Goal: Task Accomplishment & Management: Use online tool/utility

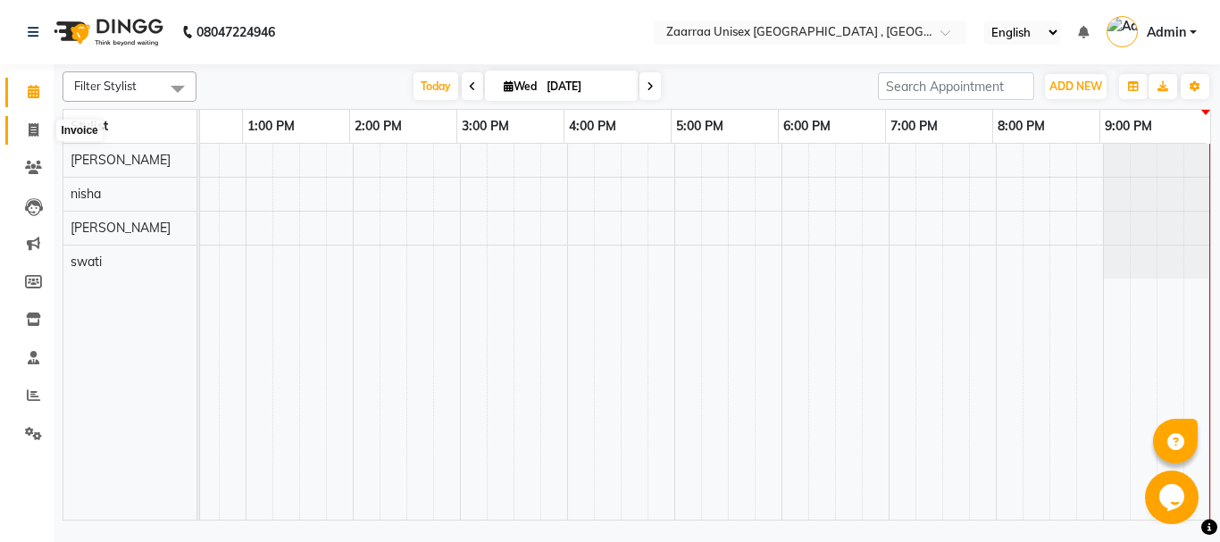
click at [29, 134] on icon at bounding box center [34, 129] width 10 height 13
select select "3828"
select select "service"
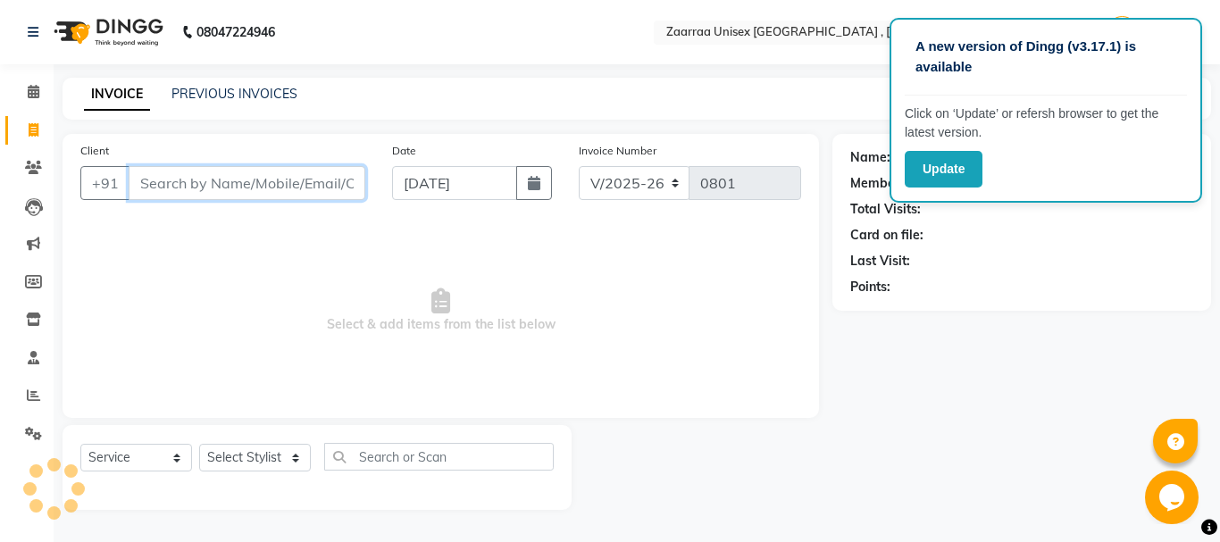
click at [156, 190] on input "Client" at bounding box center [247, 183] width 237 height 34
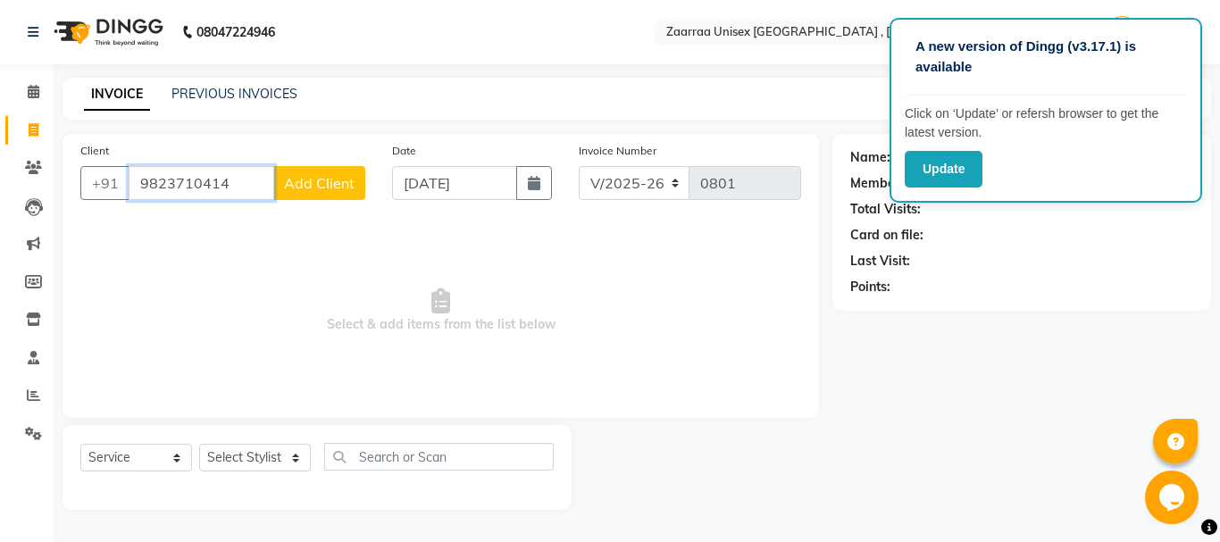
type input "9823710414"
click at [298, 186] on span "Add Client" at bounding box center [319, 183] width 71 height 18
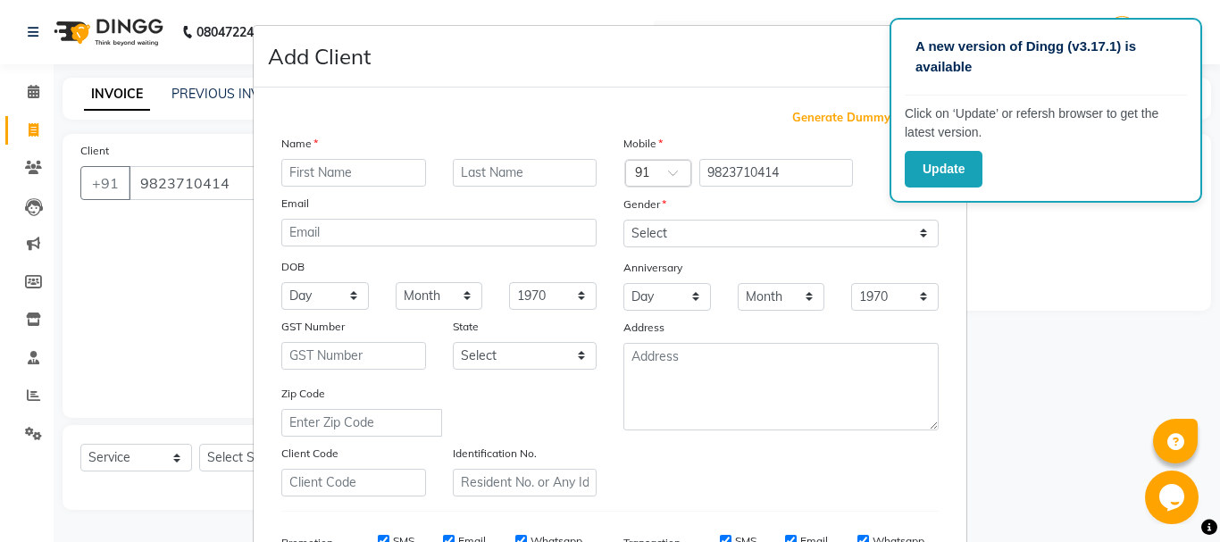
click at [298, 186] on input "text" at bounding box center [353, 173] width 145 height 28
type input "i"
type input "[PERSON_NAME]"
click at [890, 169] on label at bounding box center [910, 173] width 40 height 22
click at [0, 0] on input "checkbox" at bounding box center [0, 0] width 0 height 0
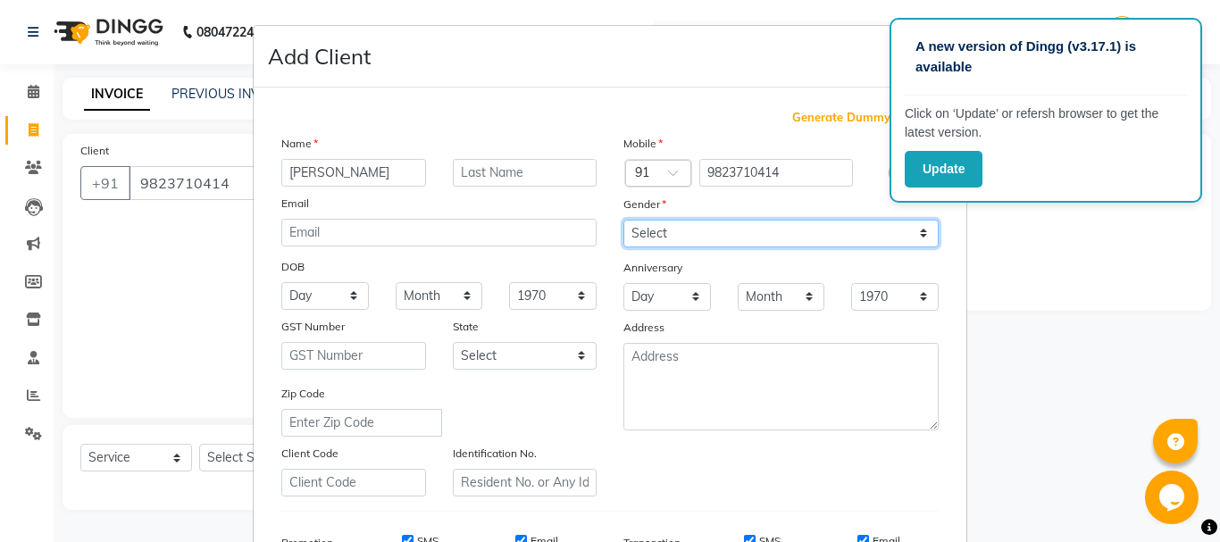
click at [860, 244] on select "Select [DEMOGRAPHIC_DATA] [DEMOGRAPHIC_DATA] Other Prefer Not To Say" at bounding box center [781, 234] width 315 height 28
select select "[DEMOGRAPHIC_DATA]"
click at [624, 220] on select "Select [DEMOGRAPHIC_DATA] [DEMOGRAPHIC_DATA] Other Prefer Not To Say" at bounding box center [781, 234] width 315 height 28
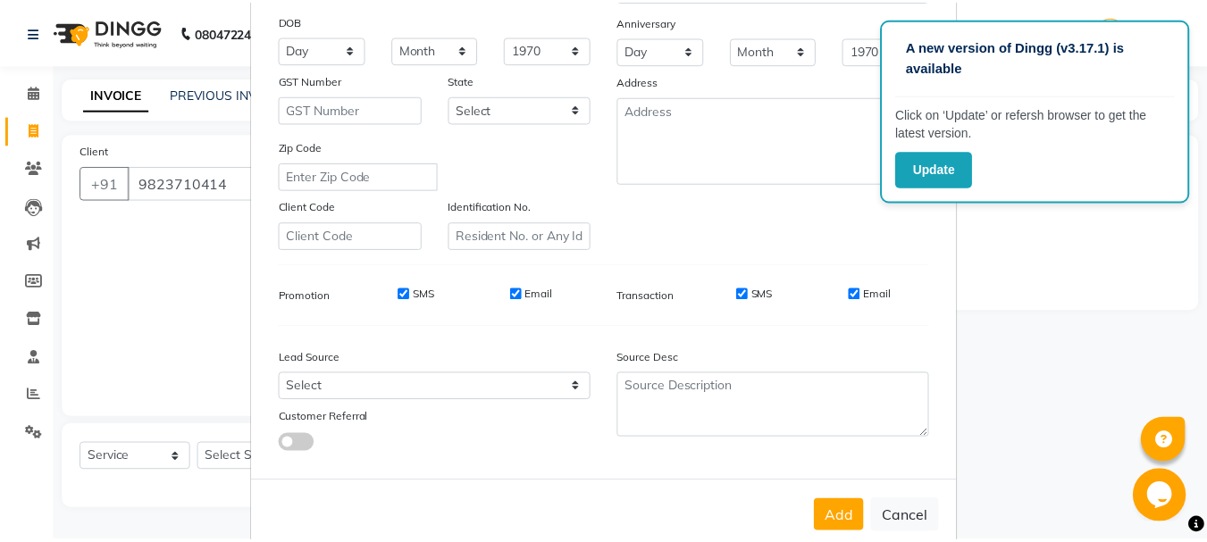
scroll to position [282, 0]
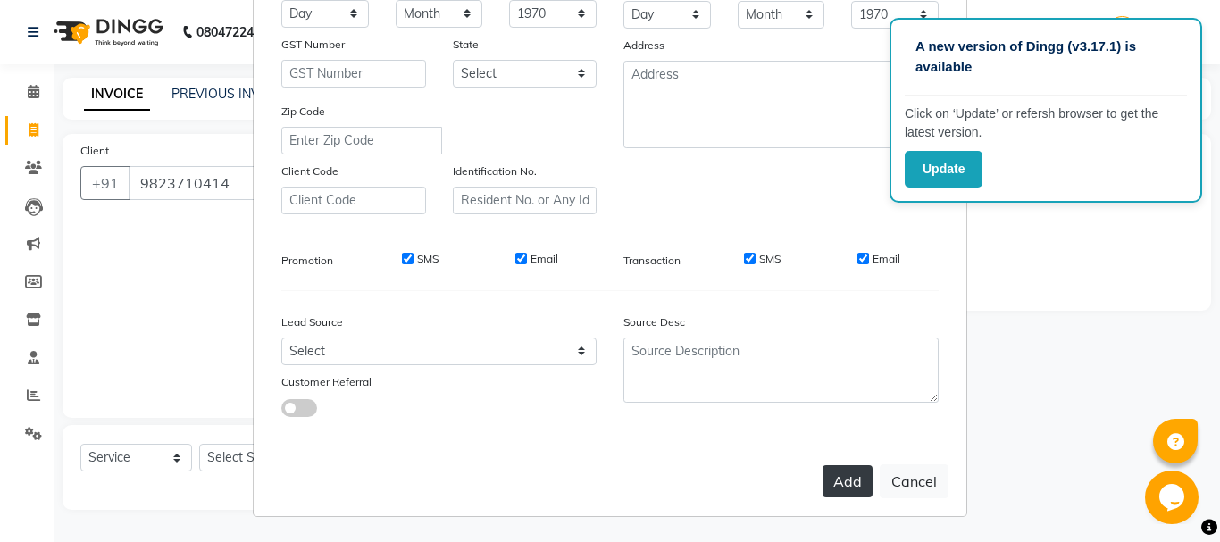
click at [853, 484] on button "Add" at bounding box center [848, 481] width 50 height 32
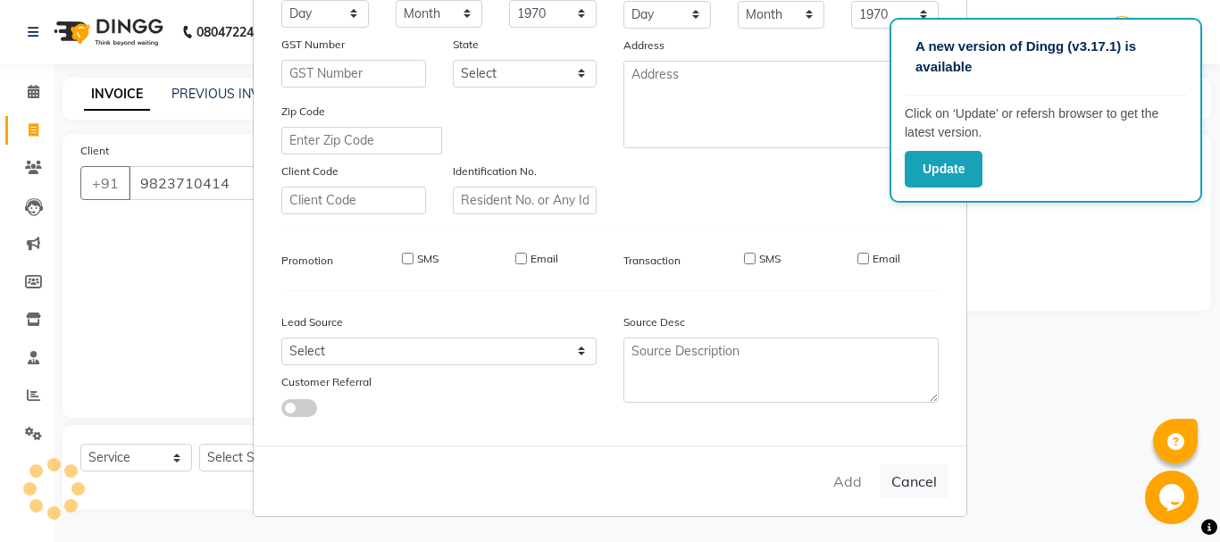
select select
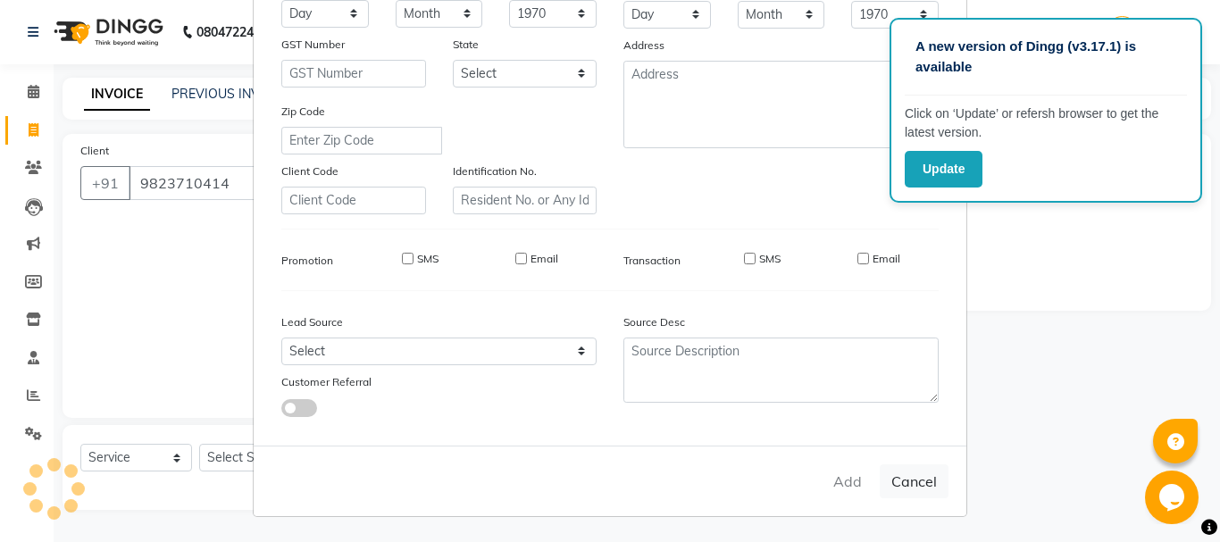
select select
checkbox input "false"
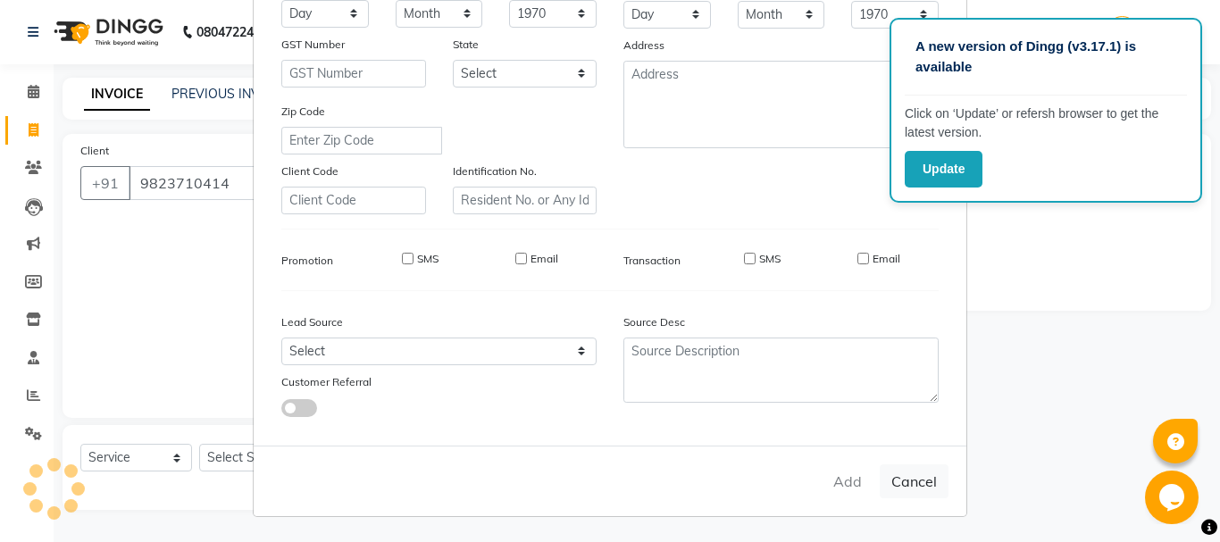
checkbox input "false"
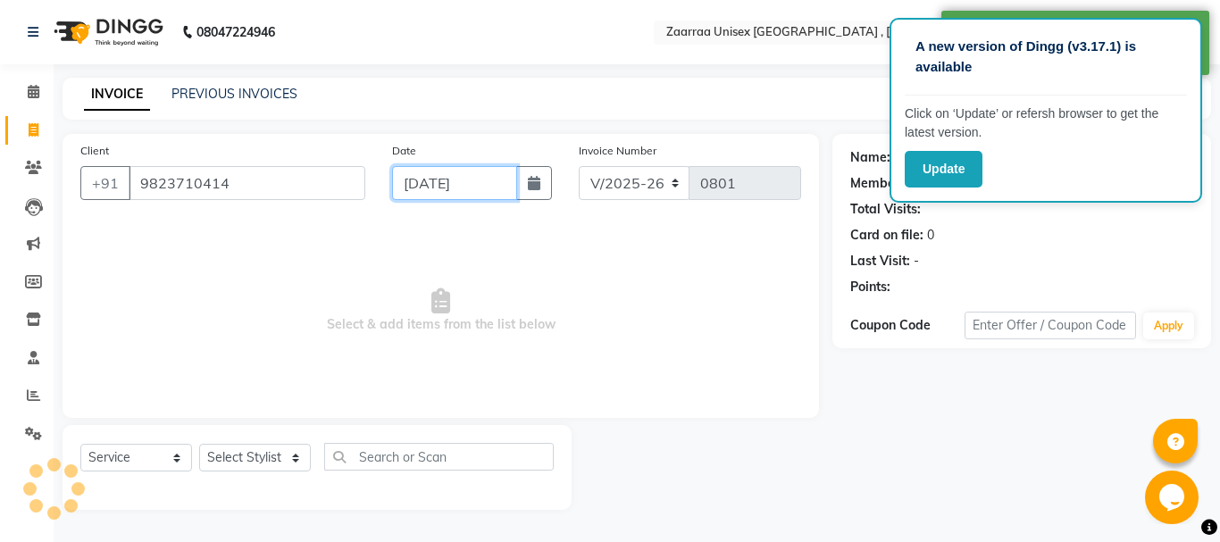
click at [444, 180] on input "[DATE]" at bounding box center [454, 183] width 125 height 34
select select "9"
select select "2025"
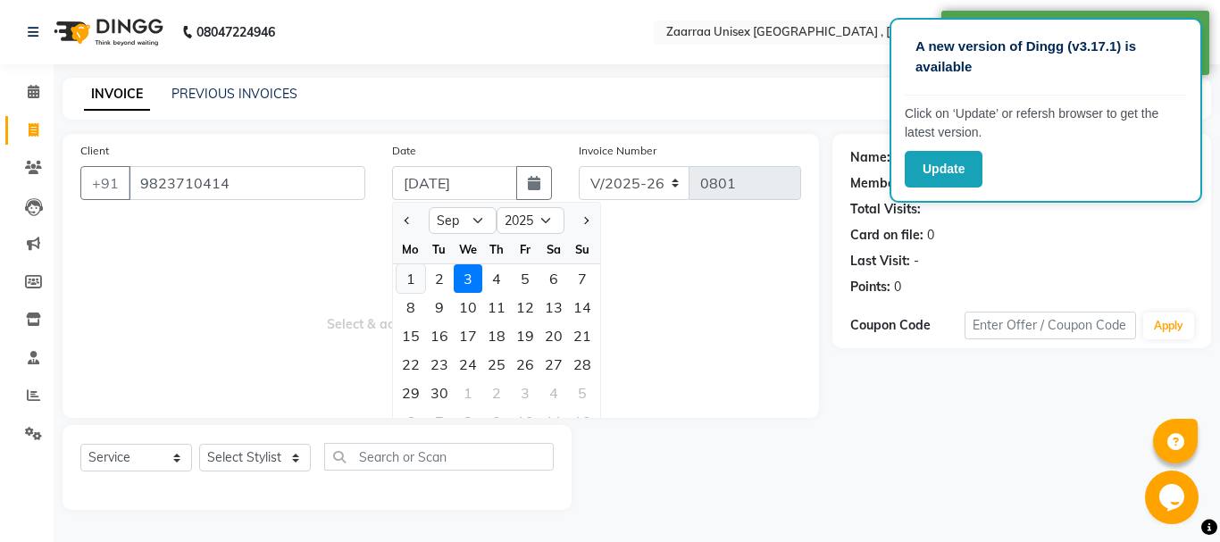
click at [419, 275] on div "1" at bounding box center [411, 278] width 29 height 29
type input "[DATE]"
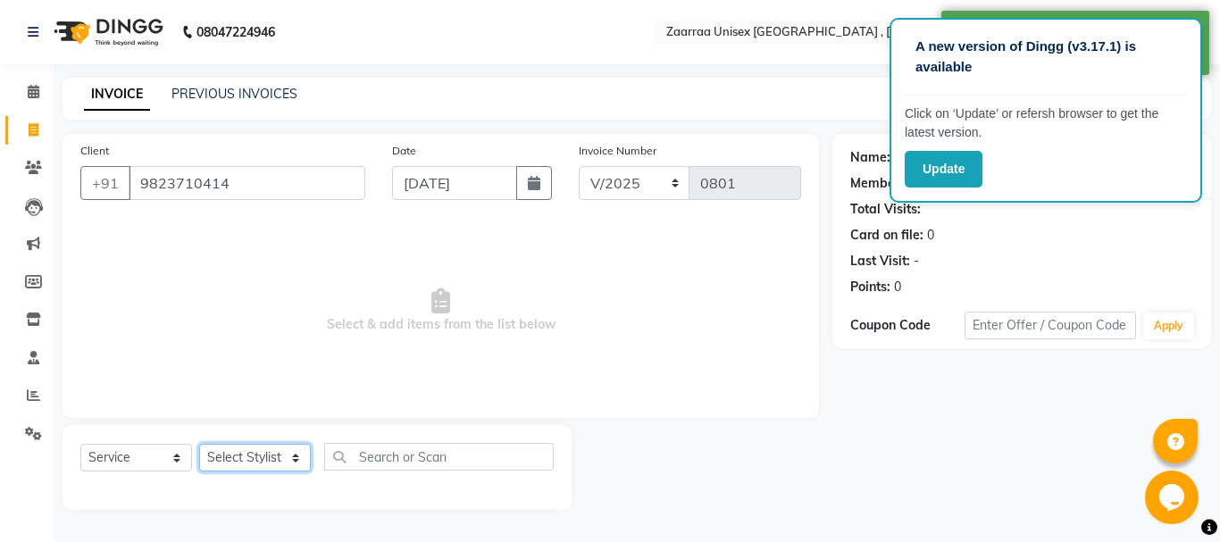
click at [246, 451] on select "Select Stylist [PERSON_NAME] nisha [PERSON_NAME] swati" at bounding box center [255, 458] width 112 height 28
select select "24601"
click at [199, 444] on select "Select Stylist [PERSON_NAME] nisha [PERSON_NAME] swati" at bounding box center [255, 458] width 112 height 28
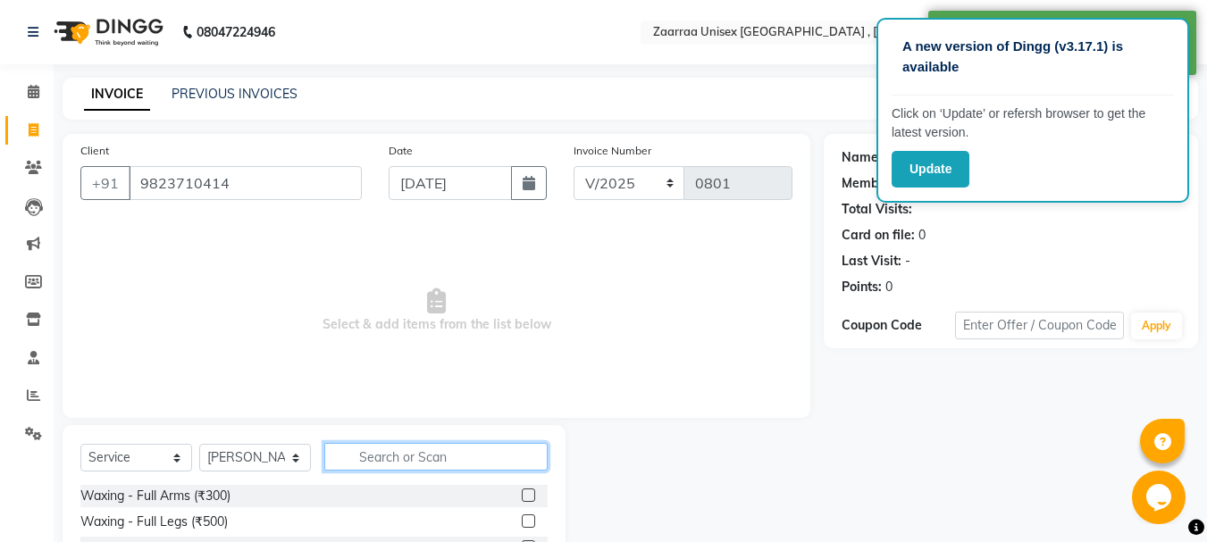
click at [379, 453] on input "text" at bounding box center [435, 457] width 223 height 28
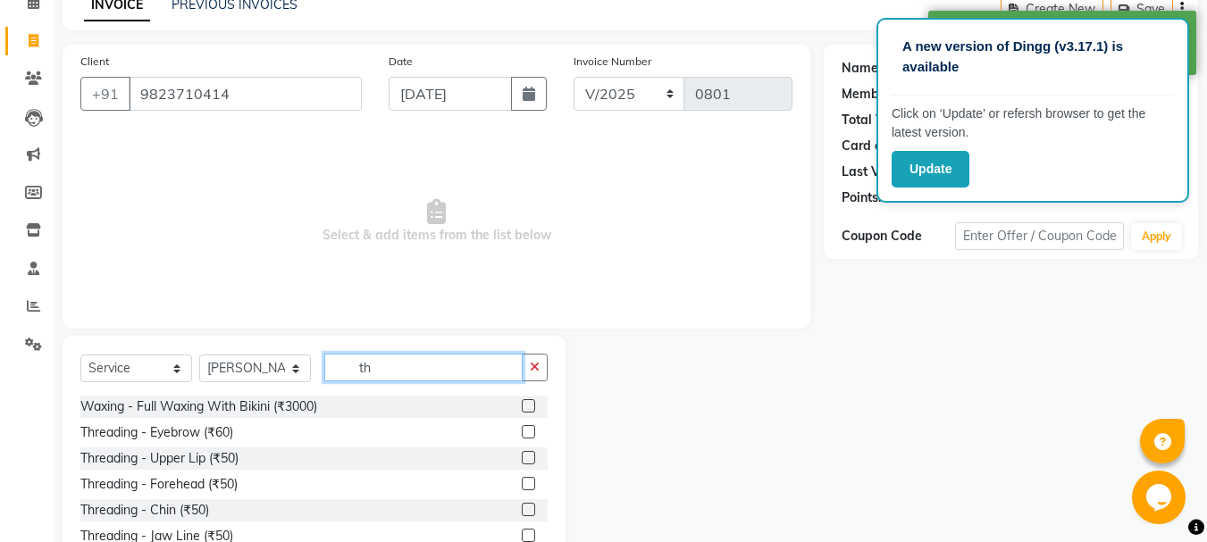
scroll to position [173, 0]
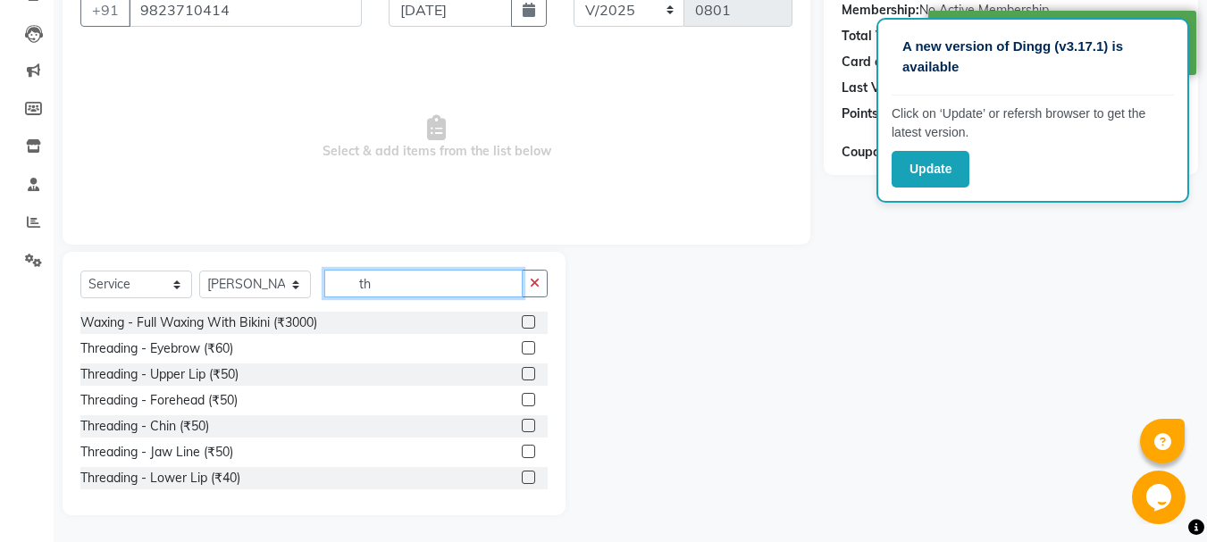
type input "th"
click at [522, 374] on label at bounding box center [528, 373] width 13 height 13
click at [522, 374] on input "checkbox" at bounding box center [528, 375] width 12 height 12
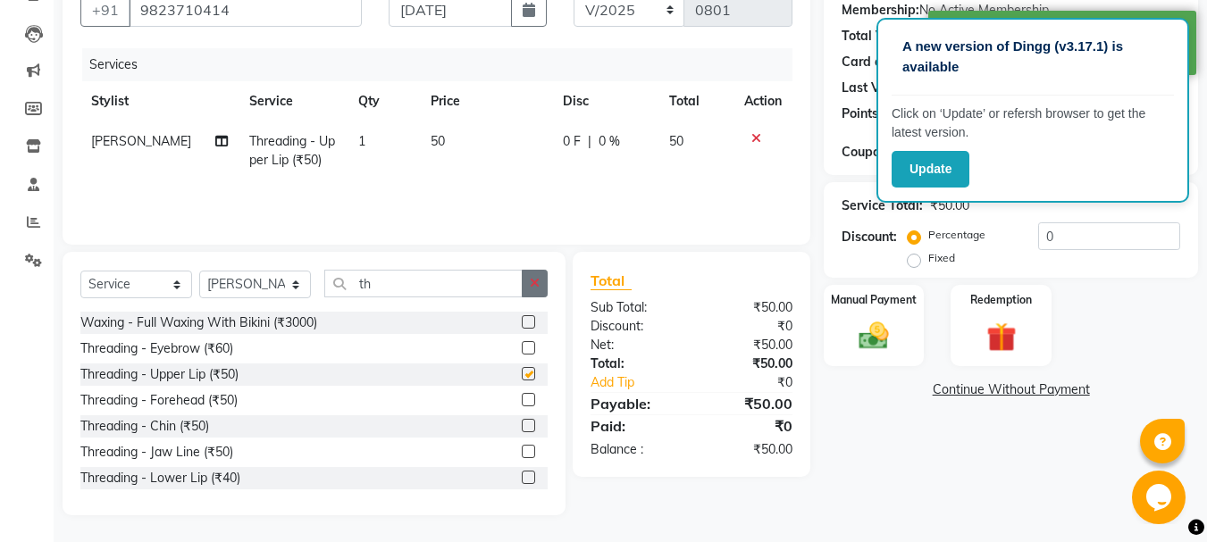
checkbox input "false"
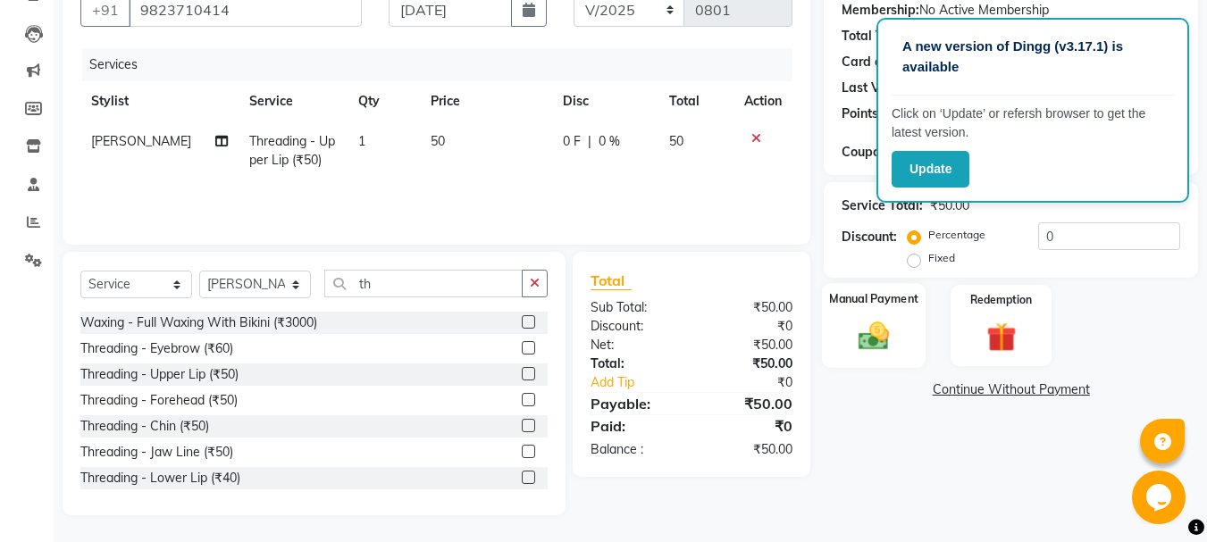
click at [866, 340] on img at bounding box center [874, 336] width 50 height 36
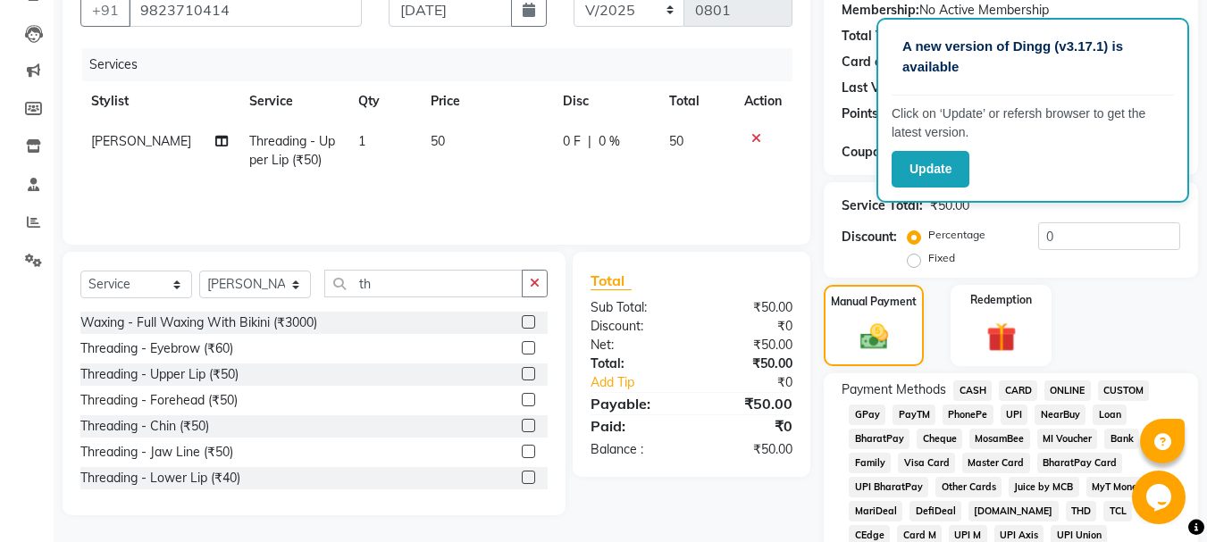
click at [868, 411] on span "GPay" at bounding box center [867, 415] width 37 height 21
click at [985, 390] on span "CASH" at bounding box center [972, 391] width 38 height 21
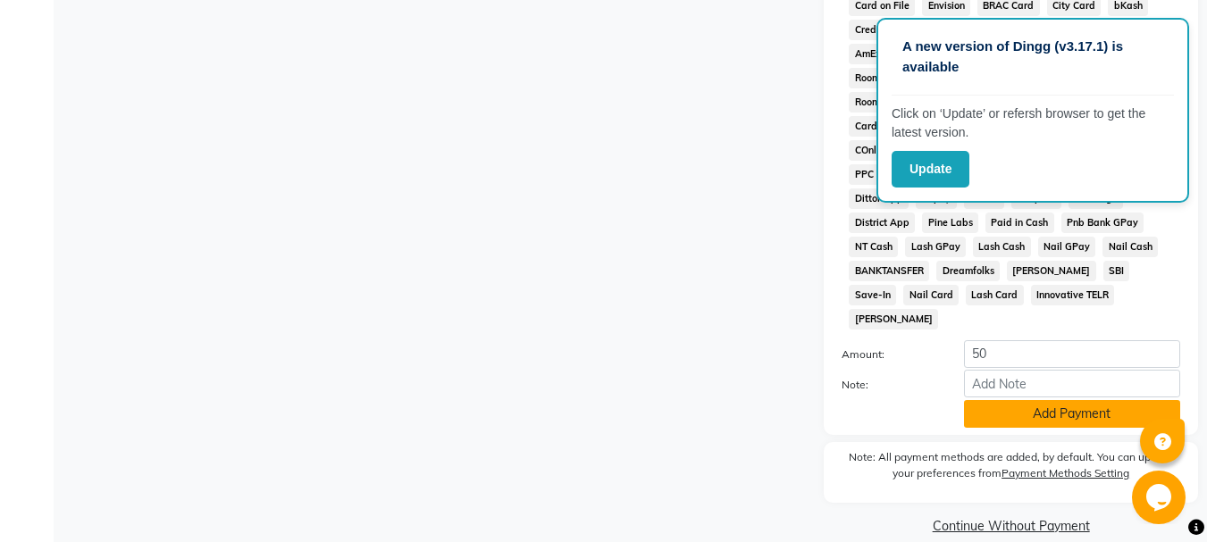
click at [1042, 400] on button "Add Payment" at bounding box center [1072, 414] width 216 height 28
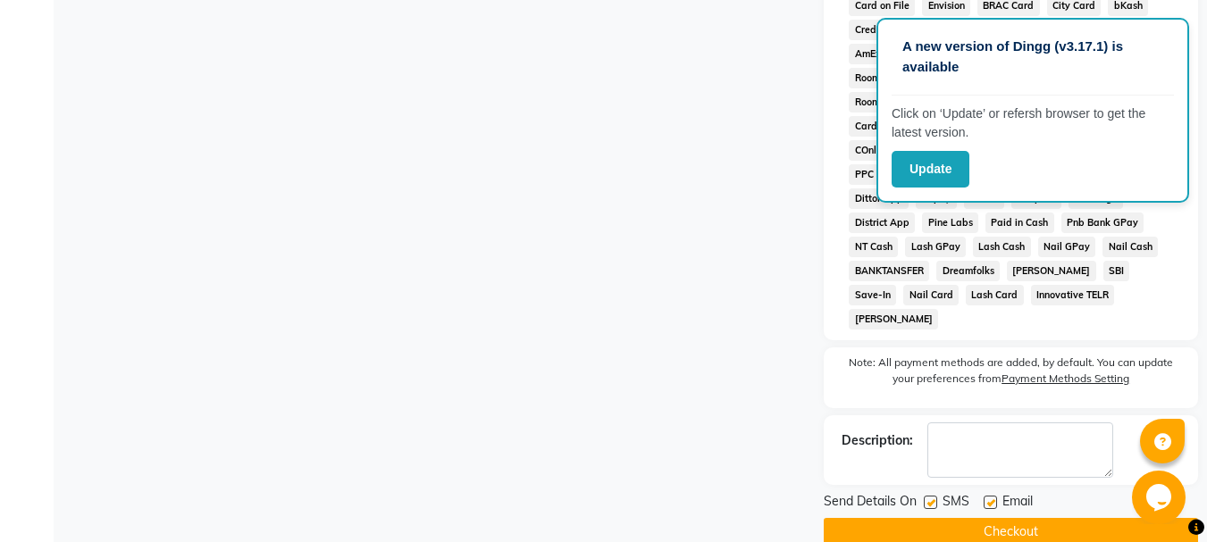
click at [992, 496] on label at bounding box center [990, 502] width 13 height 13
click at [992, 498] on input "checkbox" at bounding box center [990, 504] width 12 height 12
checkbox input "false"
click at [929, 496] on label at bounding box center [930, 502] width 13 height 13
click at [929, 498] on input "checkbox" at bounding box center [930, 504] width 12 height 12
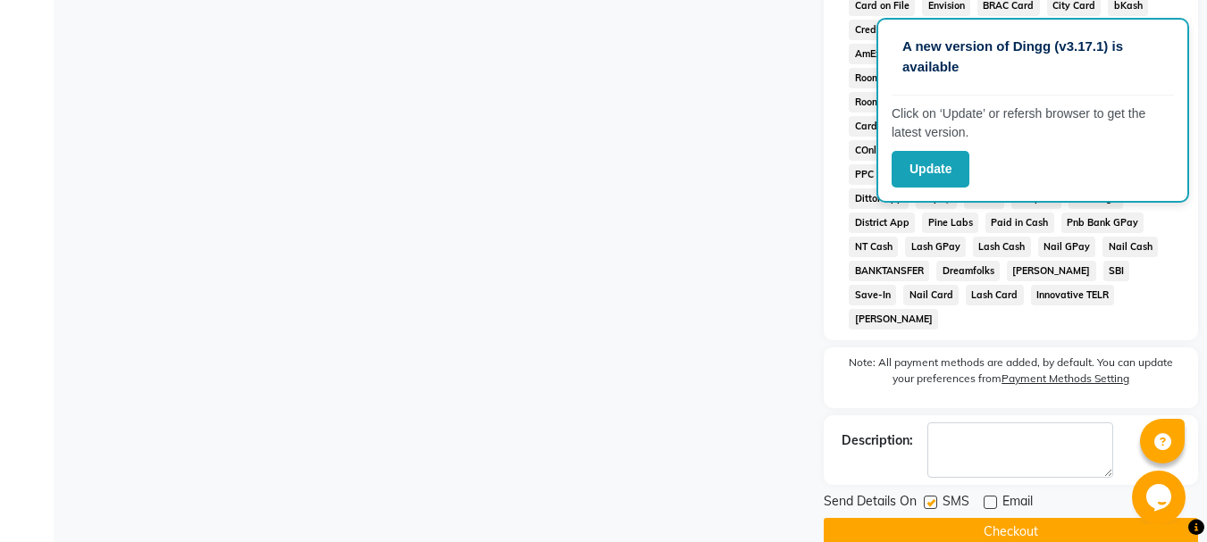
checkbox input "false"
click at [935, 518] on button "Checkout" at bounding box center [1011, 532] width 374 height 28
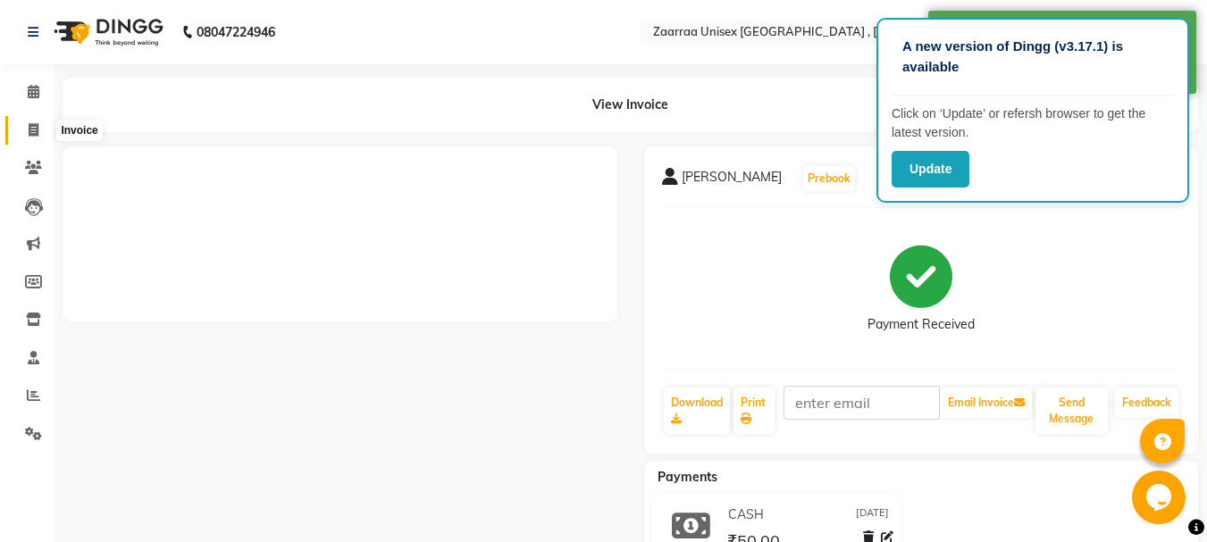
click at [25, 128] on span at bounding box center [33, 131] width 31 height 21
select select "service"
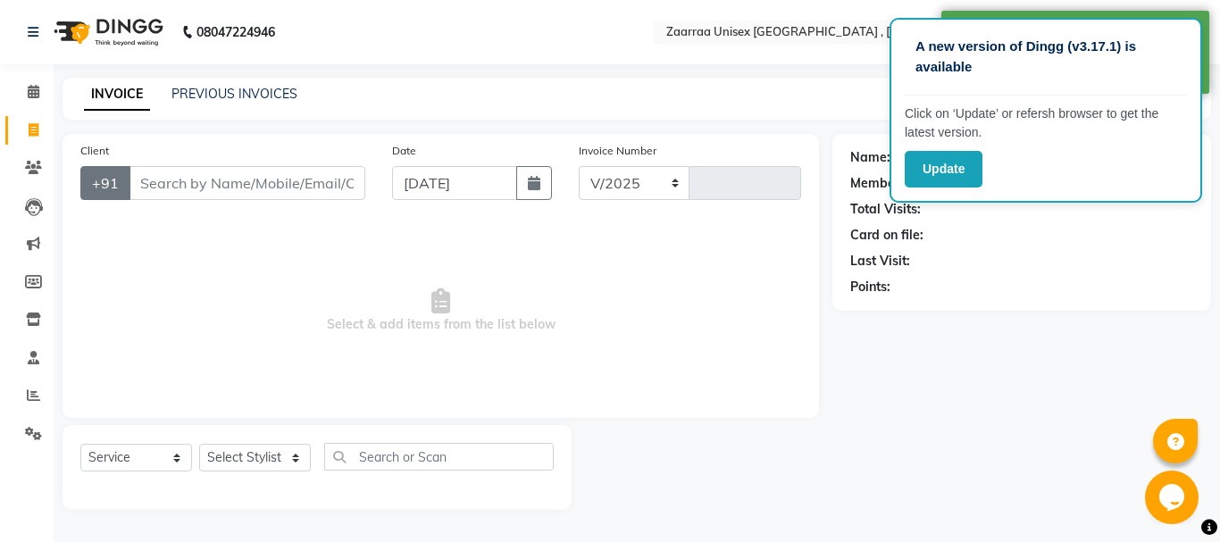
select select "3828"
type input "0802"
click at [179, 188] on input "Client" at bounding box center [247, 183] width 237 height 34
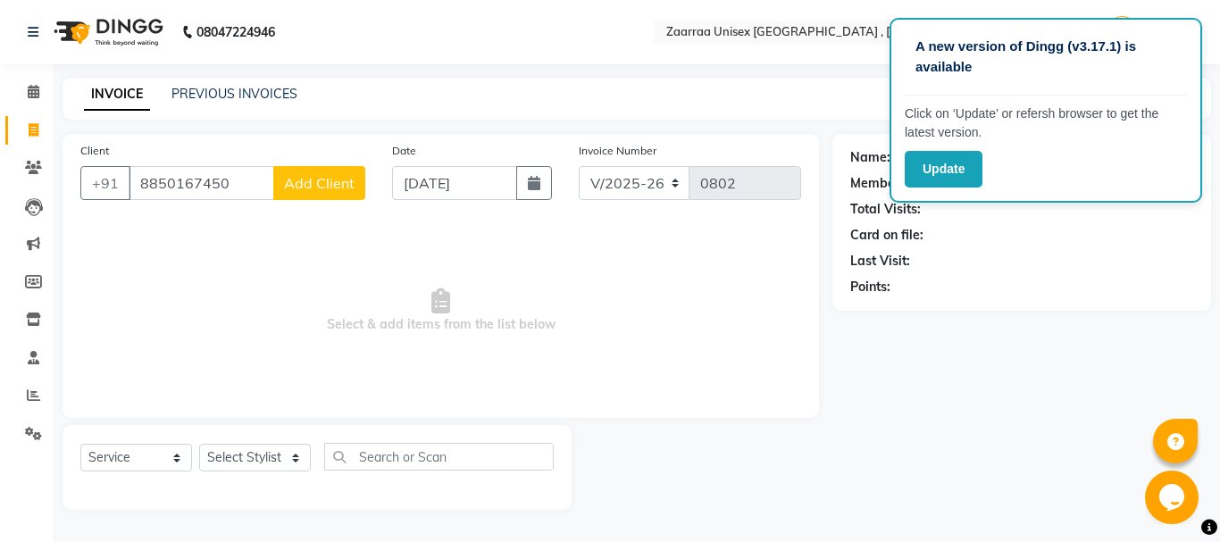
type input "8850167450"
click at [322, 177] on span "Add Client" at bounding box center [319, 183] width 71 height 18
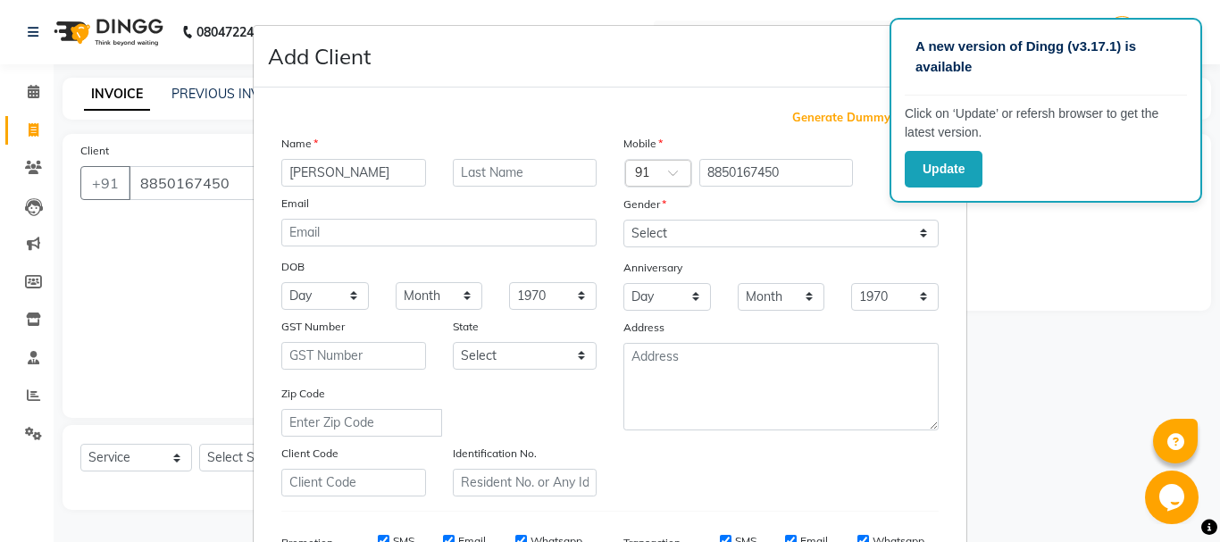
type input "[PERSON_NAME]"
click at [890, 171] on label at bounding box center [910, 173] width 40 height 22
click at [0, 0] on input "checkbox" at bounding box center [0, 0] width 0 height 0
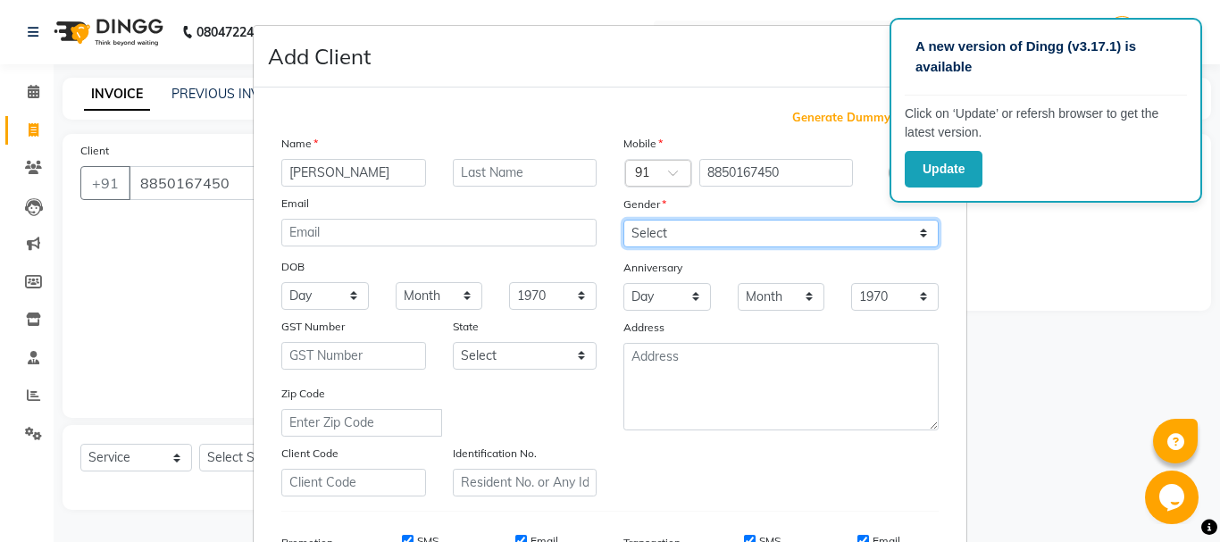
click at [868, 224] on select "Select [DEMOGRAPHIC_DATA] [DEMOGRAPHIC_DATA] Other Prefer Not To Say" at bounding box center [781, 234] width 315 height 28
select select "[DEMOGRAPHIC_DATA]"
click at [624, 220] on select "Select [DEMOGRAPHIC_DATA] [DEMOGRAPHIC_DATA] Other Prefer Not To Say" at bounding box center [781, 234] width 315 height 28
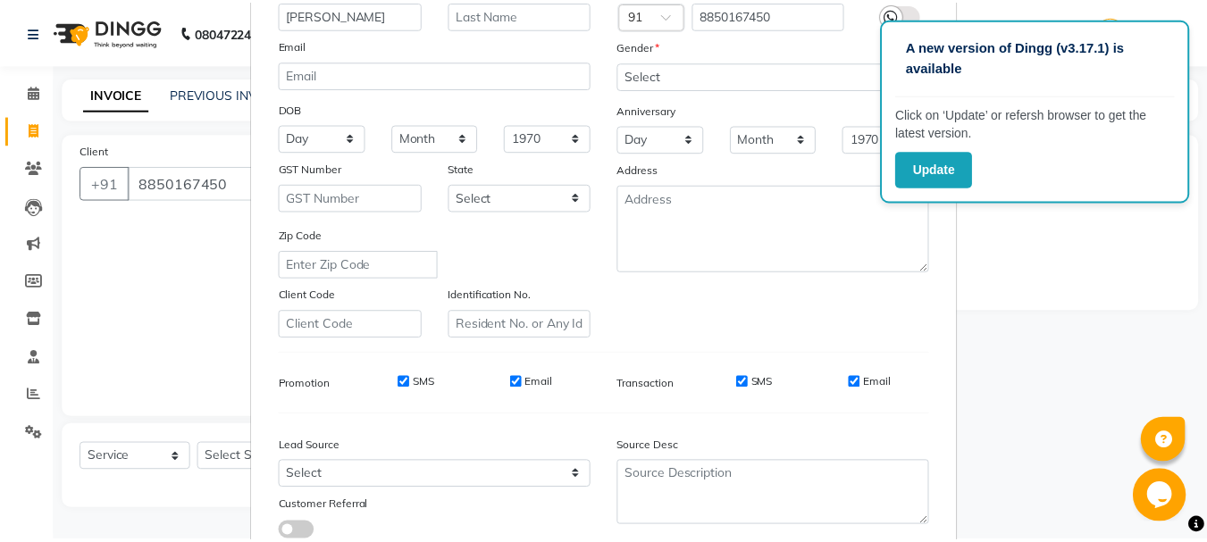
scroll to position [282, 0]
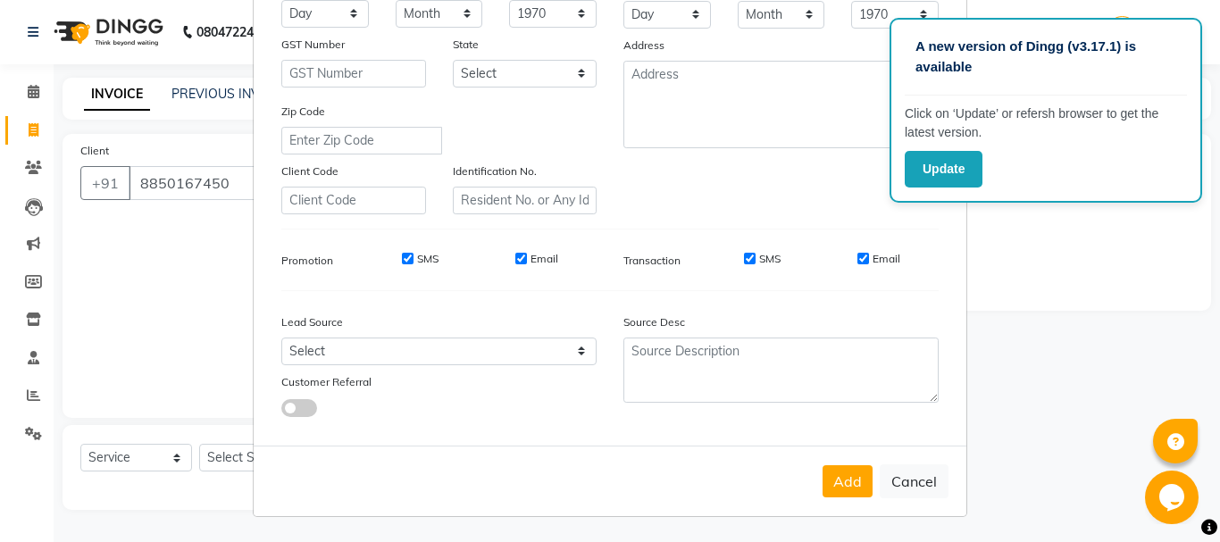
click at [841, 491] on button "Add" at bounding box center [848, 481] width 50 height 32
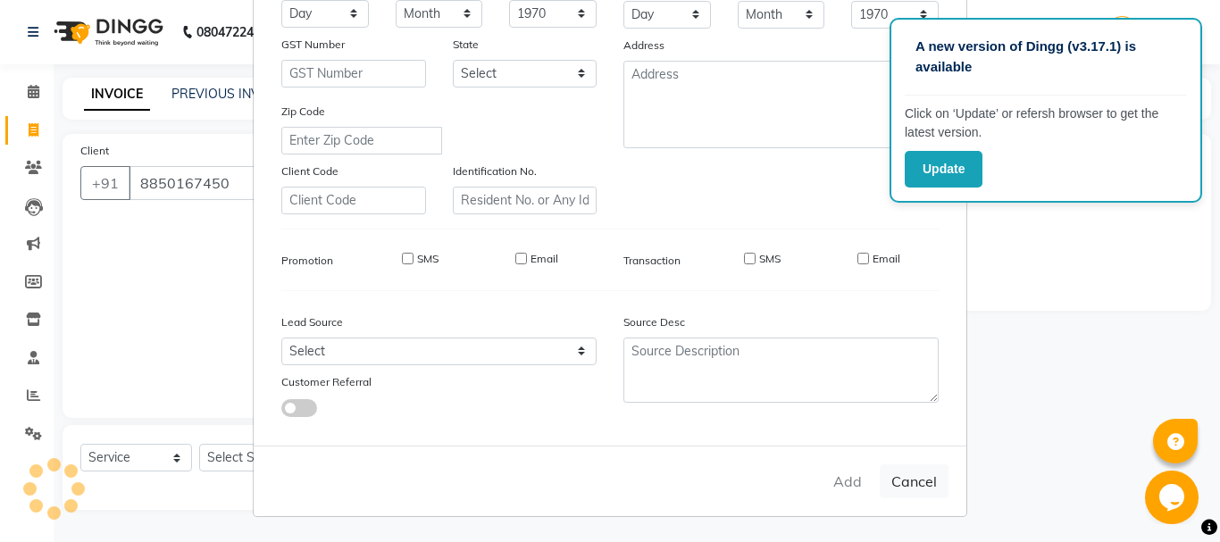
select select
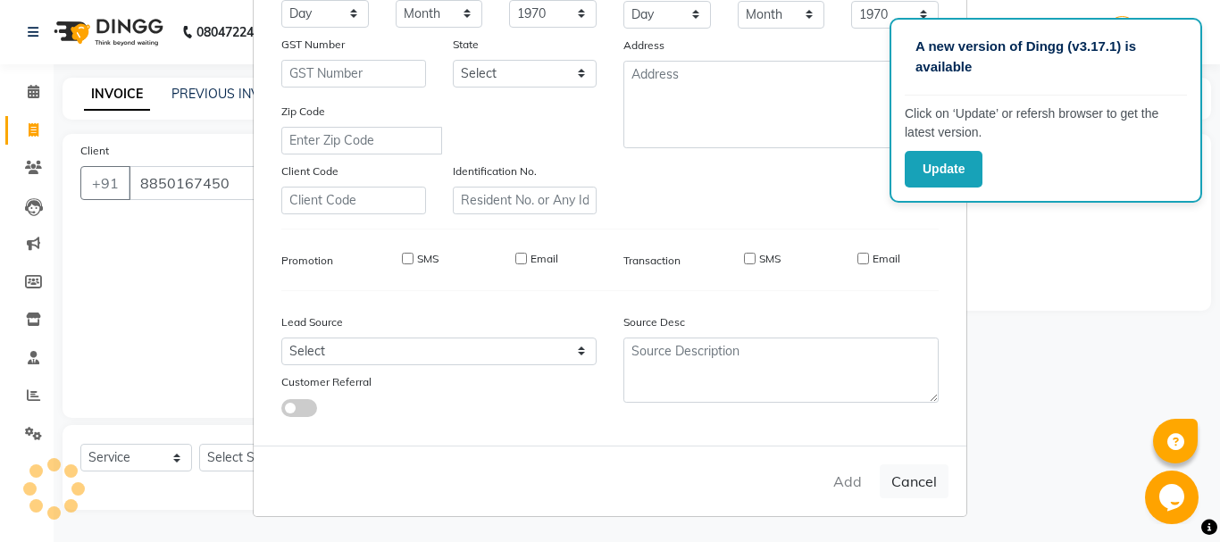
select select
checkbox input "false"
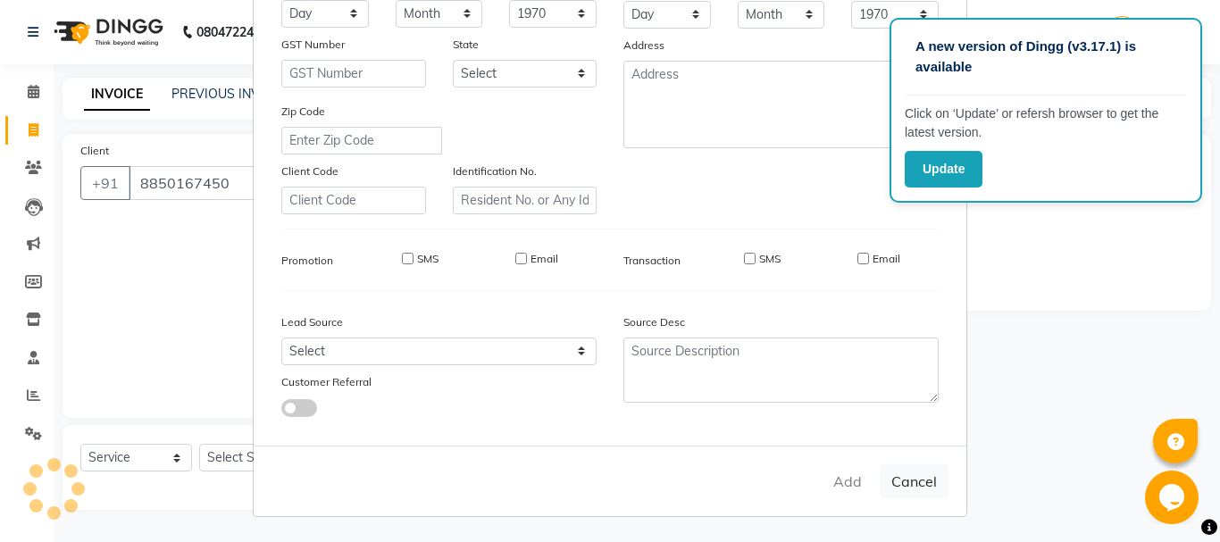
checkbox input "false"
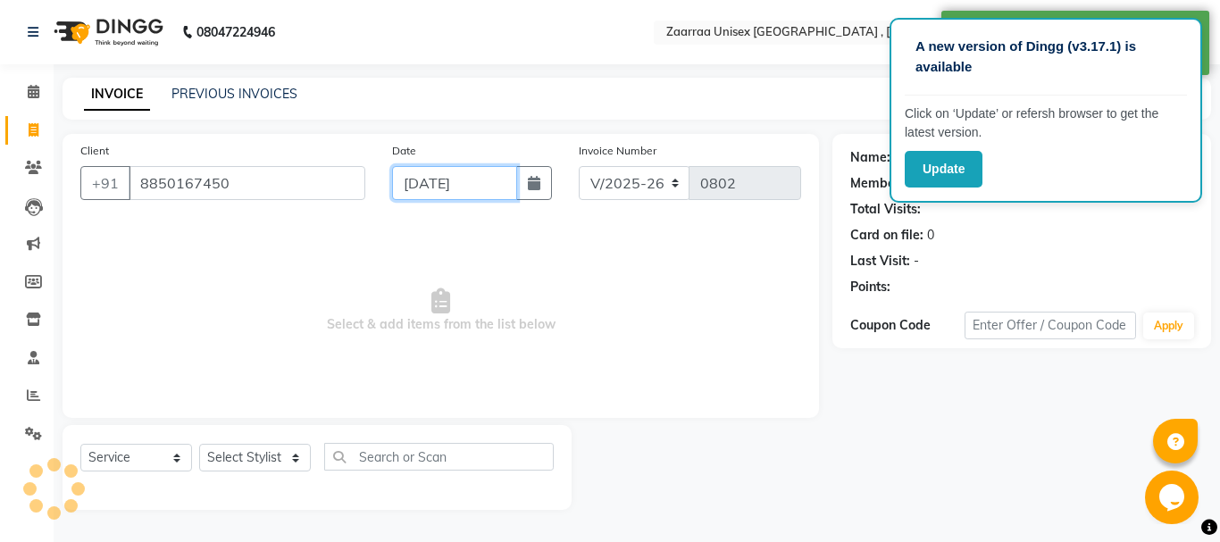
click at [443, 177] on input "[DATE]" at bounding box center [454, 183] width 125 height 34
select select "9"
select select "2025"
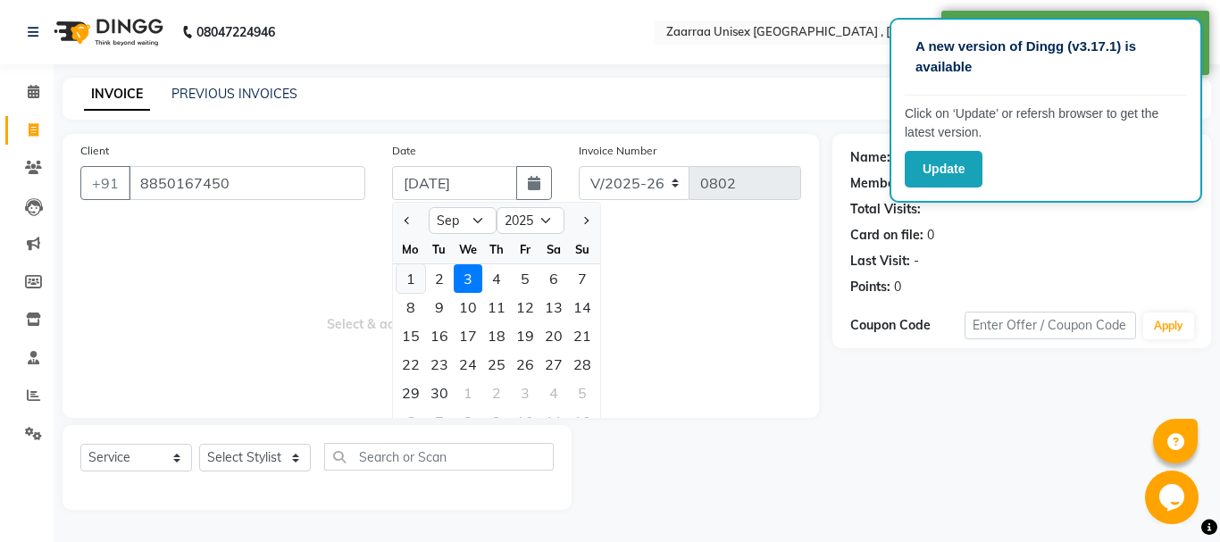
click at [418, 277] on div "1" at bounding box center [411, 278] width 29 height 29
type input "[DATE]"
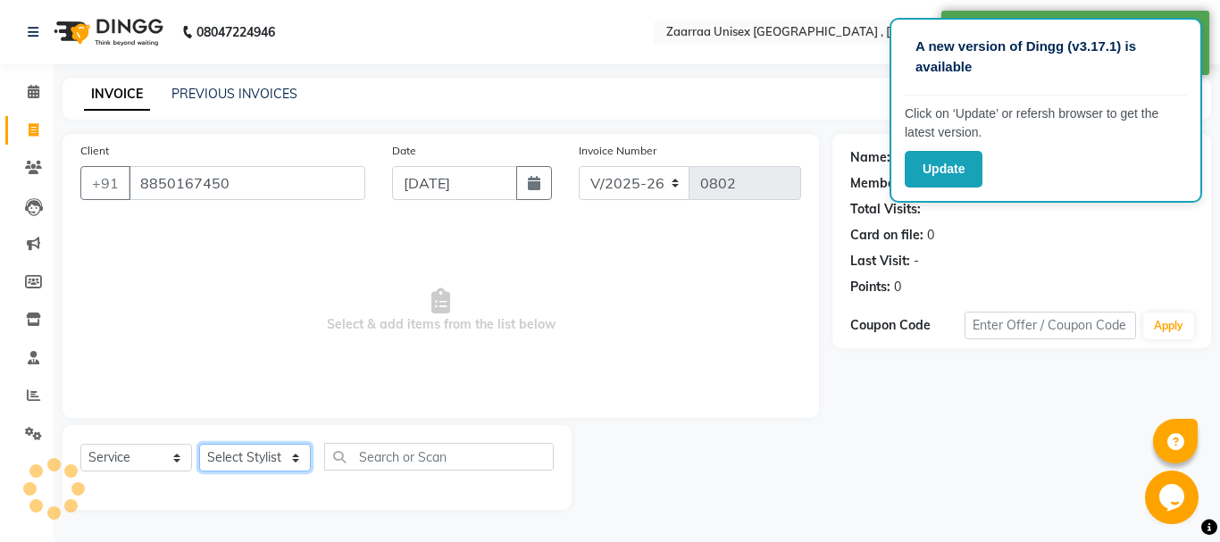
click at [288, 462] on select "Select Stylist [PERSON_NAME] nisha [PERSON_NAME] swati" at bounding box center [255, 458] width 112 height 28
select select "46131"
click at [199, 444] on select "Select Stylist [PERSON_NAME] nisha [PERSON_NAME] swati" at bounding box center [255, 458] width 112 height 28
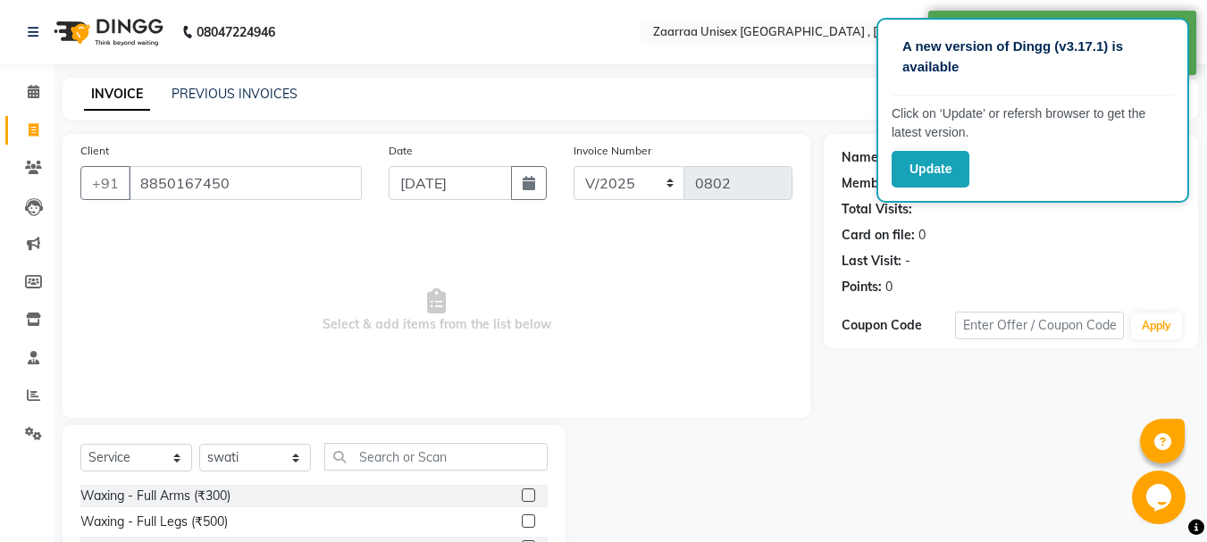
click at [471, 476] on div "Select Service Product Membership Package Voucher Prepaid Gift Card Select Styl…" at bounding box center [313, 464] width 467 height 42
click at [473, 465] on input "text" at bounding box center [435, 457] width 223 height 28
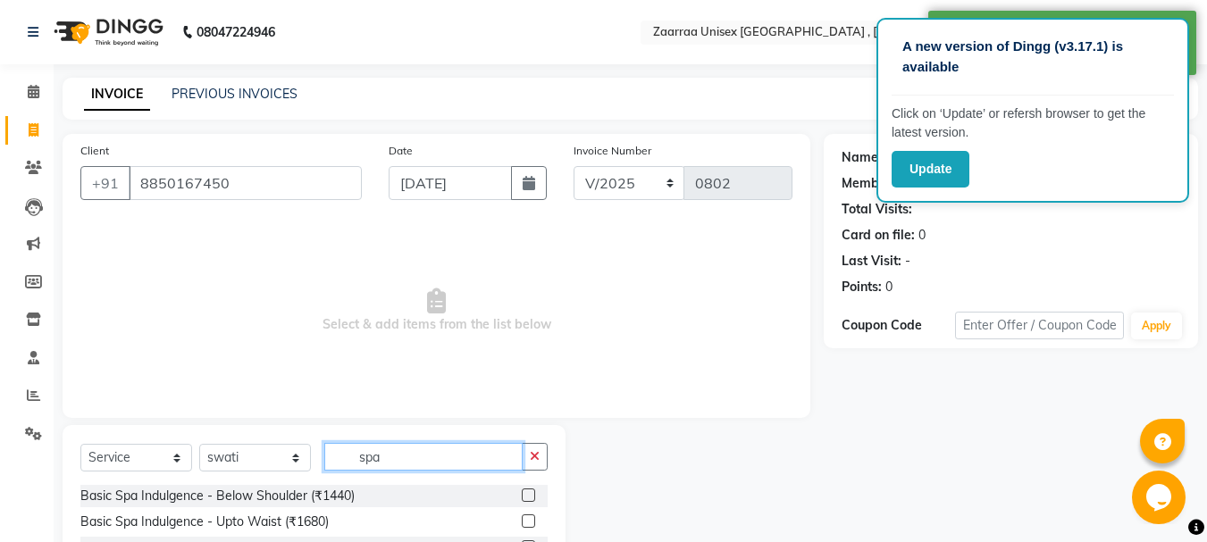
type input "spa"
click at [522, 490] on label at bounding box center [528, 495] width 13 height 13
click at [522, 491] on input "checkbox" at bounding box center [528, 497] width 12 height 12
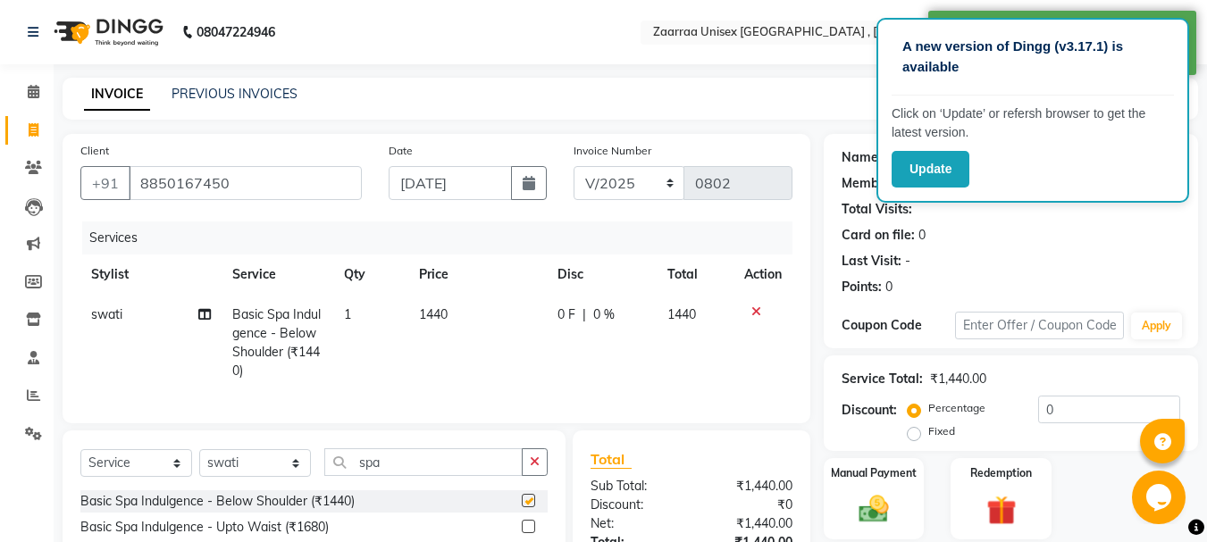
checkbox input "false"
drag, startPoint x: 482, startPoint y: 356, endPoint x: 483, endPoint y: 345, distance: 11.8
click at [482, 355] on td "1440" at bounding box center [477, 343] width 138 height 96
select select "46131"
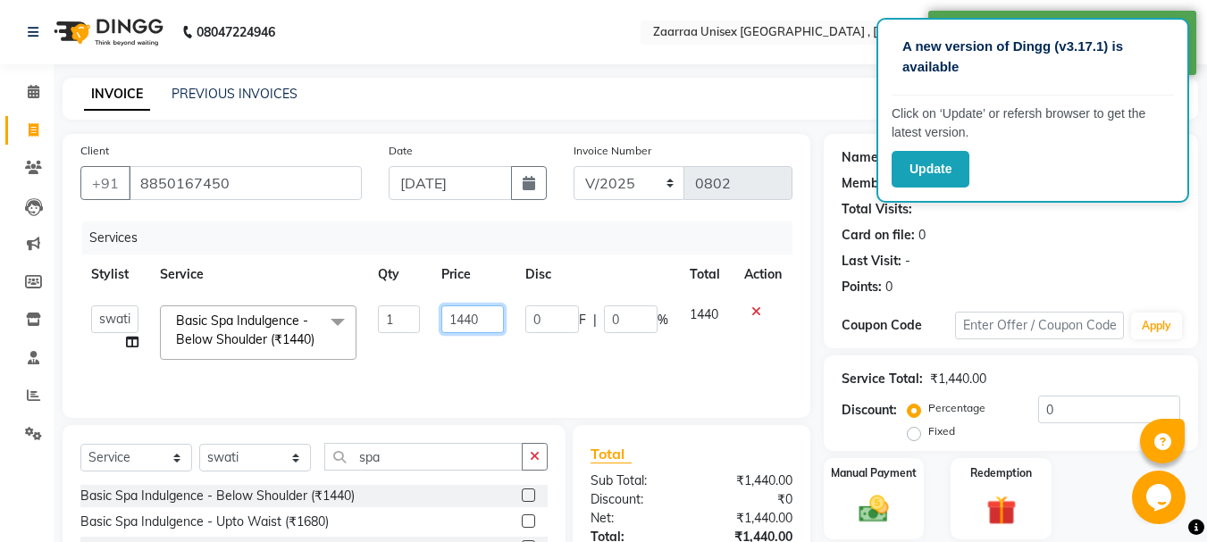
click at [470, 319] on input "1440" at bounding box center [472, 320] width 62 height 28
type input "1000"
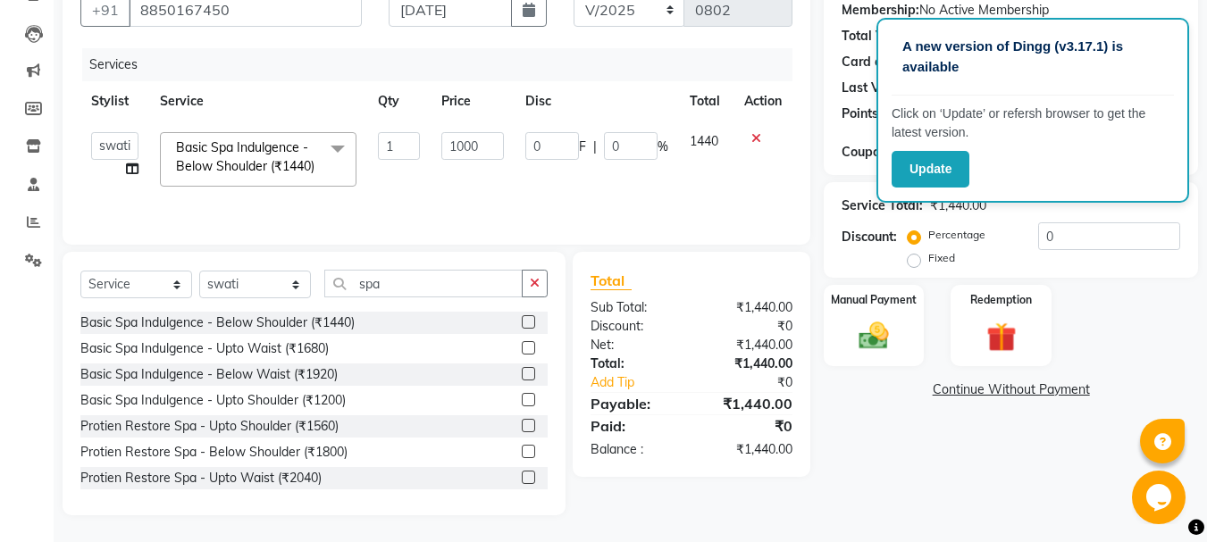
click at [885, 484] on div "Name: [PERSON_NAME] Membership: No Active Membership Total Visits: Card on file…" at bounding box center [1018, 238] width 388 height 555
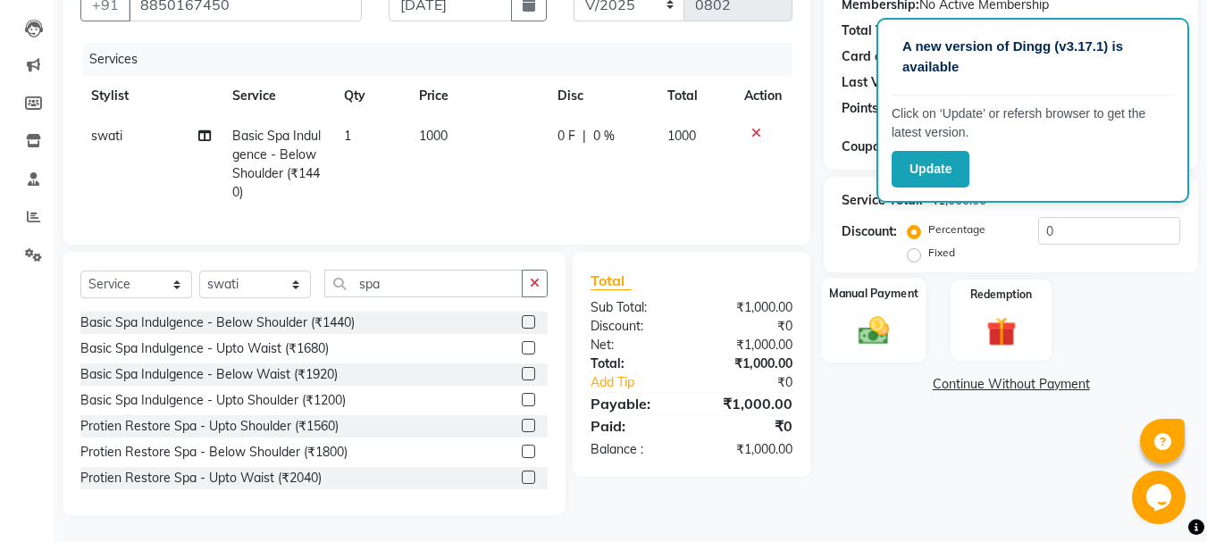
click at [878, 320] on img at bounding box center [874, 331] width 50 height 36
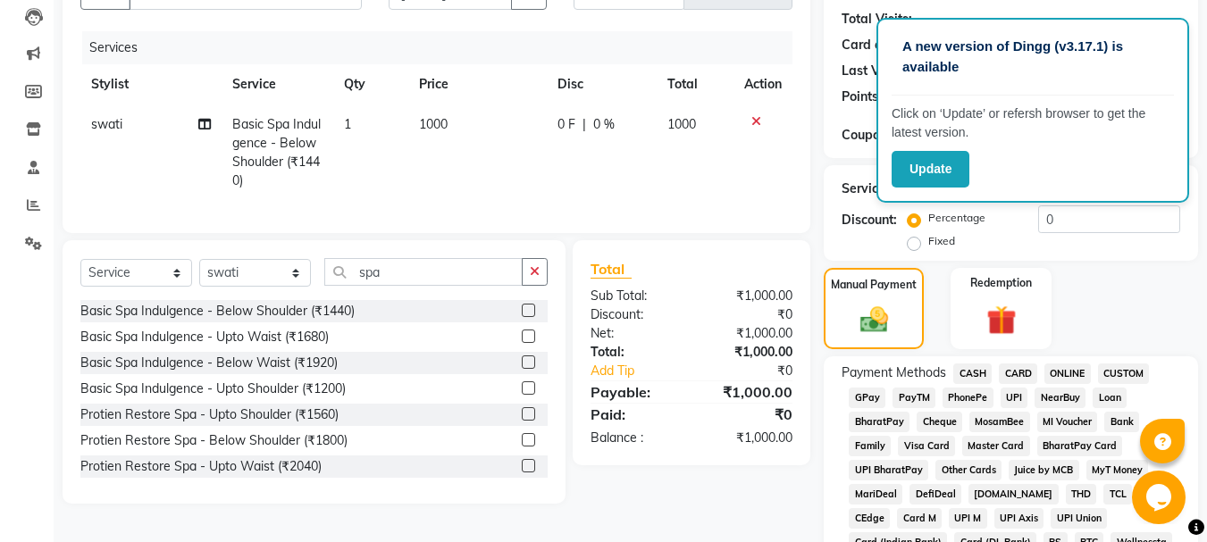
click at [872, 390] on span "GPay" at bounding box center [867, 398] width 37 height 21
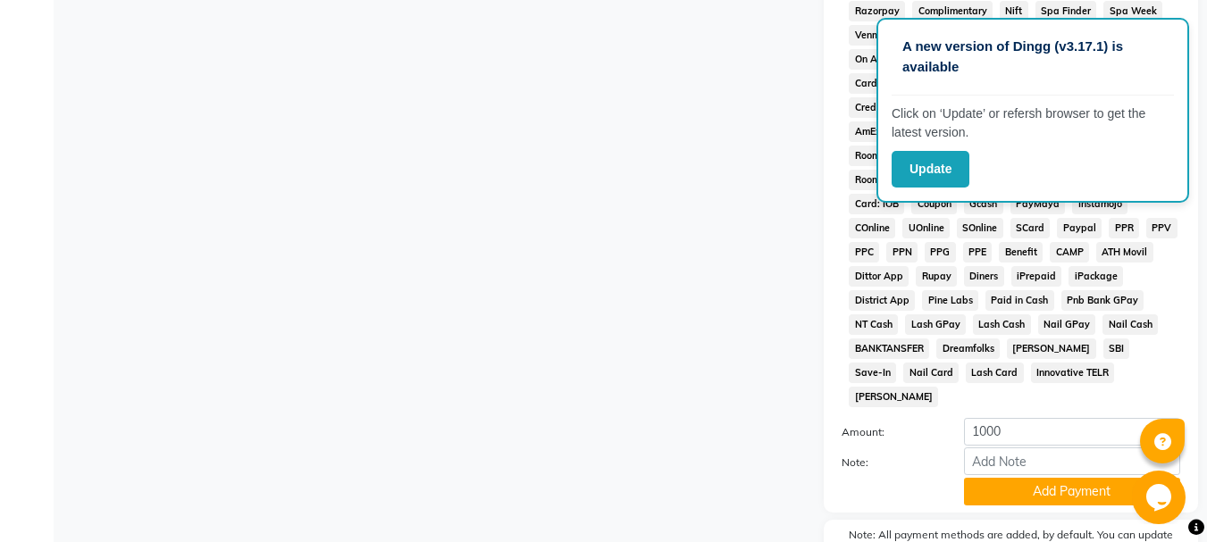
scroll to position [824, 0]
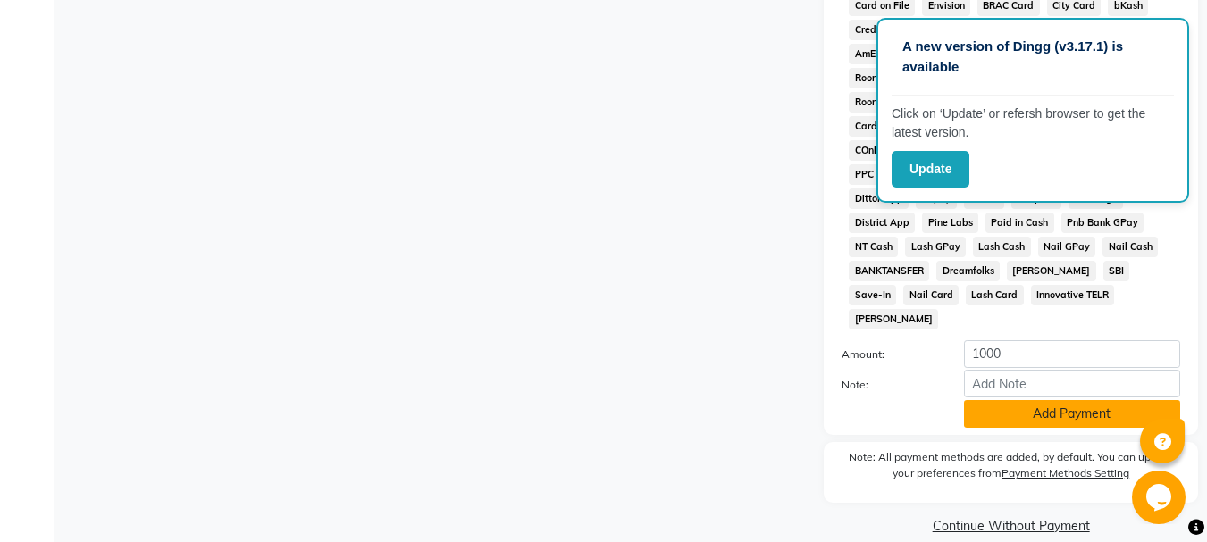
click at [1069, 400] on button "Add Payment" at bounding box center [1072, 414] width 216 height 28
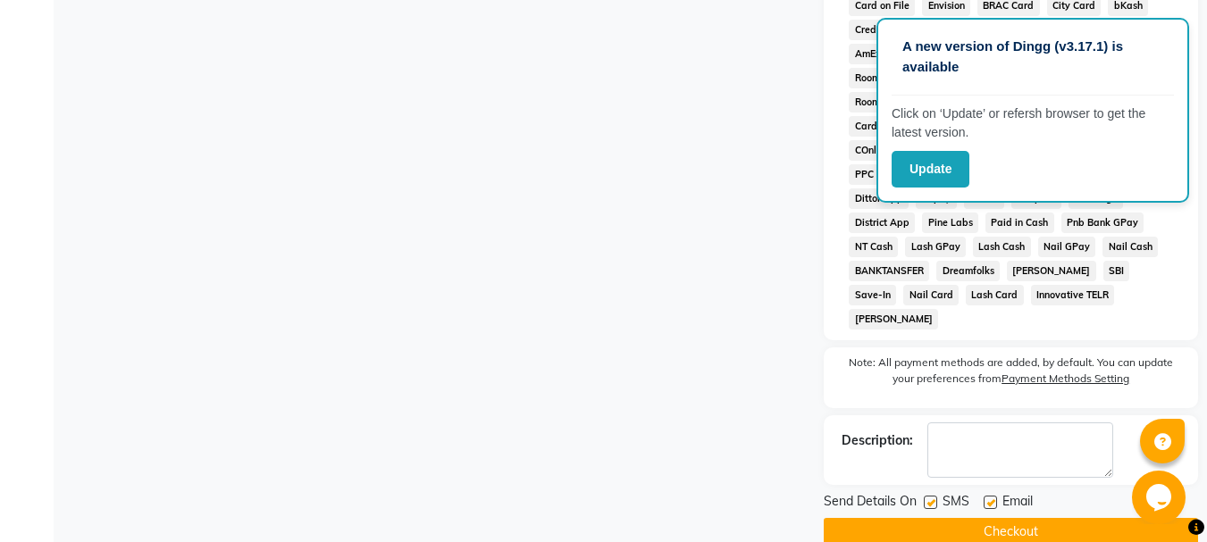
click at [991, 496] on label at bounding box center [990, 502] width 13 height 13
click at [991, 498] on input "checkbox" at bounding box center [990, 504] width 12 height 12
checkbox input "false"
click at [927, 496] on label at bounding box center [930, 502] width 13 height 13
click at [927, 498] on input "checkbox" at bounding box center [930, 504] width 12 height 12
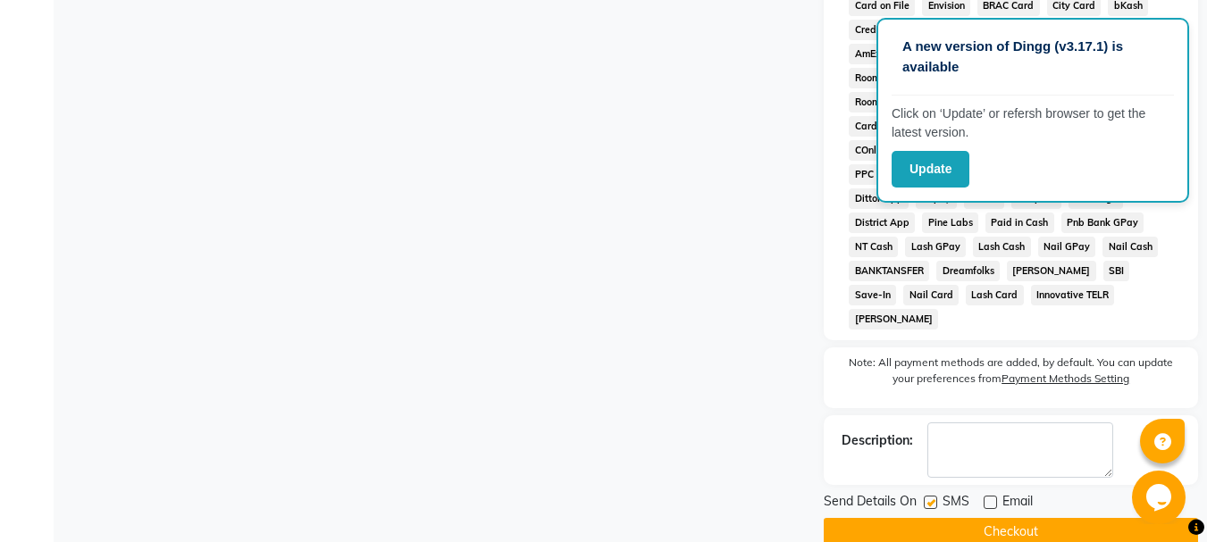
checkbox input "false"
click at [926, 518] on button "Checkout" at bounding box center [1011, 532] width 374 height 28
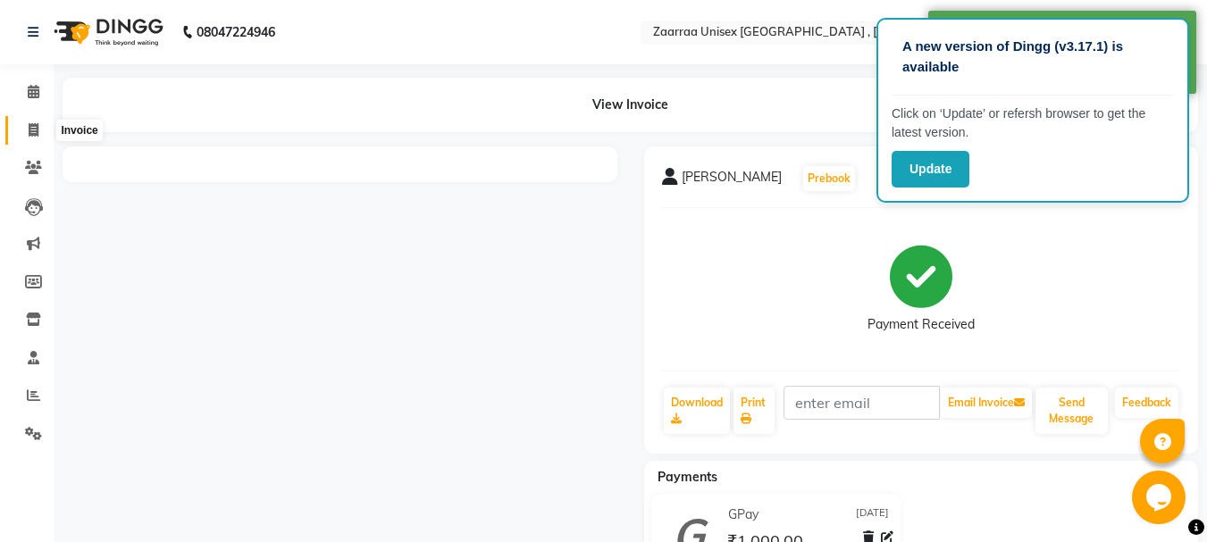
click at [36, 139] on span at bounding box center [33, 131] width 31 height 21
select select "service"
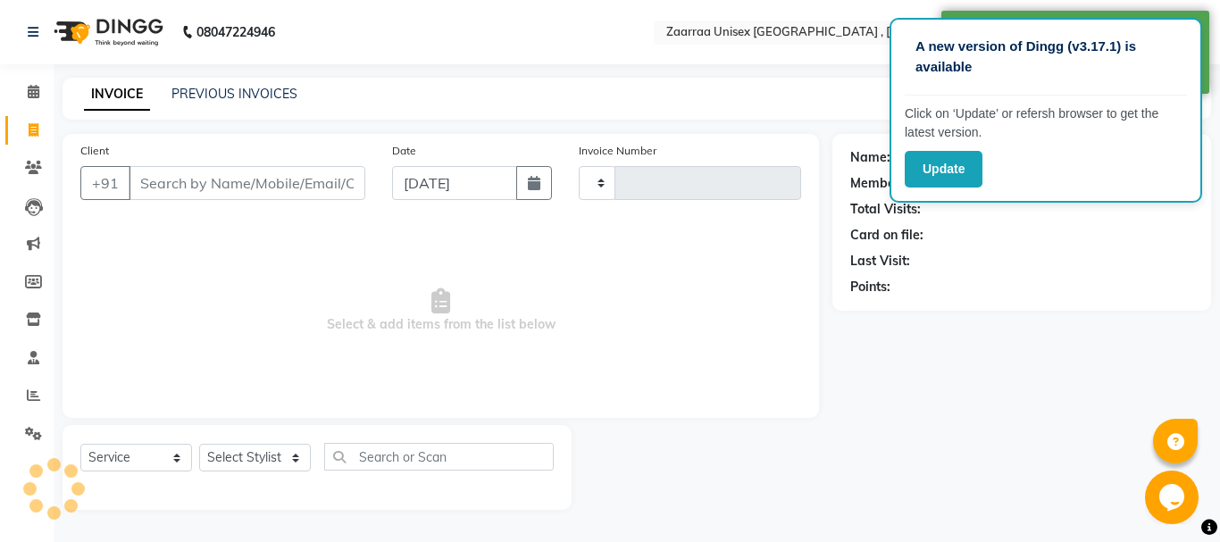
type input "0803"
select select "3828"
click at [219, 190] on input "Client" at bounding box center [247, 183] width 237 height 34
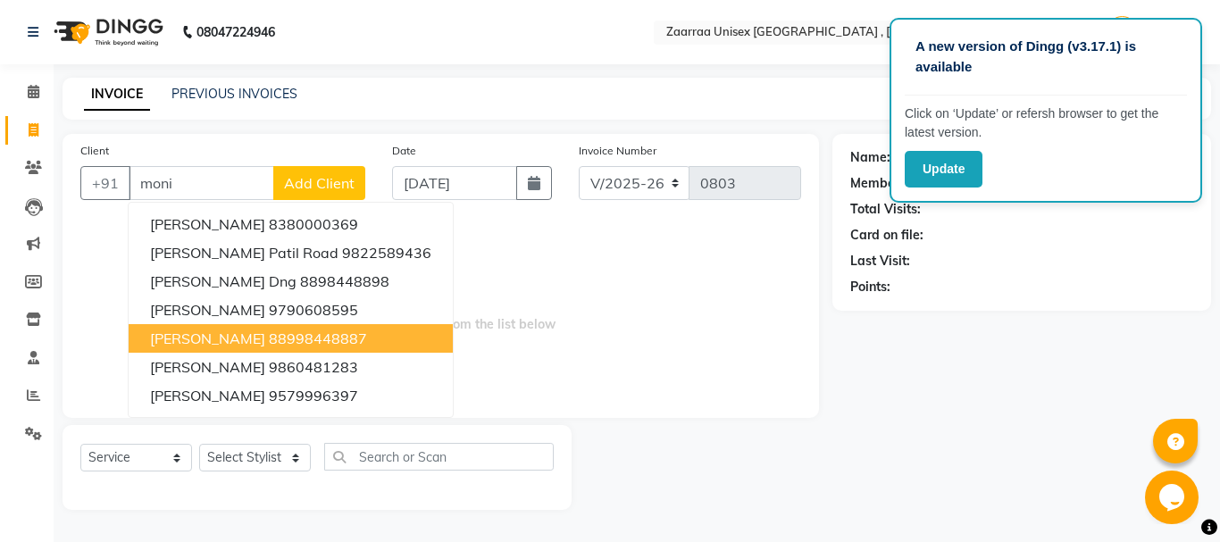
click at [189, 339] on span "[PERSON_NAME]" at bounding box center [207, 339] width 115 height 18
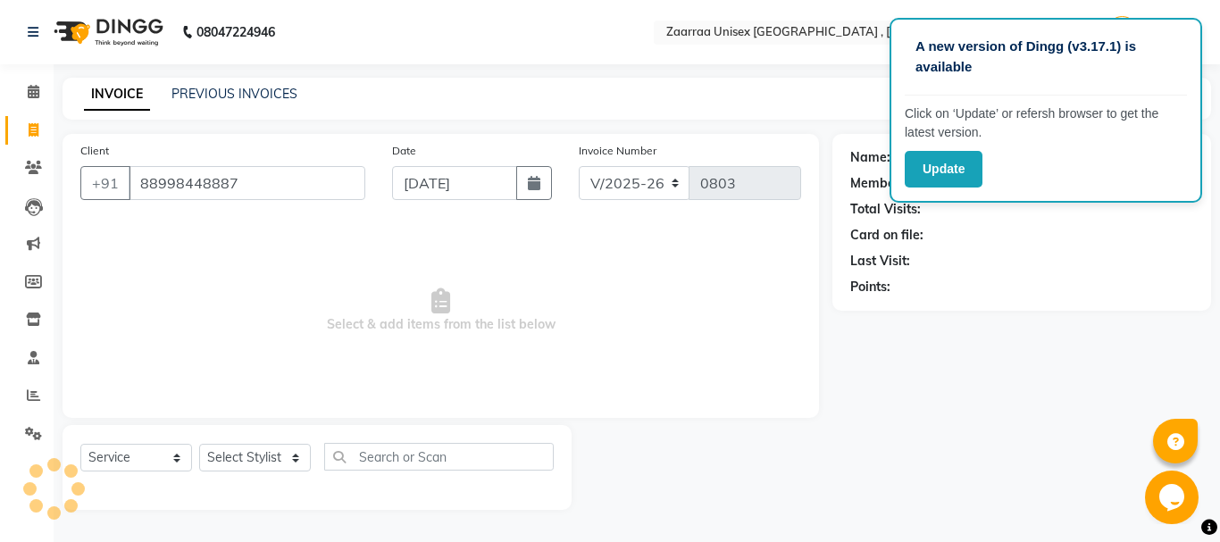
type input "88998448887"
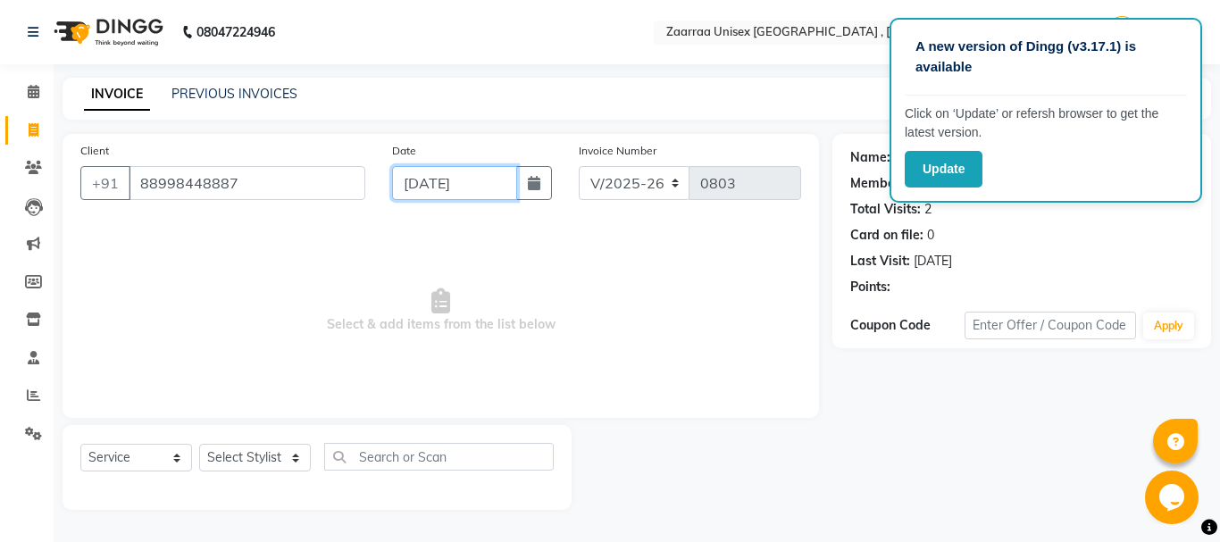
click at [457, 186] on input "[DATE]" at bounding box center [454, 183] width 125 height 34
select select "9"
select select "2025"
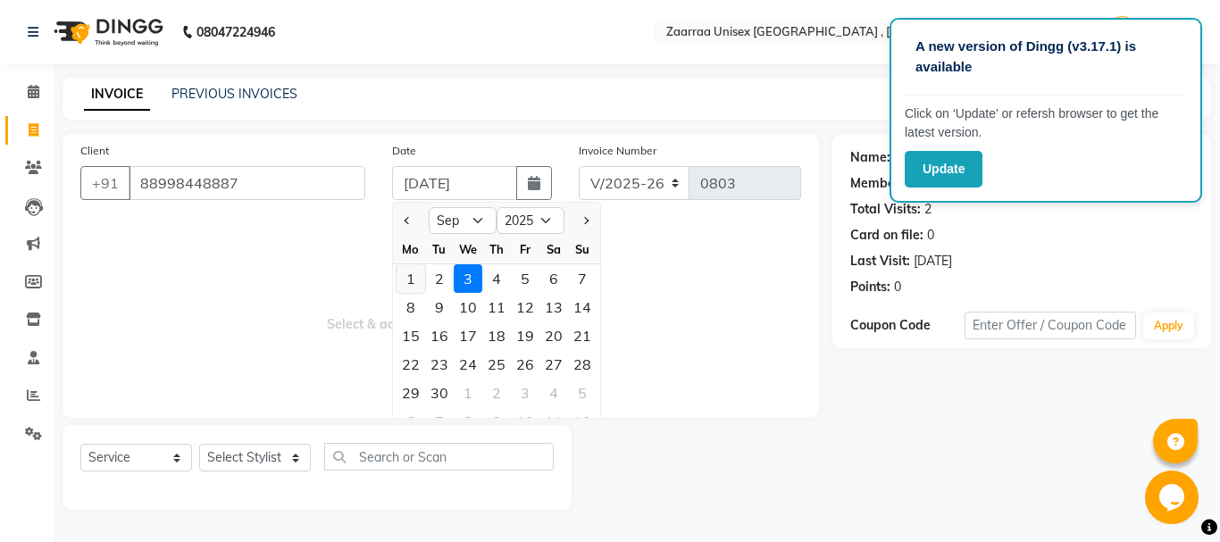
click at [418, 273] on div "1" at bounding box center [411, 278] width 29 height 29
type input "[DATE]"
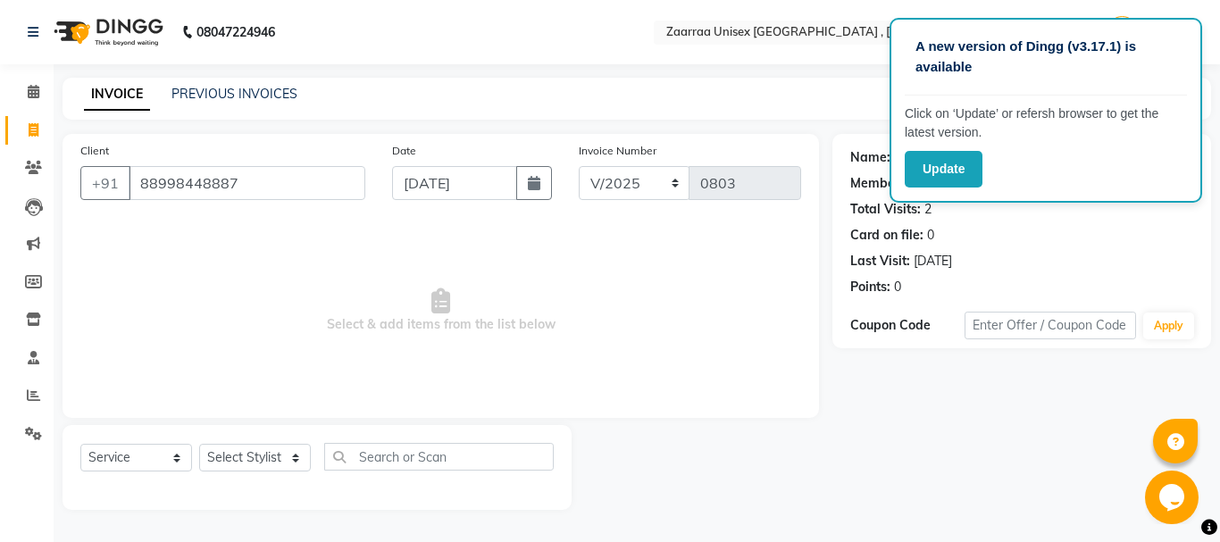
drag, startPoint x: 242, startPoint y: 474, endPoint x: 250, endPoint y: 464, distance: 12.7
click at [245, 473] on div "Select Service Product Membership Package Voucher Prepaid Gift Card Select Styl…" at bounding box center [317, 464] width 474 height 42
click at [250, 464] on select "Select Stylist [PERSON_NAME] nisha [PERSON_NAME] swati" at bounding box center [255, 458] width 112 height 28
select select "24601"
click at [199, 444] on select "Select Stylist [PERSON_NAME] nisha [PERSON_NAME] swati" at bounding box center [255, 458] width 112 height 28
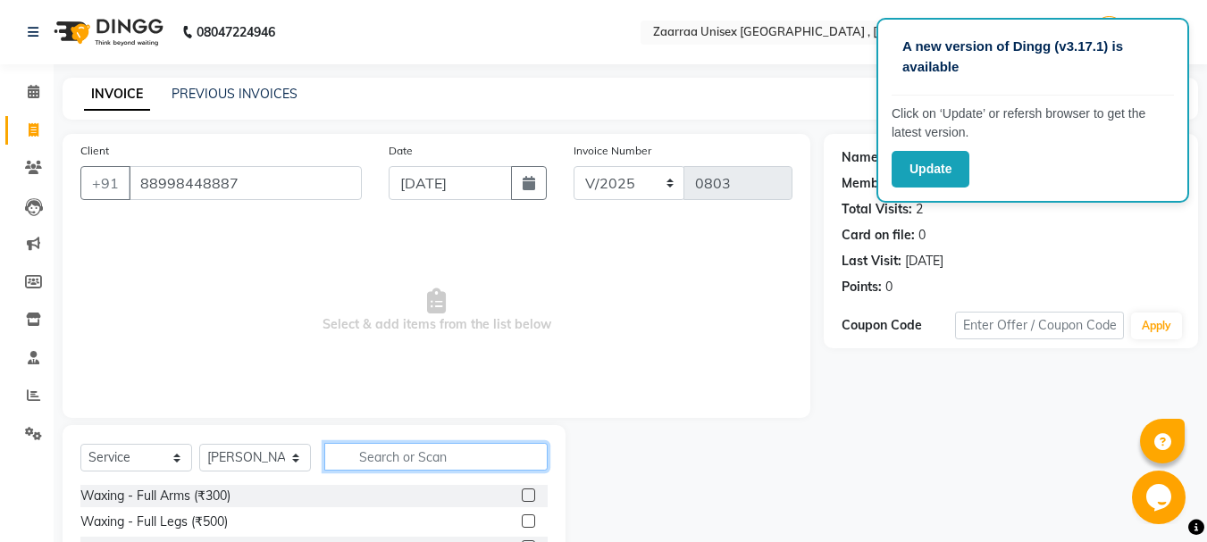
click at [440, 463] on input "text" at bounding box center [435, 457] width 223 height 28
type input "th"
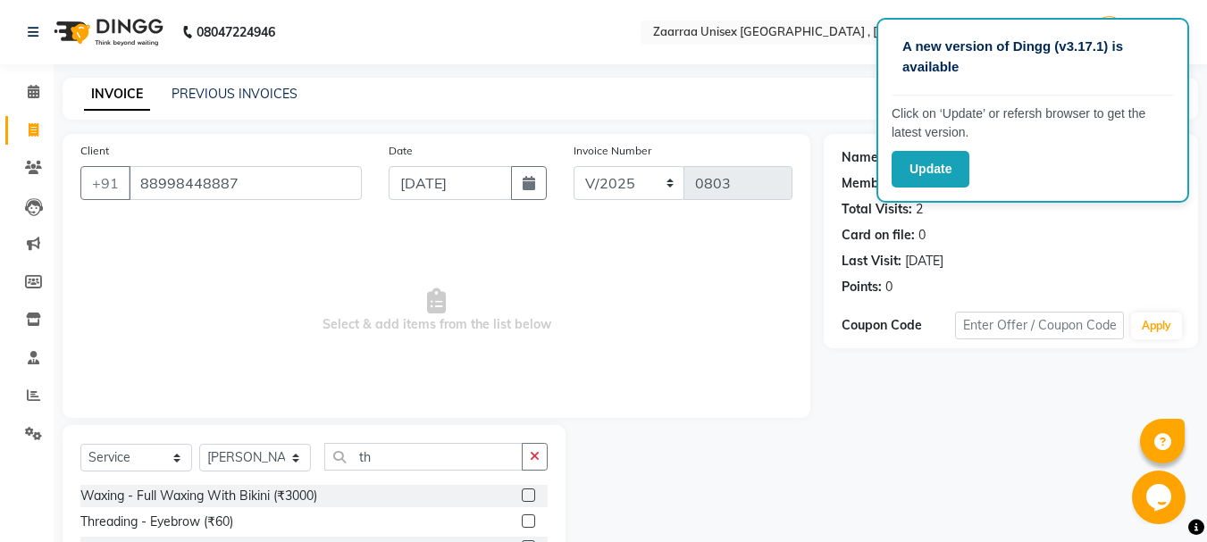
click at [522, 519] on label at bounding box center [528, 521] width 13 height 13
click at [522, 519] on input "checkbox" at bounding box center [528, 522] width 12 height 12
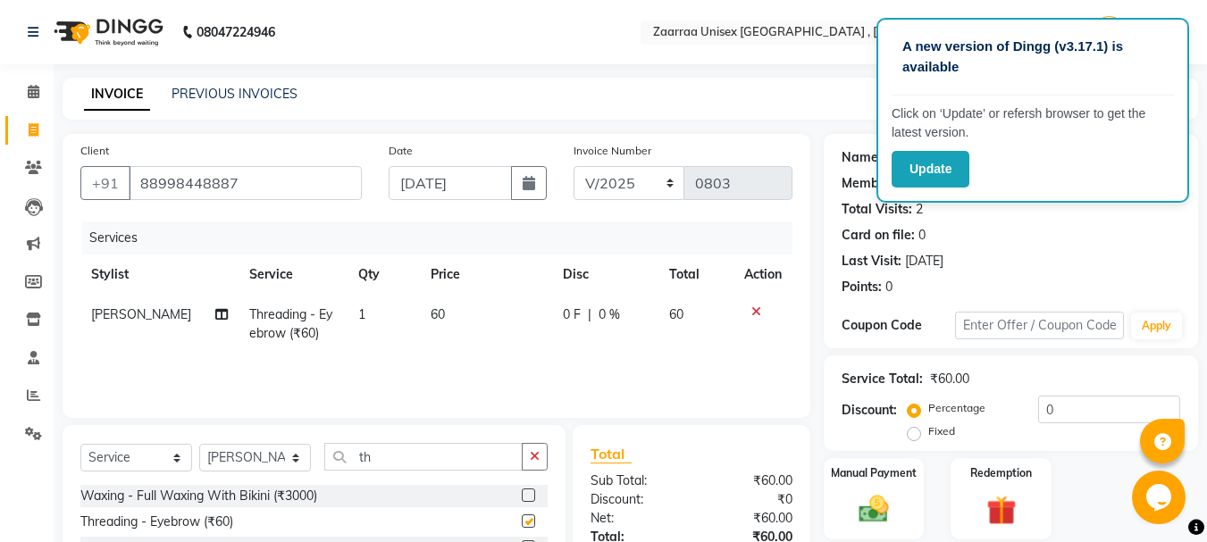
checkbox input "false"
click at [534, 461] on icon "button" at bounding box center [535, 456] width 10 height 13
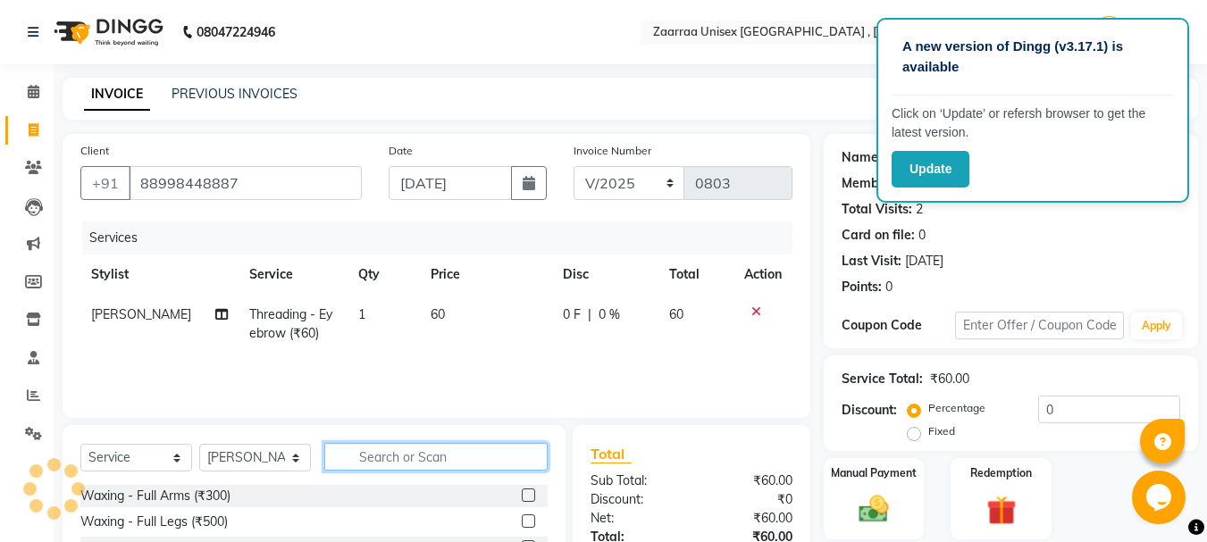
click at [534, 460] on input "text" at bounding box center [435, 457] width 223 height 28
type input "peel"
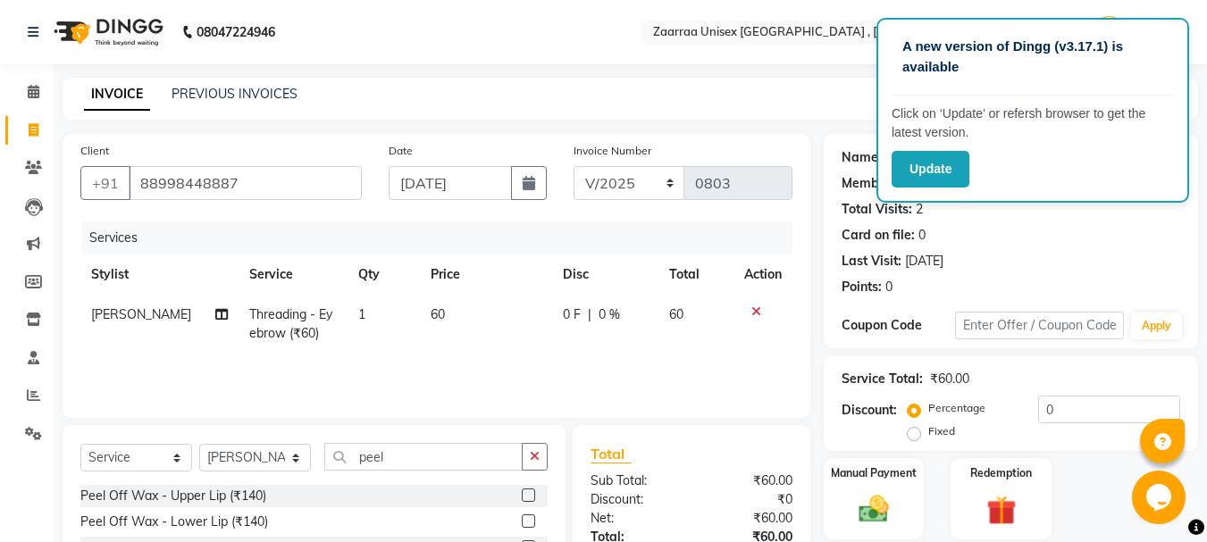
click at [522, 491] on label at bounding box center [528, 495] width 13 height 13
click at [522, 491] on input "checkbox" at bounding box center [528, 497] width 12 height 12
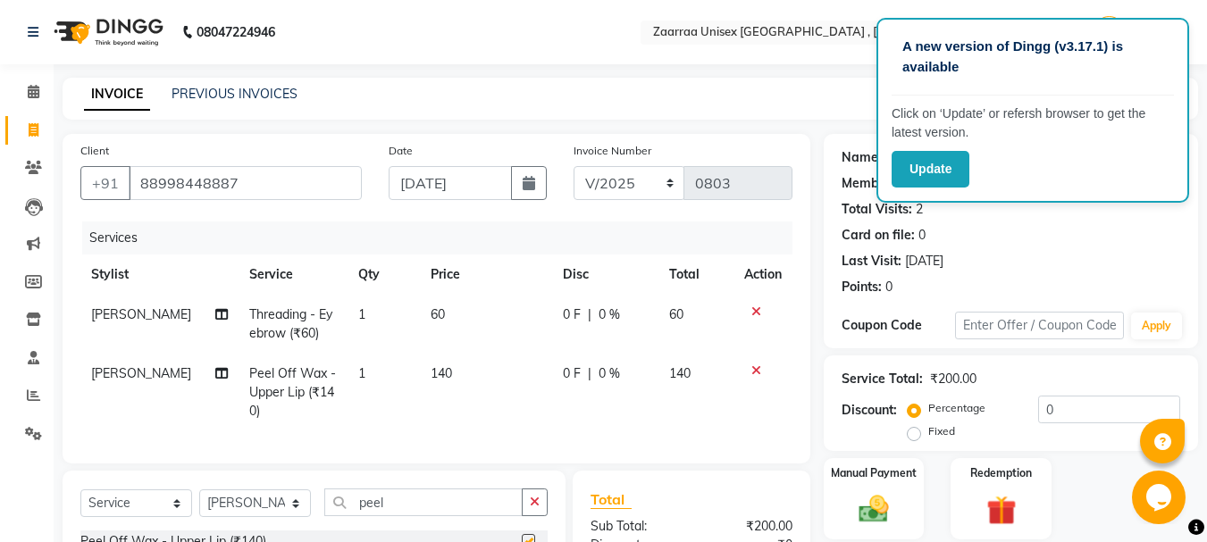
checkbox input "false"
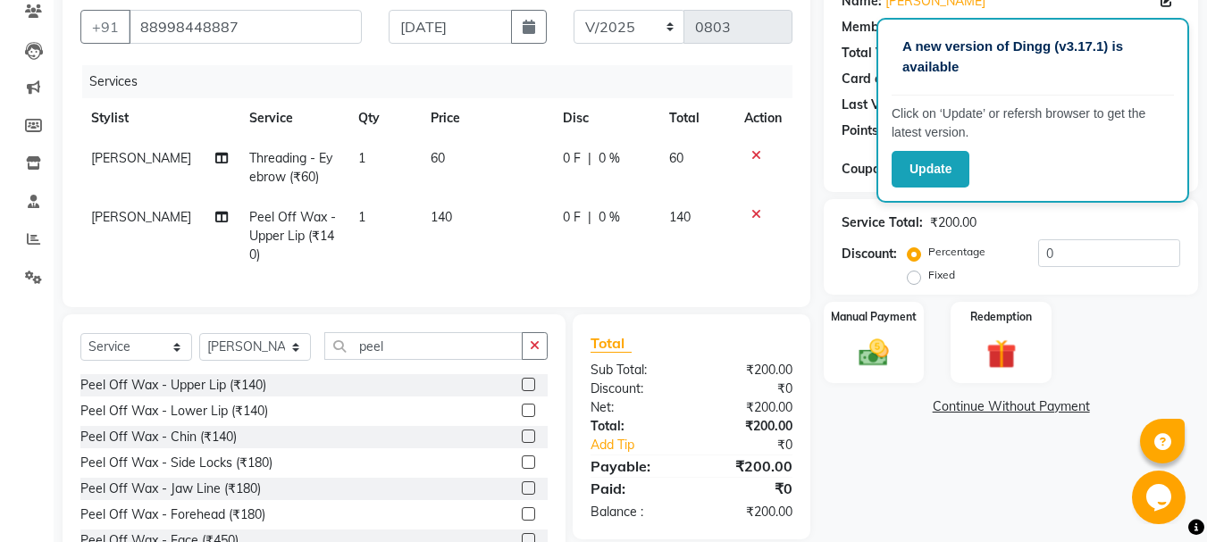
scroll to position [191, 0]
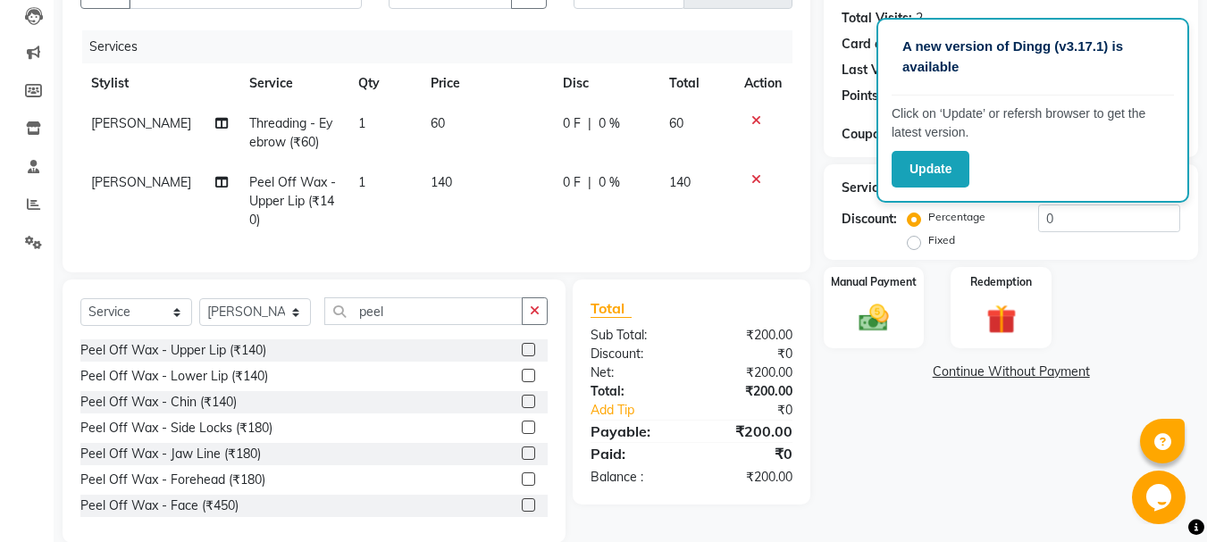
drag, startPoint x: 439, startPoint y: 160, endPoint x: 440, endPoint y: 182, distance: 22.4
click at [439, 162] on td "60" at bounding box center [486, 133] width 132 height 59
select select "24601"
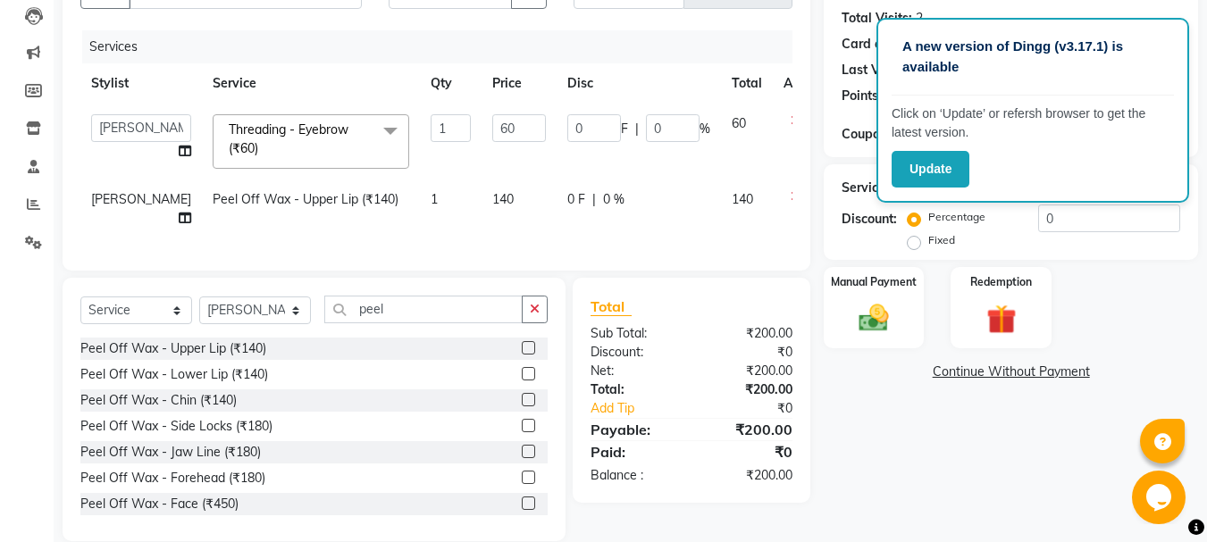
click at [492, 195] on span "140" at bounding box center [502, 199] width 21 height 16
select select "24601"
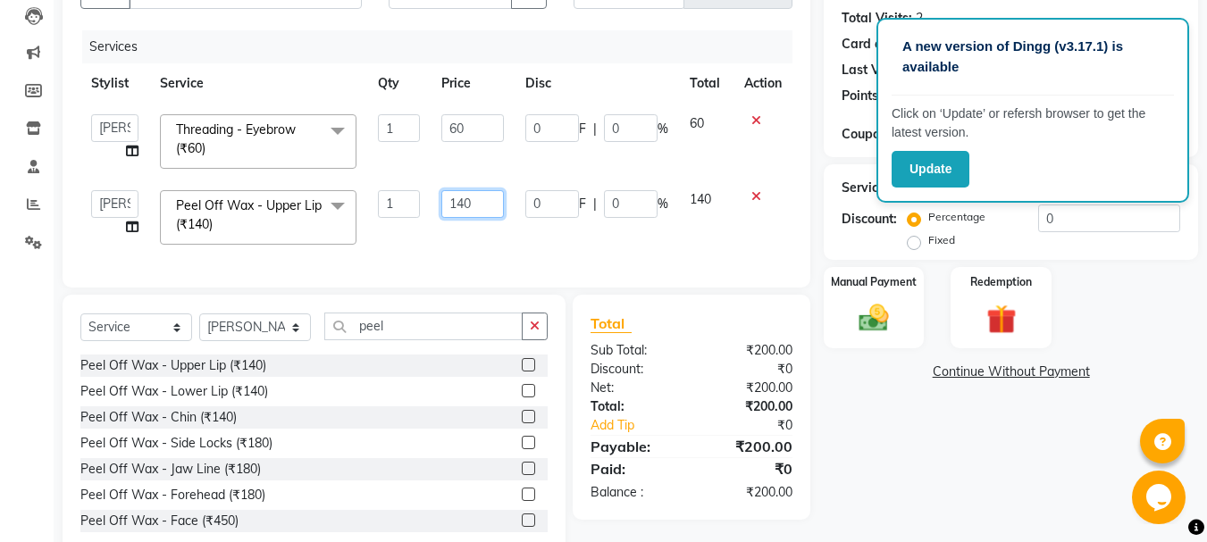
click at [460, 202] on input "140" at bounding box center [472, 204] width 62 height 28
click at [461, 202] on input "140" at bounding box center [472, 204] width 62 height 28
type input "150"
click at [838, 387] on div "Name: [PERSON_NAME] Membership: No Active Membership Total Visits: 2 Card on fi…" at bounding box center [1018, 251] width 388 height 616
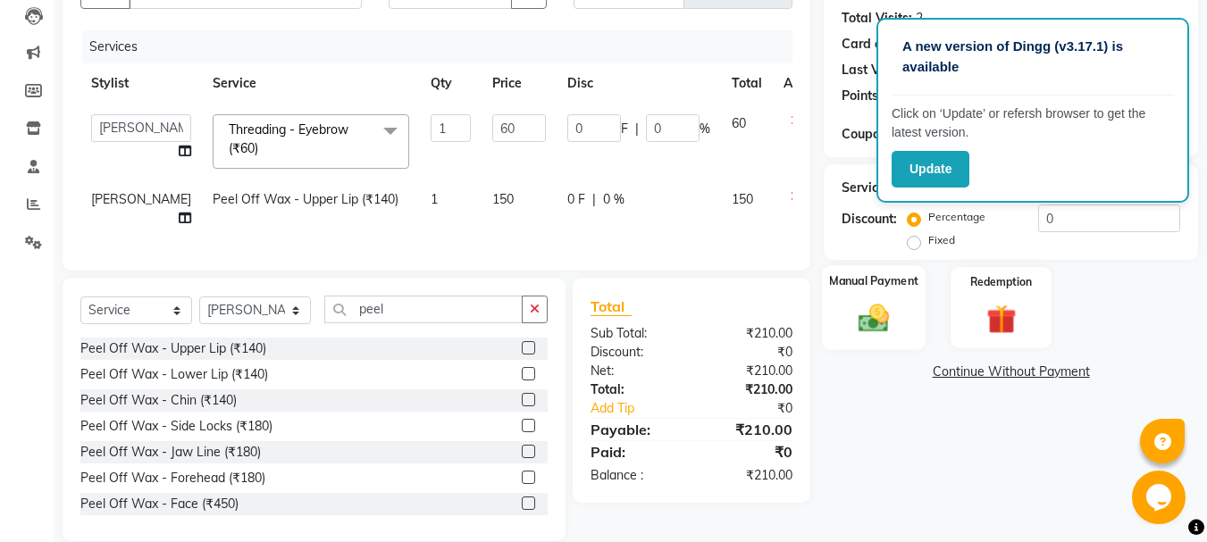
click at [876, 299] on div "Manual Payment" at bounding box center [874, 307] width 105 height 85
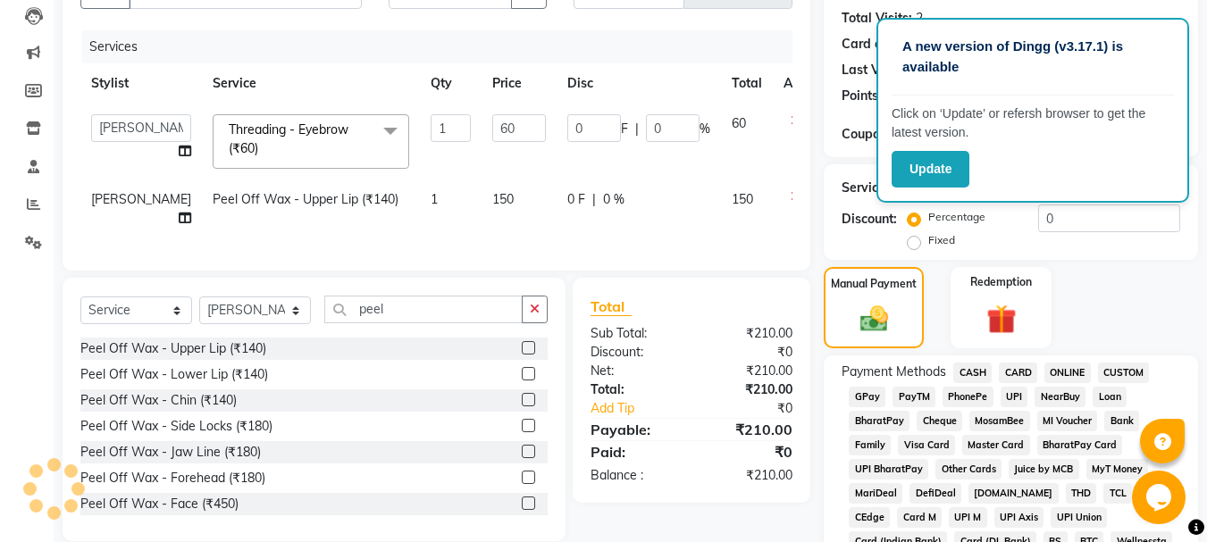
click at [874, 402] on span "GPay" at bounding box center [867, 397] width 37 height 21
click at [969, 365] on span "CASH" at bounding box center [972, 373] width 38 height 21
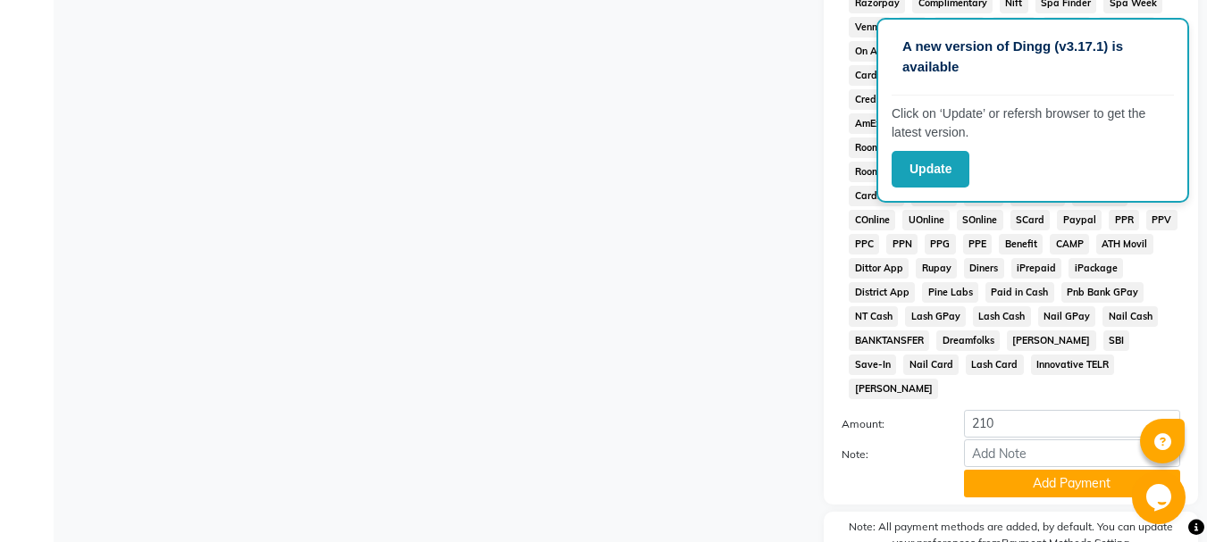
scroll to position [824, 0]
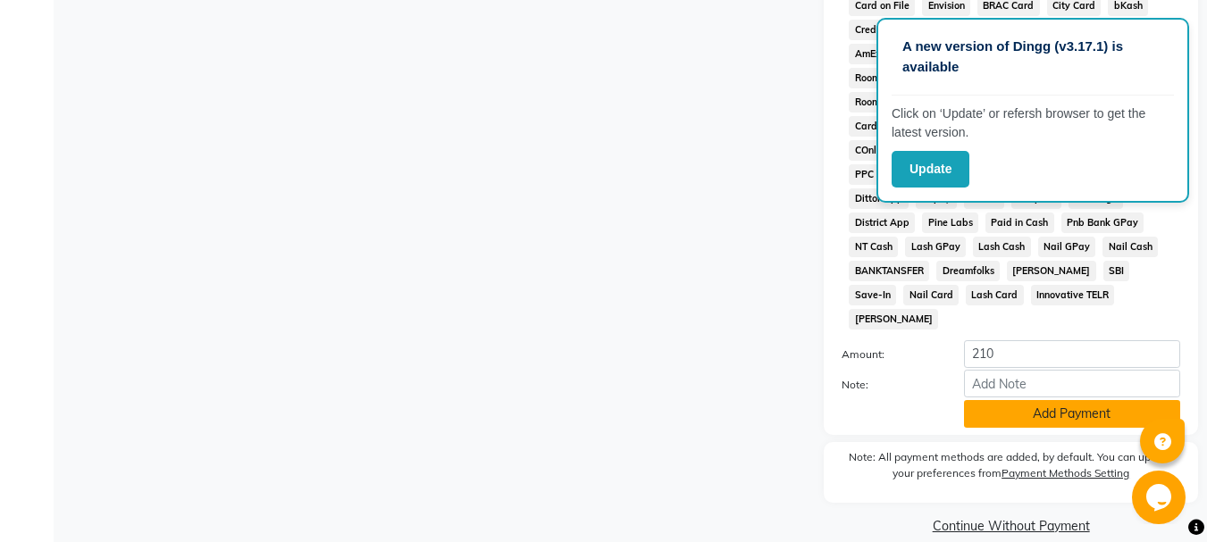
click at [1084, 400] on button "Add Payment" at bounding box center [1072, 414] width 216 height 28
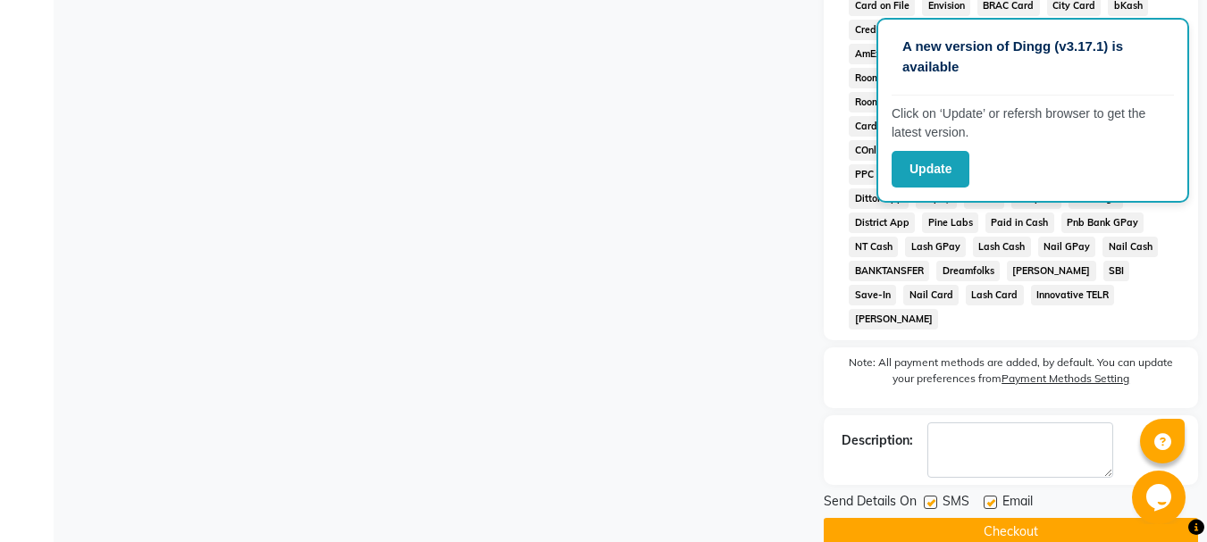
click at [1019, 518] on button "Checkout" at bounding box center [1011, 532] width 374 height 28
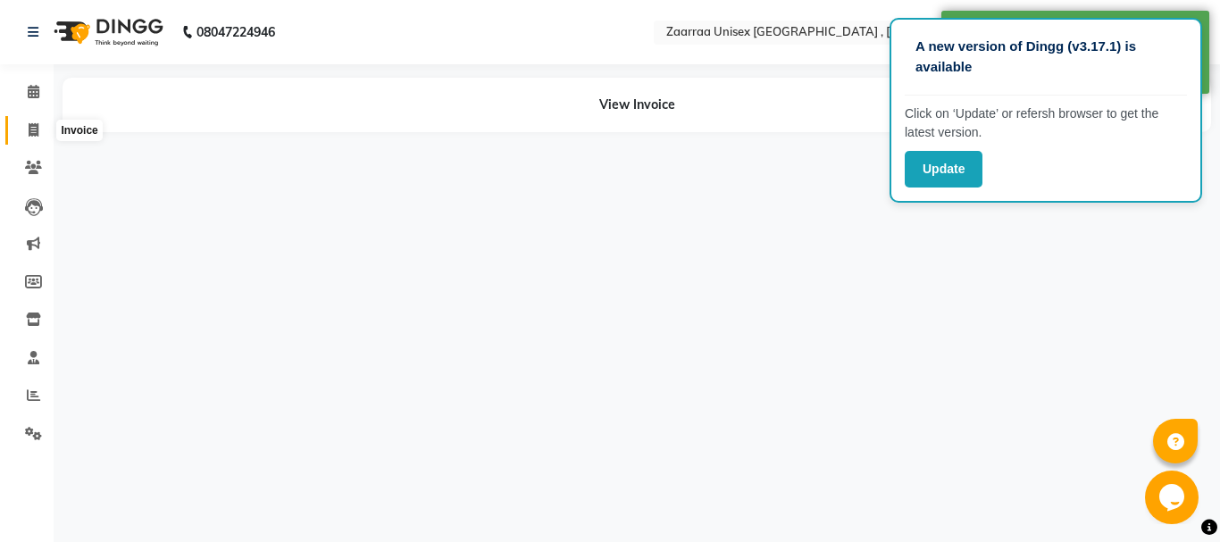
click at [37, 131] on icon at bounding box center [34, 129] width 10 height 13
select select "service"
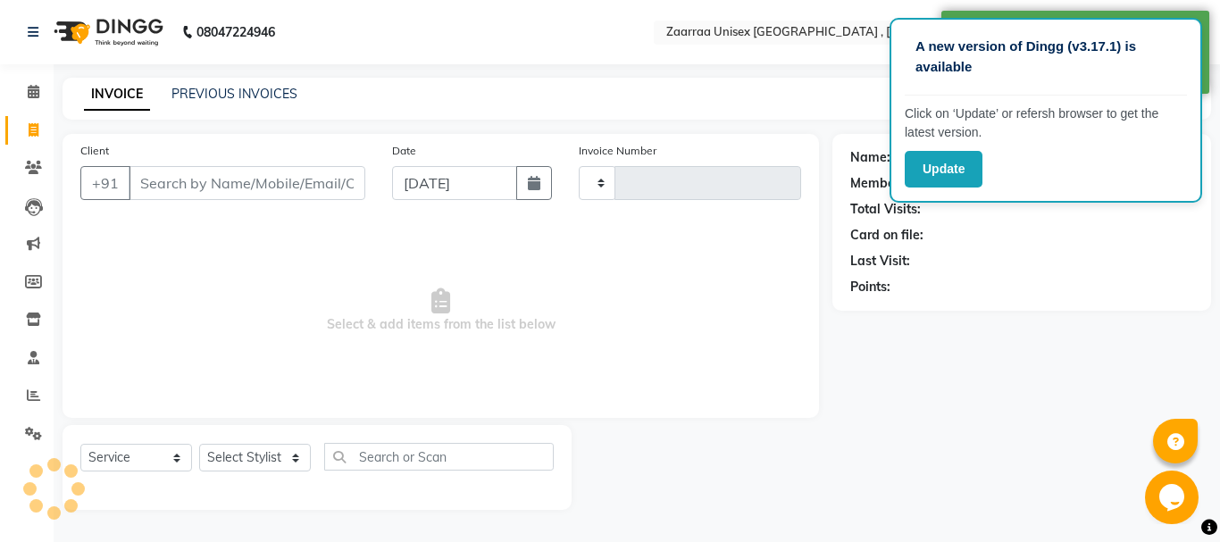
type input "0804"
select select "3828"
click at [183, 174] on input "Client" at bounding box center [247, 183] width 237 height 34
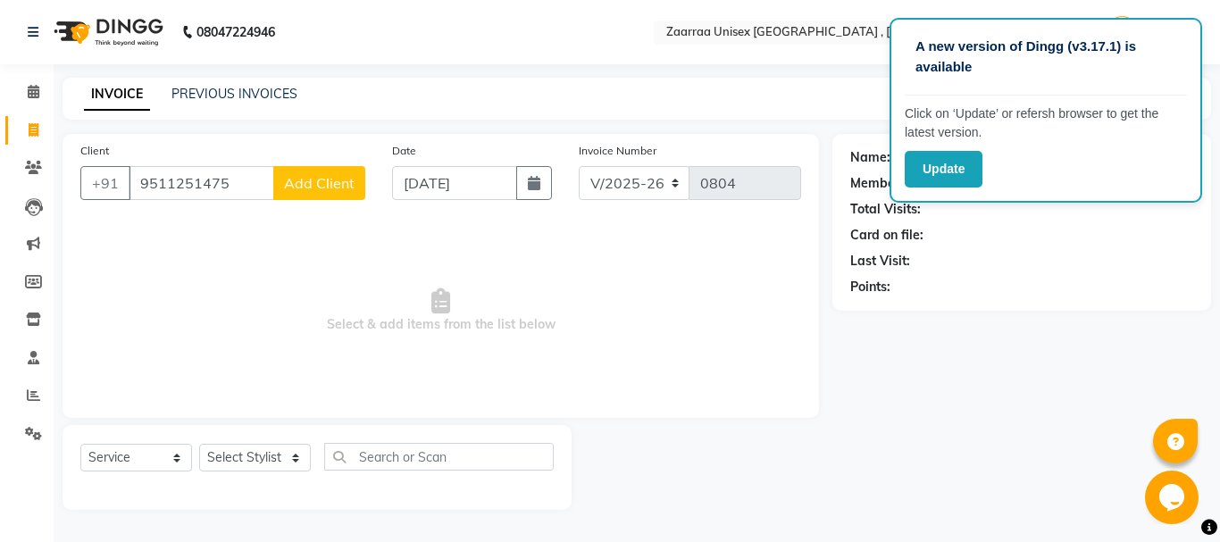
type input "9511251475"
click at [338, 187] on span "Add Client" at bounding box center [319, 183] width 71 height 18
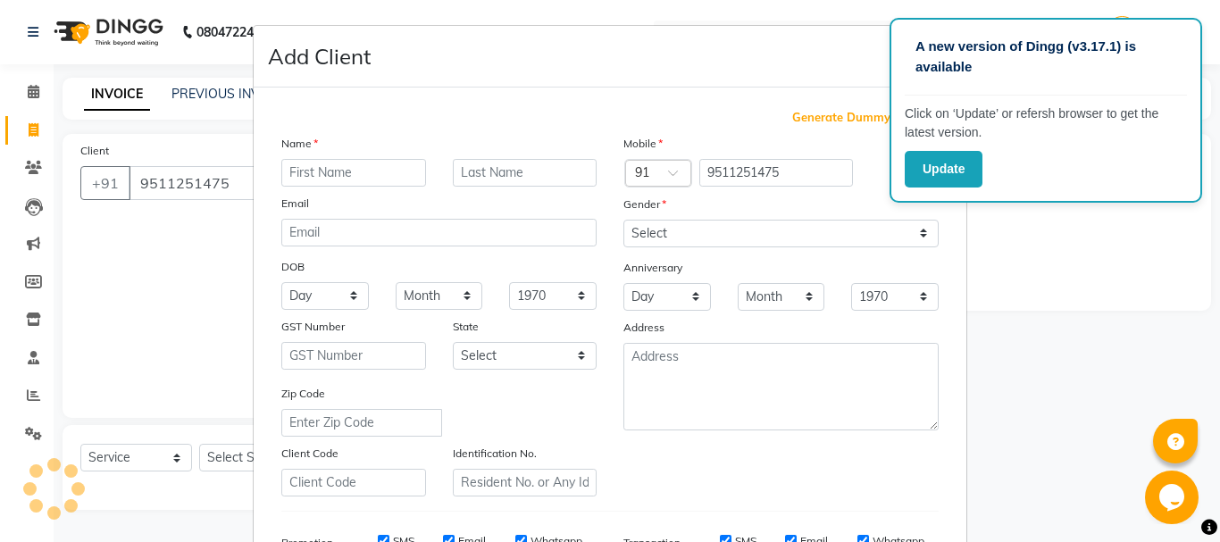
click at [357, 179] on input "text" at bounding box center [353, 173] width 145 height 28
type input "collector [GEOGRAPHIC_DATA]"
click at [890, 175] on label at bounding box center [910, 173] width 40 height 22
click at [0, 0] on input "checkbox" at bounding box center [0, 0] width 0 height 0
click at [834, 249] on div "Mobile Country Code × 91 9511251475 Gender Select [DEMOGRAPHIC_DATA] [DEMOGRAPH…" at bounding box center [781, 315] width 342 height 363
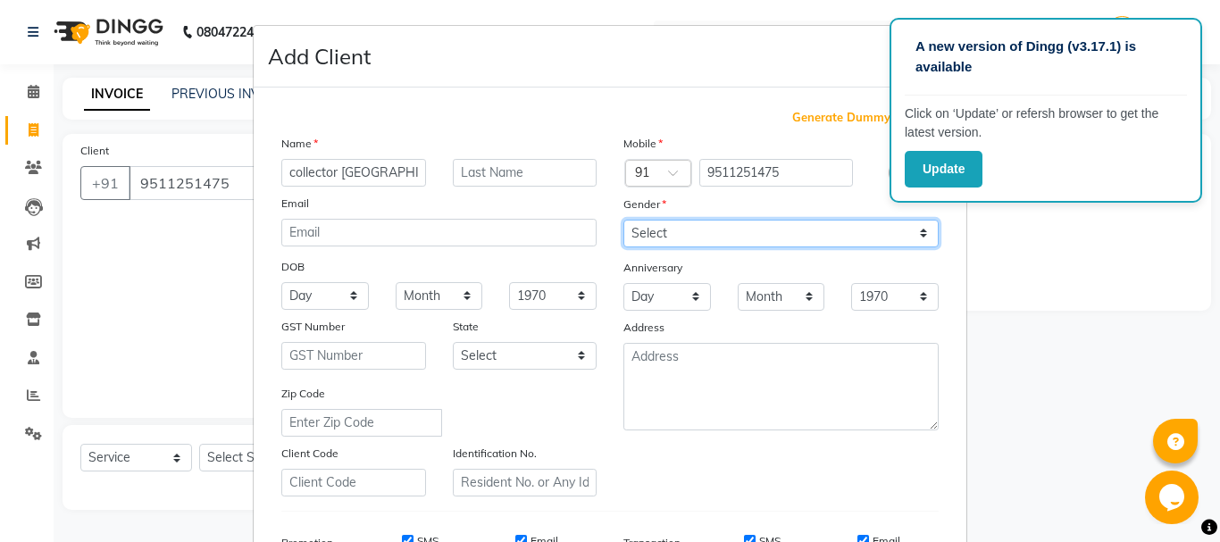
click at [834, 236] on select "Select [DEMOGRAPHIC_DATA] [DEMOGRAPHIC_DATA] Other Prefer Not To Say" at bounding box center [781, 234] width 315 height 28
select select "[DEMOGRAPHIC_DATA]"
click at [624, 220] on select "Select [DEMOGRAPHIC_DATA] [DEMOGRAPHIC_DATA] Other Prefer Not To Say" at bounding box center [781, 234] width 315 height 28
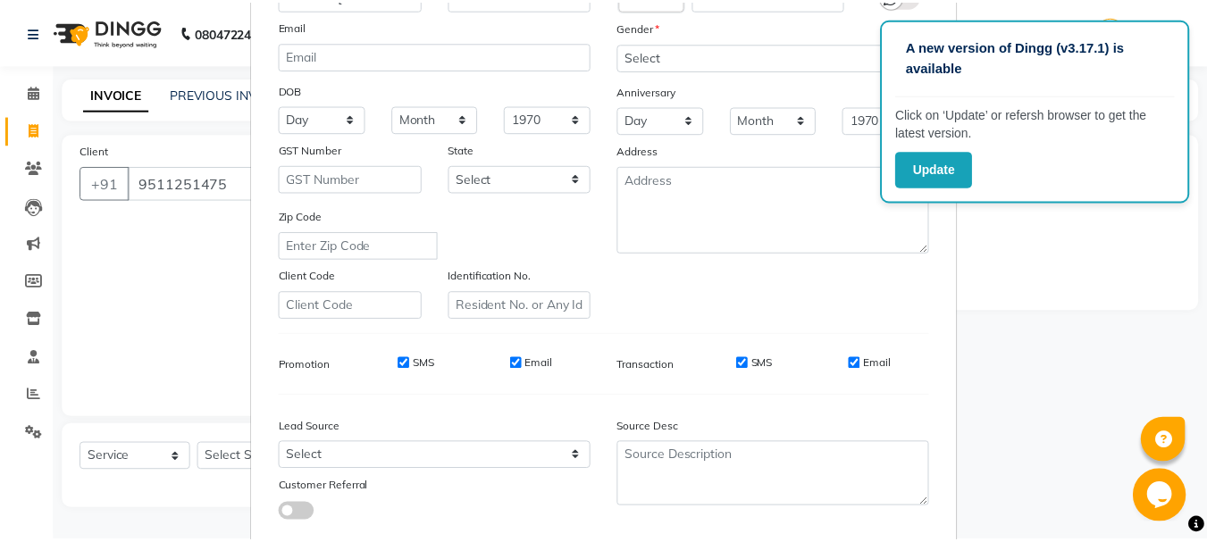
scroll to position [282, 0]
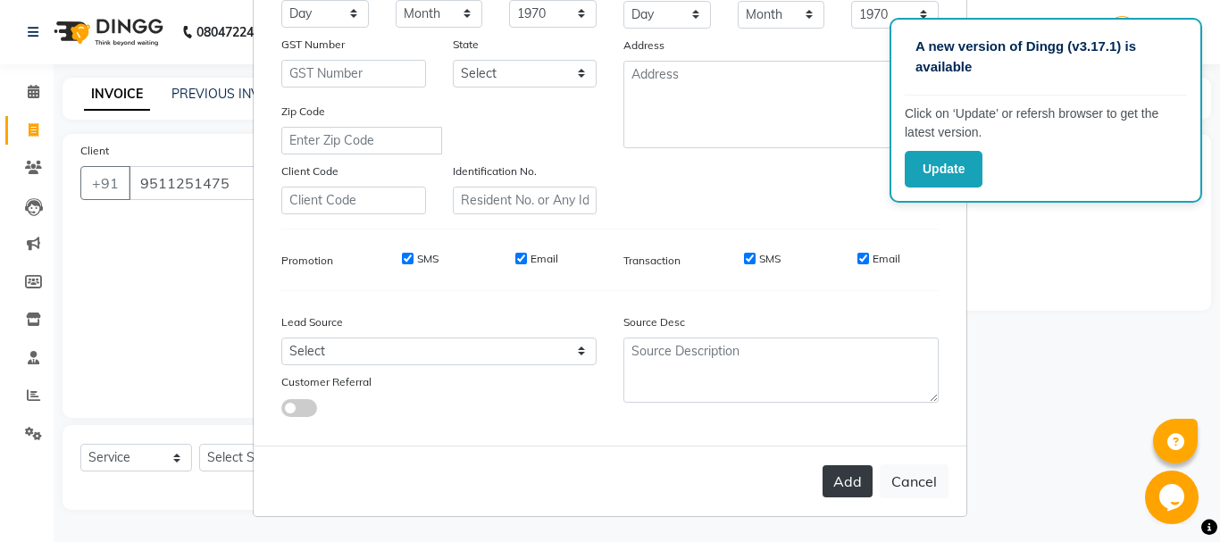
click at [837, 480] on button "Add" at bounding box center [848, 481] width 50 height 32
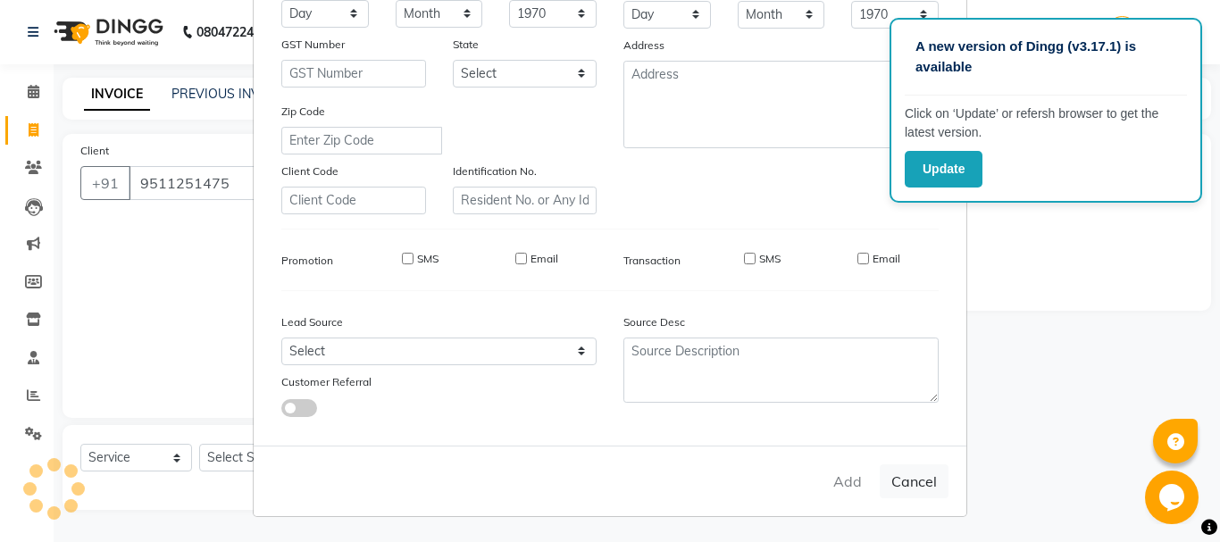
select select
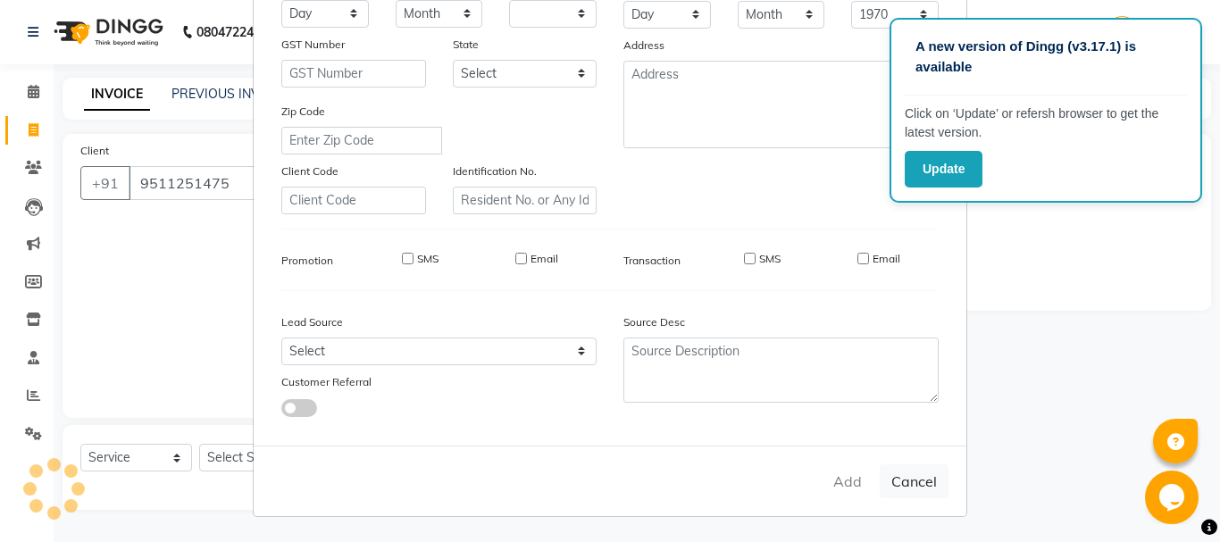
select select
checkbox input "false"
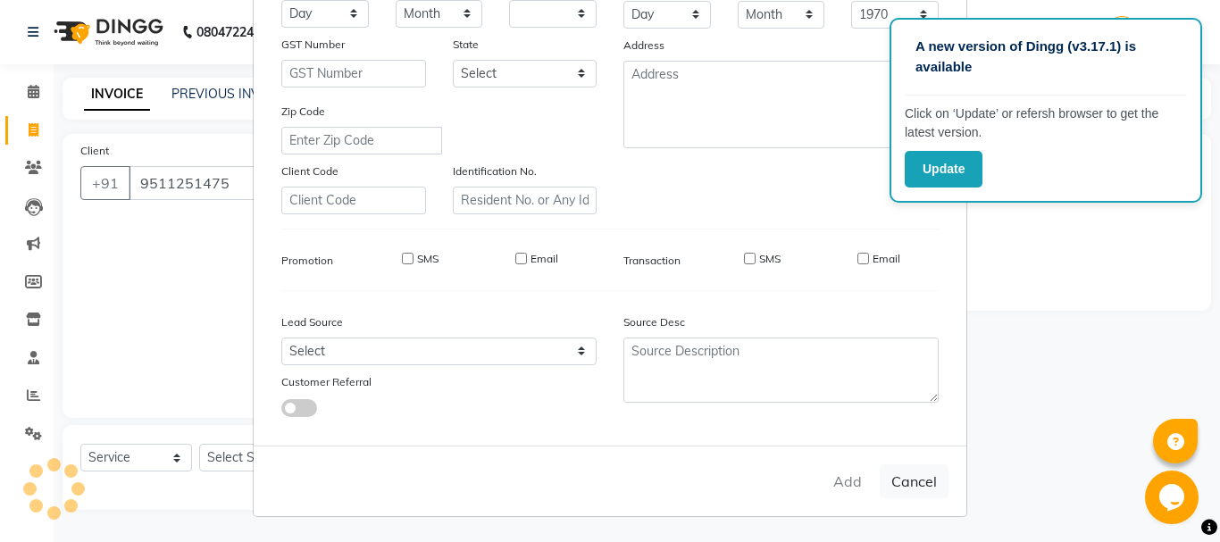
checkbox input "false"
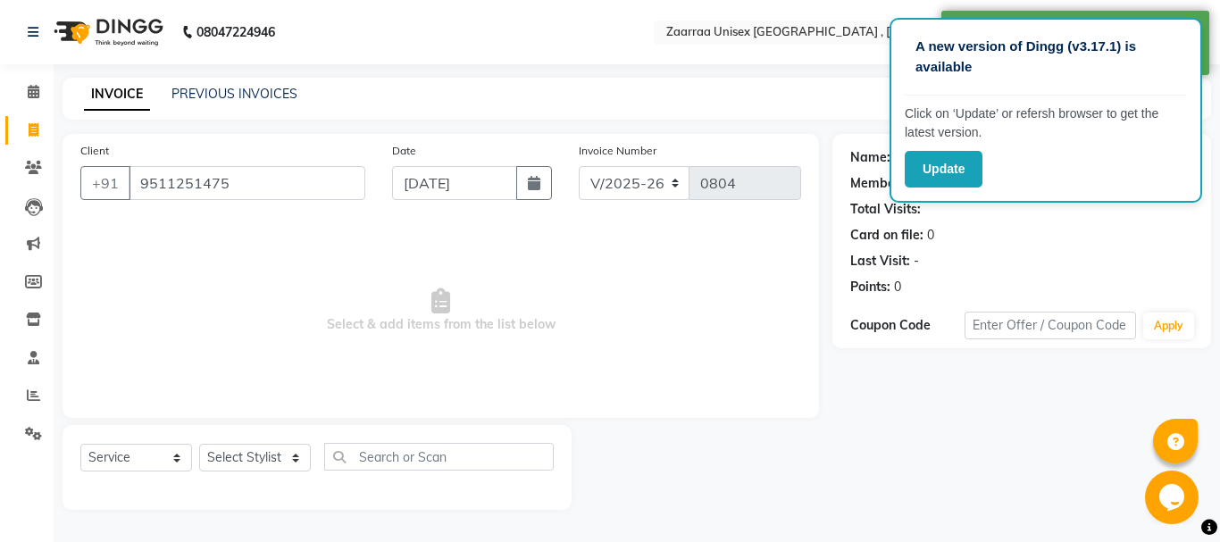
click at [429, 155] on div "Date [DATE]" at bounding box center [472, 177] width 187 height 73
click at [432, 181] on input "[DATE]" at bounding box center [454, 183] width 125 height 34
select select "9"
select select "2025"
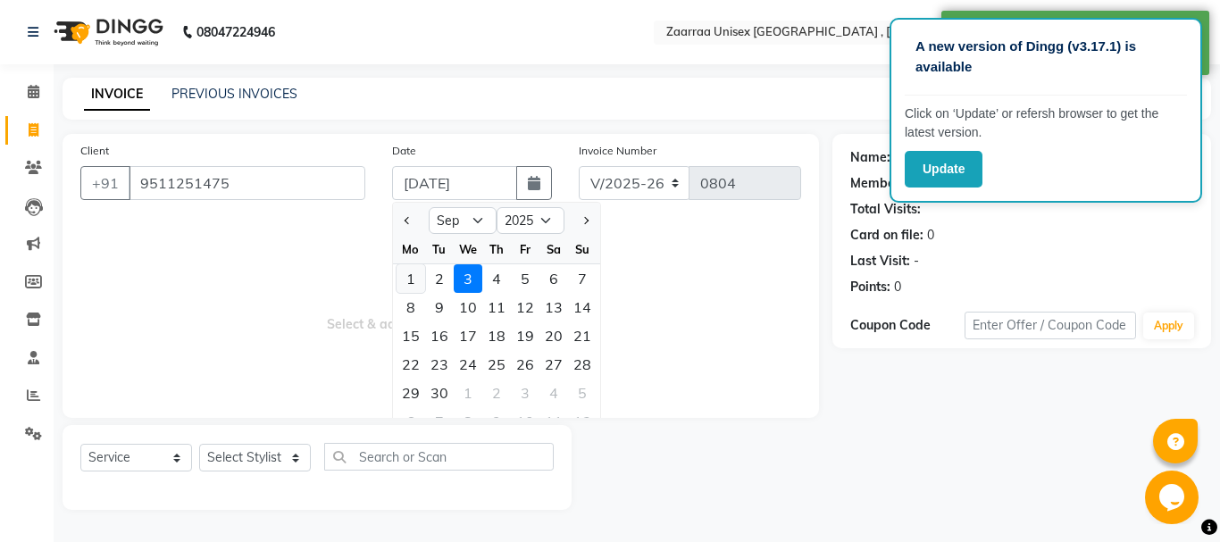
click at [417, 284] on div "1" at bounding box center [411, 278] width 29 height 29
type input "[DATE]"
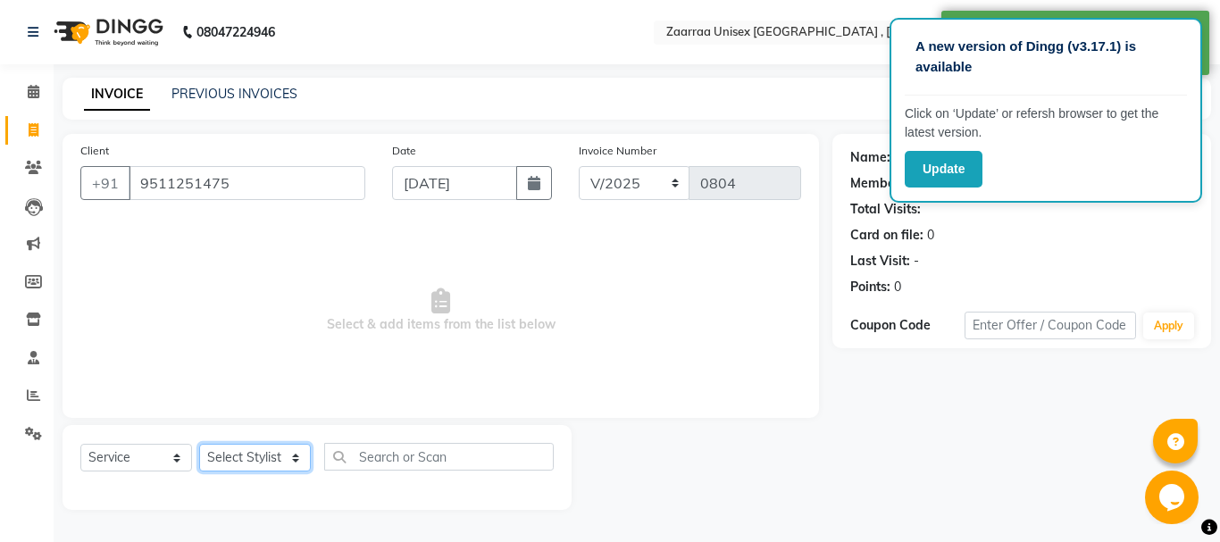
click at [218, 462] on select "Select Stylist [PERSON_NAME] nisha [PERSON_NAME] swati" at bounding box center [255, 458] width 112 height 28
select select "44238"
click at [199, 444] on select "Select Stylist [PERSON_NAME] nisha [PERSON_NAME] swati" at bounding box center [255, 458] width 112 height 28
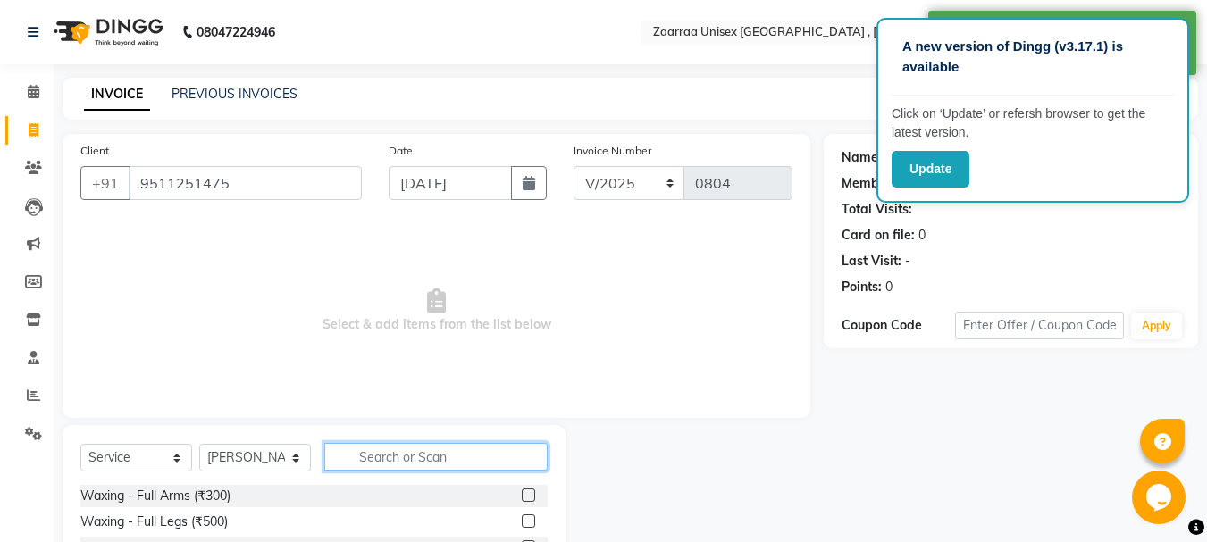
click at [436, 460] on input "text" at bounding box center [435, 457] width 223 height 28
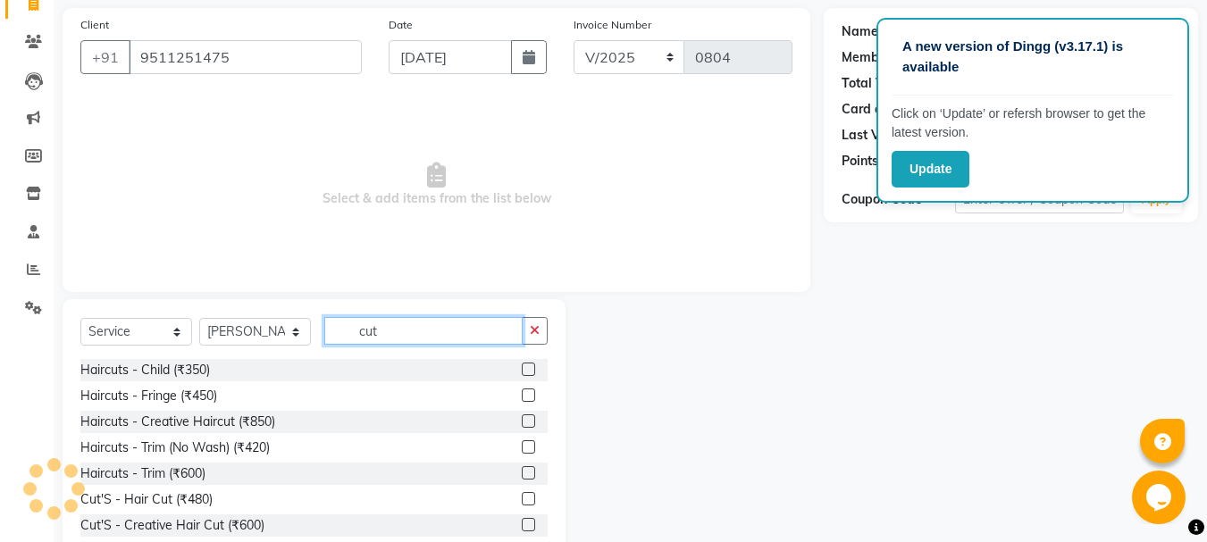
scroll to position [134, 0]
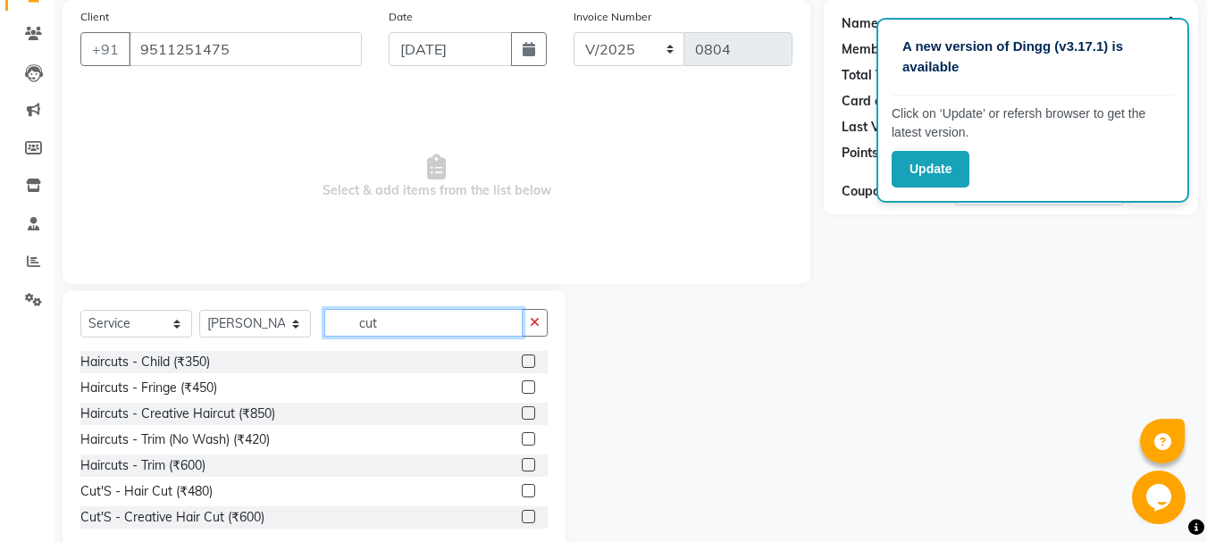
type input "cut"
click at [693, 335] on div at bounding box center [695, 423] width 258 height 264
click at [522, 439] on label at bounding box center [528, 438] width 13 height 13
click at [522, 439] on input "checkbox" at bounding box center [528, 440] width 12 height 12
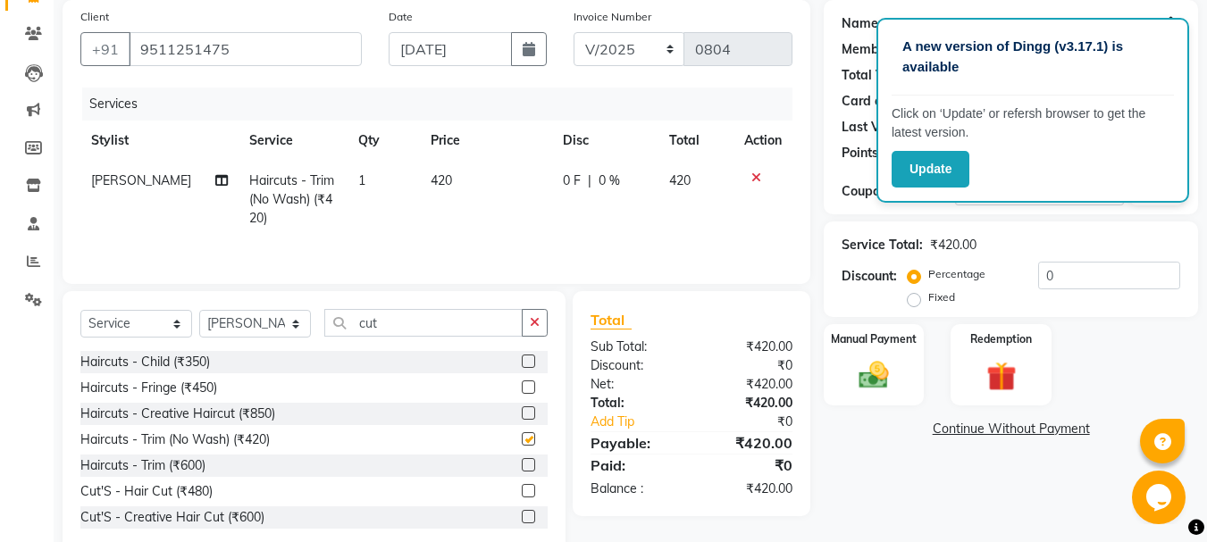
checkbox input "false"
click at [453, 199] on td "420" at bounding box center [486, 200] width 132 height 78
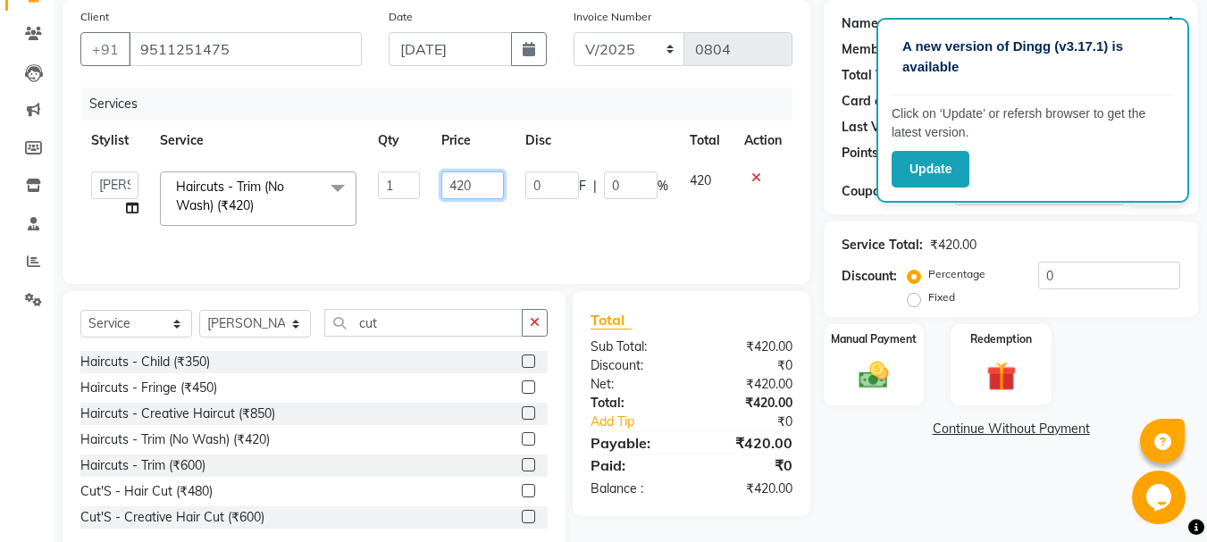
click at [483, 188] on input "420" at bounding box center [472, 186] width 62 height 28
type input "4"
type input "500"
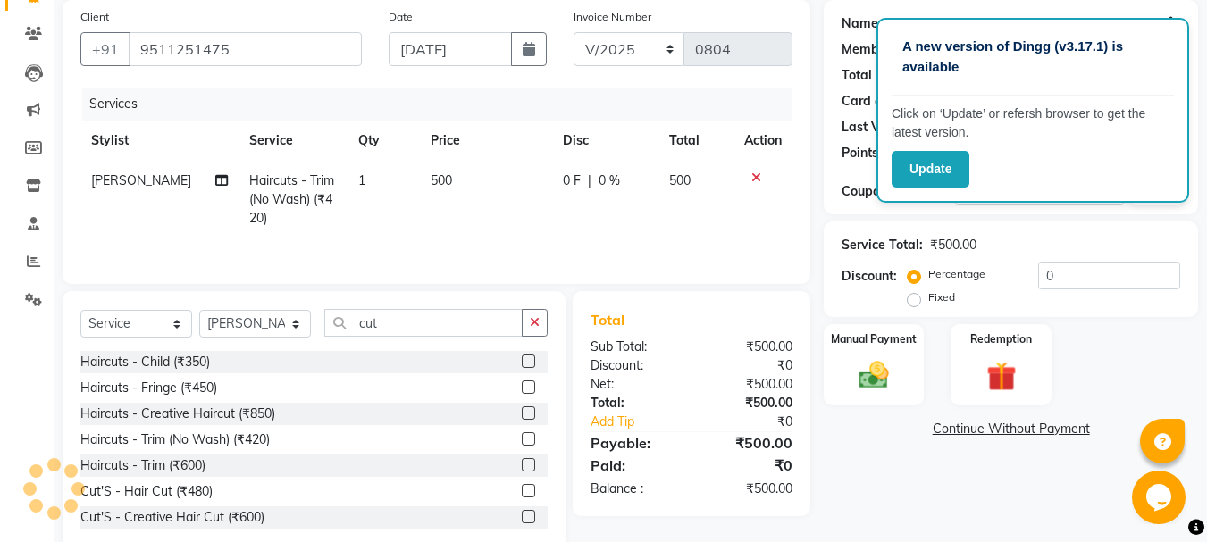
click at [815, 474] on div "Total Sub Total: ₹500.00 Discount: ₹0 Net: ₹500.00 Total: ₹500.00 Add Tip ₹0 Pa…" at bounding box center [695, 423] width 258 height 264
click at [876, 389] on img at bounding box center [874, 375] width 50 height 36
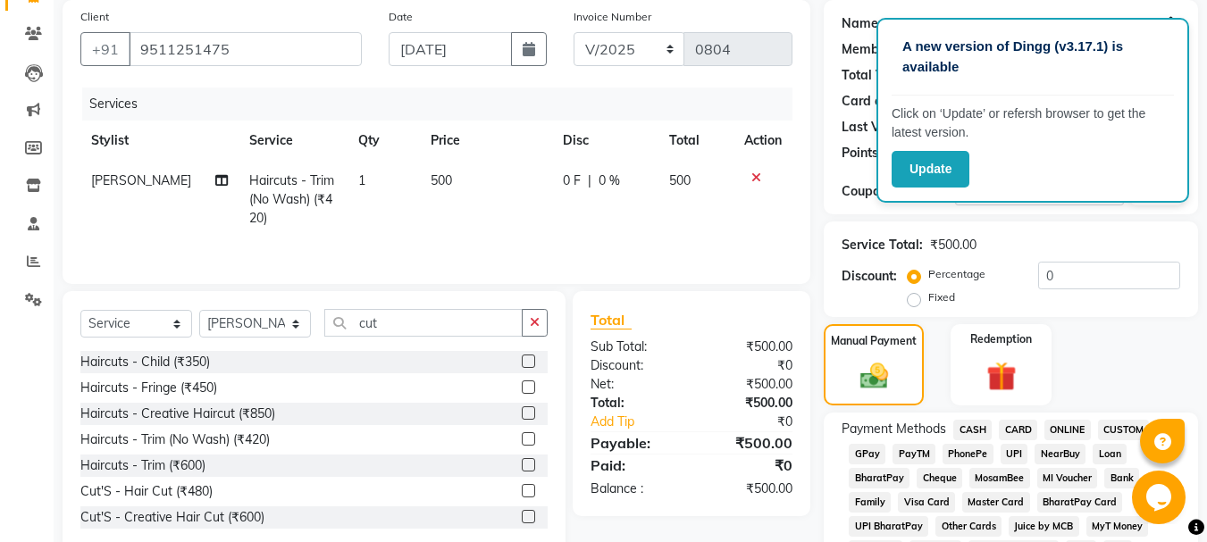
click at [862, 456] on span "GPay" at bounding box center [867, 454] width 37 height 21
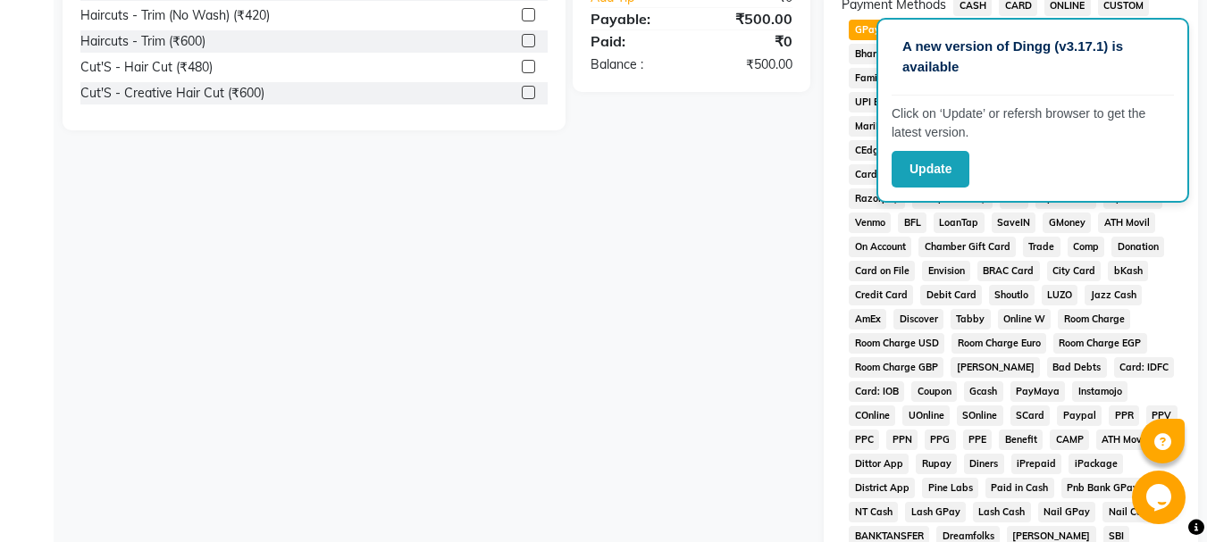
scroll to position [824, 0]
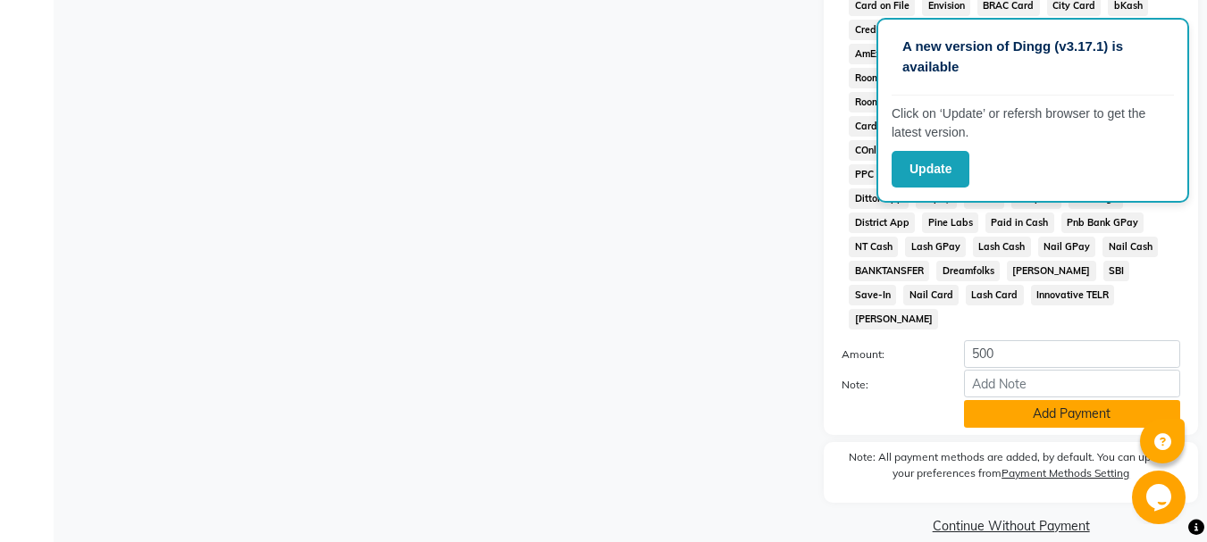
click at [1059, 400] on button "Add Payment" at bounding box center [1072, 414] width 216 height 28
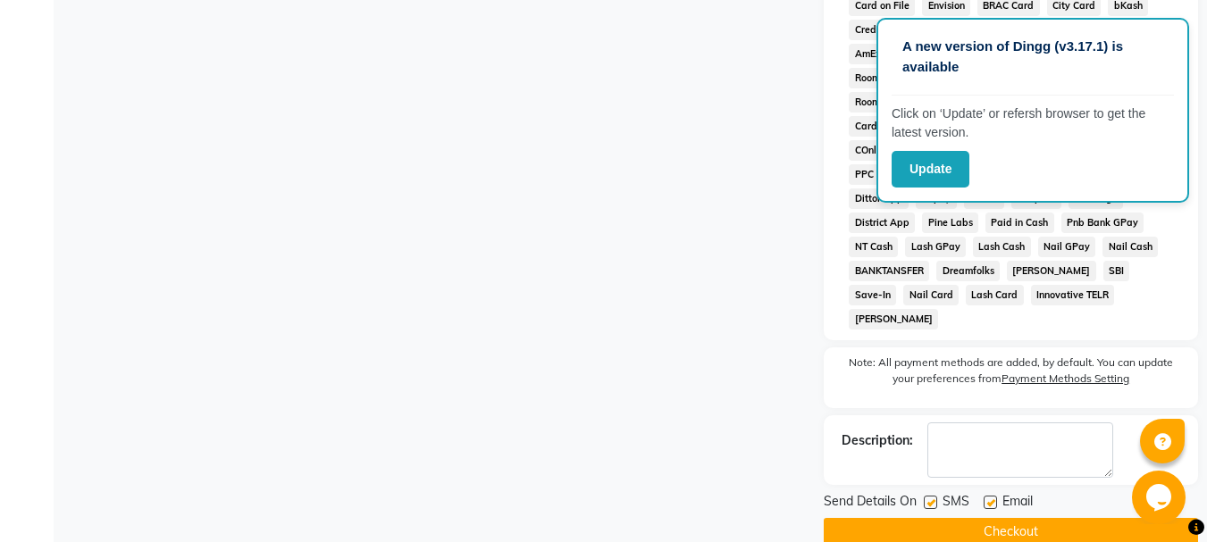
click at [994, 496] on label at bounding box center [990, 502] width 13 height 13
click at [994, 498] on input "checkbox" at bounding box center [990, 504] width 12 height 12
checkbox input "false"
click at [930, 496] on label at bounding box center [930, 502] width 13 height 13
click at [930, 498] on input "checkbox" at bounding box center [930, 504] width 12 height 12
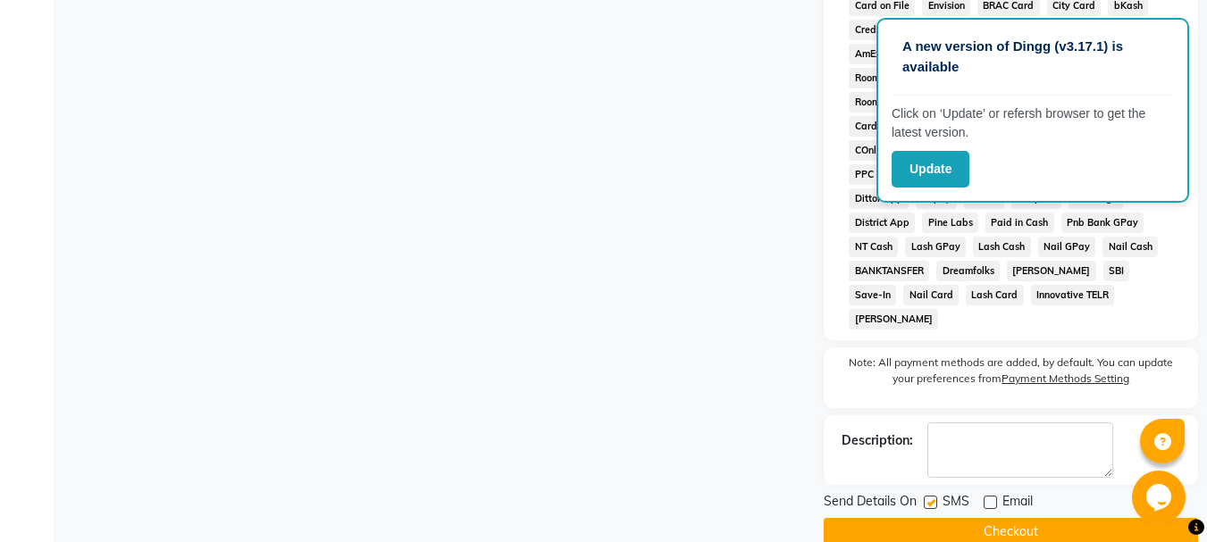
checkbox input "false"
drag, startPoint x: 929, startPoint y: 506, endPoint x: 960, endPoint y: 390, distance: 119.2
click at [932, 518] on button "Checkout" at bounding box center [1011, 532] width 374 height 28
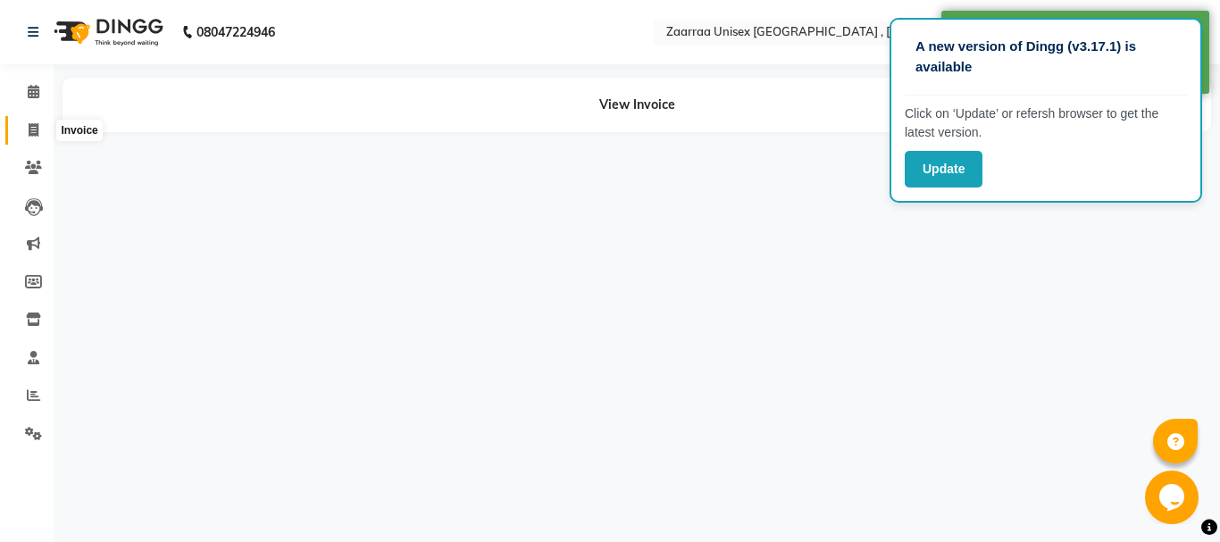
click at [31, 125] on icon at bounding box center [34, 129] width 10 height 13
select select "service"
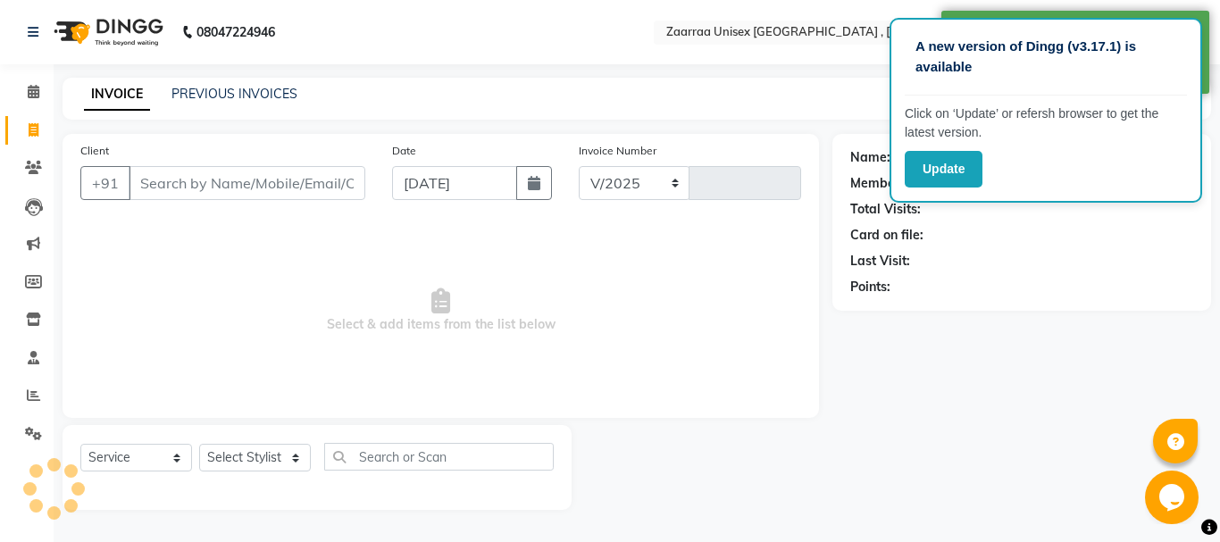
select select "3828"
type input "0805"
click at [231, 180] on input "Client" at bounding box center [247, 183] width 237 height 34
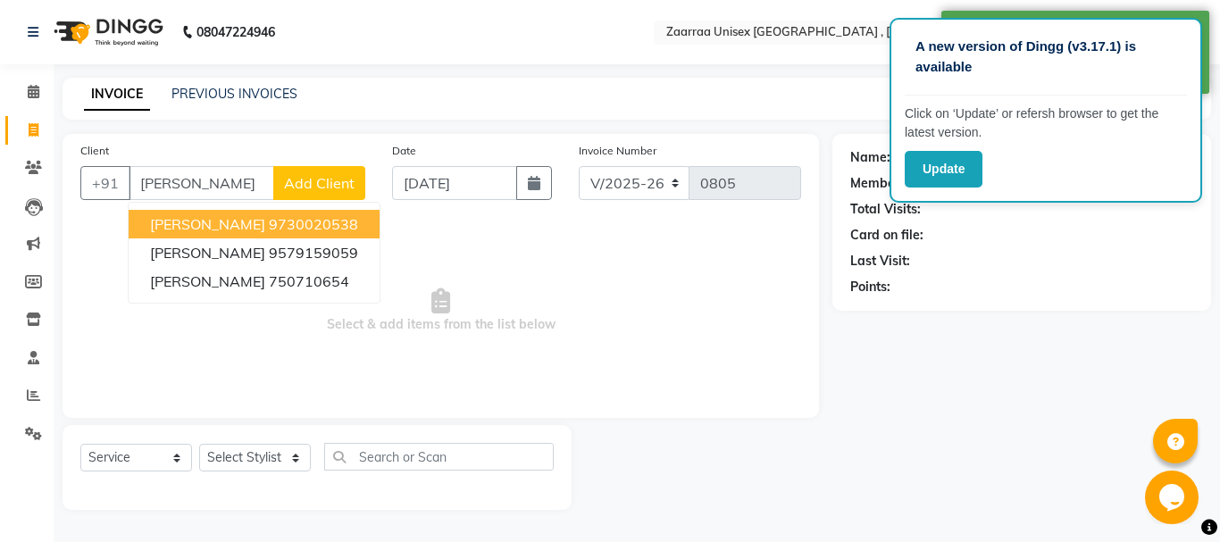
click at [173, 222] on span "[PERSON_NAME]" at bounding box center [207, 224] width 115 height 18
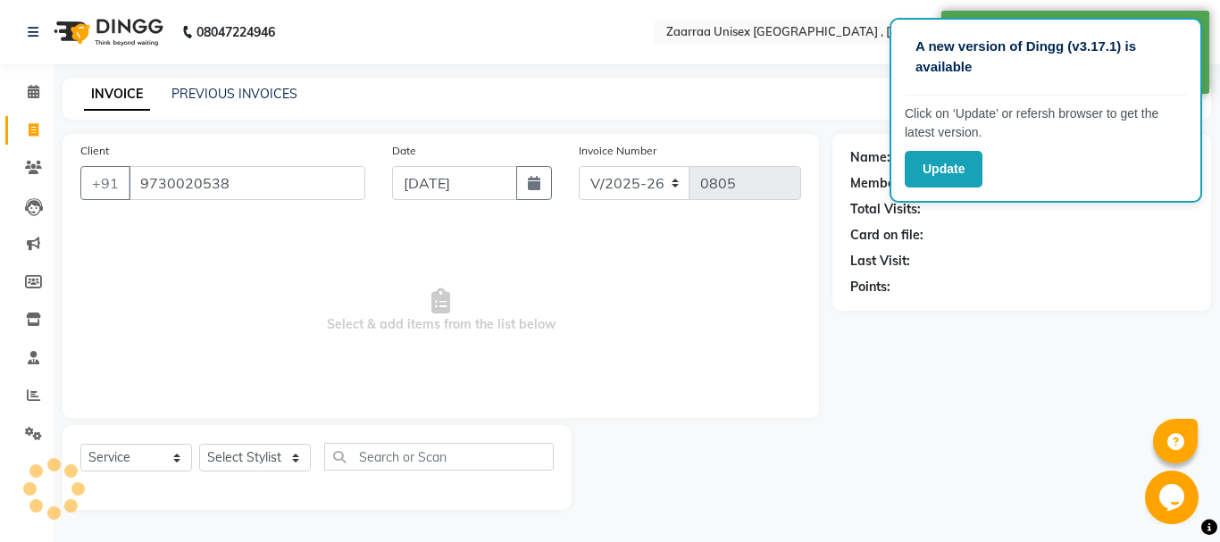
type input "9730020538"
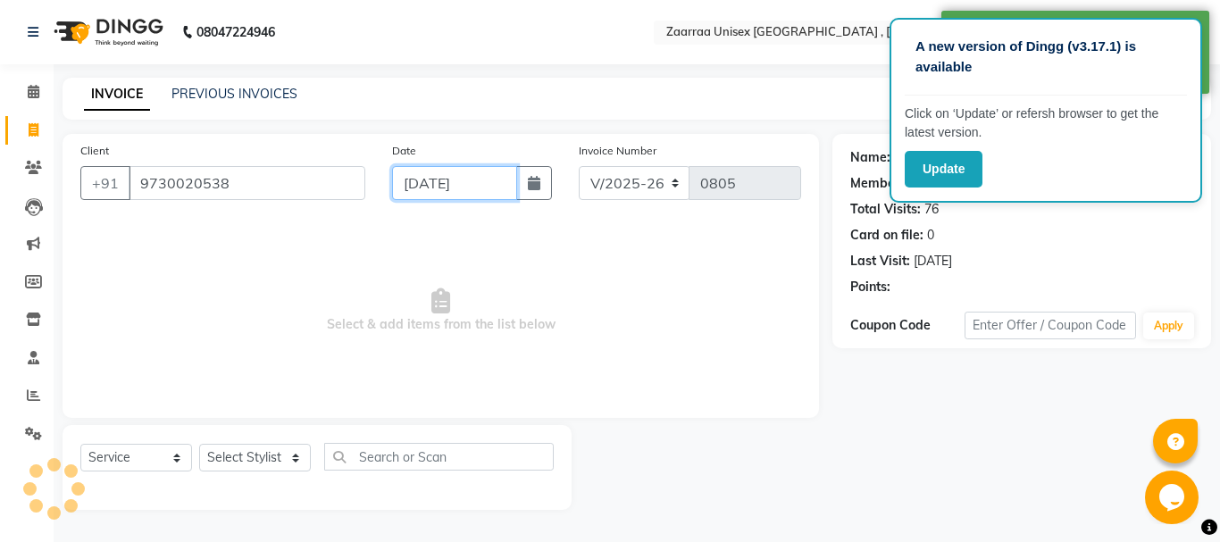
click at [403, 189] on input "[DATE]" at bounding box center [454, 183] width 125 height 34
select select "9"
select select "2025"
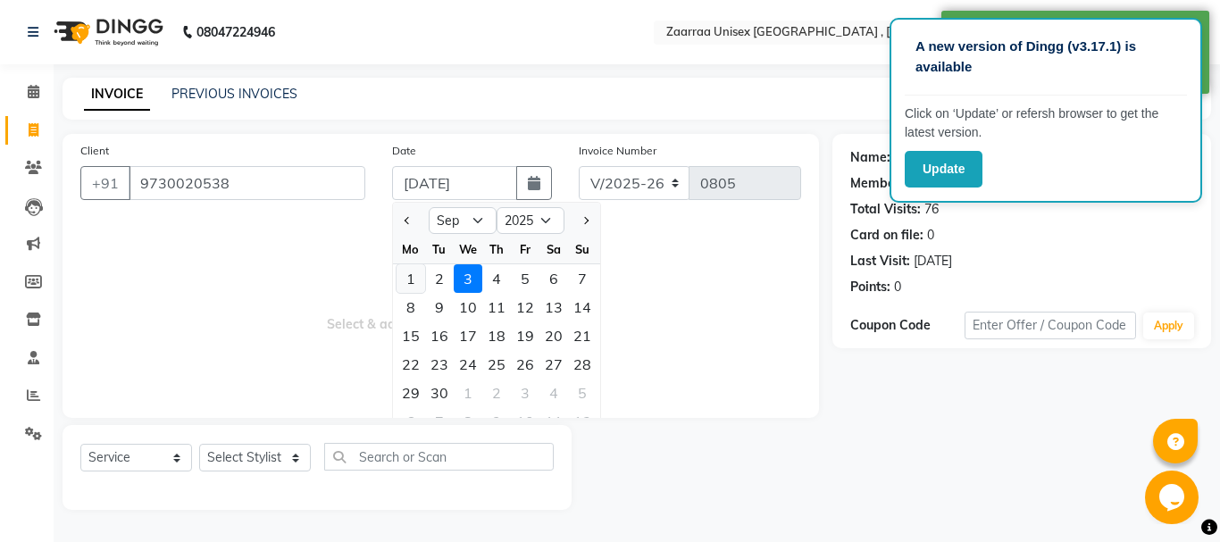
click at [407, 267] on div "1" at bounding box center [411, 278] width 29 height 29
type input "[DATE]"
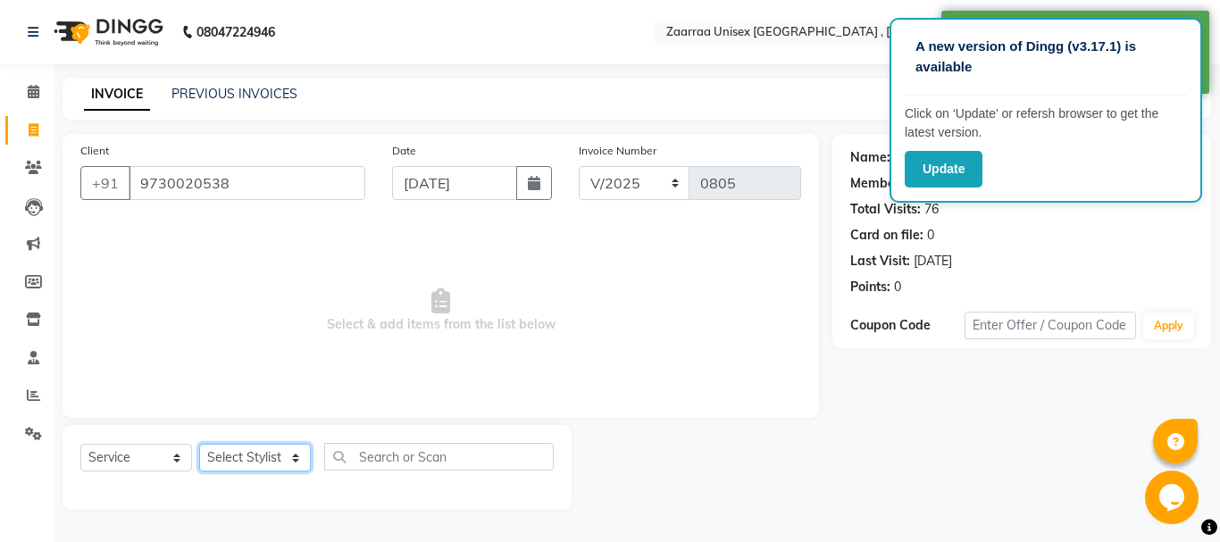
click at [265, 468] on select "Select Stylist [PERSON_NAME] nisha [PERSON_NAME] swati" at bounding box center [255, 458] width 112 height 28
select select "44238"
click at [199, 444] on select "Select Stylist [PERSON_NAME] nisha [PERSON_NAME] swati" at bounding box center [255, 458] width 112 height 28
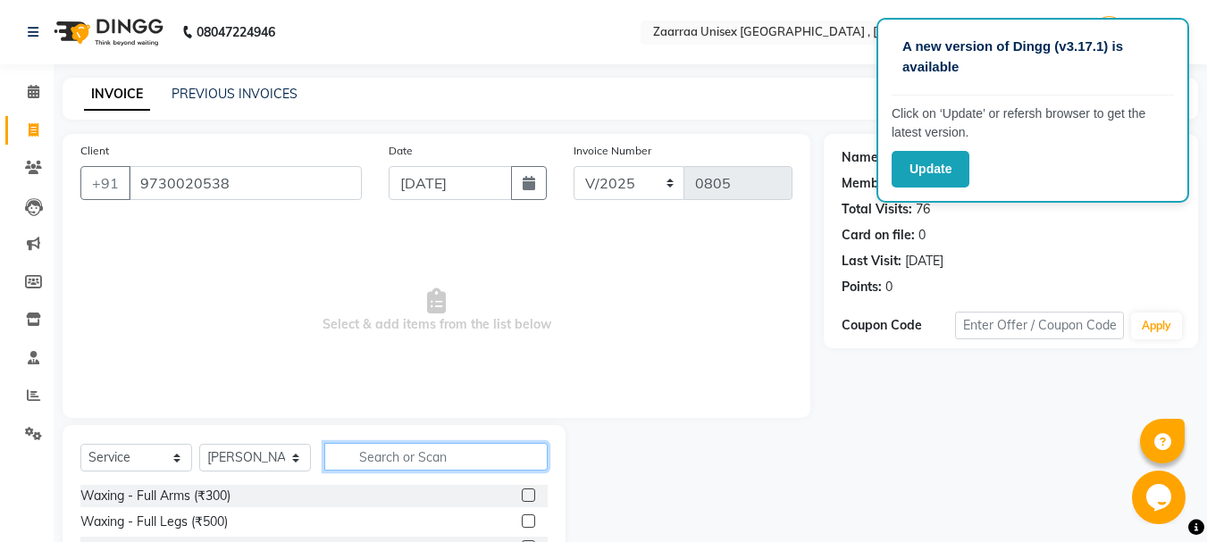
click at [390, 456] on input "text" at bounding box center [435, 457] width 223 height 28
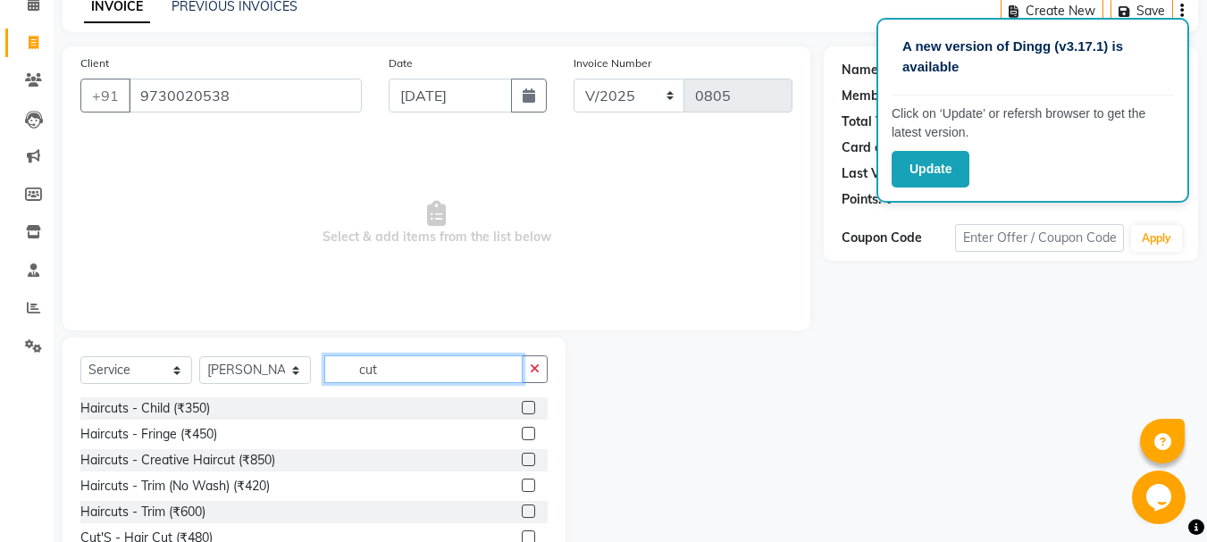
scroll to position [173, 0]
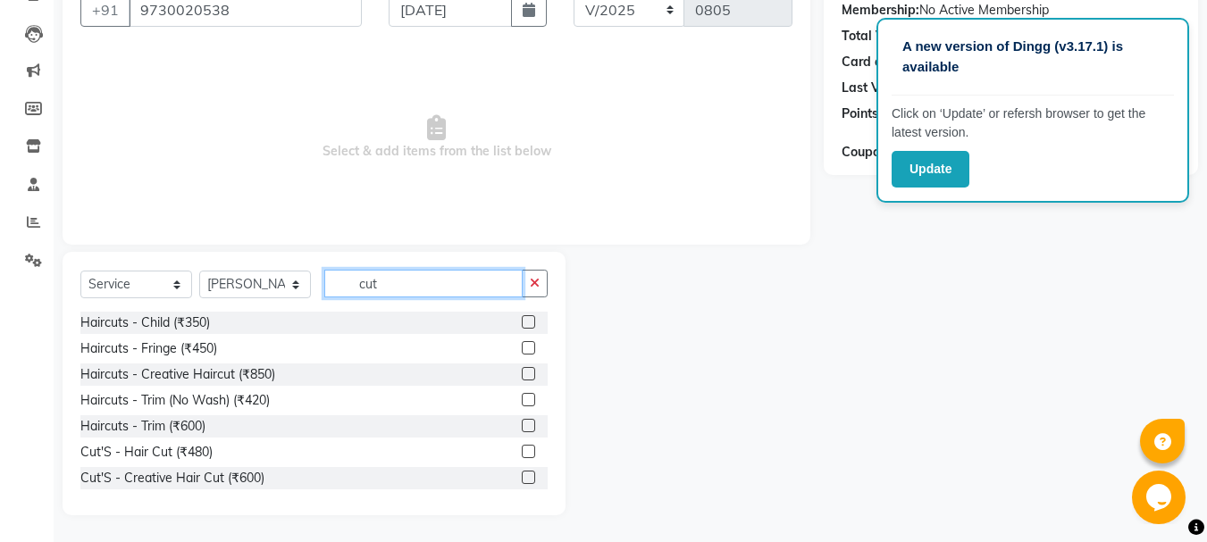
type input "cut"
click at [522, 398] on label at bounding box center [528, 399] width 13 height 13
click at [522, 398] on input "checkbox" at bounding box center [528, 401] width 12 height 12
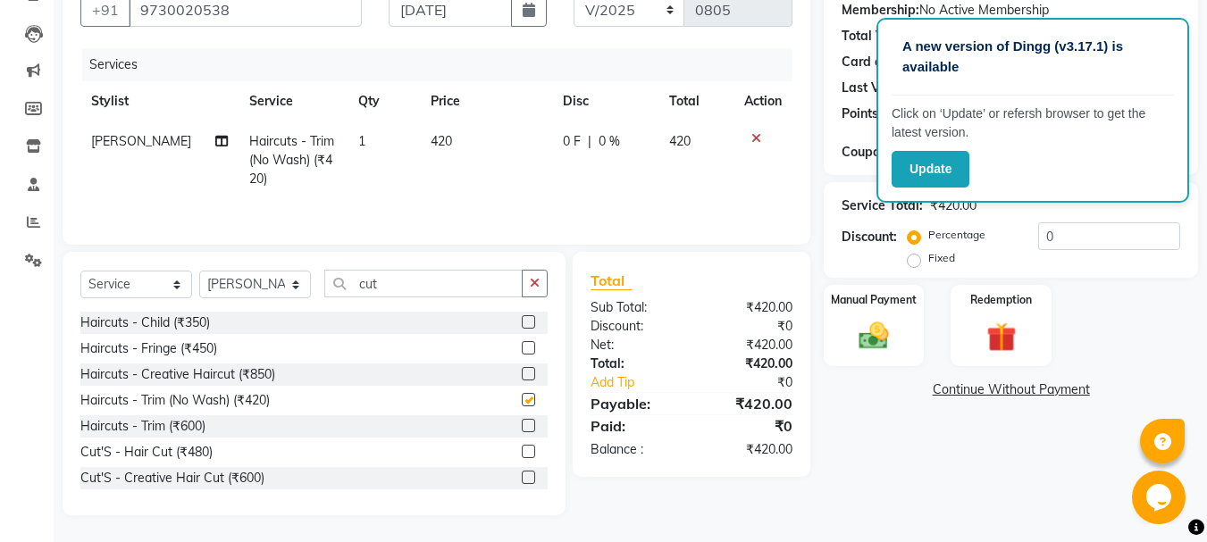
checkbox input "false"
click at [459, 142] on td "420" at bounding box center [486, 161] width 132 height 78
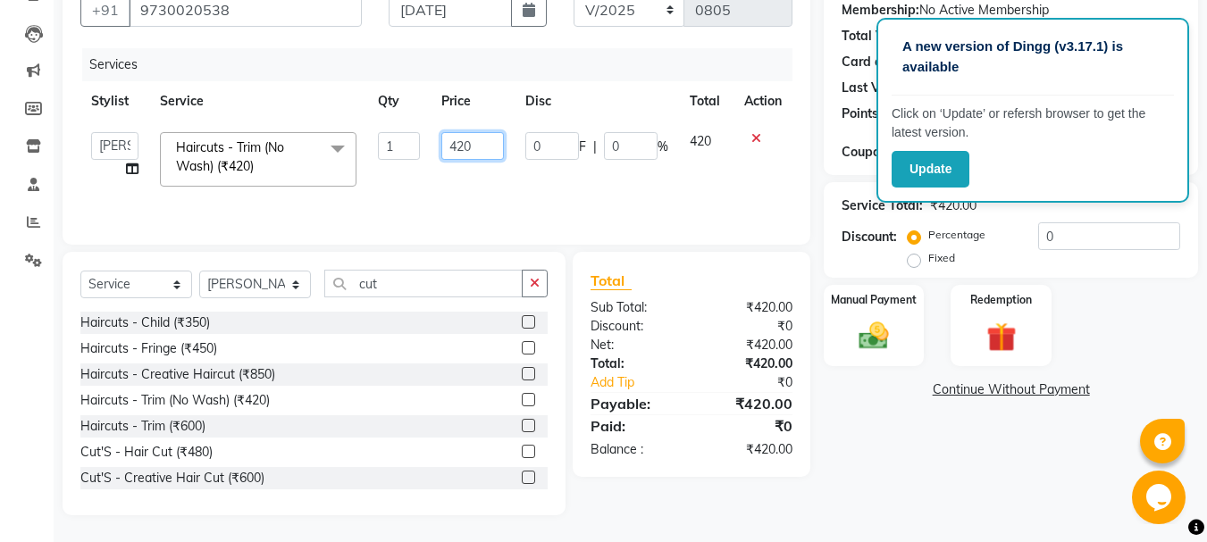
click at [459, 142] on input "420" at bounding box center [472, 146] width 62 height 28
type input "450"
click at [855, 449] on div "Name: [PERSON_NAME] Membership: No Active Membership Total Visits: 76 Card on f…" at bounding box center [1018, 238] width 388 height 555
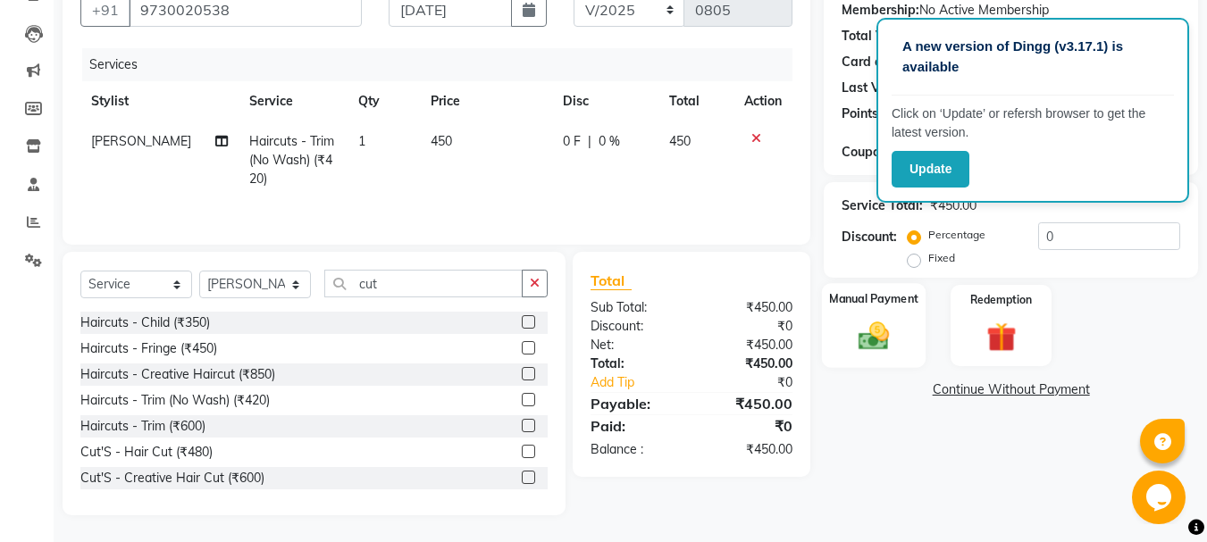
click at [878, 352] on img at bounding box center [874, 336] width 50 height 36
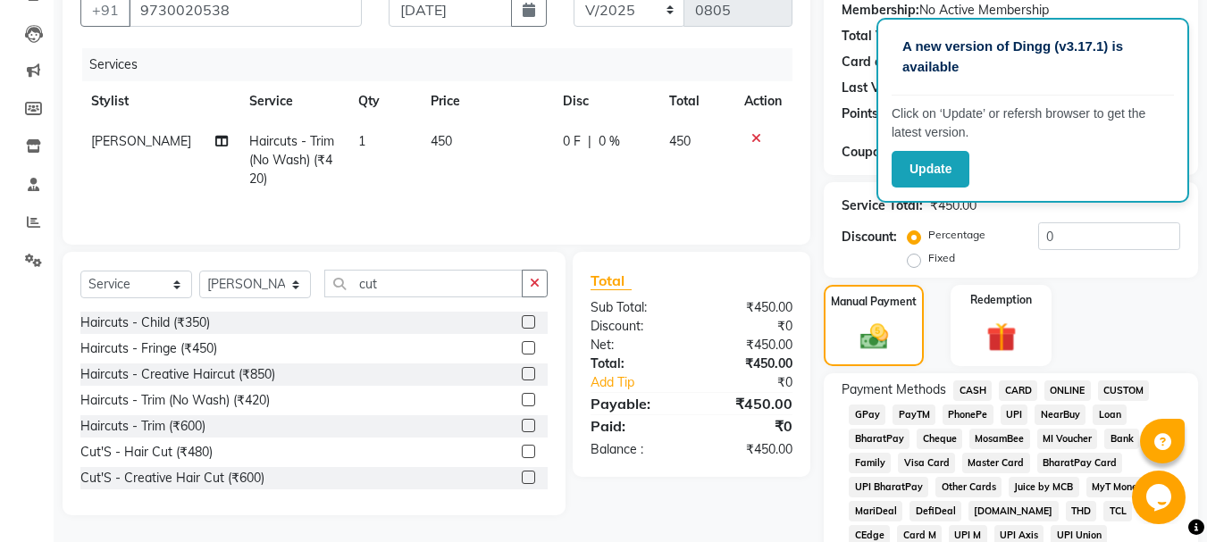
click at [877, 413] on span "GPay" at bounding box center [867, 415] width 37 height 21
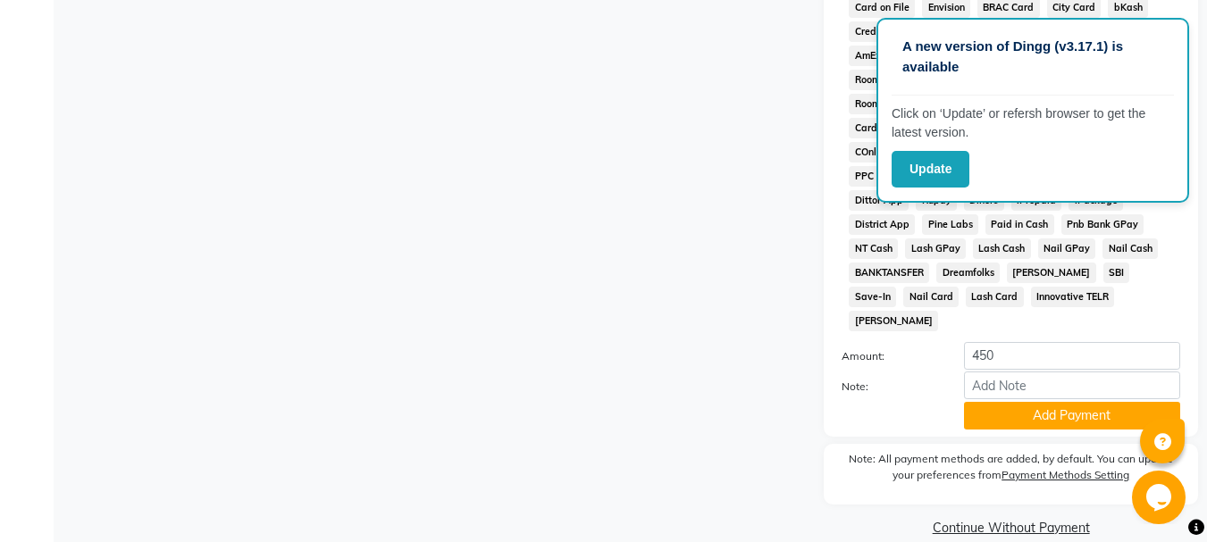
scroll to position [824, 0]
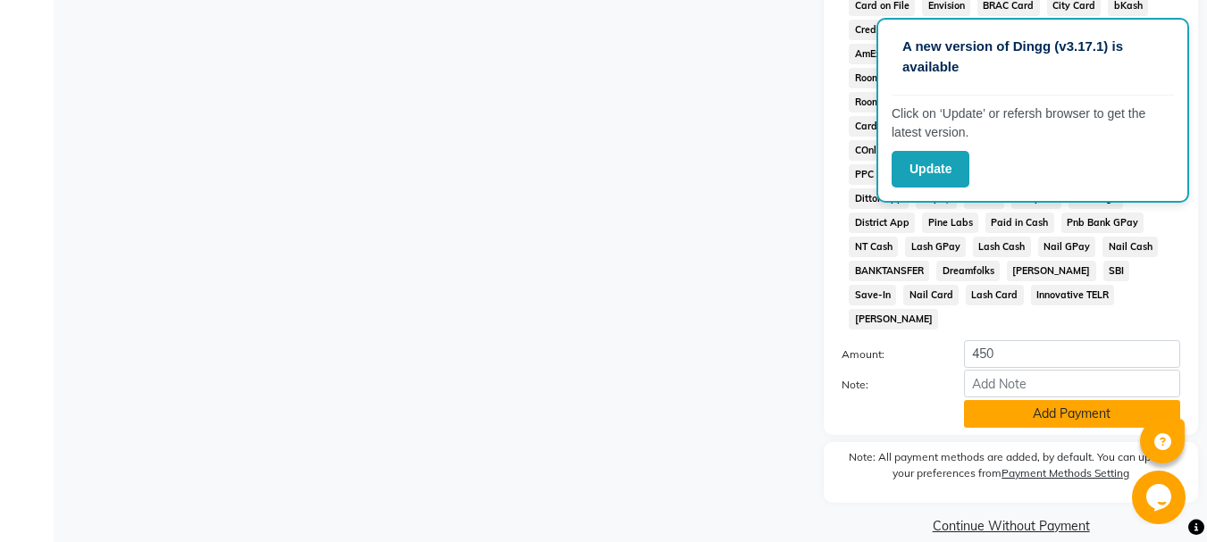
click at [1006, 400] on button "Add Payment" at bounding box center [1072, 414] width 216 height 28
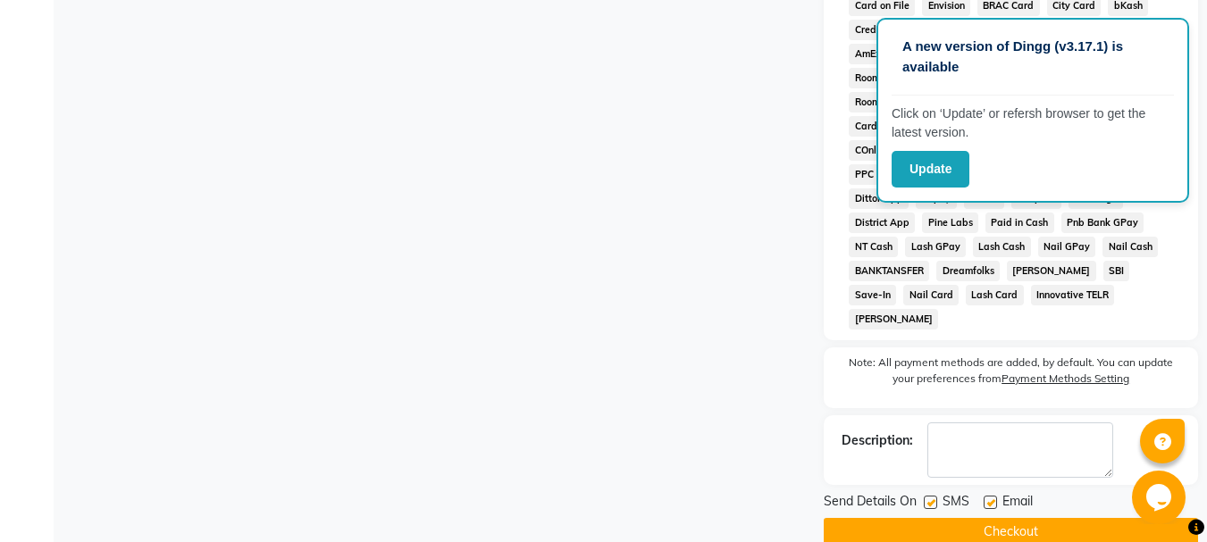
click at [989, 496] on label at bounding box center [990, 502] width 13 height 13
click at [989, 498] on input "checkbox" at bounding box center [990, 504] width 12 height 12
checkbox input "false"
click at [931, 496] on label at bounding box center [930, 502] width 13 height 13
click at [931, 498] on input "checkbox" at bounding box center [930, 504] width 12 height 12
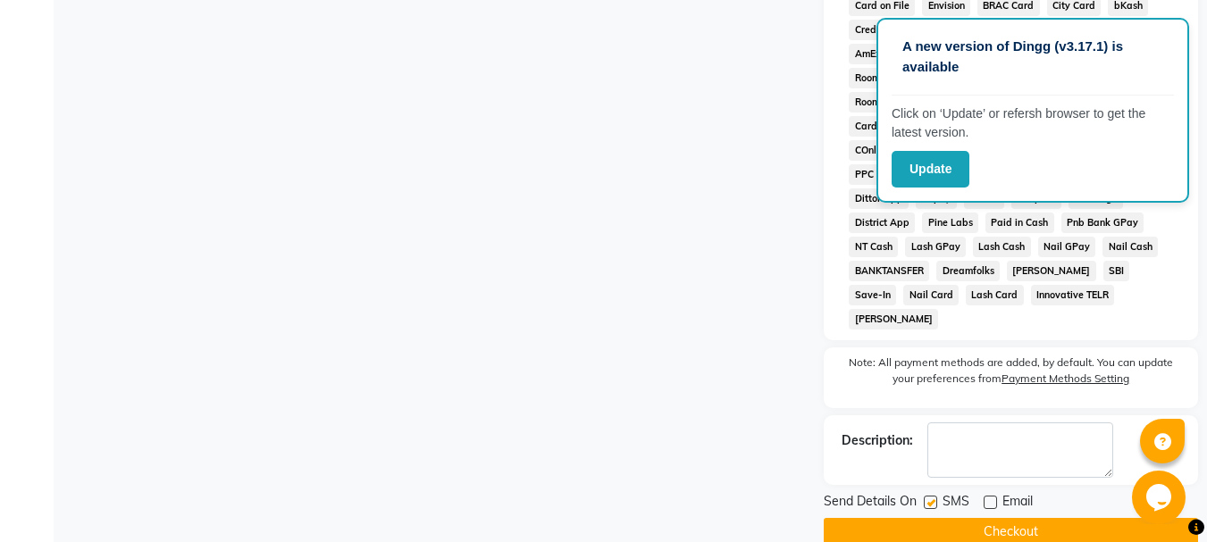
checkbox input "false"
click at [932, 518] on button "Checkout" at bounding box center [1011, 532] width 374 height 28
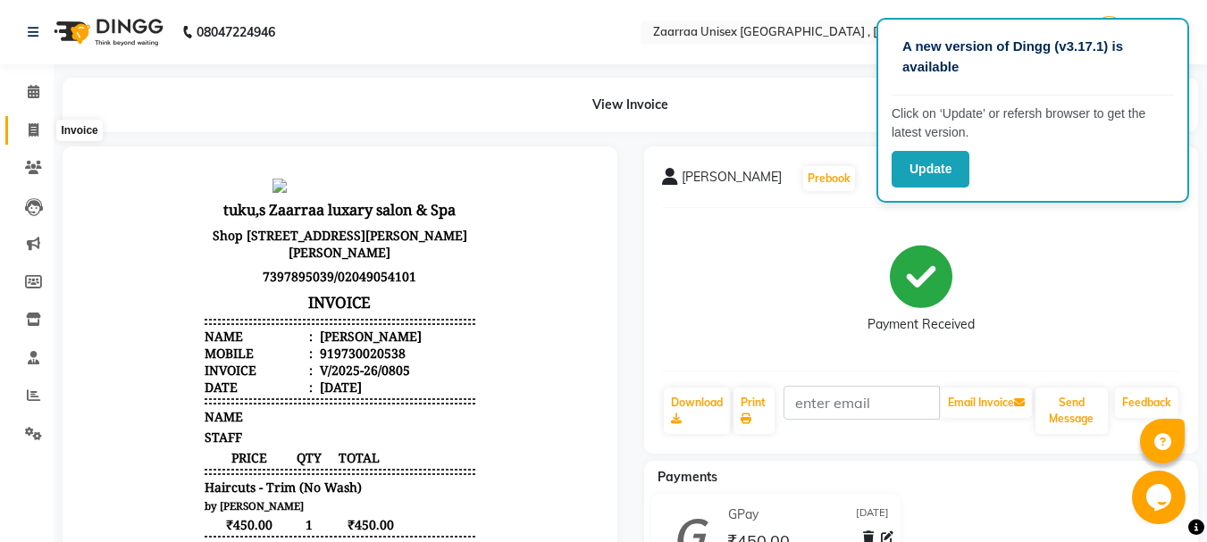
click at [35, 135] on icon at bounding box center [34, 129] width 10 height 13
select select "service"
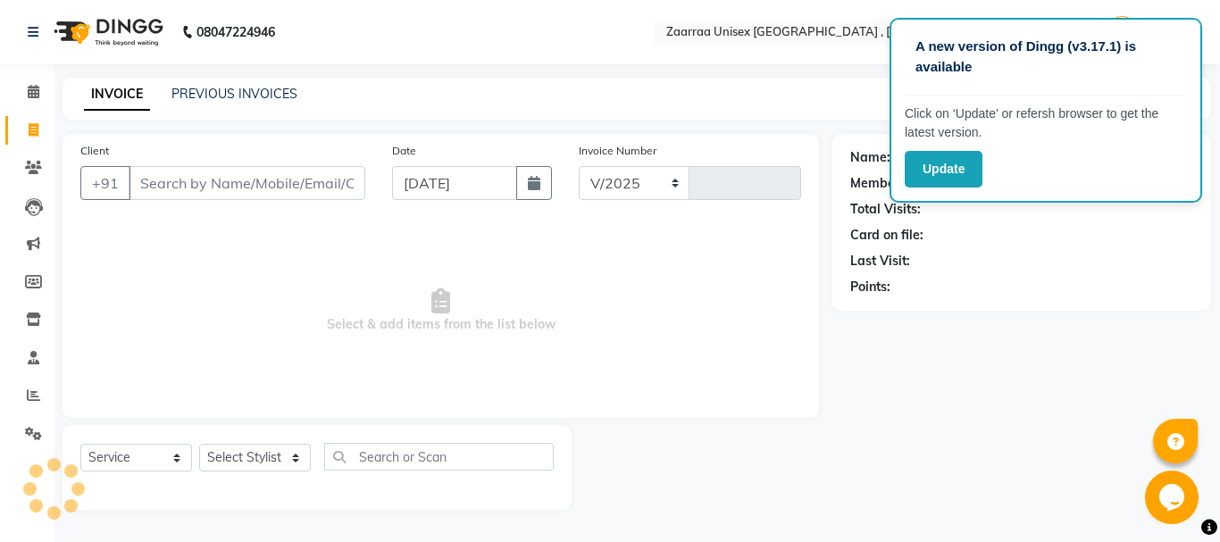
select select "3828"
type input "0806"
click at [180, 179] on input "Client" at bounding box center [247, 183] width 237 height 34
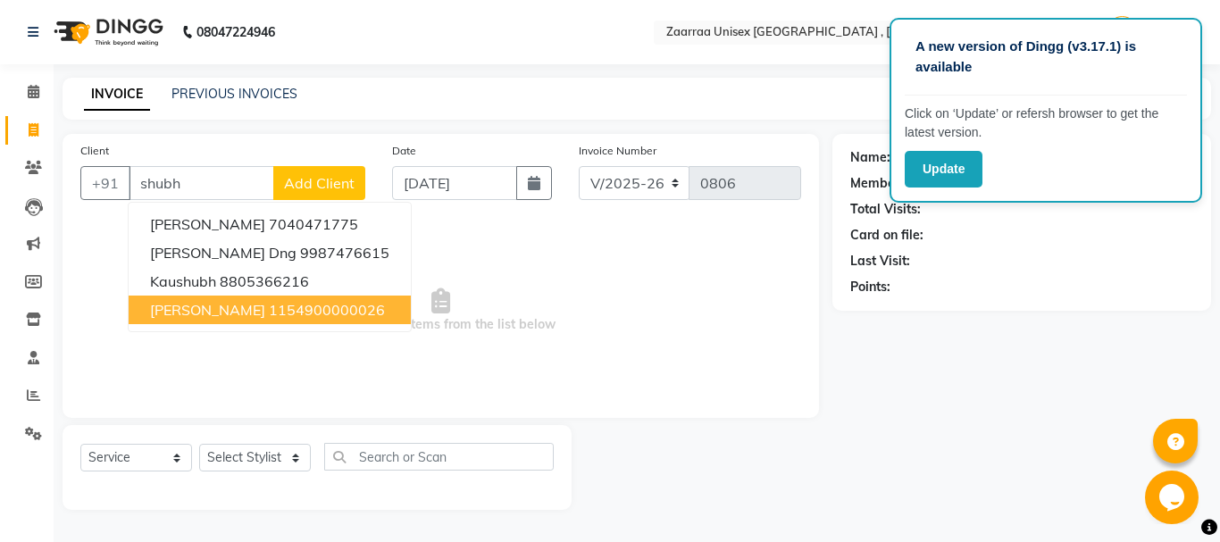
click at [194, 307] on span "[PERSON_NAME]" at bounding box center [207, 310] width 115 height 18
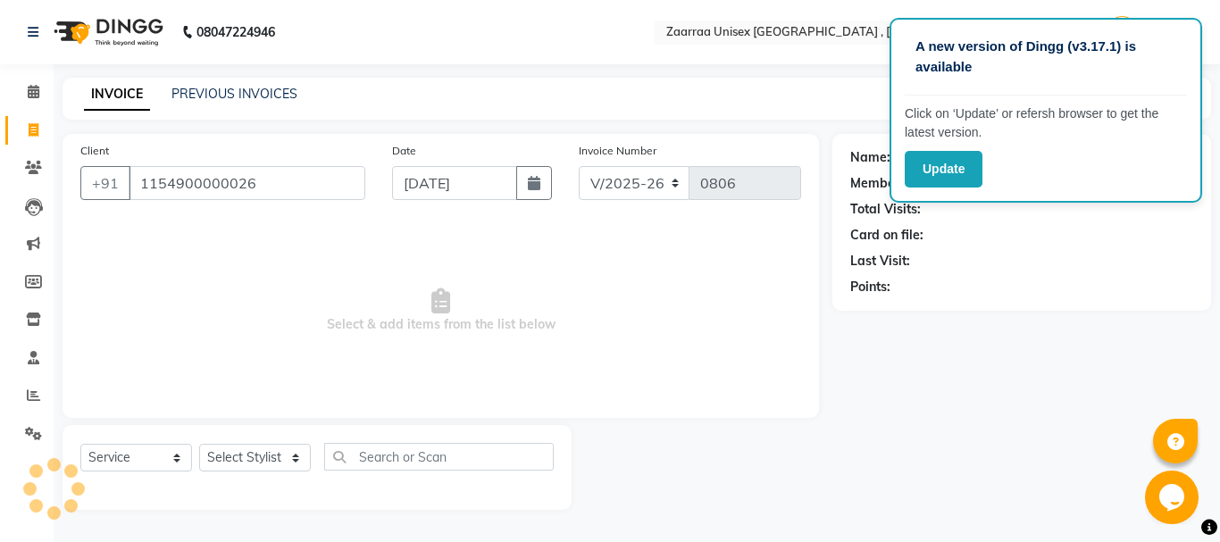
type input "1154900000026"
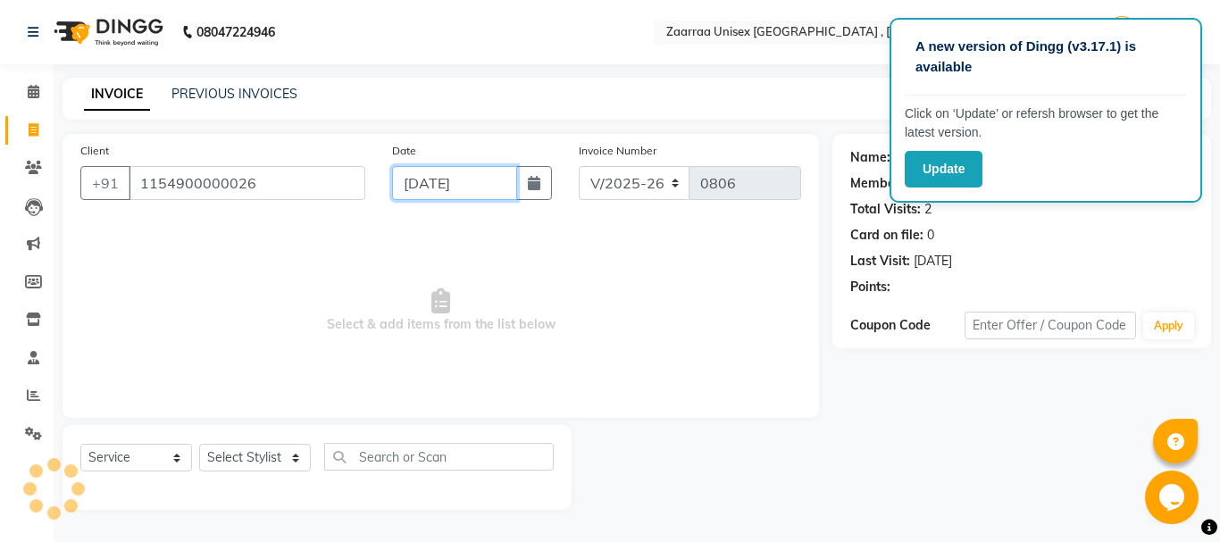
click at [468, 199] on input "[DATE]" at bounding box center [454, 183] width 125 height 34
select select "9"
select select "2025"
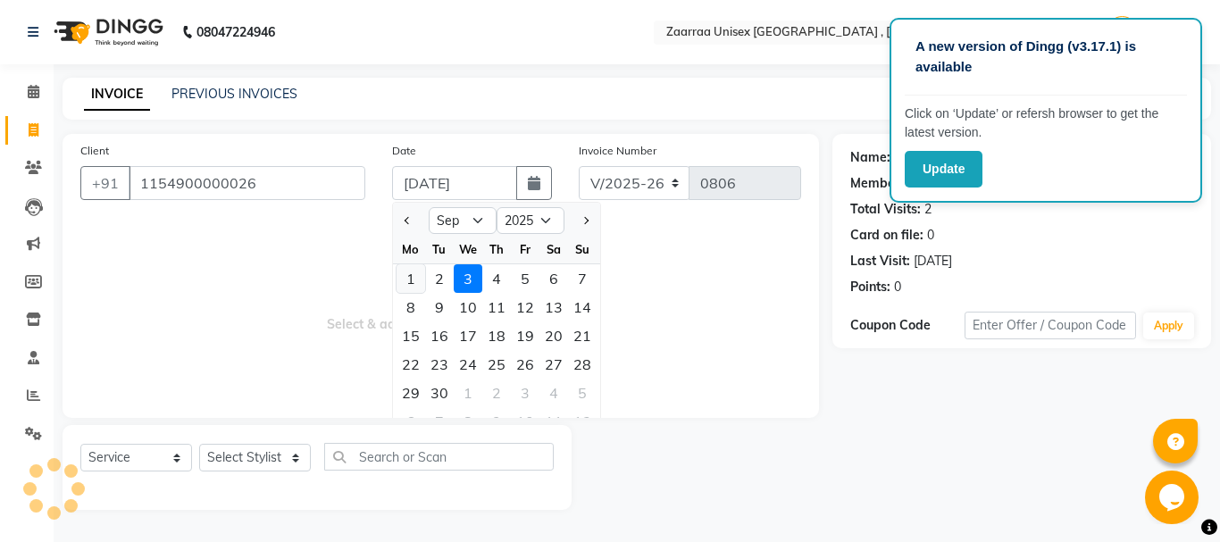
click at [400, 273] on div "1" at bounding box center [411, 278] width 29 height 29
type input "[DATE]"
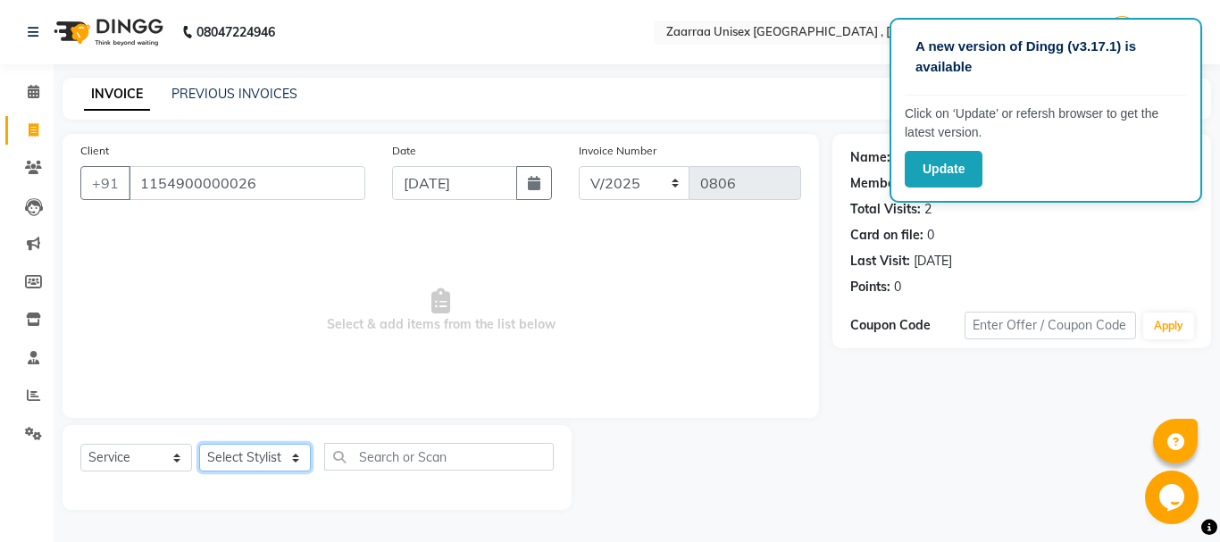
click at [239, 468] on select "Select Stylist [PERSON_NAME] nisha [PERSON_NAME] swati" at bounding box center [255, 458] width 112 height 28
select select "46131"
click at [199, 444] on select "Select Stylist [PERSON_NAME] nisha [PERSON_NAME] swati" at bounding box center [255, 458] width 112 height 28
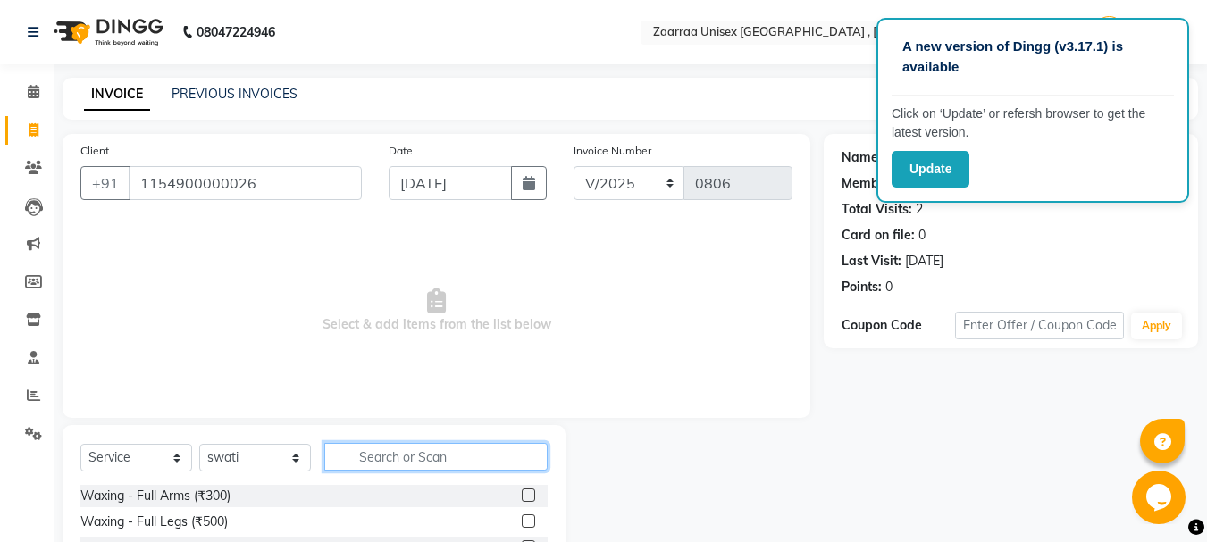
click at [470, 458] on input "text" at bounding box center [435, 457] width 223 height 28
type input "v"
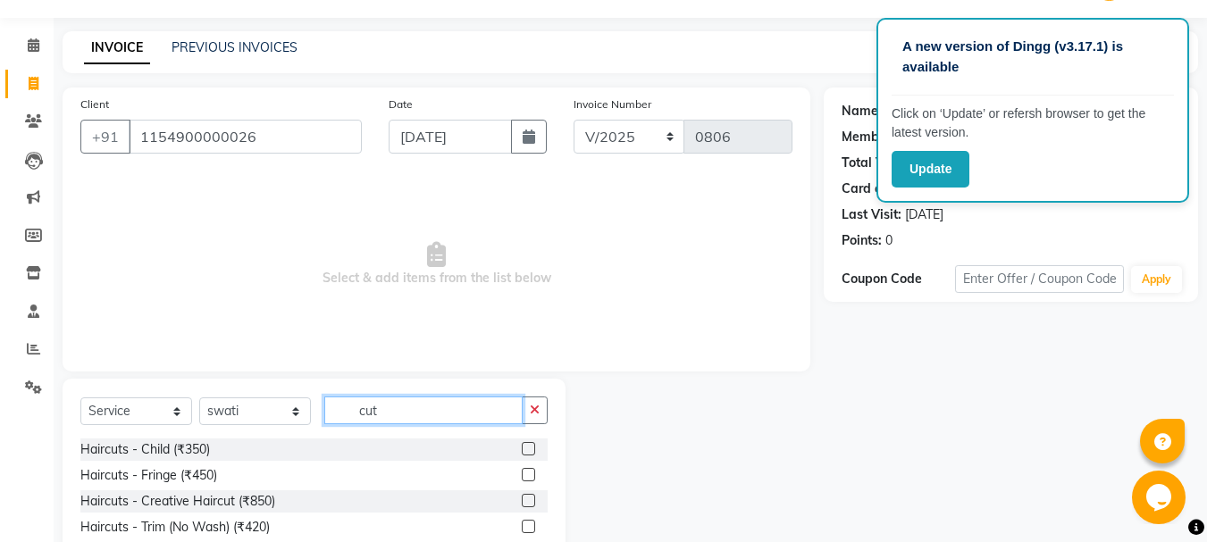
scroll to position [145, 0]
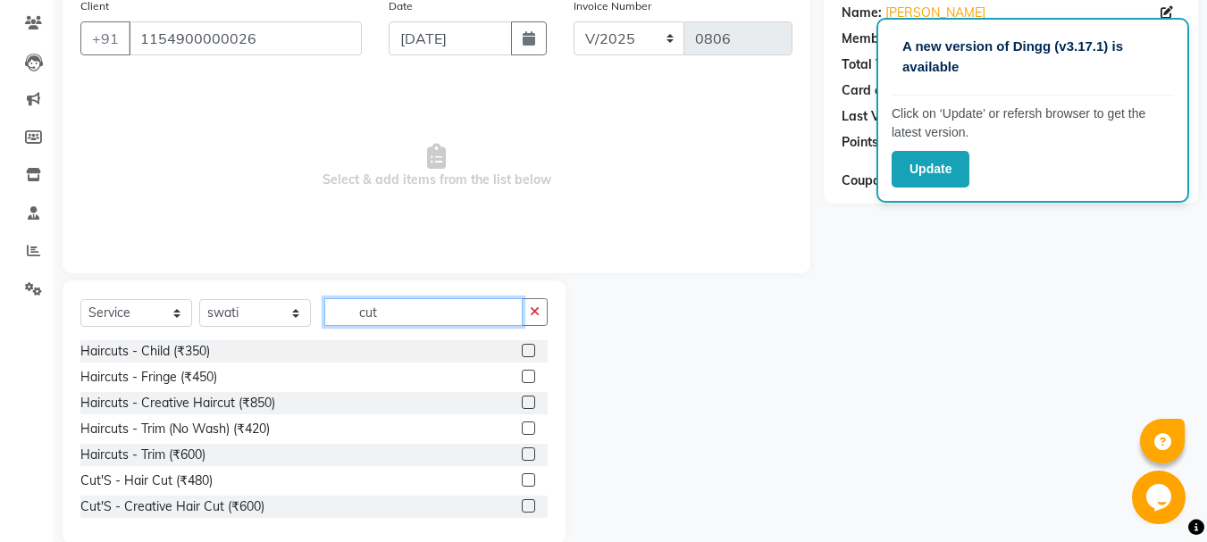
type input "cut"
click at [522, 427] on label at bounding box center [528, 428] width 13 height 13
click at [522, 427] on input "checkbox" at bounding box center [528, 429] width 12 height 12
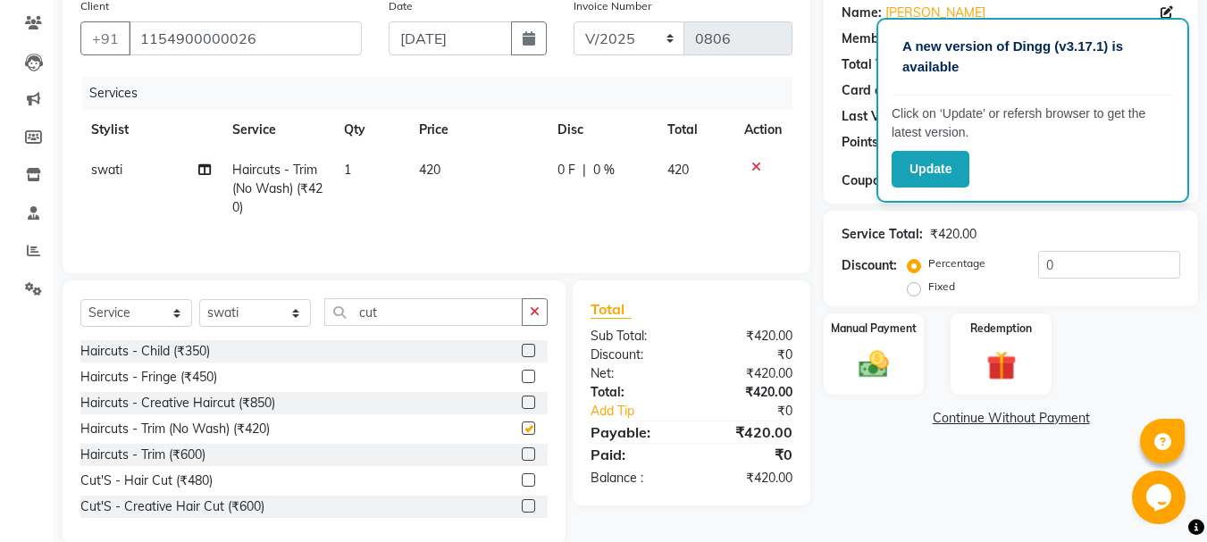
checkbox input "false"
click at [453, 155] on td "420" at bounding box center [477, 189] width 138 height 78
select select "46131"
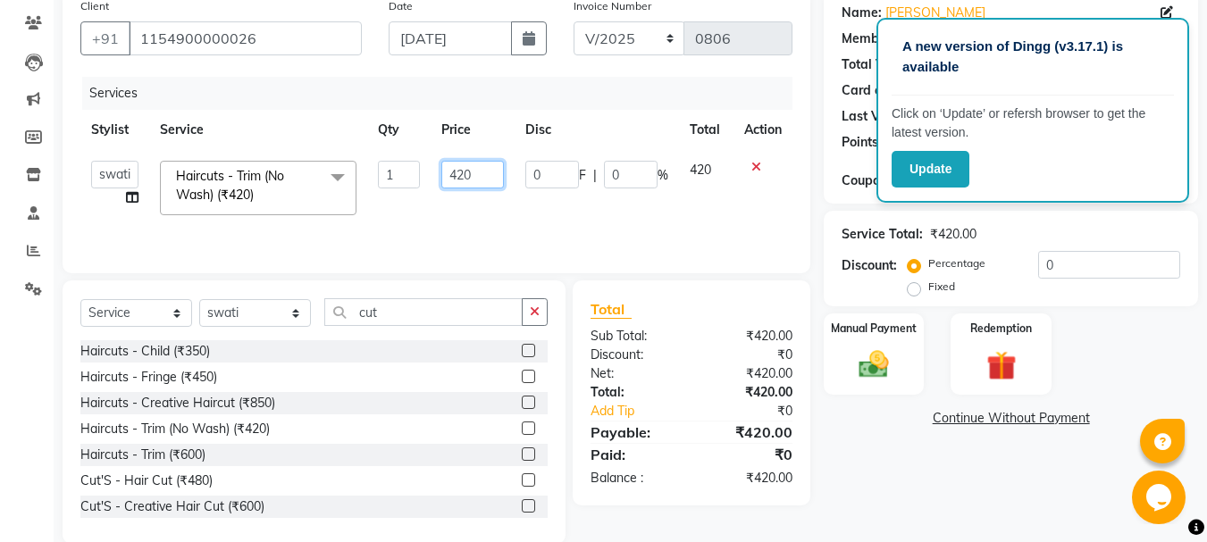
click at [457, 170] on input "420" at bounding box center [472, 175] width 62 height 28
type input "200"
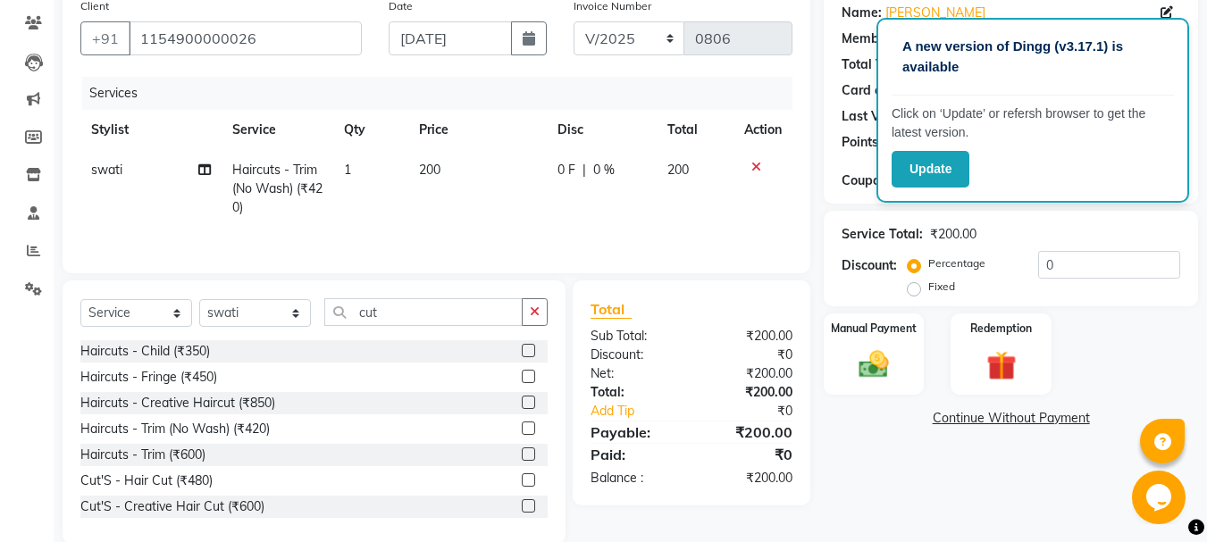
click at [923, 467] on div "Name: [PERSON_NAME] Membership: No Active Membership Total Visits: 2 Card on fi…" at bounding box center [1018, 266] width 388 height 555
click at [873, 361] on img at bounding box center [874, 365] width 50 height 36
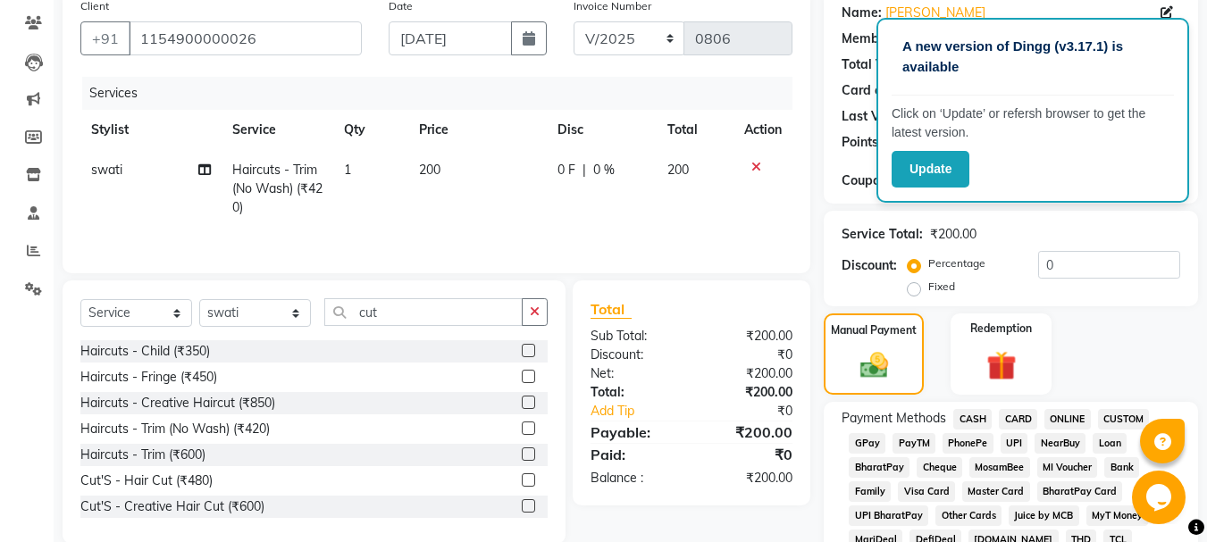
click at [869, 443] on span "GPay" at bounding box center [867, 443] width 37 height 21
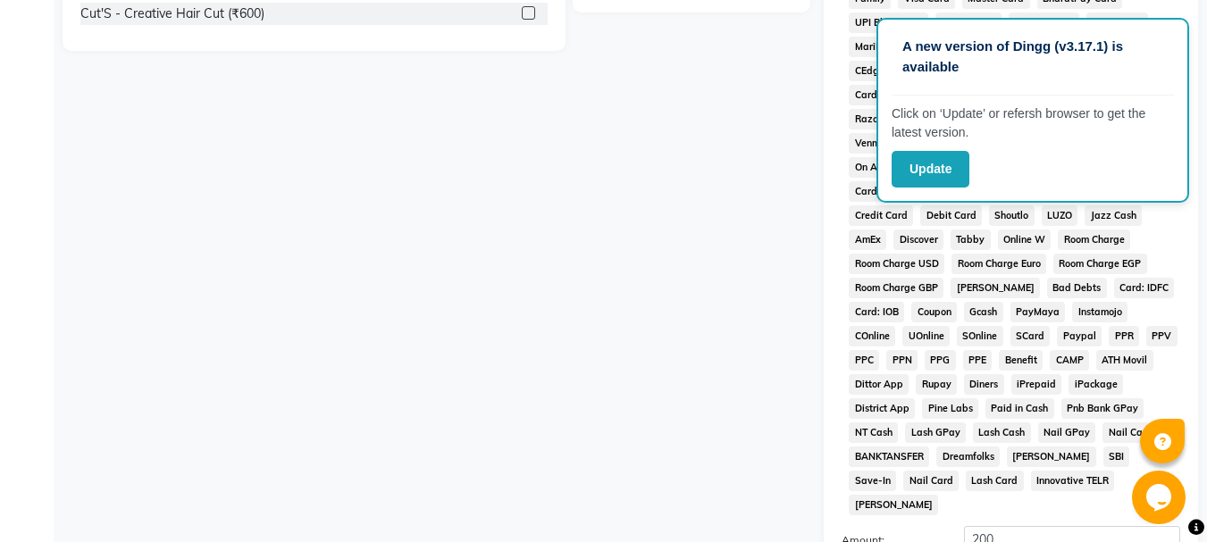
scroll to position [824, 0]
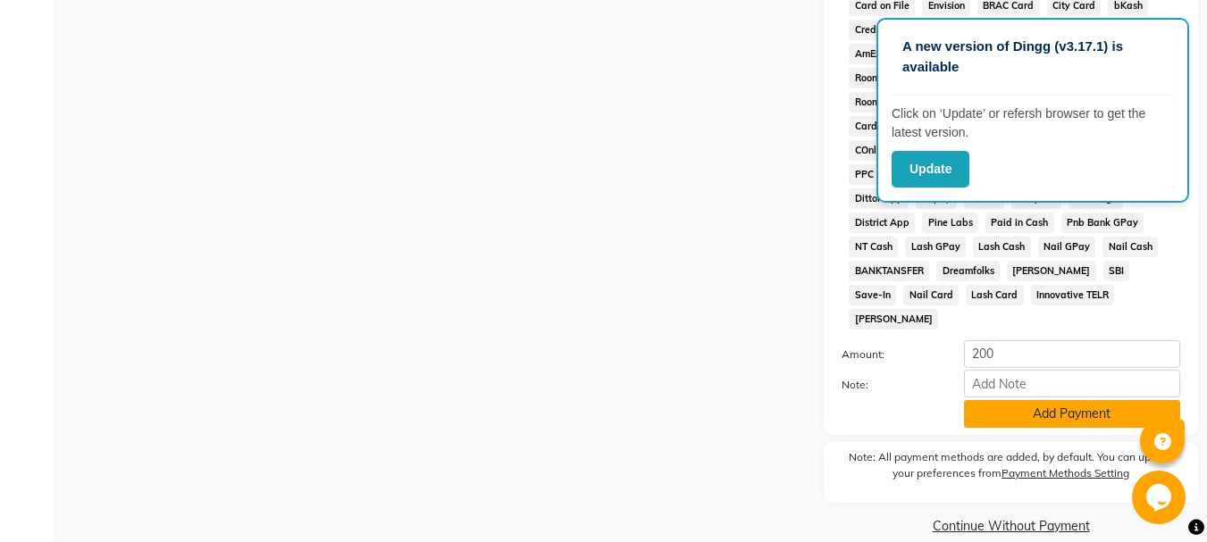
click at [1119, 400] on button "Add Payment" at bounding box center [1072, 414] width 216 height 28
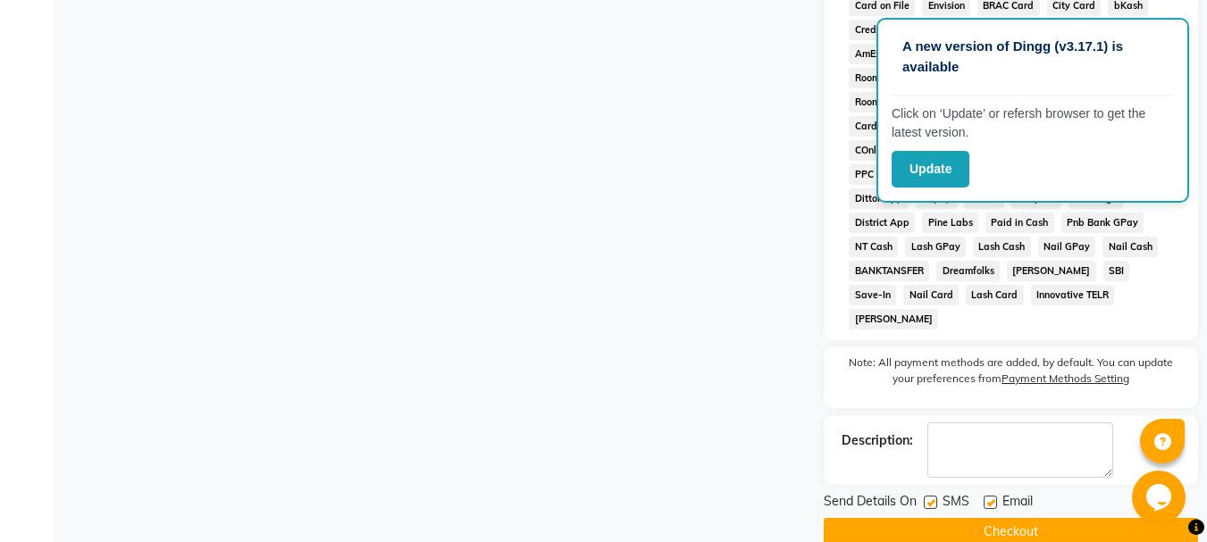
click at [977, 492] on div "SMS" at bounding box center [954, 503] width 60 height 22
click at [992, 496] on label at bounding box center [990, 502] width 13 height 13
click at [992, 498] on input "checkbox" at bounding box center [990, 504] width 12 height 12
checkbox input "false"
click at [933, 496] on label at bounding box center [930, 502] width 13 height 13
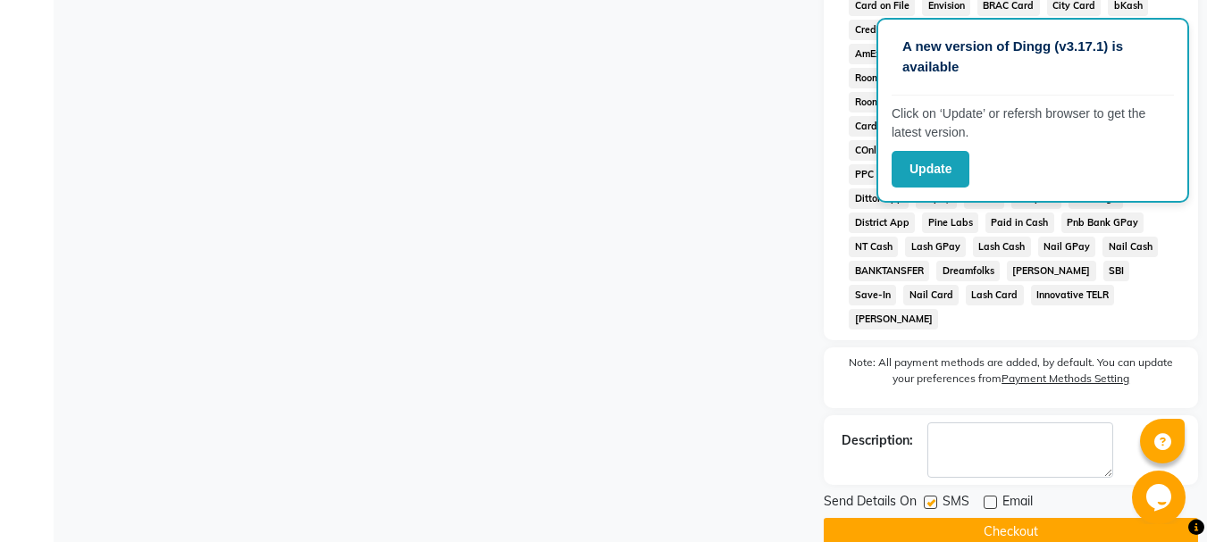
click at [933, 498] on input "checkbox" at bounding box center [930, 504] width 12 height 12
checkbox input "false"
drag, startPoint x: 922, startPoint y: 503, endPoint x: 1063, endPoint y: 418, distance: 164.7
click at [941, 492] on div "Send Details On SMS Email Checkout" at bounding box center [1011, 519] width 374 height 54
click at [910, 518] on button "Checkout" at bounding box center [1011, 532] width 374 height 28
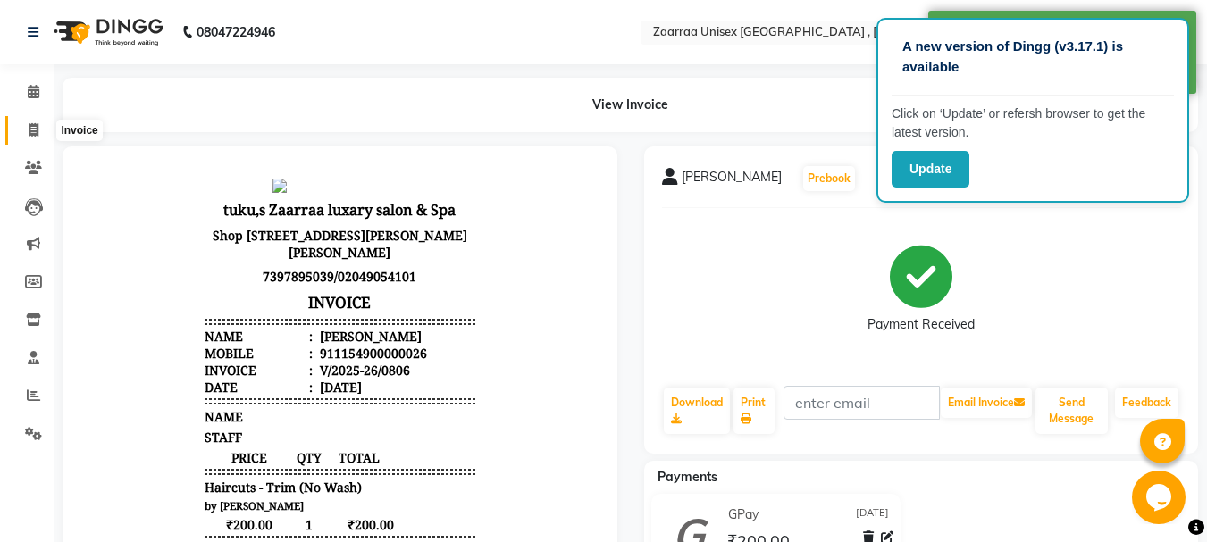
click at [29, 134] on icon at bounding box center [34, 129] width 10 height 13
select select "service"
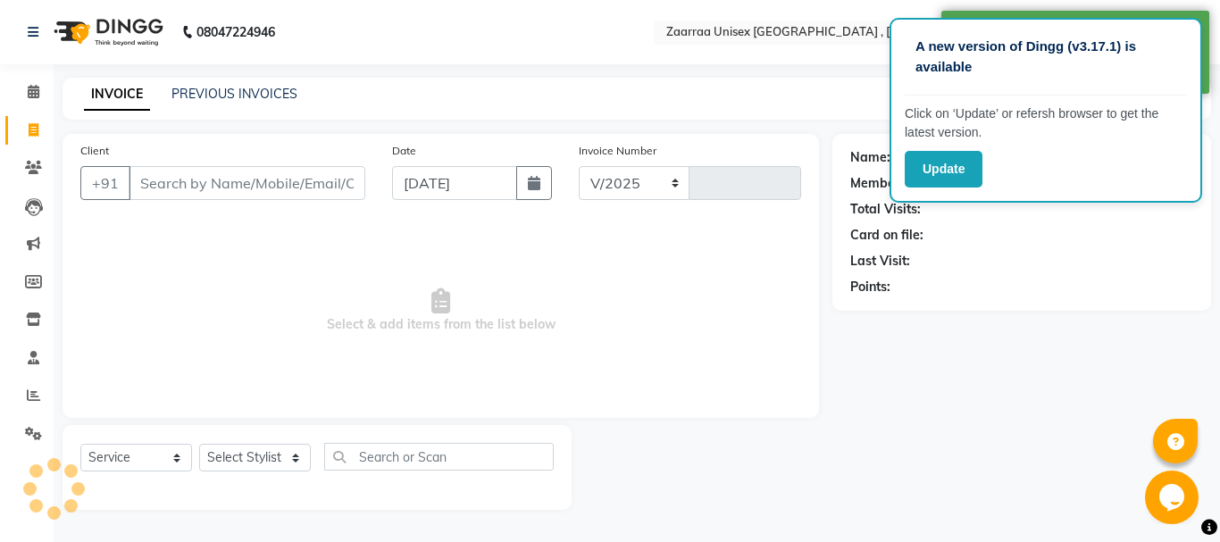
select select "3828"
type input "0807"
click at [205, 183] on input "Client" at bounding box center [247, 183] width 237 height 34
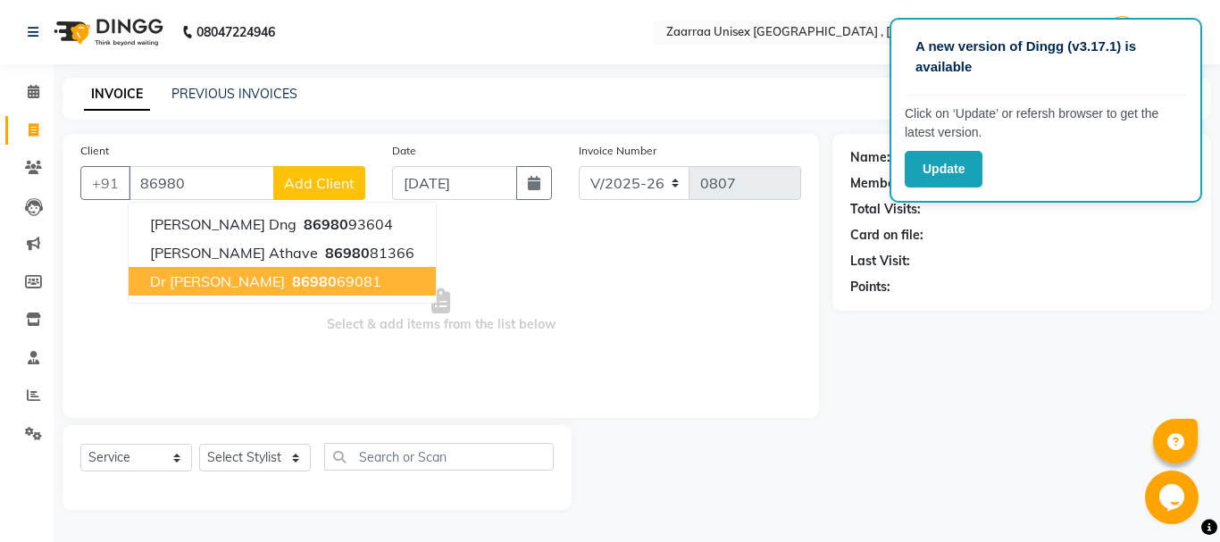
click at [292, 281] on span "86980" at bounding box center [314, 282] width 45 height 18
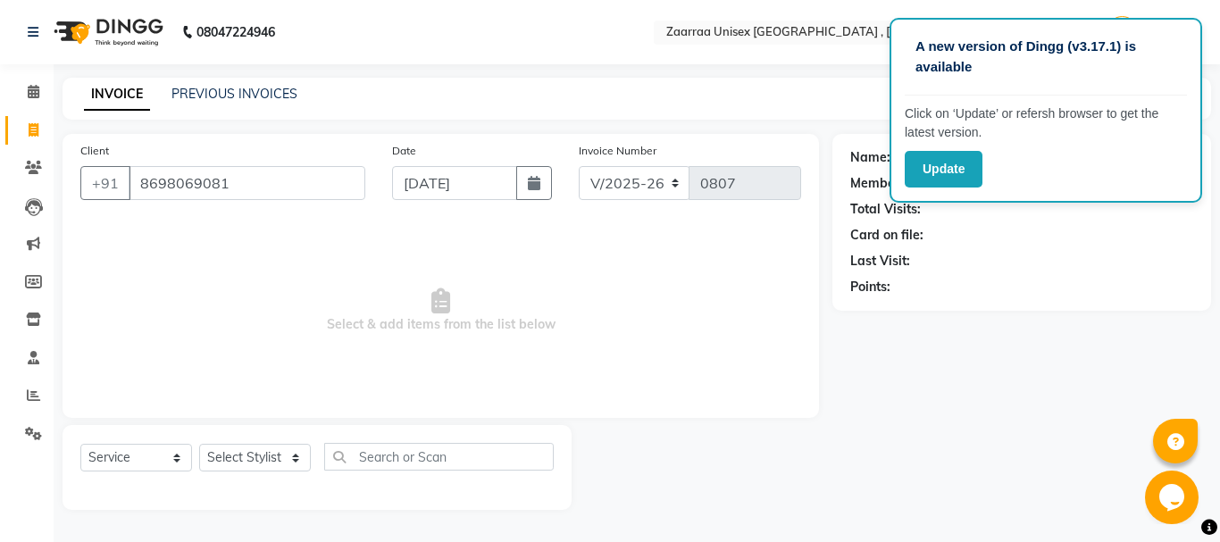
type input "8698069081"
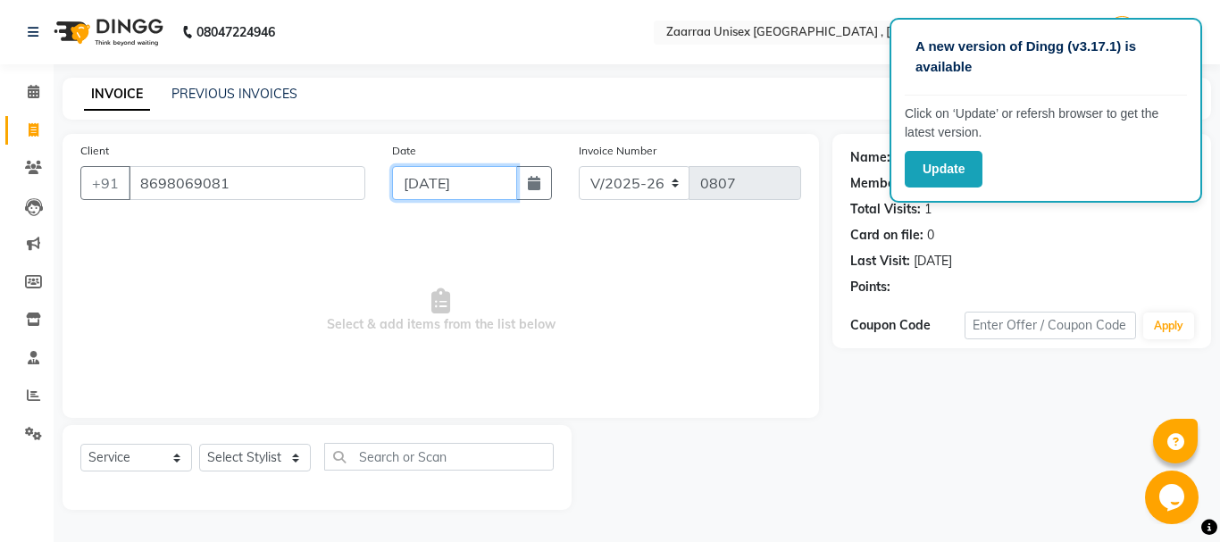
click at [464, 186] on input "[DATE]" at bounding box center [454, 183] width 125 height 34
select select "9"
select select "2025"
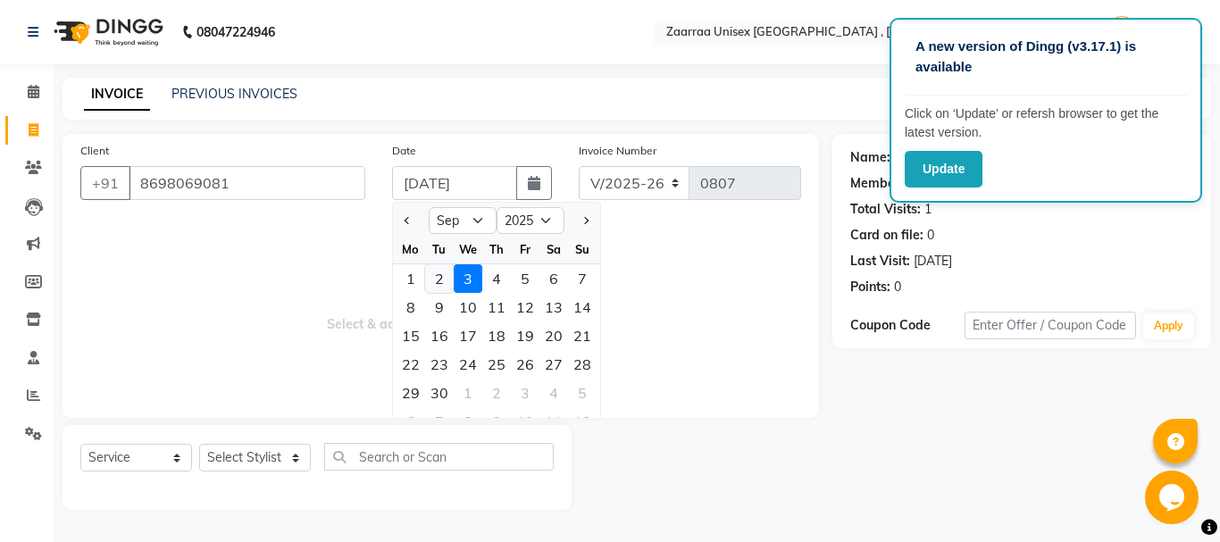
click at [444, 280] on div "2" at bounding box center [439, 278] width 29 height 29
type input "[DATE]"
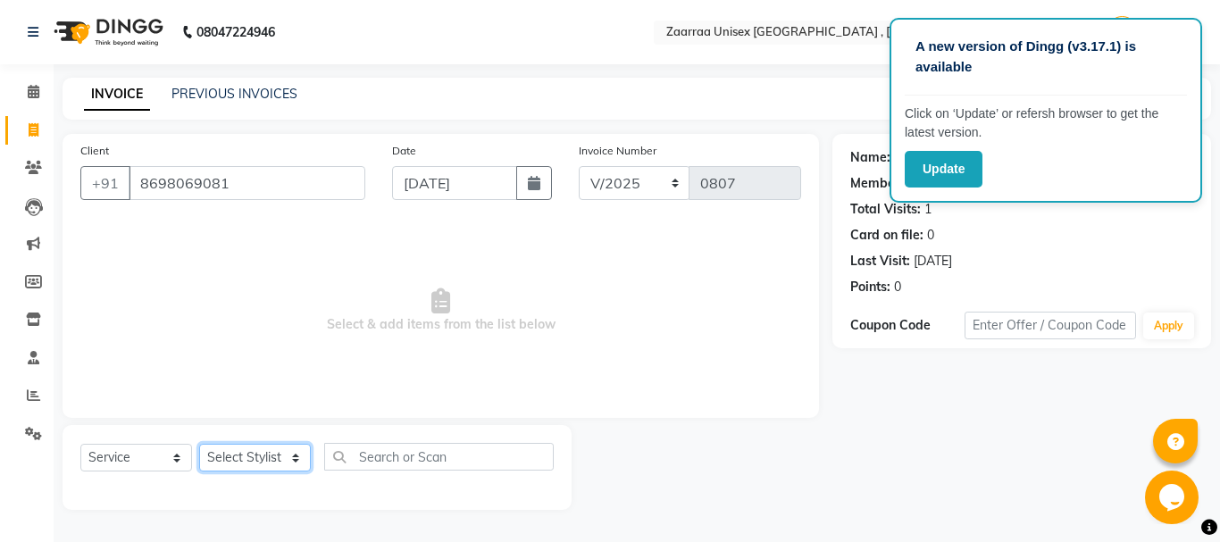
click at [238, 457] on select "Select Stylist [PERSON_NAME] nisha [PERSON_NAME] swati" at bounding box center [255, 458] width 112 height 28
select select "44238"
click at [199, 444] on select "Select Stylist [PERSON_NAME] nisha [PERSON_NAME] swati" at bounding box center [255, 458] width 112 height 28
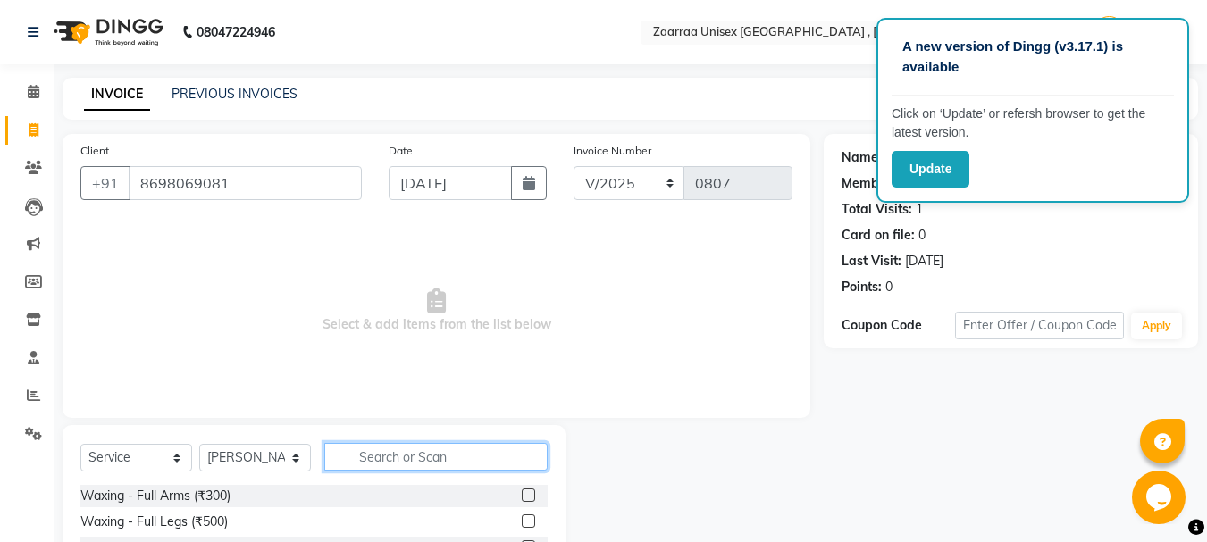
click at [409, 451] on input "text" at bounding box center [435, 457] width 223 height 28
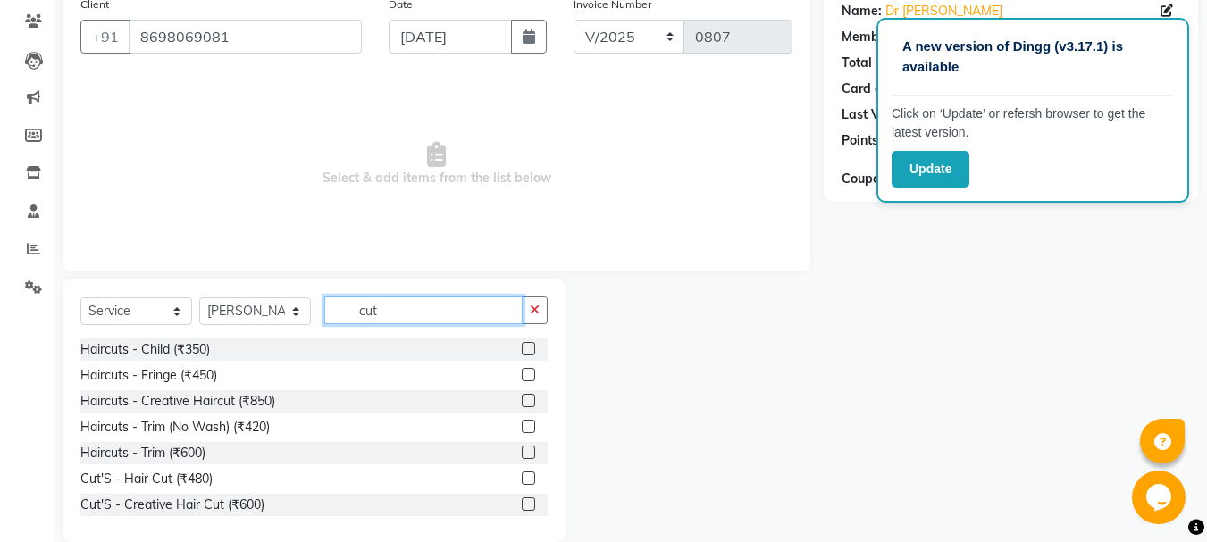
scroll to position [163, 0]
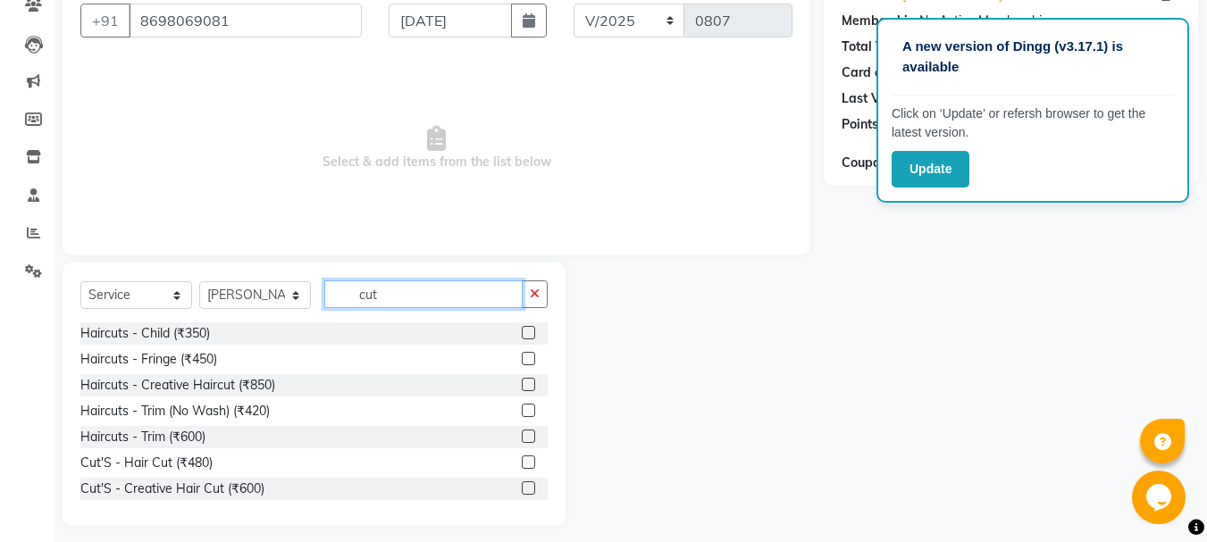
type input "cut"
click at [522, 412] on label at bounding box center [528, 410] width 13 height 13
click at [522, 412] on input "checkbox" at bounding box center [528, 412] width 12 height 12
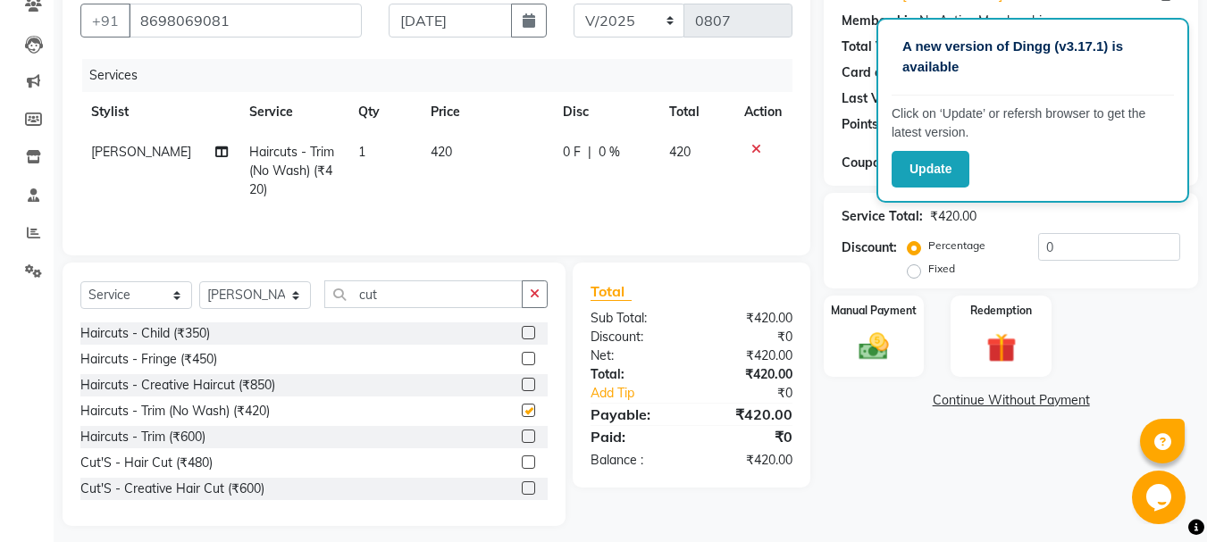
checkbox input "false"
click at [542, 294] on button "button" at bounding box center [535, 295] width 26 height 28
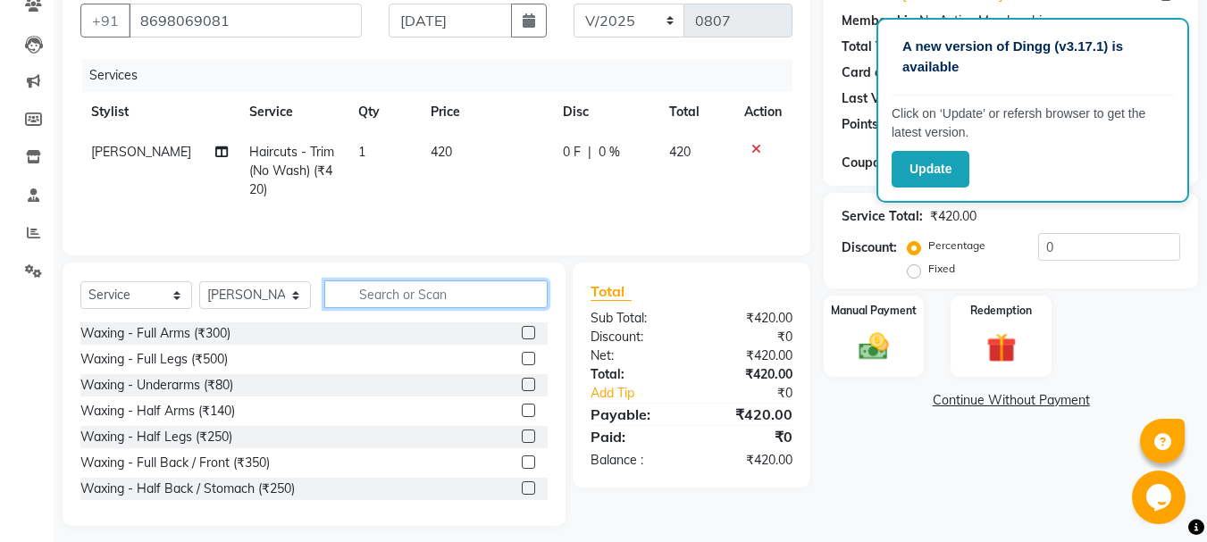
click at [538, 294] on input "text" at bounding box center [435, 295] width 223 height 28
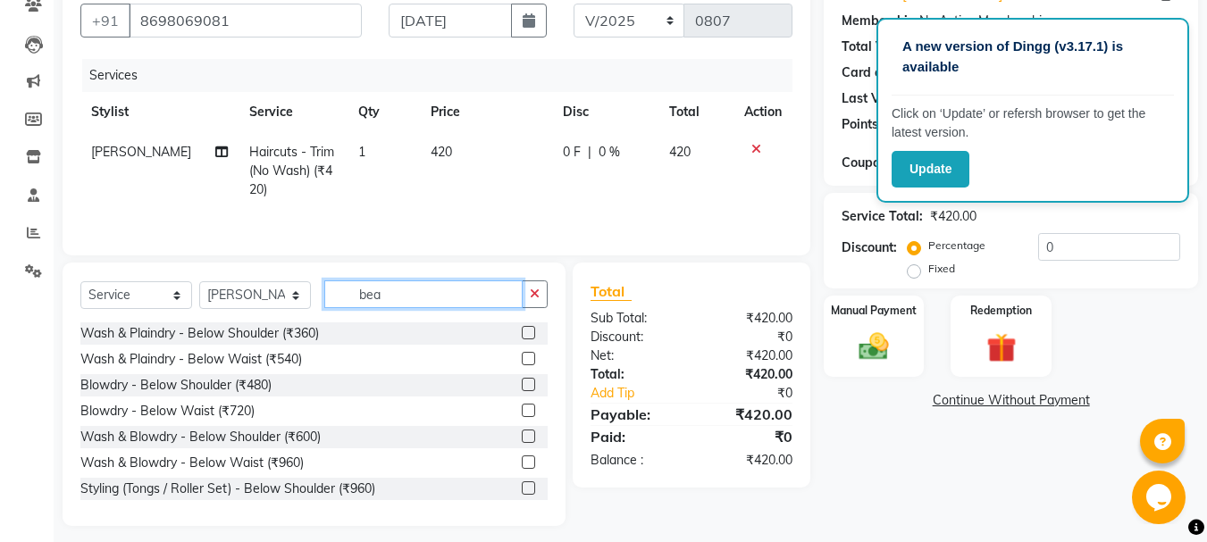
scroll to position [135, 0]
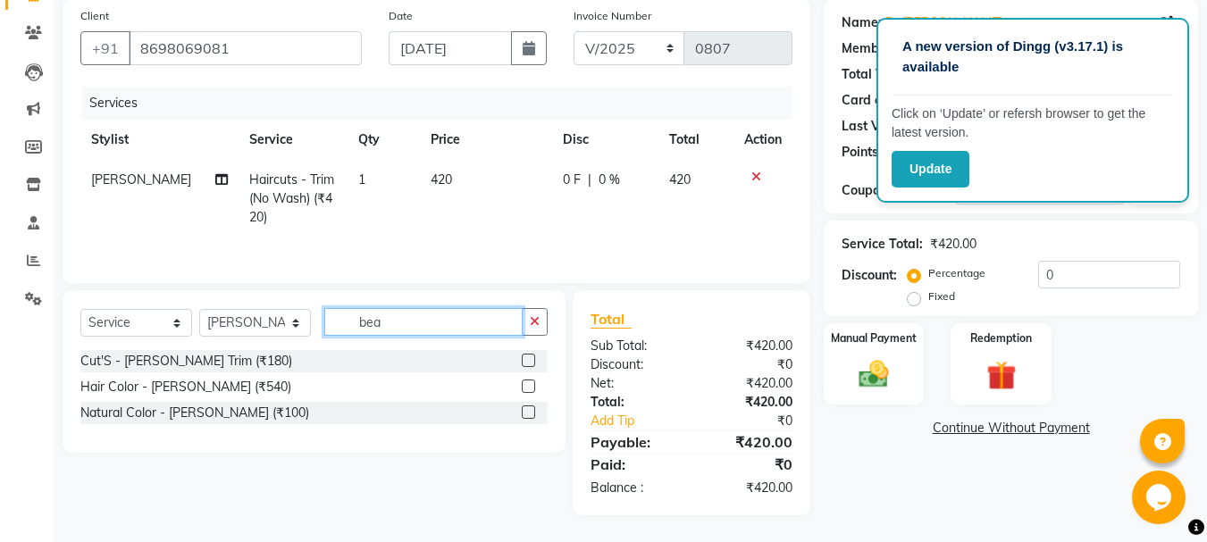
type input "bea"
click at [524, 359] on label at bounding box center [528, 360] width 13 height 13
click at [524, 359] on input "checkbox" at bounding box center [528, 362] width 12 height 12
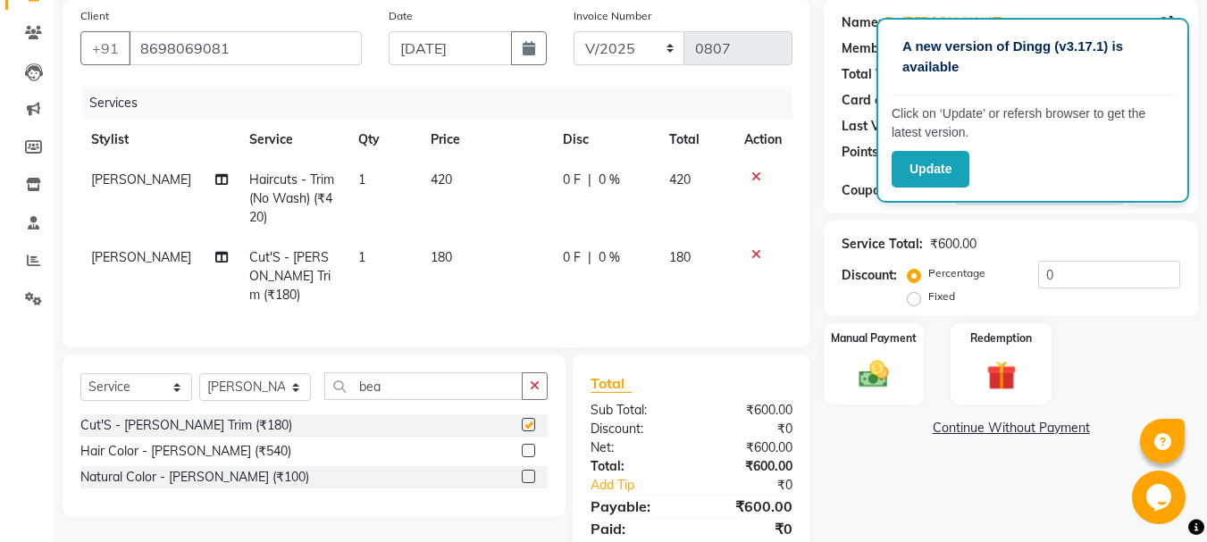
checkbox input "false"
click at [481, 249] on td "180" at bounding box center [486, 277] width 132 height 78
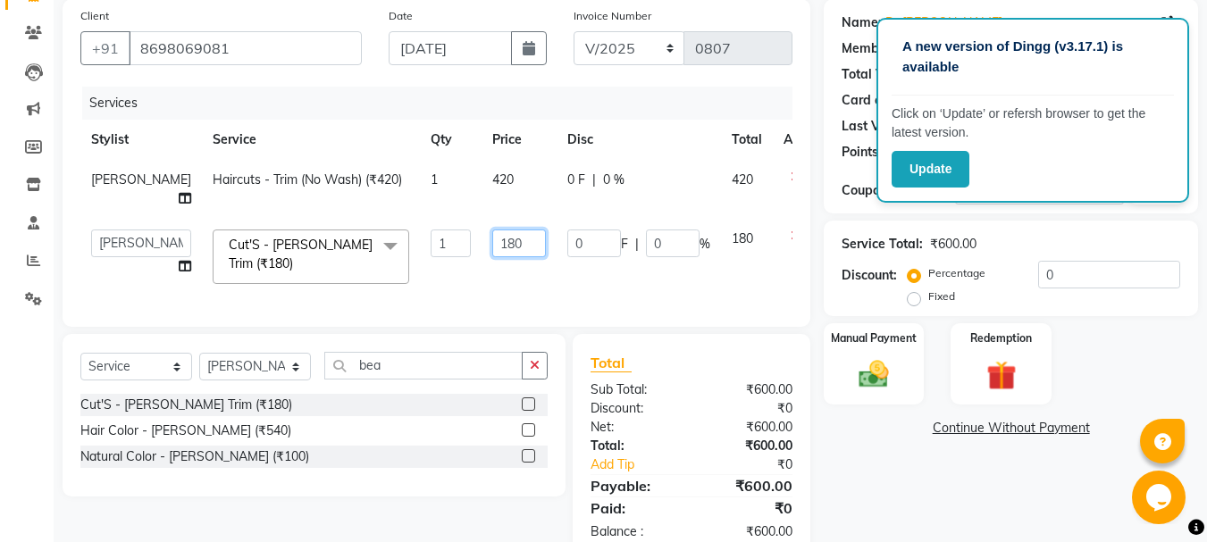
click at [492, 243] on input "180" at bounding box center [519, 244] width 54 height 28
type input "150"
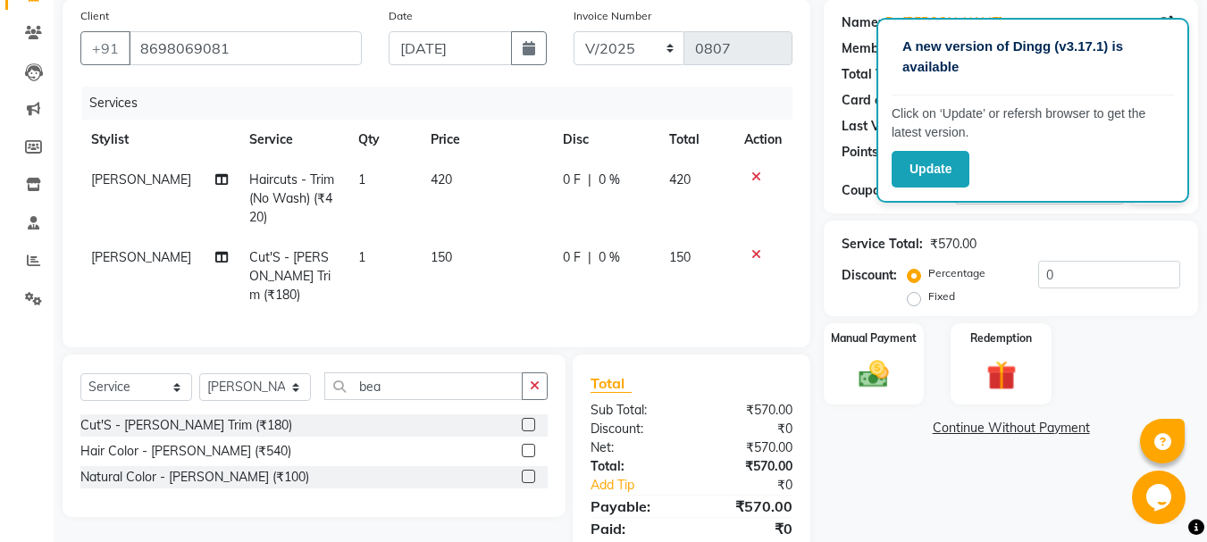
click at [456, 183] on td "420" at bounding box center [486, 199] width 132 height 78
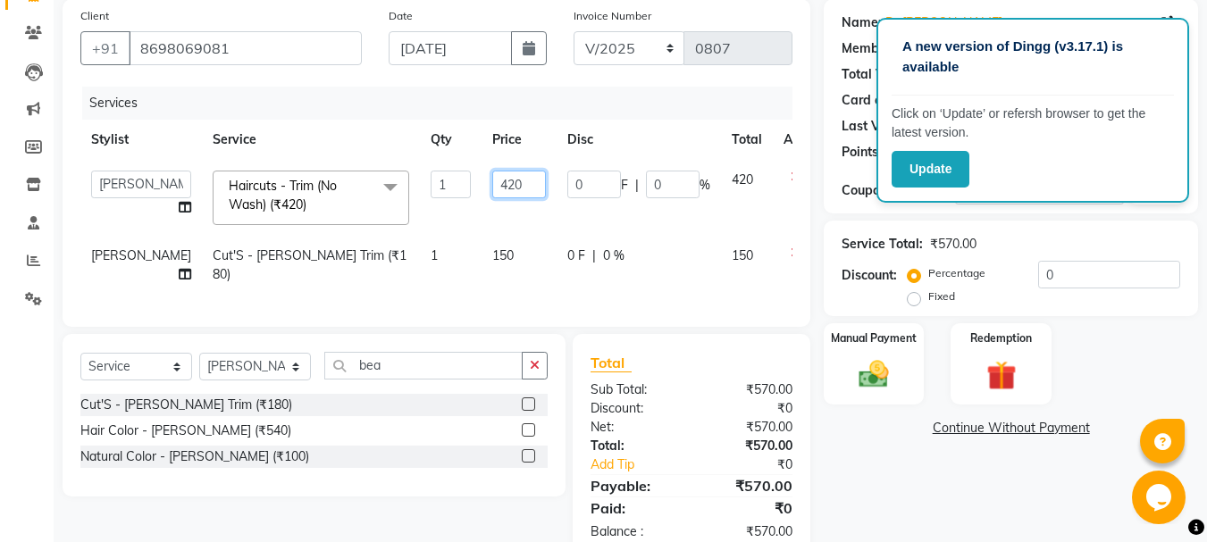
click at [492, 183] on input "420" at bounding box center [519, 185] width 54 height 28
type input "300"
click at [920, 487] on div "Name: Dr [PERSON_NAME] Membership: No Active Membership Total Visits: 1 Card on…" at bounding box center [1018, 279] width 388 height 560
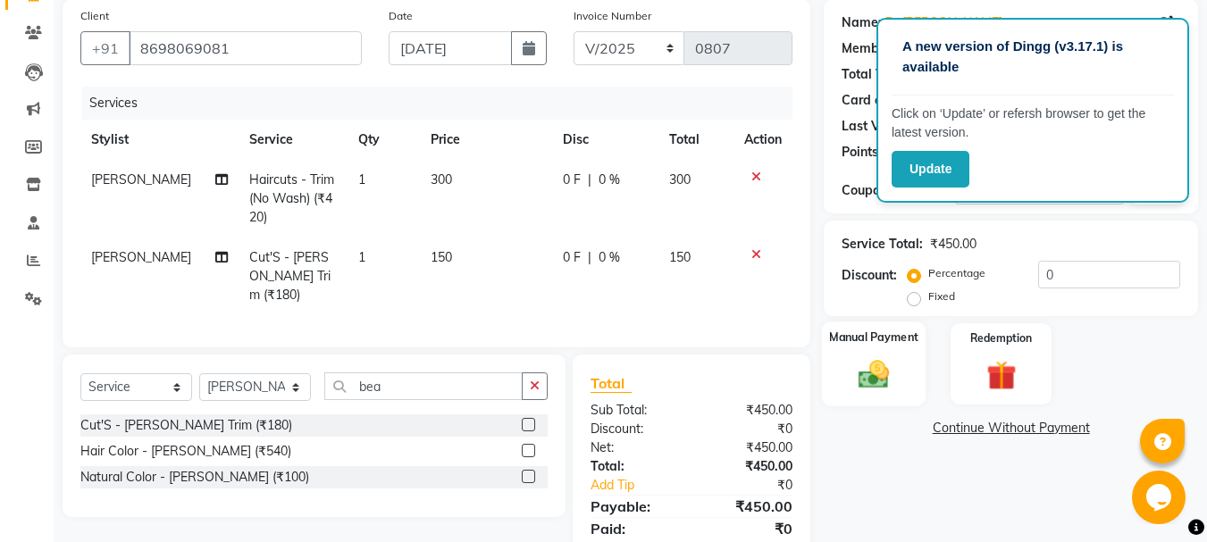
click at [865, 382] on img at bounding box center [874, 374] width 50 height 36
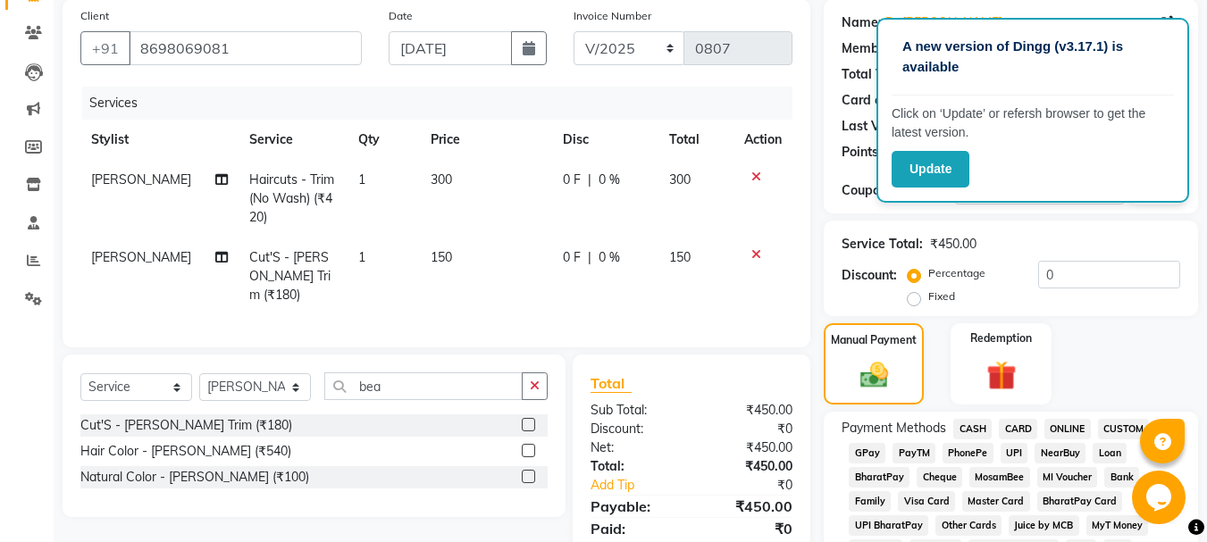
click at [872, 457] on span "GPay" at bounding box center [867, 453] width 37 height 21
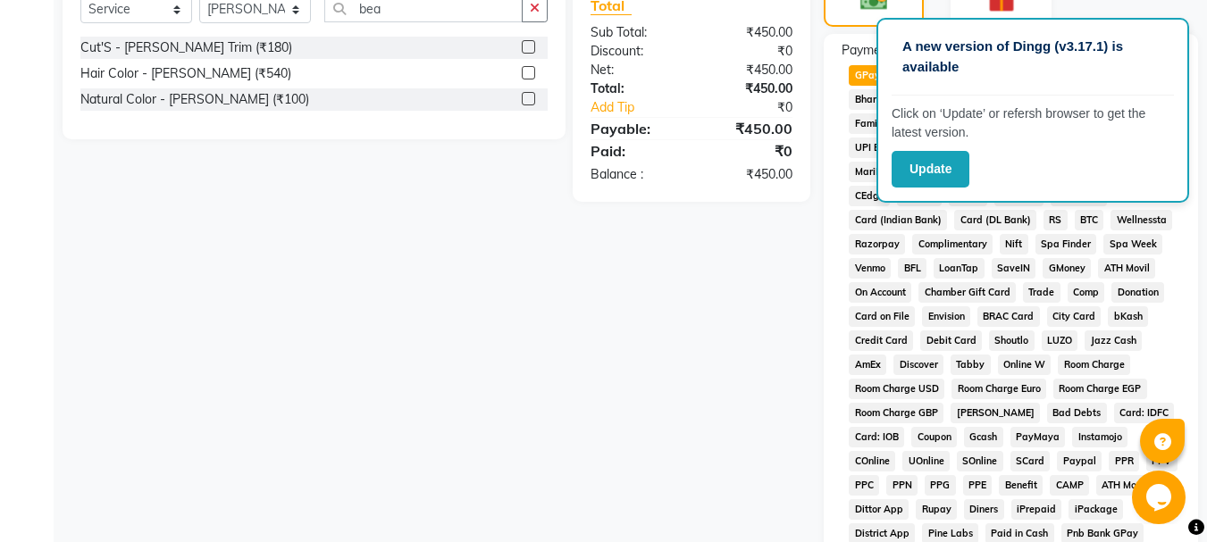
scroll to position [824, 0]
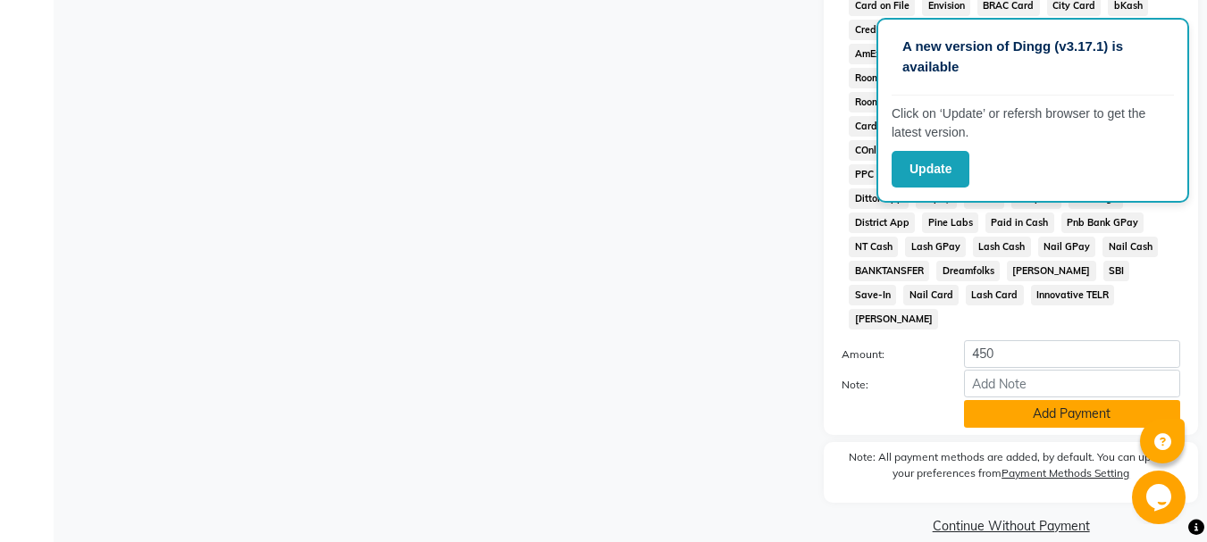
click at [1013, 400] on button "Add Payment" at bounding box center [1072, 414] width 216 height 28
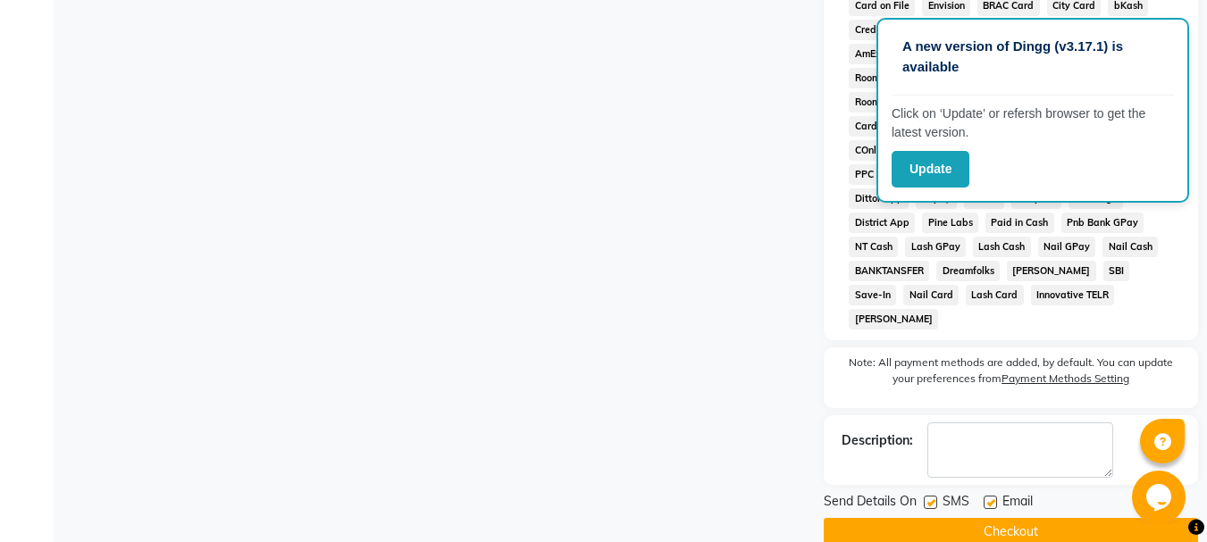
click at [975, 518] on button "Checkout" at bounding box center [1011, 532] width 374 height 28
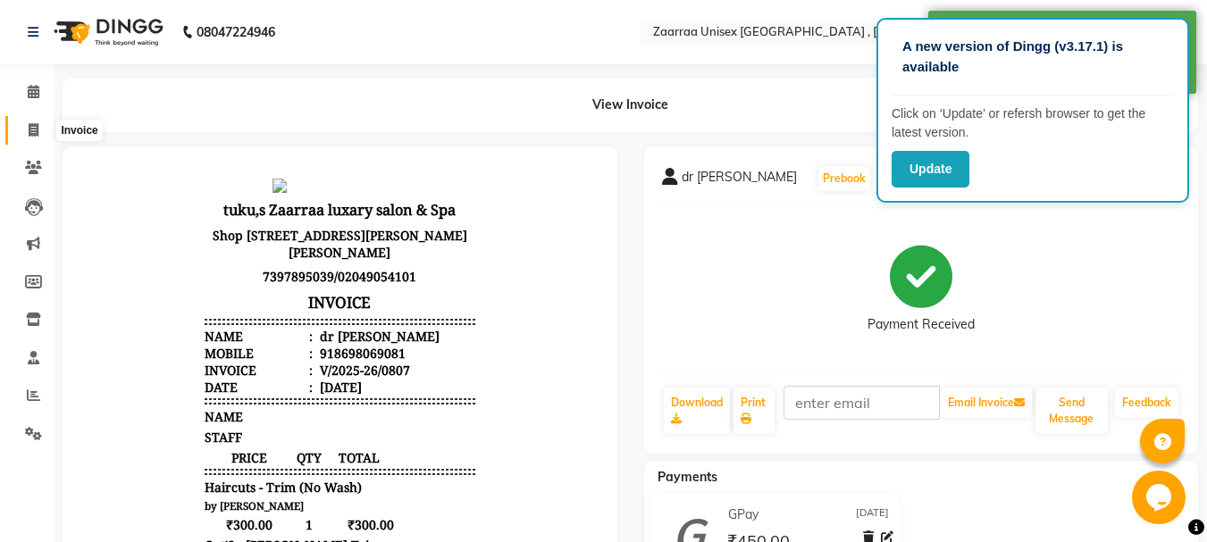
click at [25, 127] on span at bounding box center [33, 131] width 31 height 21
select select "service"
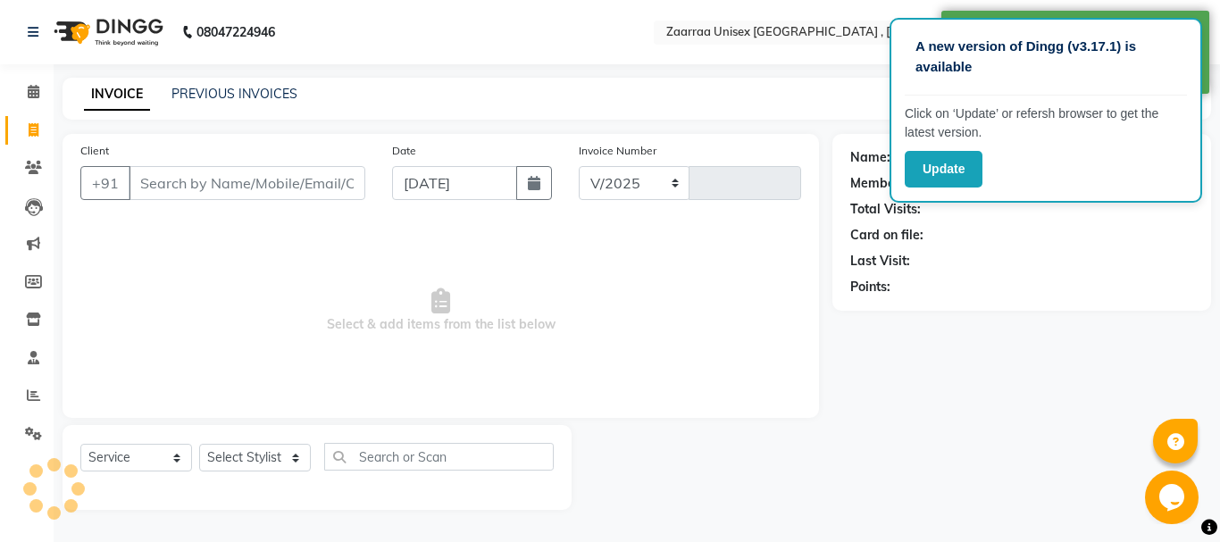
select select "3828"
type input "0808"
click at [181, 180] on input "Client" at bounding box center [247, 183] width 237 height 34
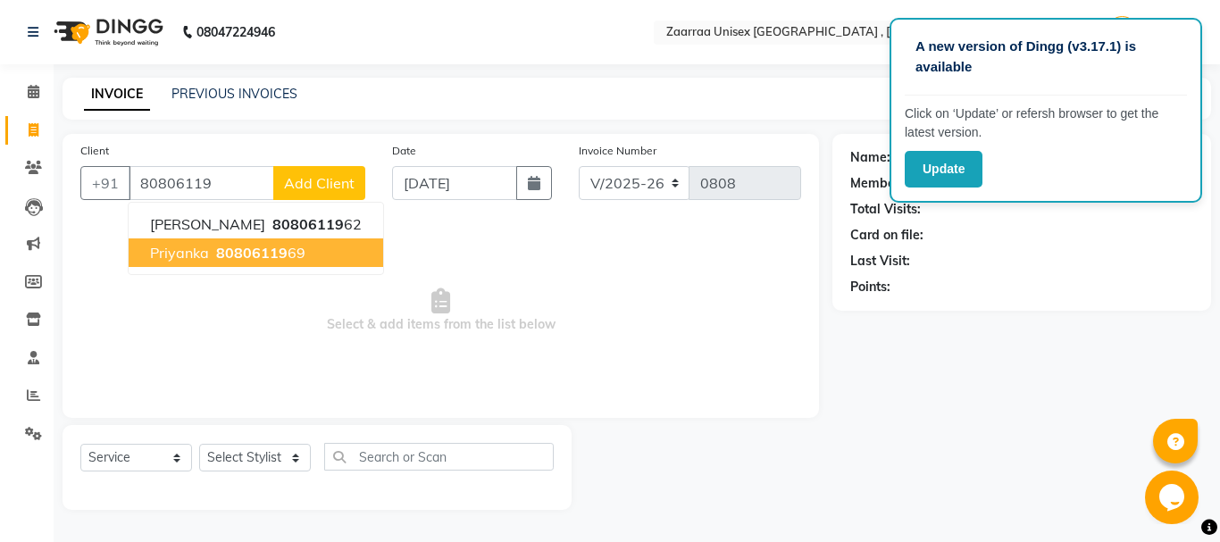
click at [276, 253] on span "80806119" at bounding box center [251, 253] width 71 height 18
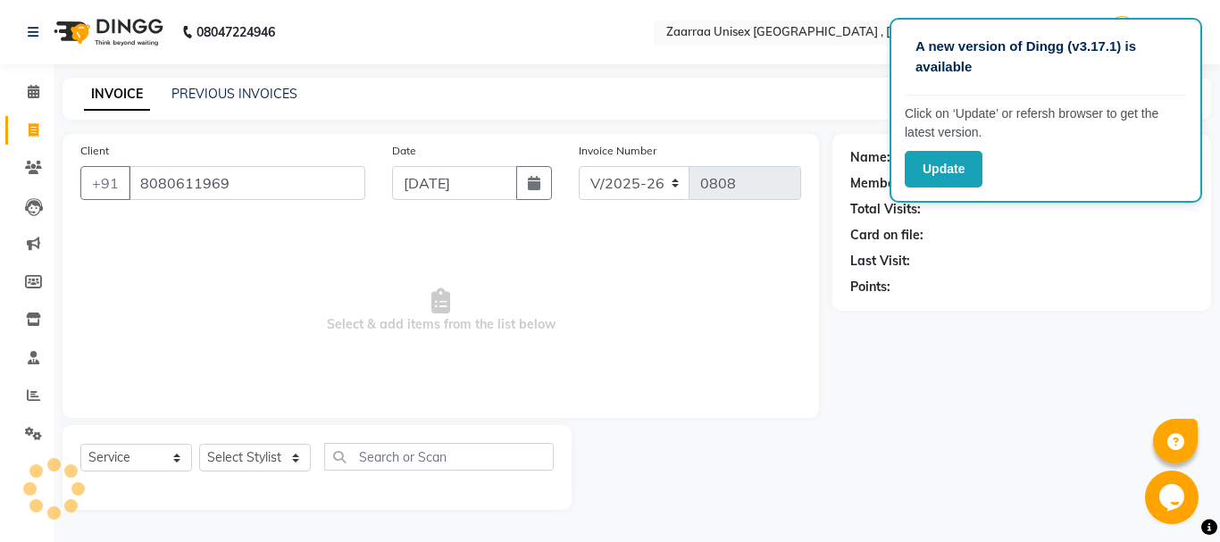
type input "8080611969"
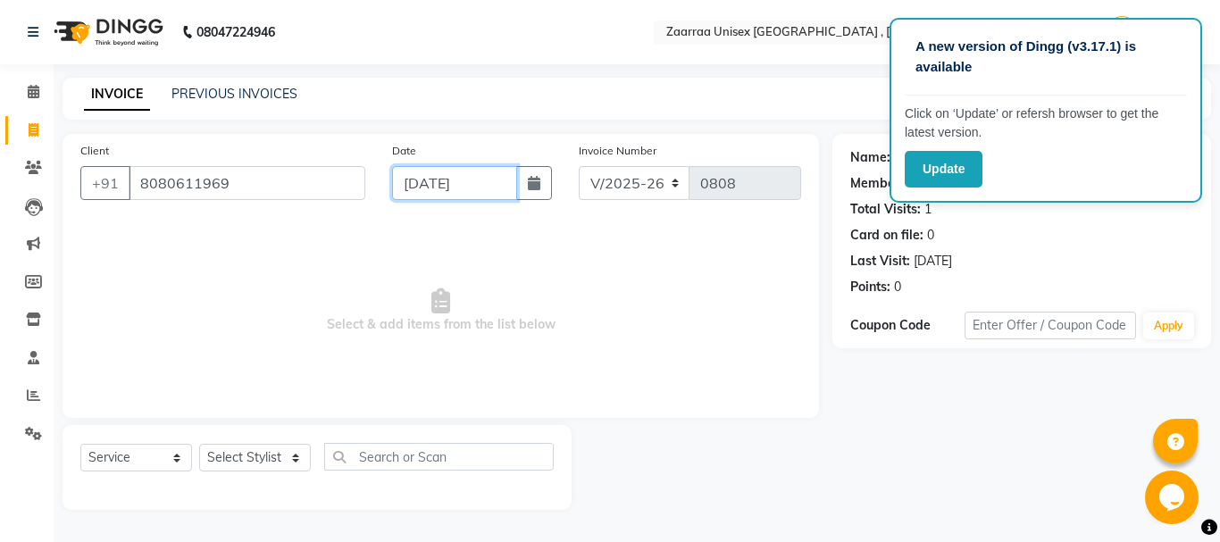
click at [432, 186] on input "[DATE]" at bounding box center [454, 183] width 125 height 34
select select "9"
select select "2025"
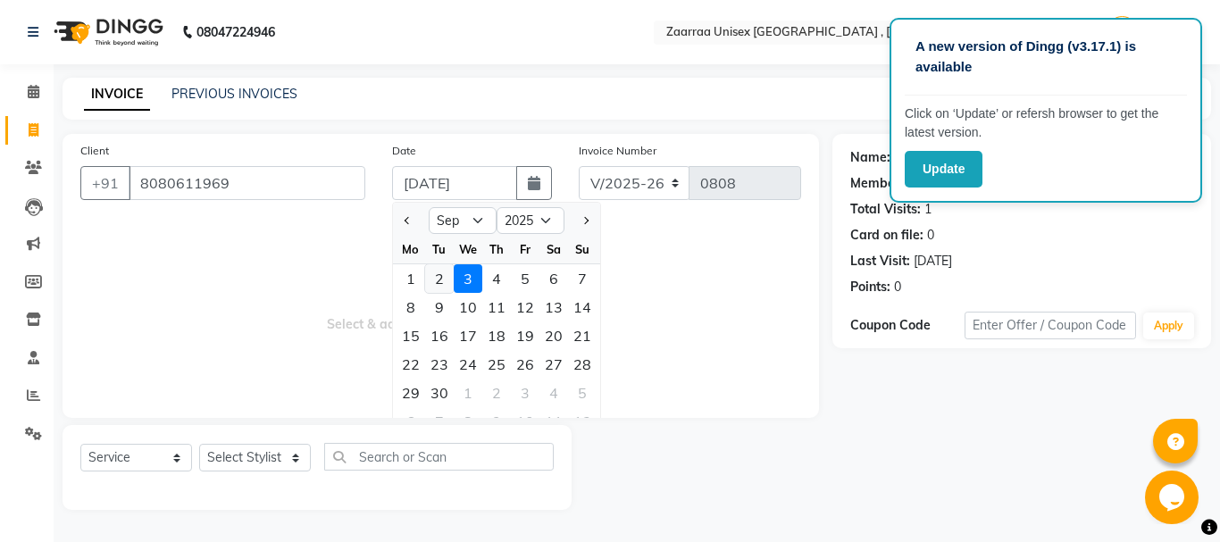
click at [436, 273] on div "2" at bounding box center [439, 278] width 29 height 29
type input "[DATE]"
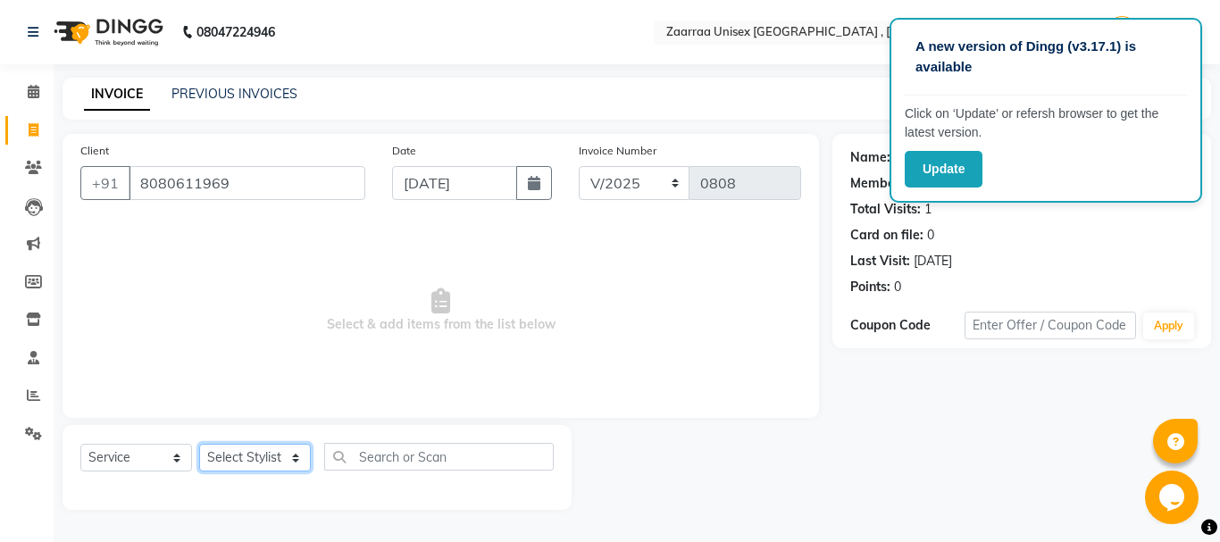
click at [261, 460] on select "Select Stylist [PERSON_NAME] nisha [PERSON_NAME] swati" at bounding box center [255, 458] width 112 height 28
select select "46131"
click at [199, 444] on select "Select Stylist [PERSON_NAME] nisha [PERSON_NAME] swati" at bounding box center [255, 458] width 112 height 28
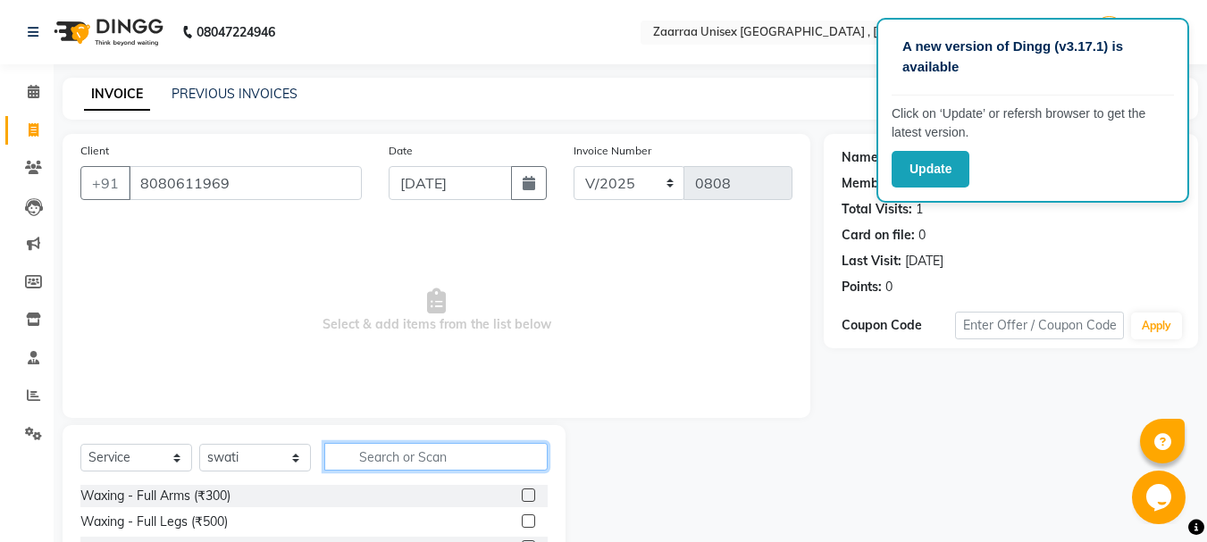
click at [340, 455] on input "text" at bounding box center [435, 457] width 223 height 28
type input "t"
type input "peel"
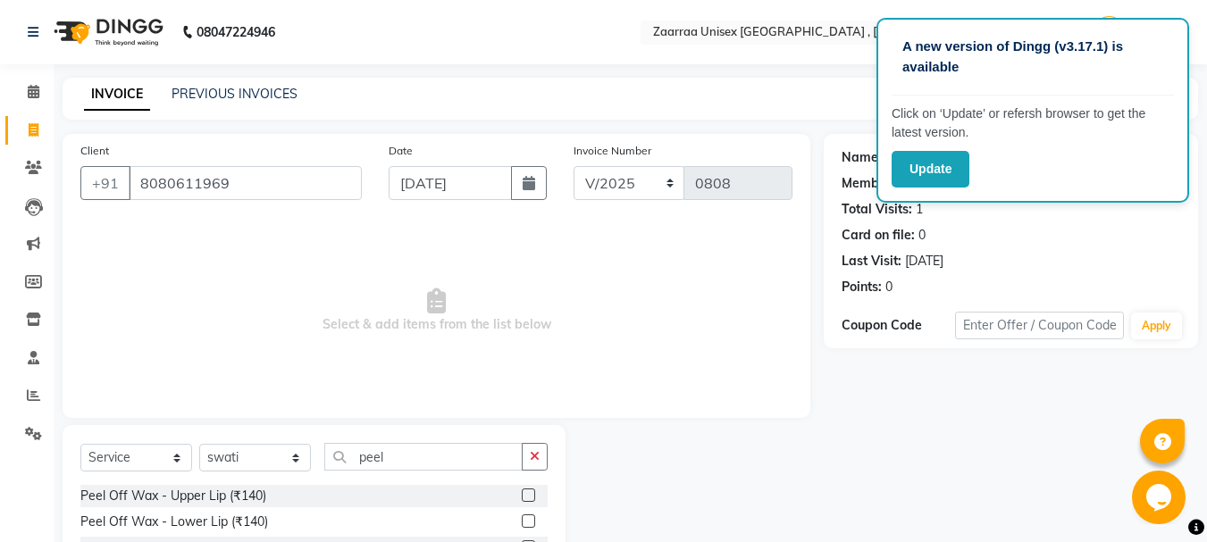
click at [522, 496] on label at bounding box center [528, 495] width 13 height 13
click at [522, 496] on input "checkbox" at bounding box center [528, 497] width 12 height 12
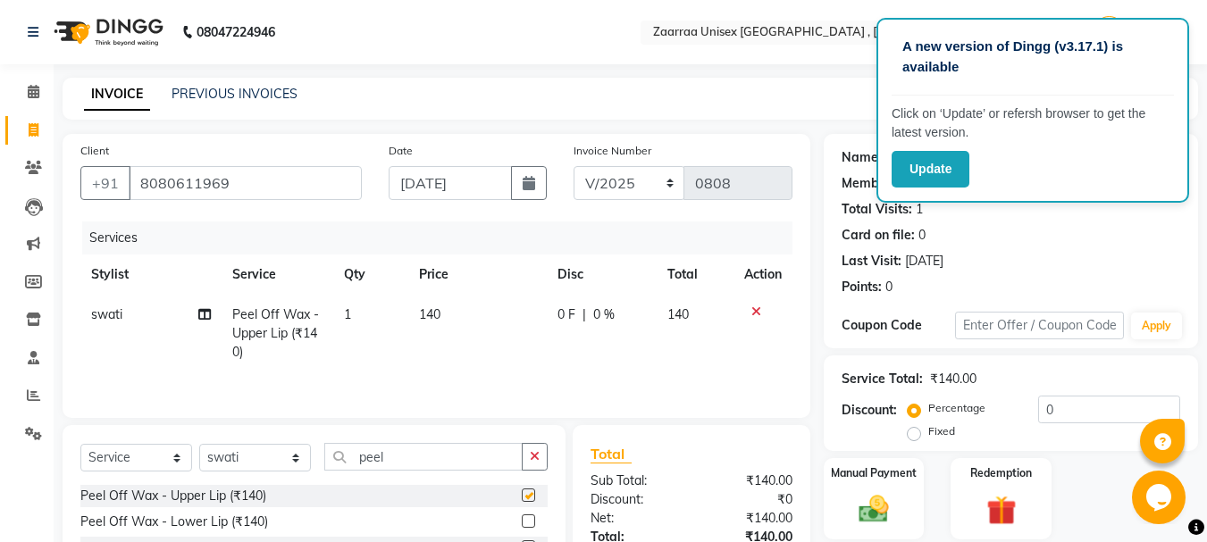
checkbox input "false"
click at [474, 343] on td "140" at bounding box center [477, 334] width 138 height 78
select select "46131"
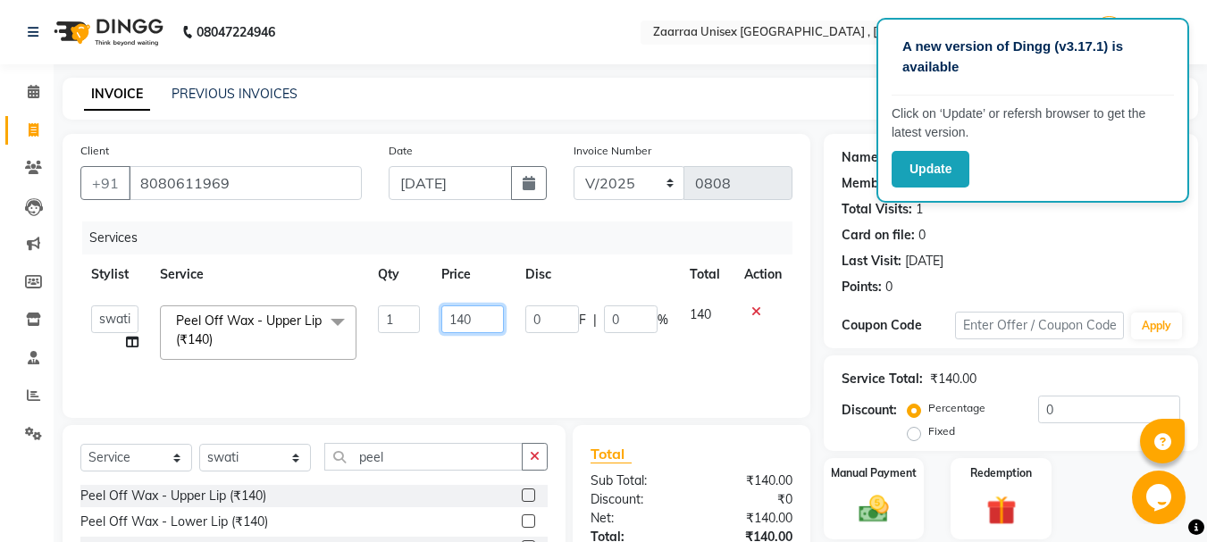
click at [466, 324] on input "140" at bounding box center [472, 320] width 62 height 28
type input "150"
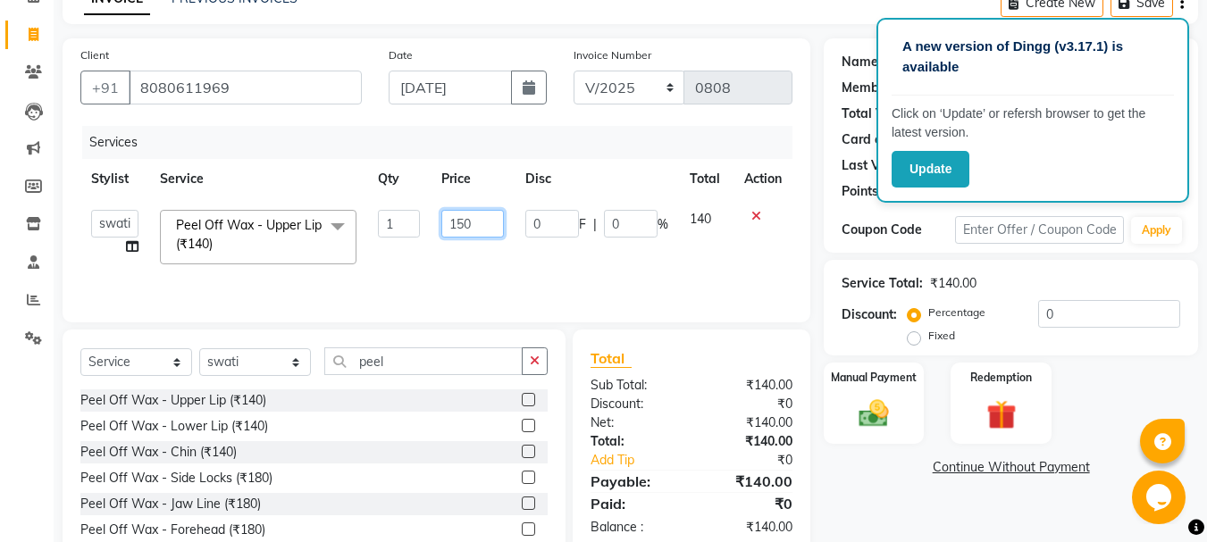
scroll to position [173, 0]
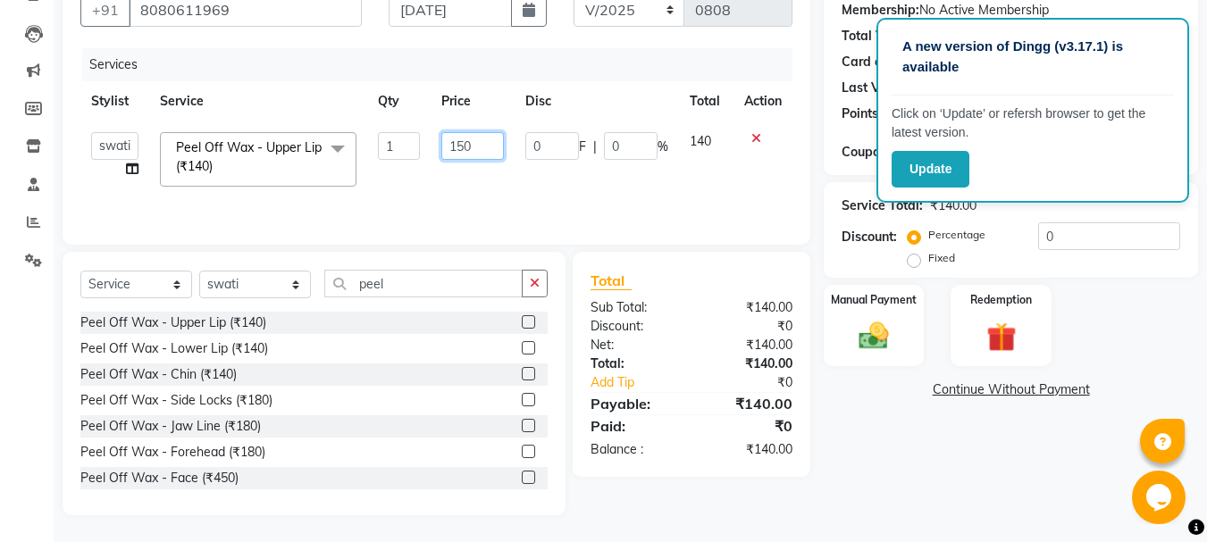
drag, startPoint x: 1220, startPoint y: 297, endPoint x: 32, endPoint y: 17, distance: 1219.9
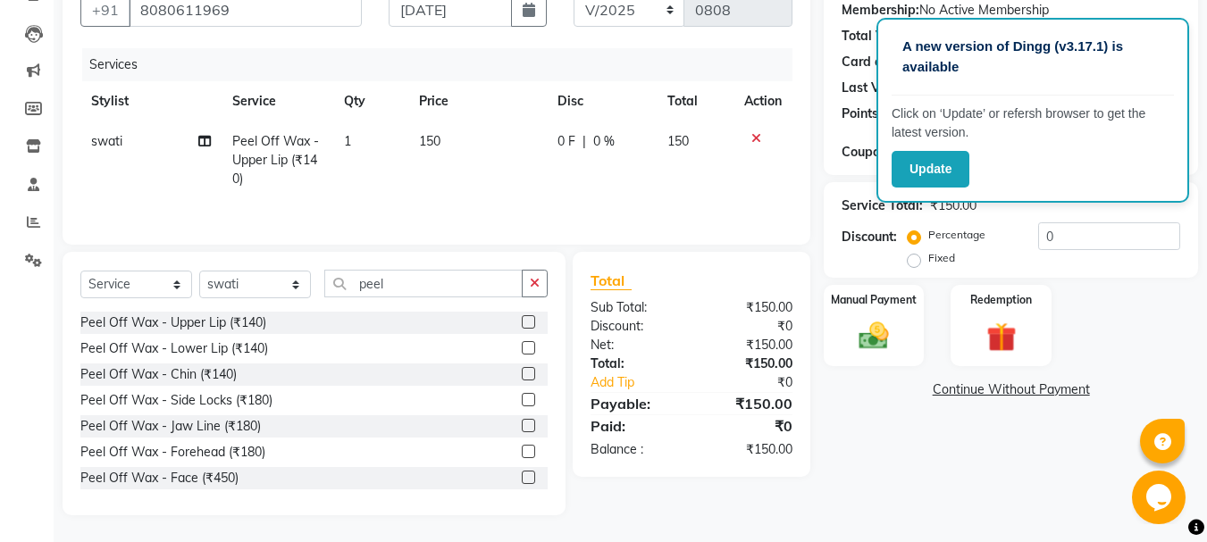
click at [853, 429] on div "Name: Priyanka Membership: No Active Membership Total Visits: 1 Card on file: 0…" at bounding box center [1018, 238] width 388 height 555
click at [888, 348] on img at bounding box center [874, 336] width 50 height 36
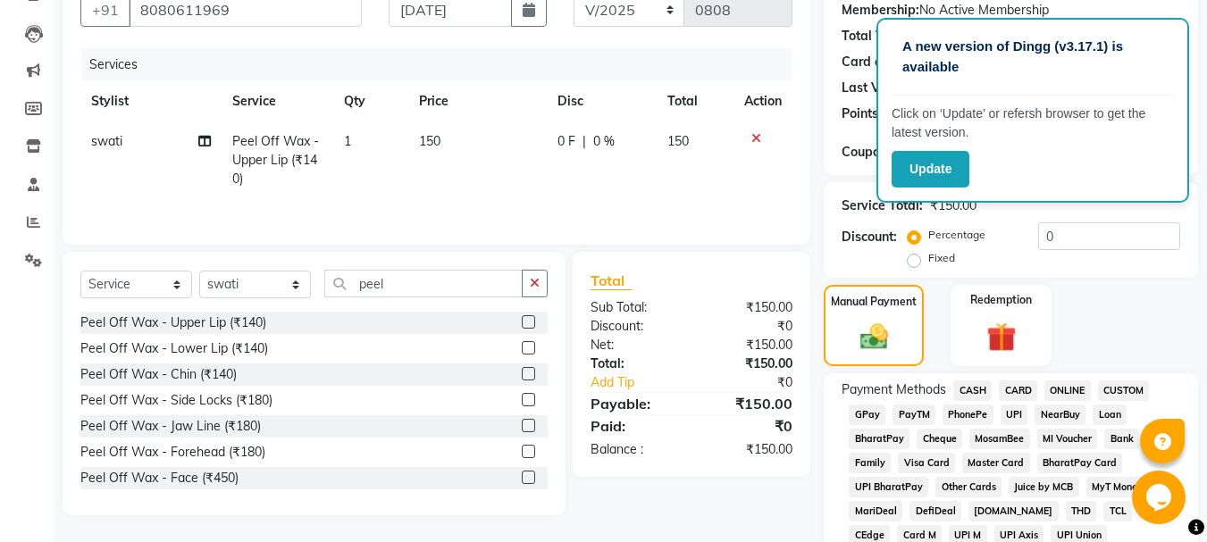
click at [869, 412] on span "GPay" at bounding box center [867, 415] width 37 height 21
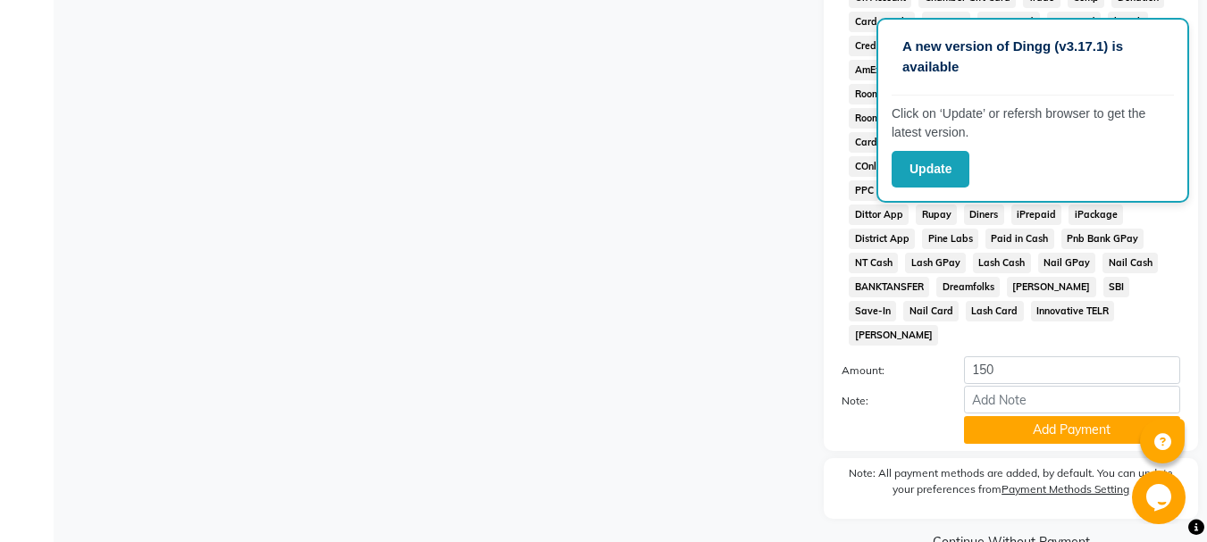
scroll to position [824, 0]
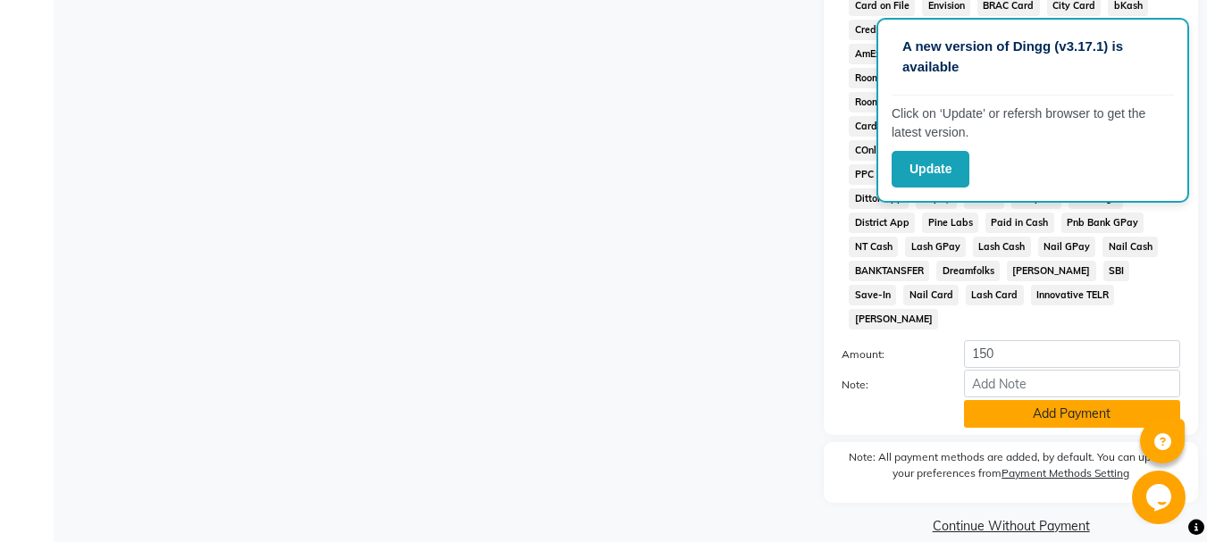
click at [1058, 400] on button "Add Payment" at bounding box center [1072, 414] width 216 height 28
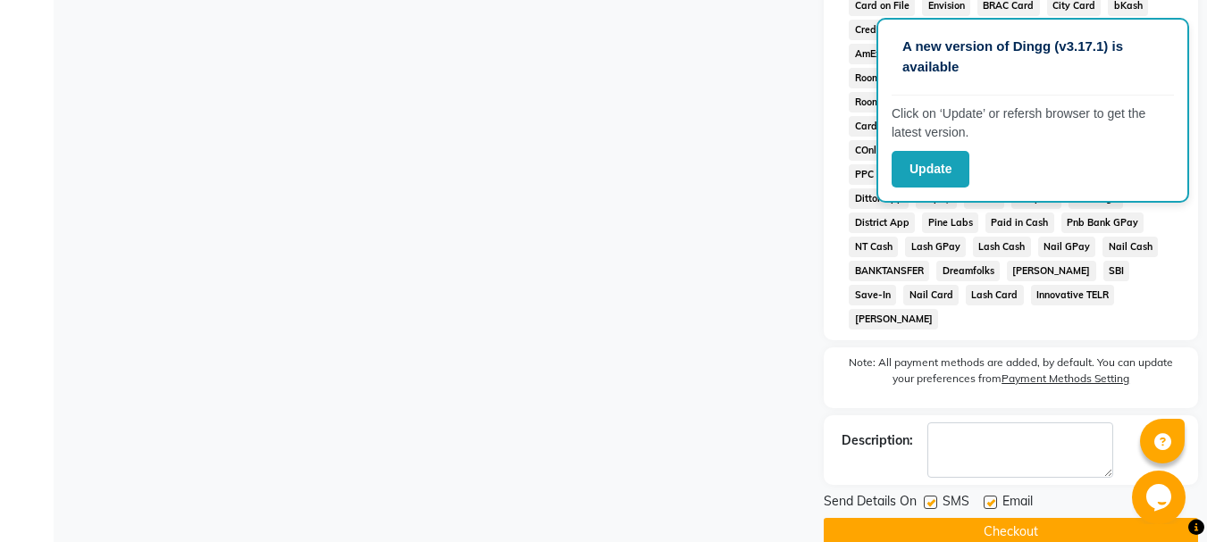
click at [991, 496] on label at bounding box center [990, 502] width 13 height 13
click at [991, 498] on input "checkbox" at bounding box center [990, 504] width 12 height 12
checkbox input "false"
click at [941, 492] on div "SMS" at bounding box center [954, 503] width 60 height 22
click at [935, 496] on label at bounding box center [930, 502] width 13 height 13
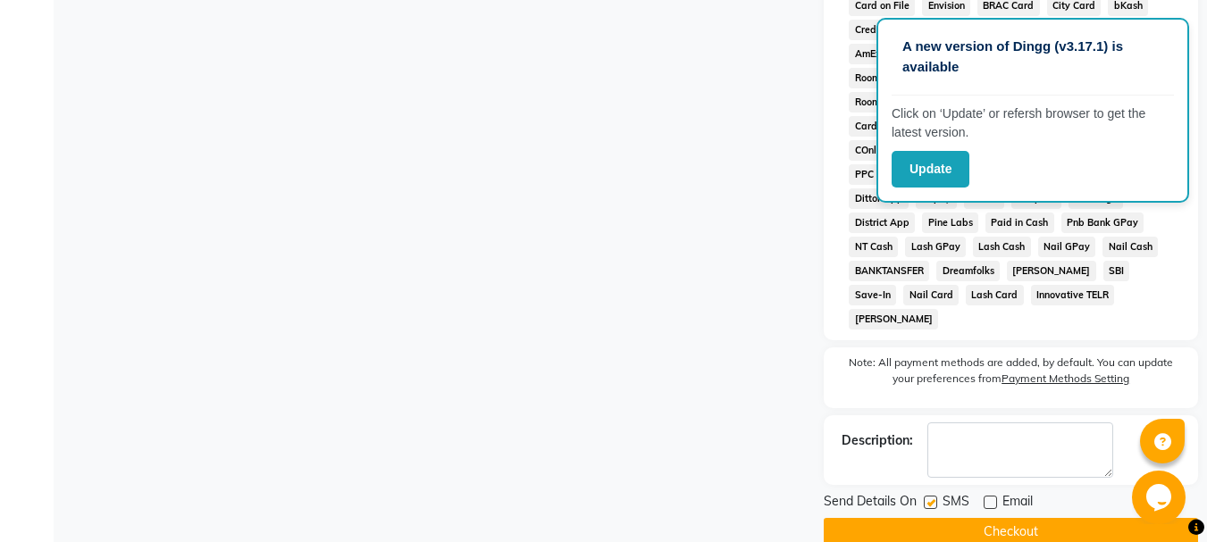
click at [935, 498] on input "checkbox" at bounding box center [930, 504] width 12 height 12
checkbox input "false"
click at [925, 518] on button "Checkout" at bounding box center [1011, 532] width 374 height 28
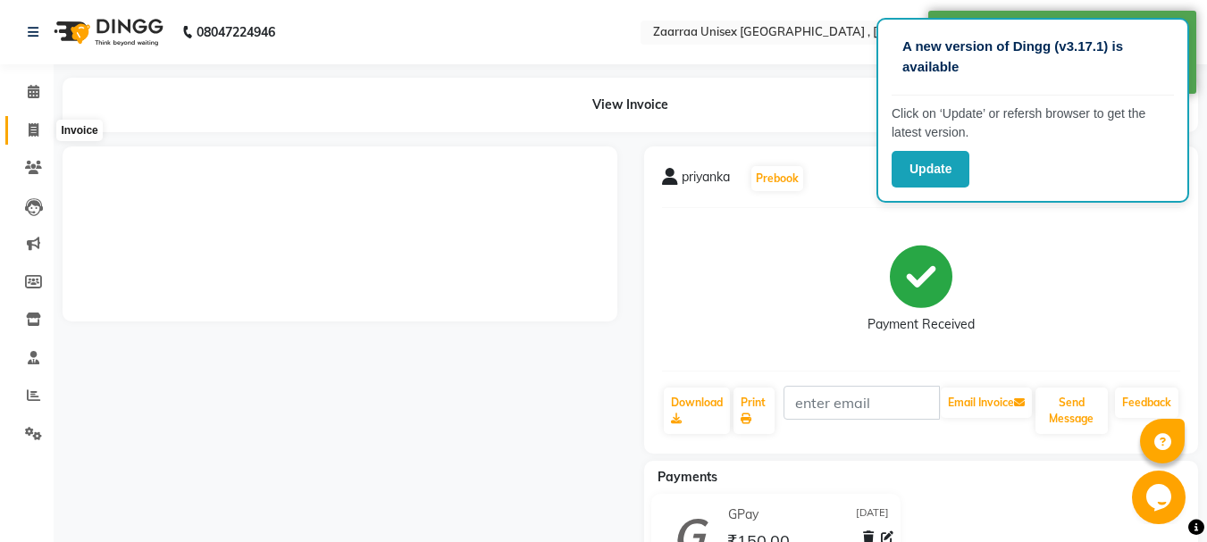
click at [33, 124] on icon at bounding box center [34, 129] width 10 height 13
select select "service"
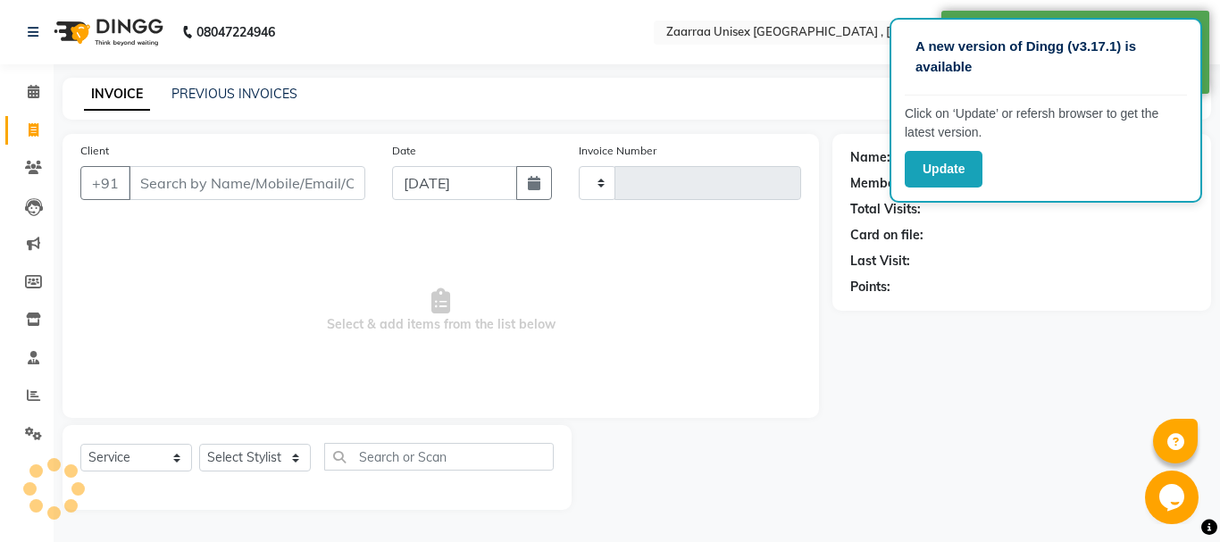
type input "0809"
select select "3828"
click at [180, 189] on input "Client" at bounding box center [247, 183] width 237 height 34
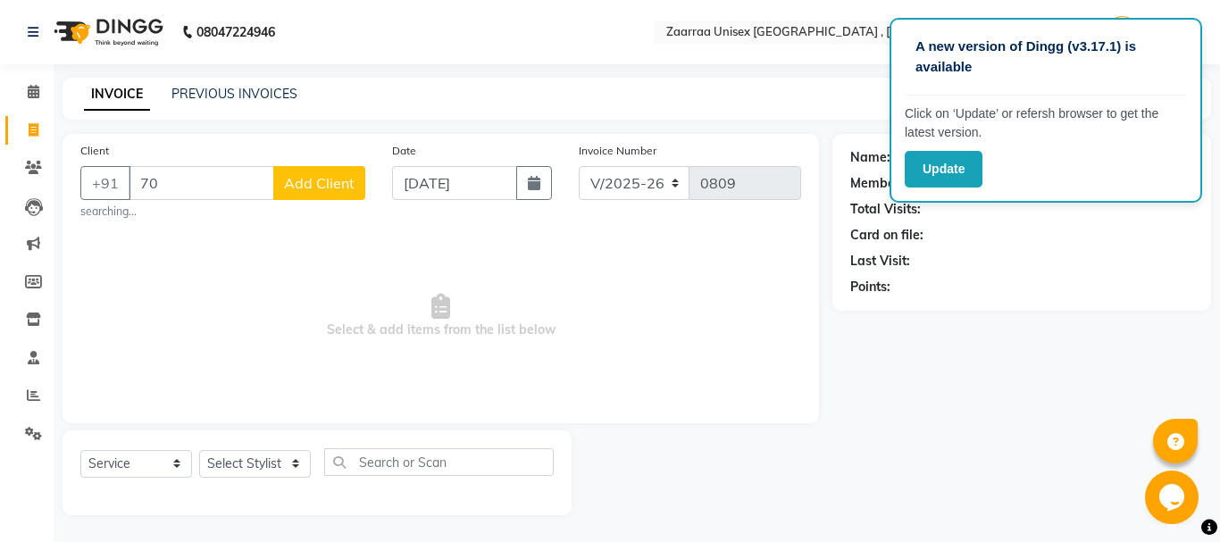
type input "7"
type input "7030179710"
click at [329, 183] on span "Add Client" at bounding box center [319, 183] width 71 height 18
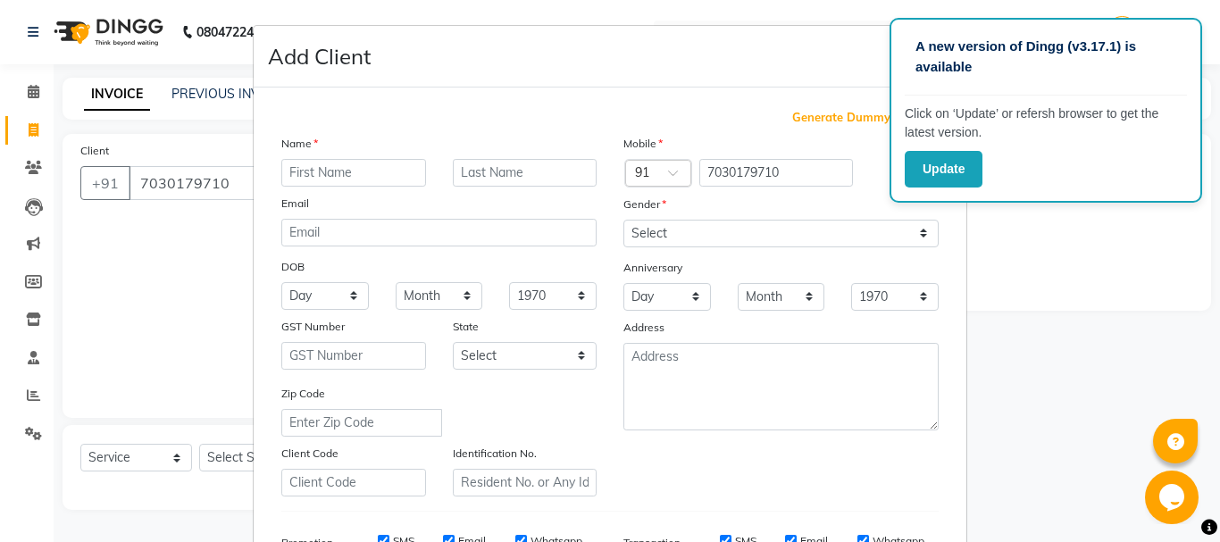
click at [331, 173] on input "text" at bounding box center [353, 173] width 145 height 28
type input "[PERSON_NAME]"
click at [890, 172] on label at bounding box center [910, 173] width 40 height 22
click at [0, 0] on input "checkbox" at bounding box center [0, 0] width 0 height 0
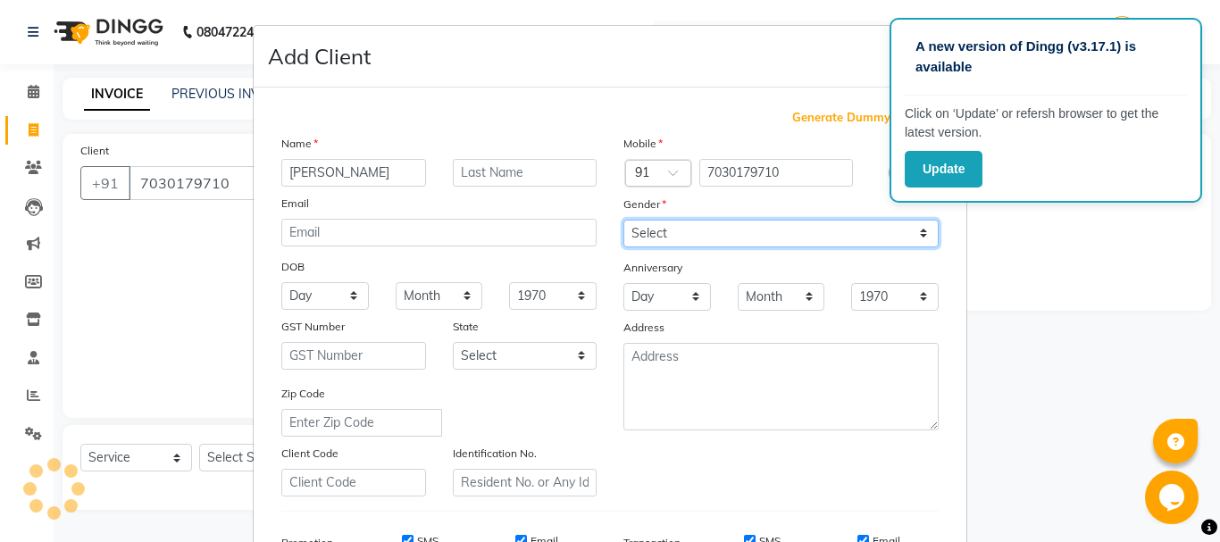
click at [864, 222] on select "Select [DEMOGRAPHIC_DATA] [DEMOGRAPHIC_DATA] Other Prefer Not To Say" at bounding box center [781, 234] width 315 height 28
select select "[DEMOGRAPHIC_DATA]"
click at [624, 220] on select "Select [DEMOGRAPHIC_DATA] [DEMOGRAPHIC_DATA] Other Prefer Not To Say" at bounding box center [781, 234] width 315 height 28
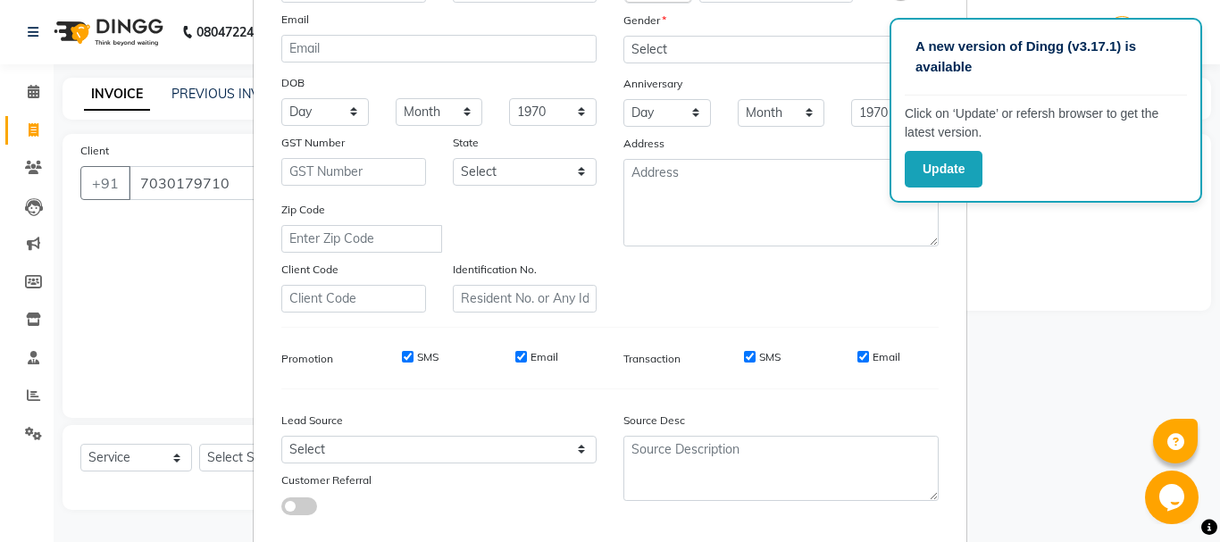
drag, startPoint x: 1220, startPoint y: 331, endPoint x: 21, endPoint y: 28, distance: 1235.8
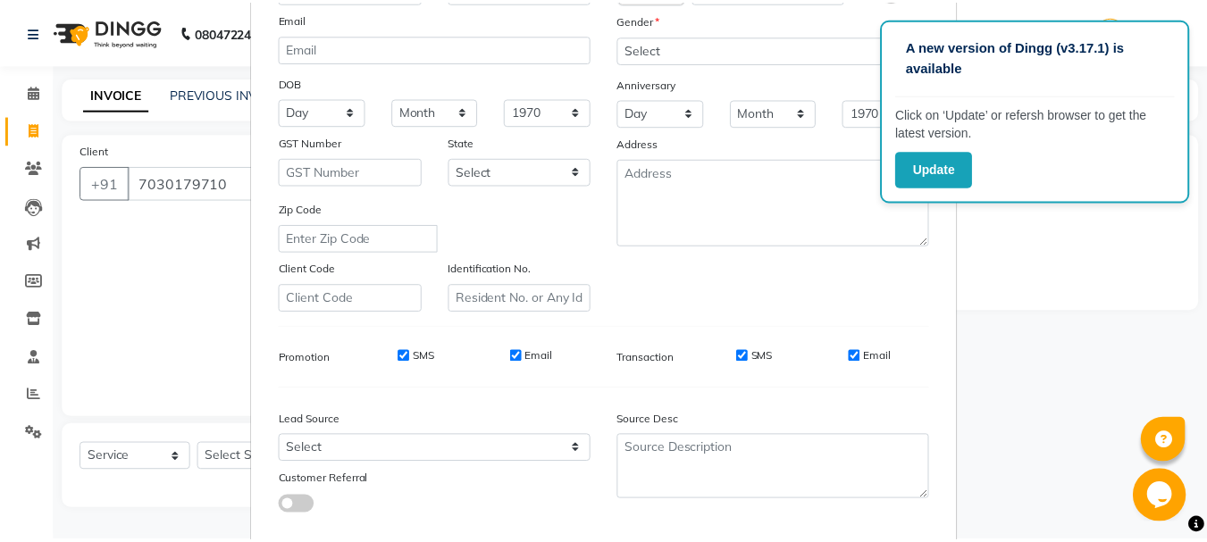
scroll to position [247, 0]
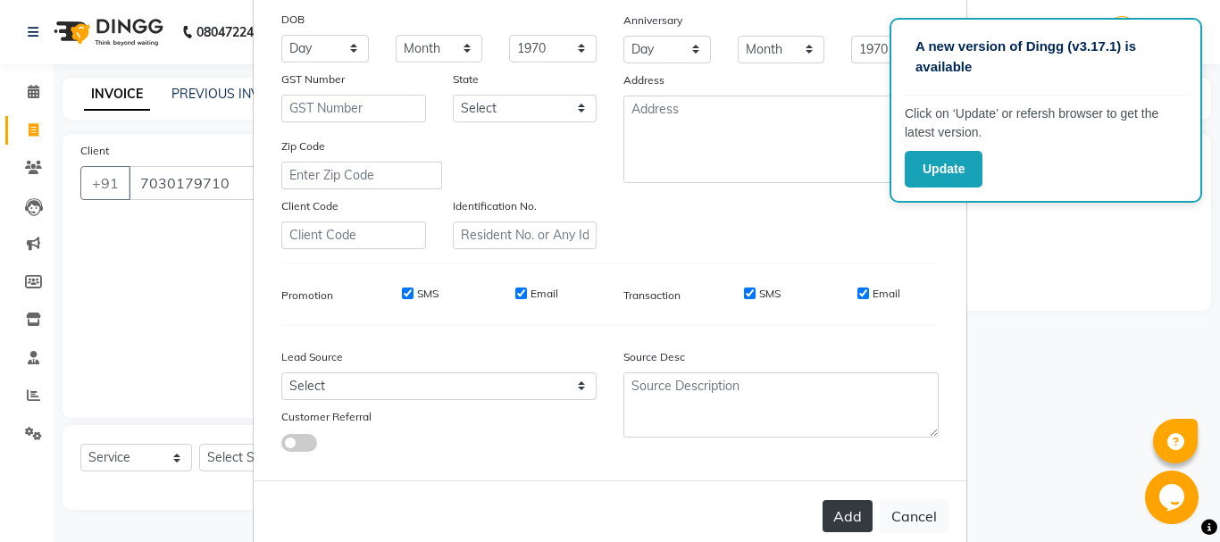
click at [855, 516] on button "Add" at bounding box center [848, 516] width 50 height 32
select select
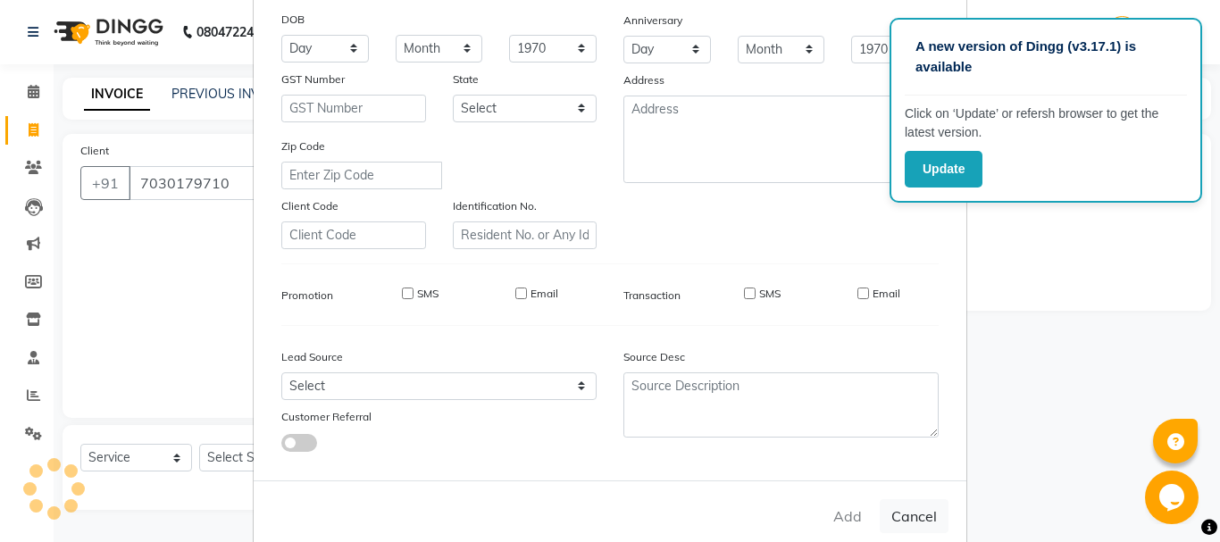
select select
checkbox input "false"
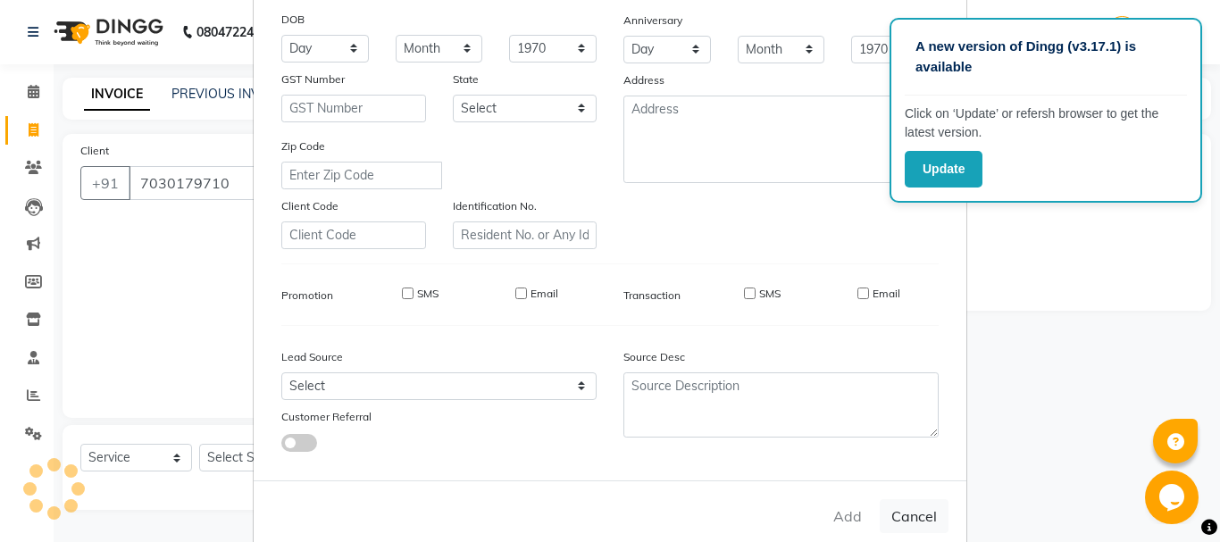
checkbox input "false"
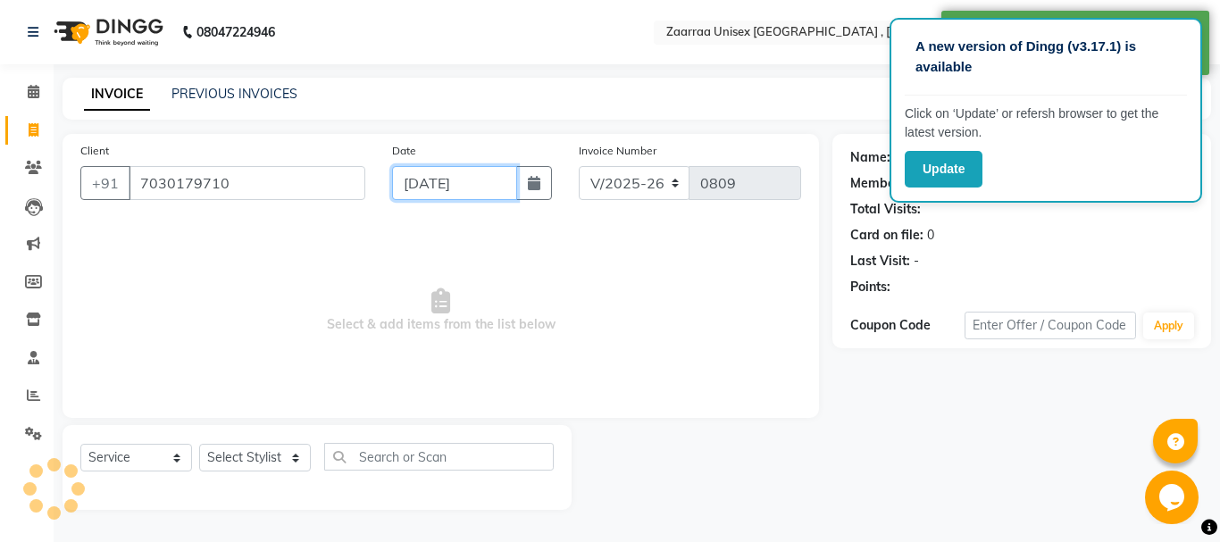
click at [450, 195] on input "[DATE]" at bounding box center [454, 183] width 125 height 34
select select "9"
select select "2025"
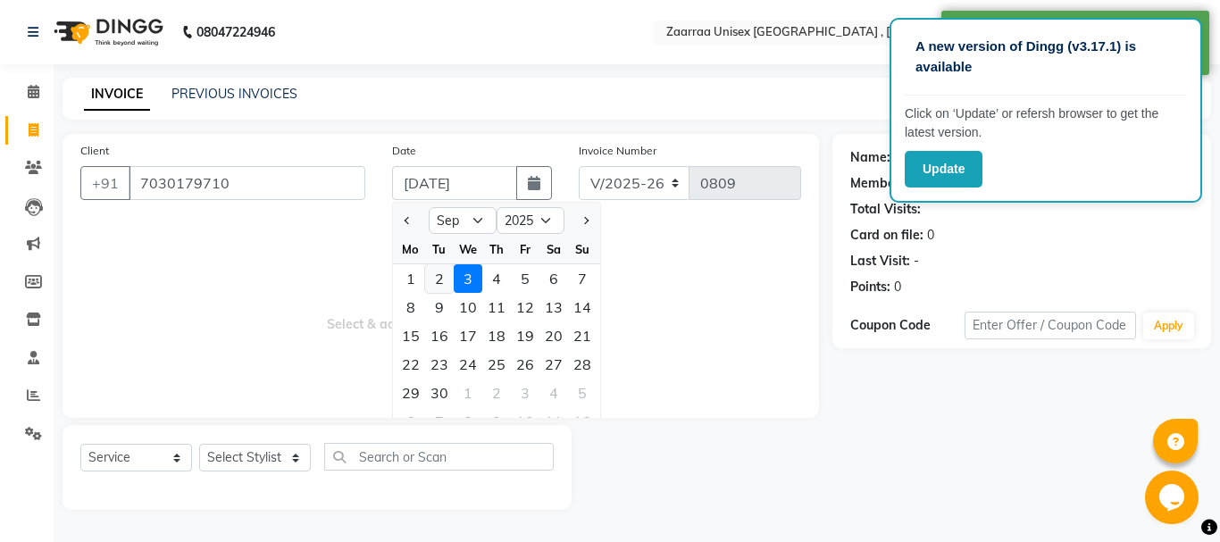
click at [434, 280] on div "2" at bounding box center [439, 278] width 29 height 29
type input "[DATE]"
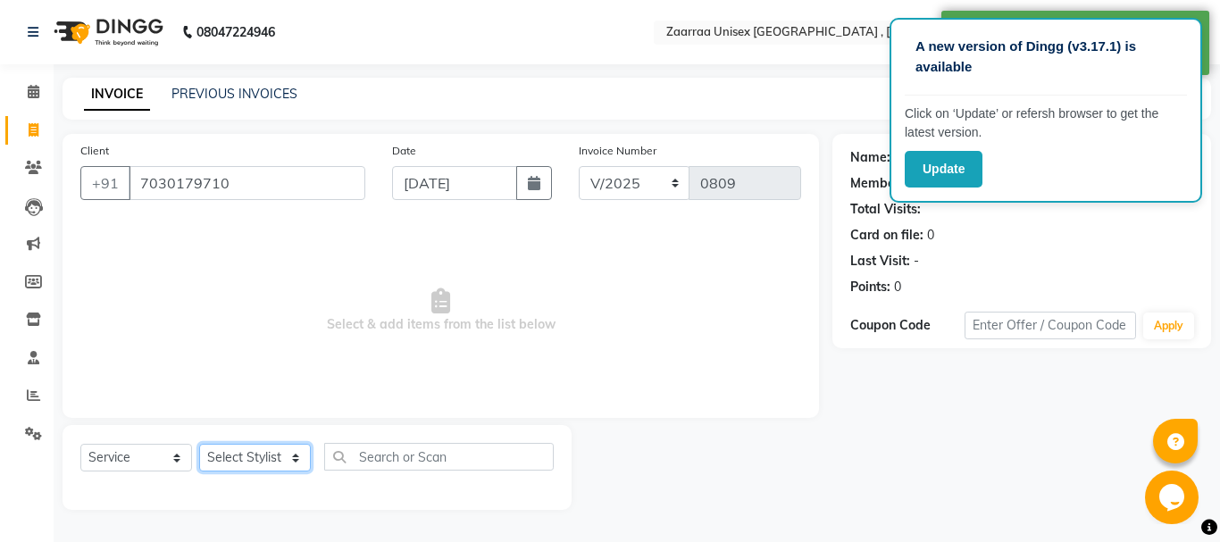
click at [272, 466] on select "Select Stylist [PERSON_NAME] nisha [PERSON_NAME] swati" at bounding box center [255, 458] width 112 height 28
select select "44238"
click at [199, 444] on select "Select Stylist [PERSON_NAME] nisha [PERSON_NAME] swati" at bounding box center [255, 458] width 112 height 28
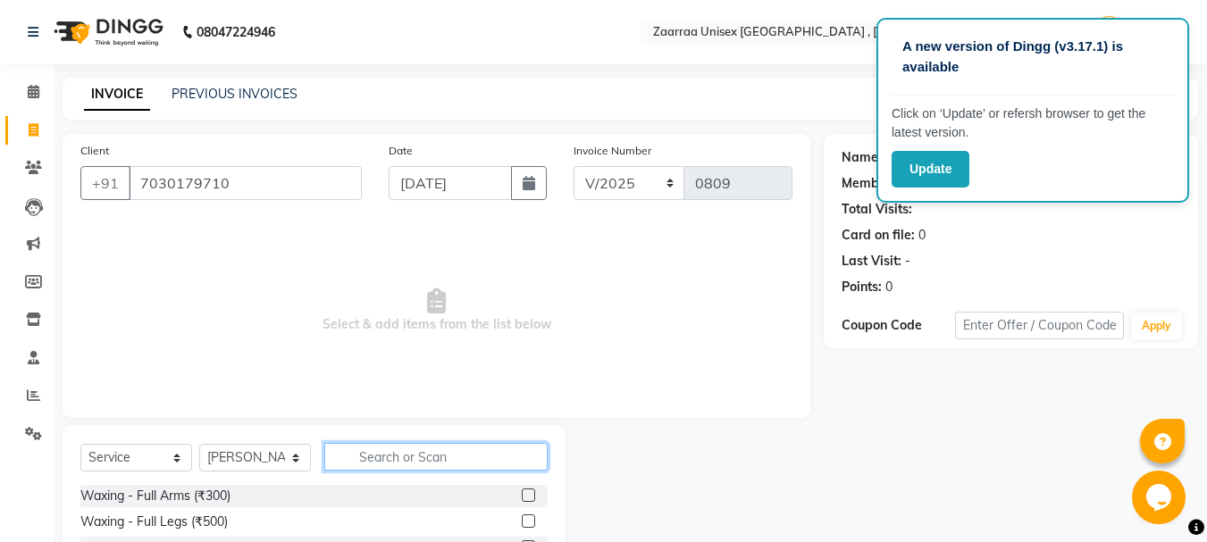
click at [382, 455] on input "text" at bounding box center [435, 457] width 223 height 28
type input "bea"
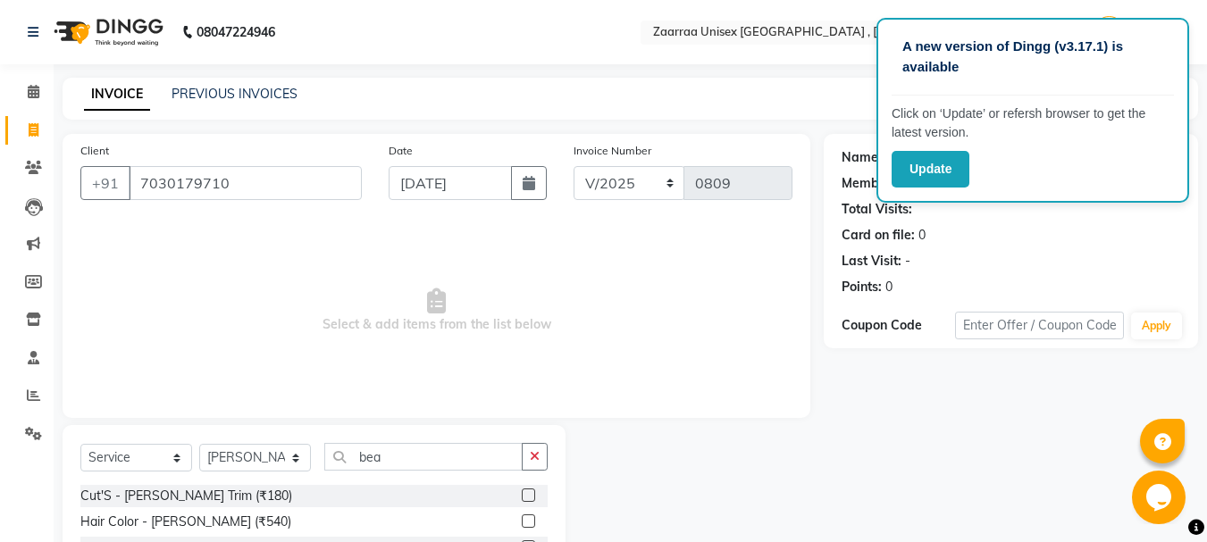
click at [531, 491] on label at bounding box center [528, 495] width 13 height 13
click at [531, 491] on input "checkbox" at bounding box center [528, 497] width 12 height 12
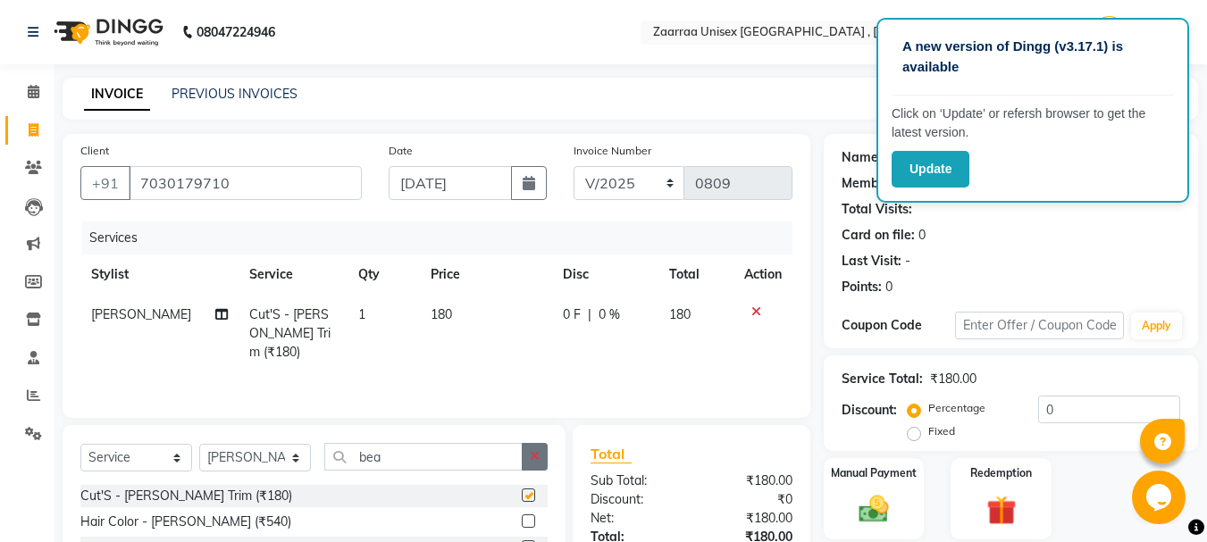
checkbox input "false"
click at [544, 466] on button "button" at bounding box center [535, 457] width 26 height 28
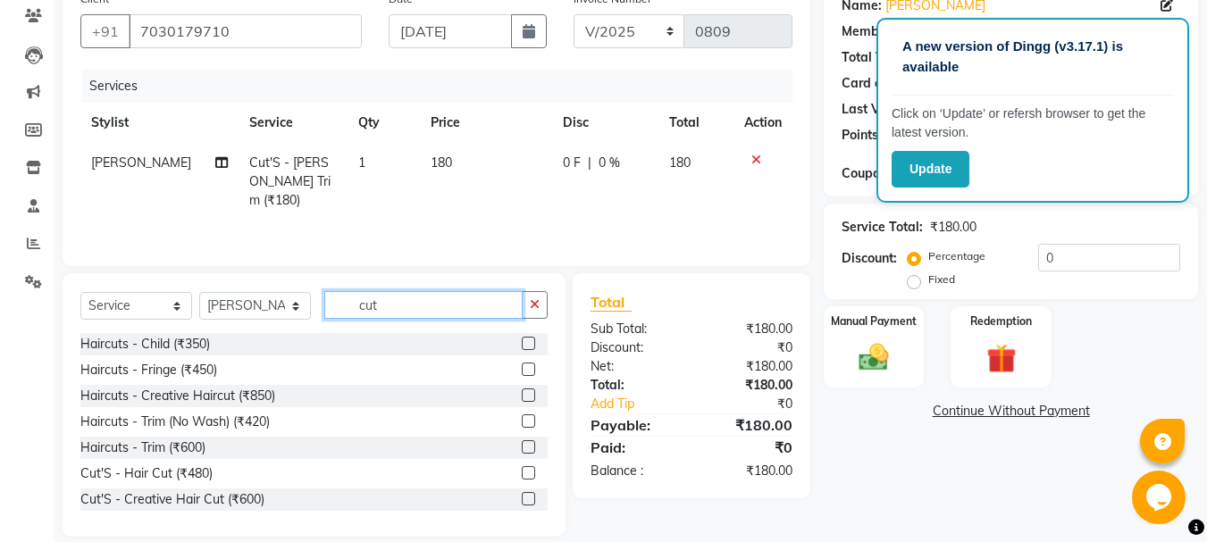
scroll to position [173, 0]
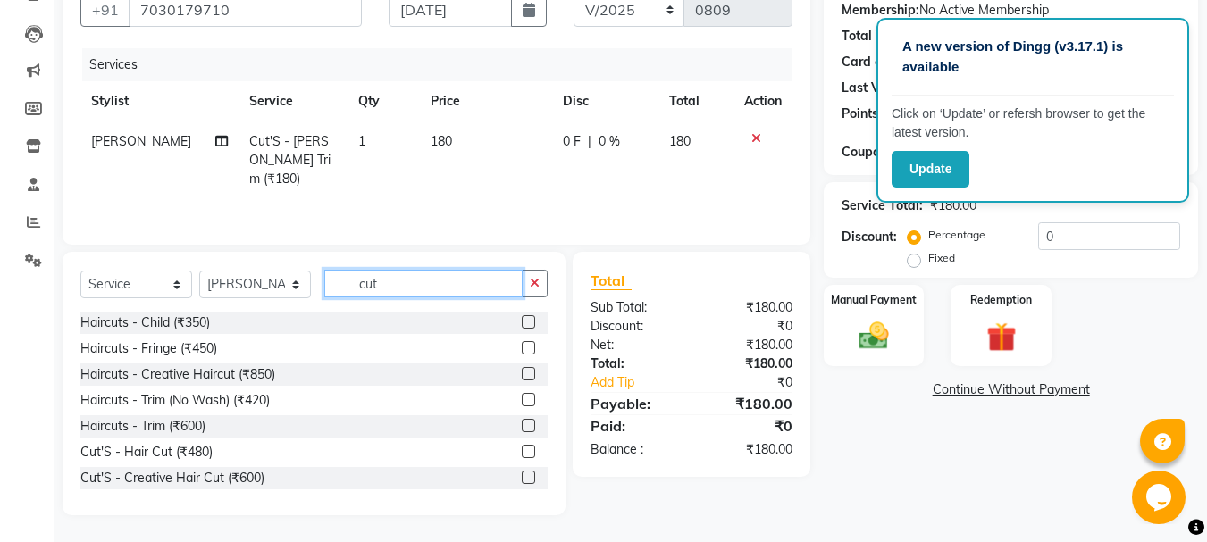
type input "cut"
click at [522, 398] on label at bounding box center [528, 399] width 13 height 13
click at [522, 398] on input "checkbox" at bounding box center [528, 401] width 12 height 12
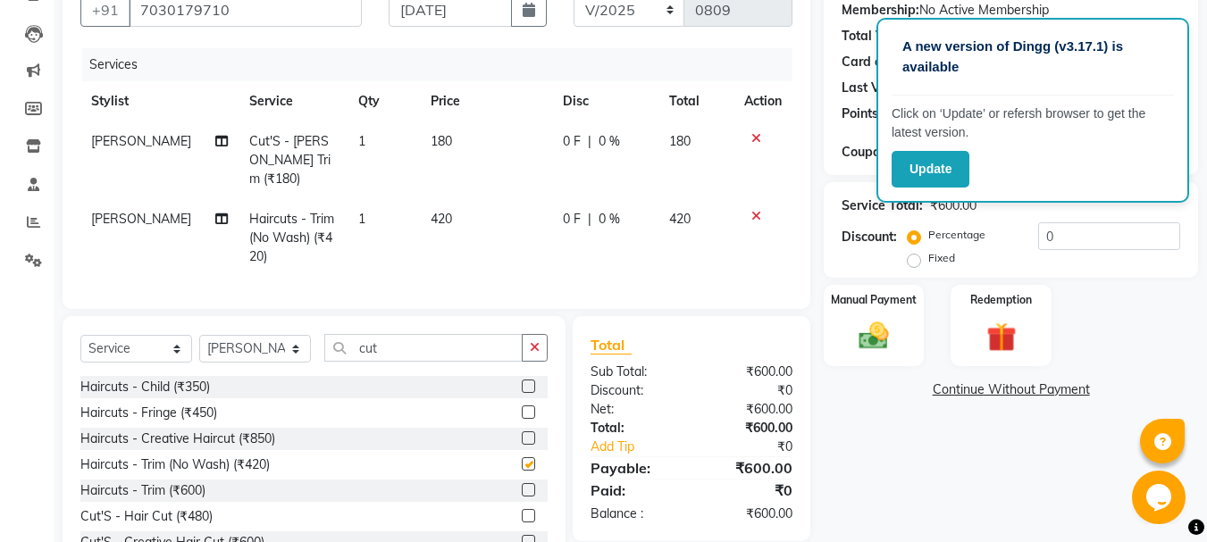
checkbox input "false"
click at [433, 211] on span "420" at bounding box center [441, 219] width 21 height 16
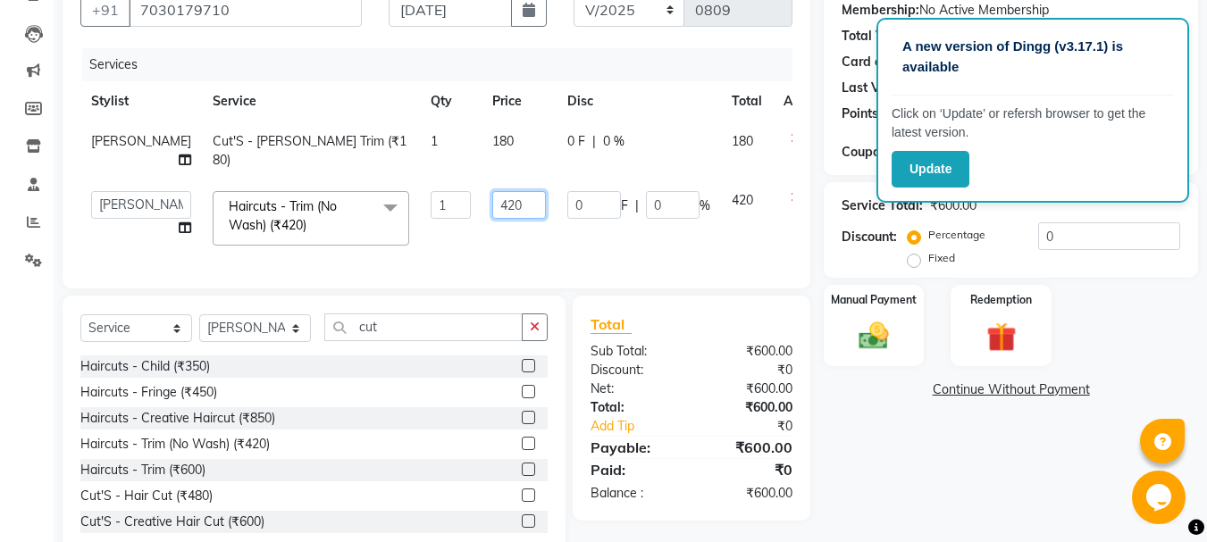
click at [492, 214] on input "420" at bounding box center [519, 205] width 54 height 28
type input "300"
click at [482, 146] on td "180" at bounding box center [519, 151] width 75 height 59
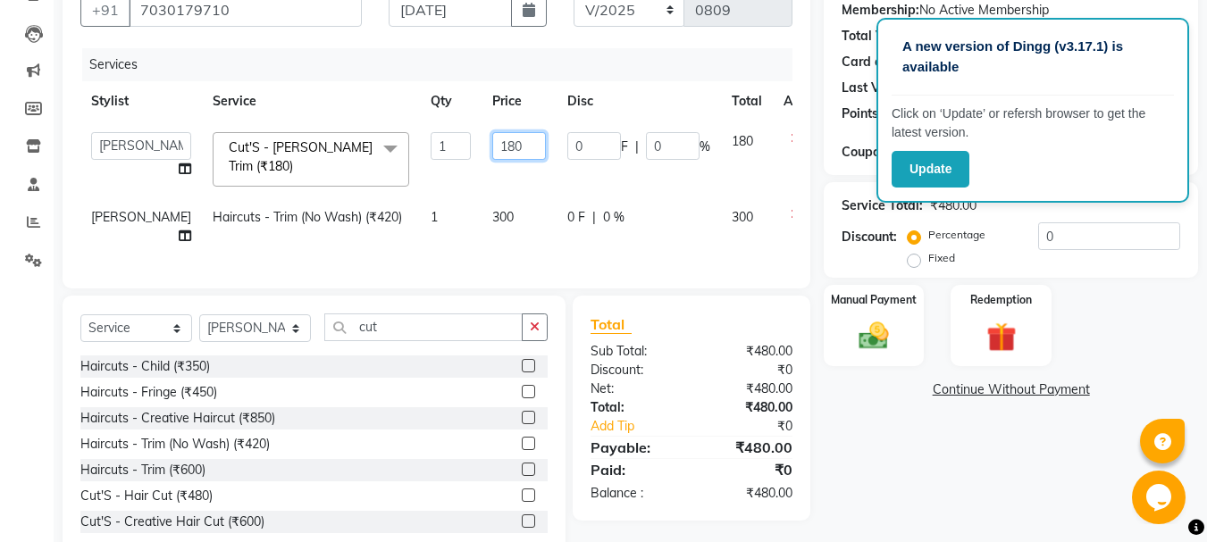
click at [492, 146] on input "180" at bounding box center [519, 146] width 54 height 28
type input "150"
click at [842, 439] on div "Name: [PERSON_NAME] Membership: No Active Membership Total Visits: Card on file…" at bounding box center [1018, 260] width 388 height 599
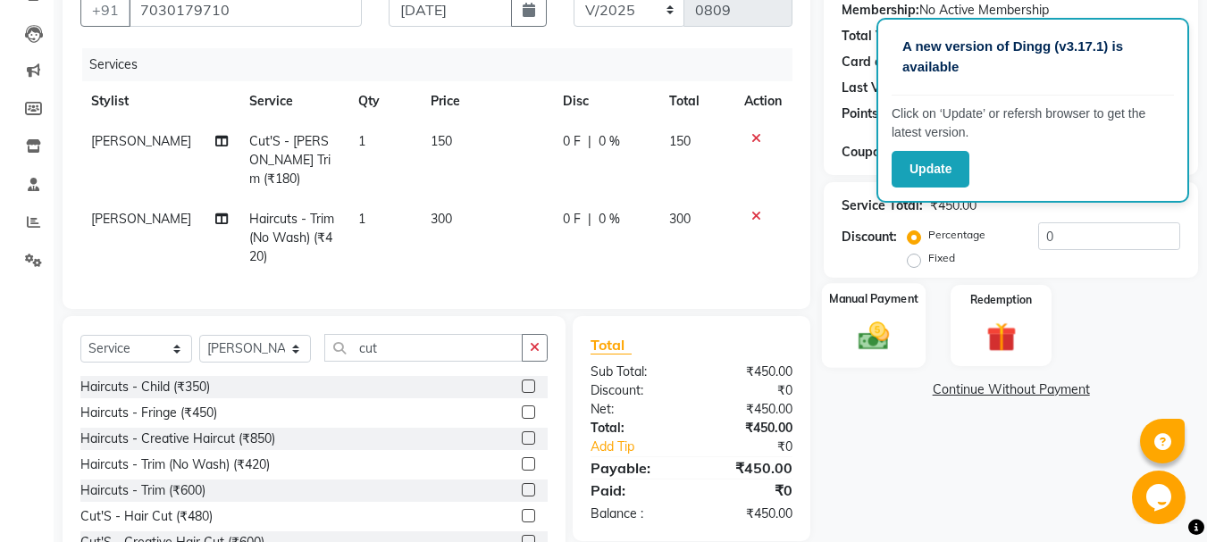
click at [838, 356] on div "Manual Payment" at bounding box center [874, 325] width 105 height 85
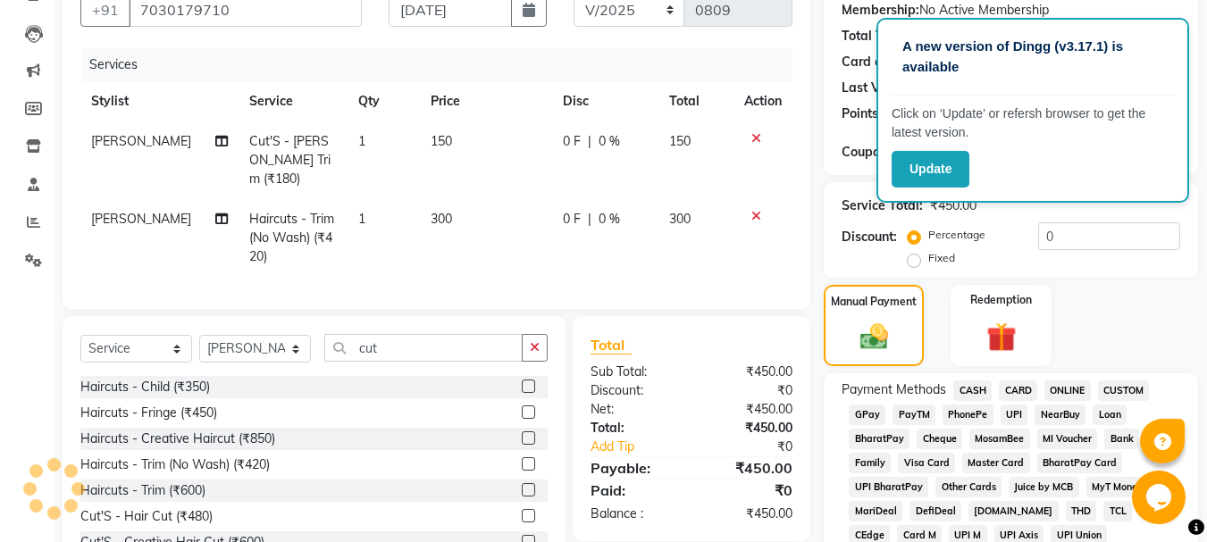
click at [870, 415] on span "GPay" at bounding box center [867, 415] width 37 height 21
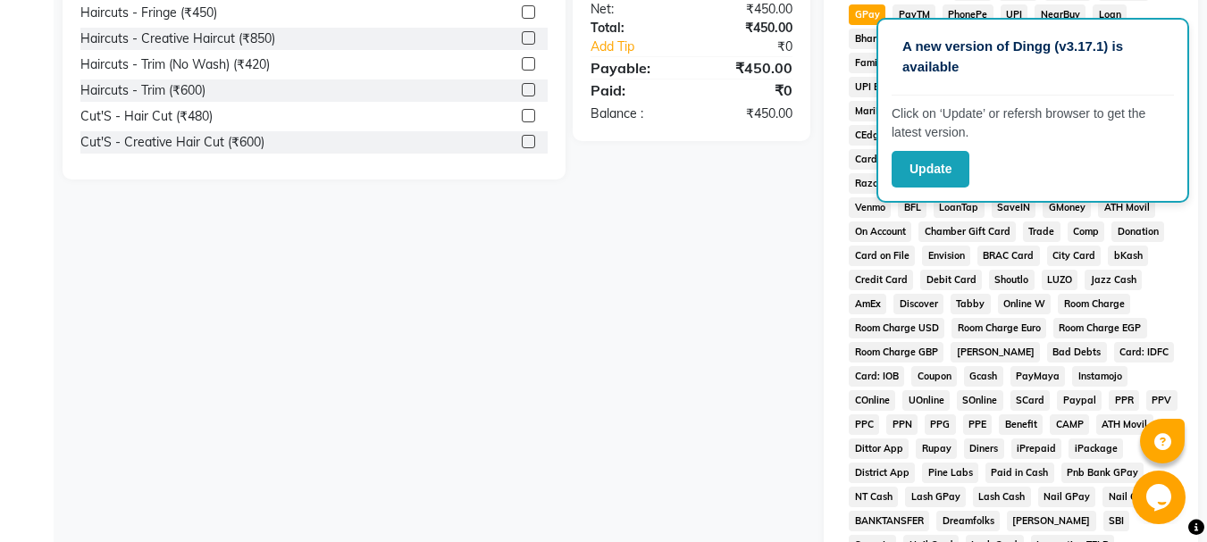
scroll to position [824, 0]
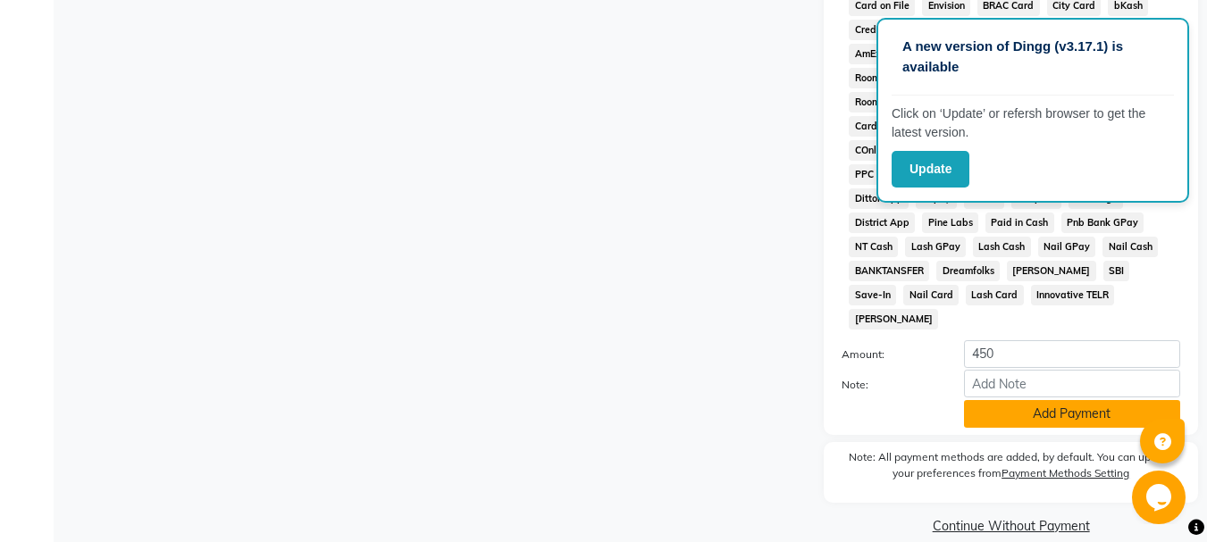
click at [1058, 400] on button "Add Payment" at bounding box center [1072, 414] width 216 height 28
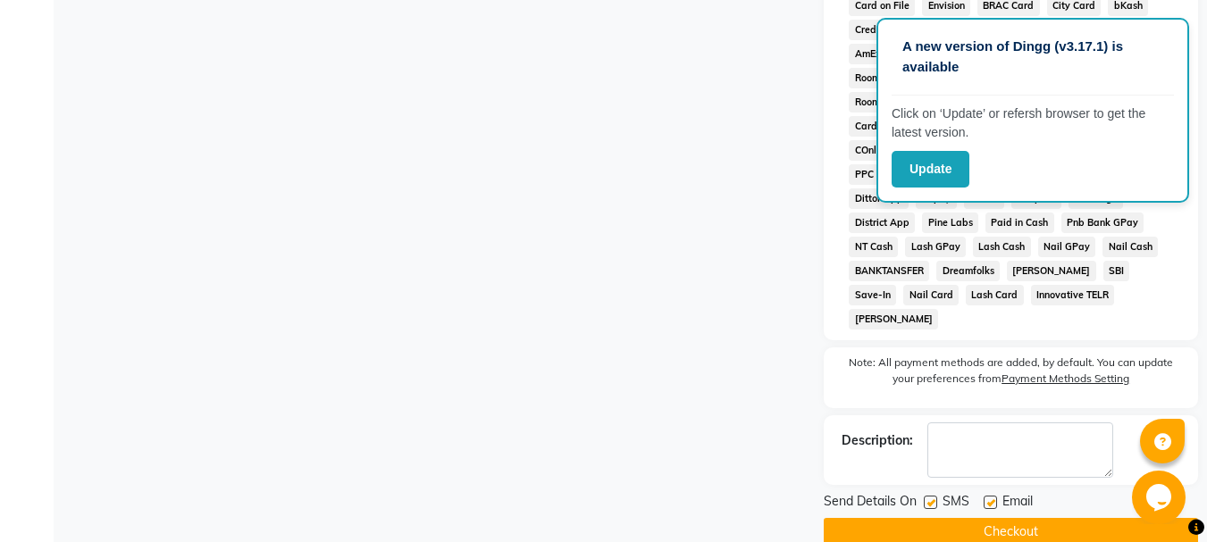
click at [988, 496] on label at bounding box center [990, 502] width 13 height 13
click at [988, 498] on input "checkbox" at bounding box center [990, 504] width 12 height 12
checkbox input "false"
click at [926, 496] on label at bounding box center [930, 502] width 13 height 13
click at [926, 498] on input "checkbox" at bounding box center [930, 504] width 12 height 12
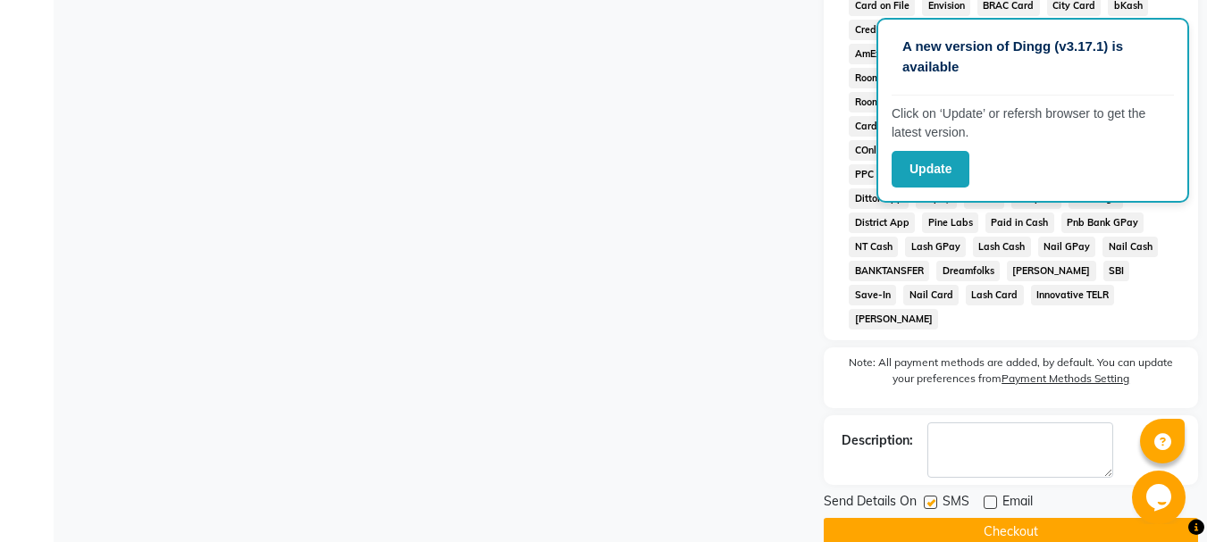
checkbox input "false"
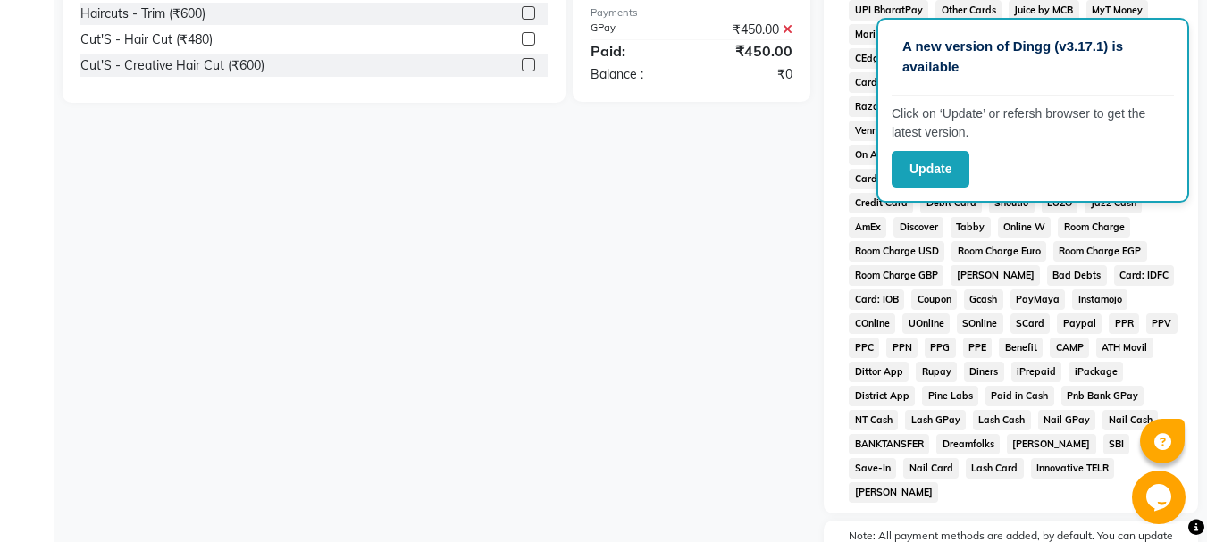
scroll to position [830, 0]
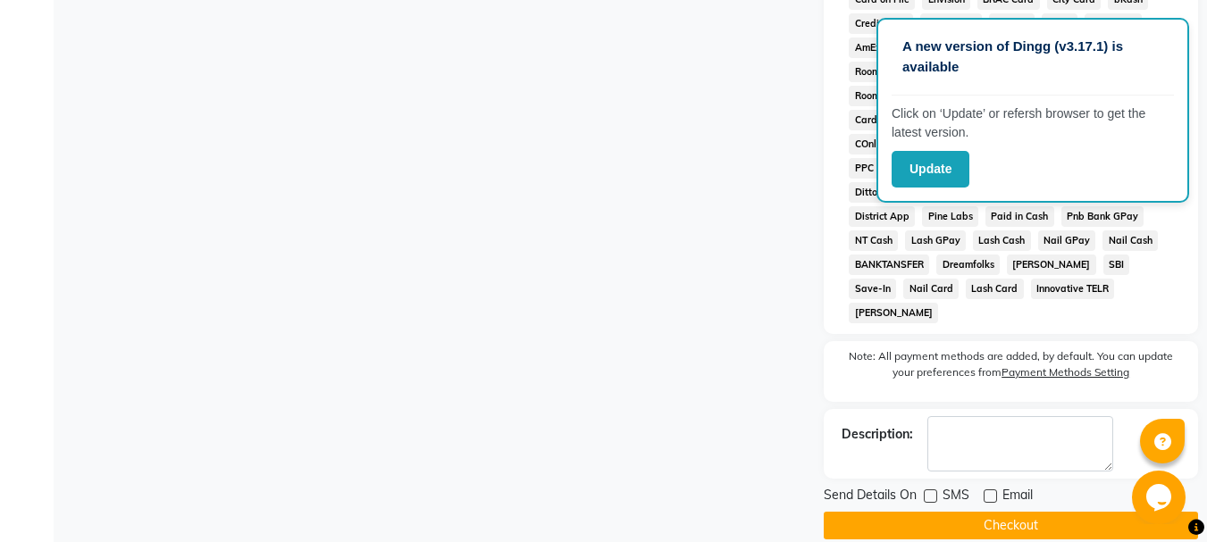
click at [932, 512] on button "Checkout" at bounding box center [1011, 526] width 374 height 28
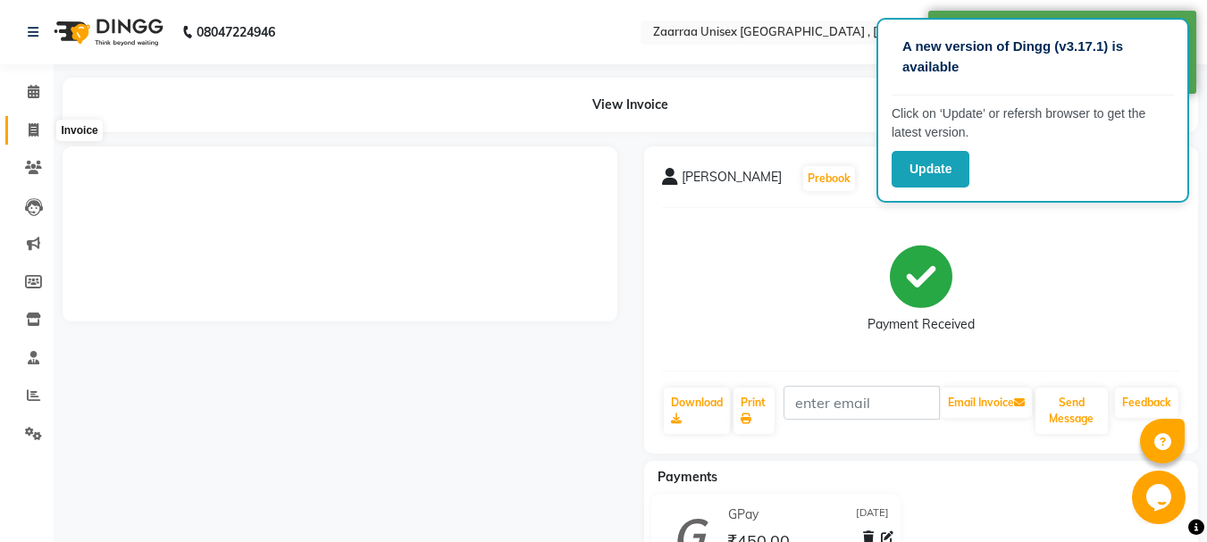
click at [33, 124] on icon at bounding box center [34, 129] width 10 height 13
select select "service"
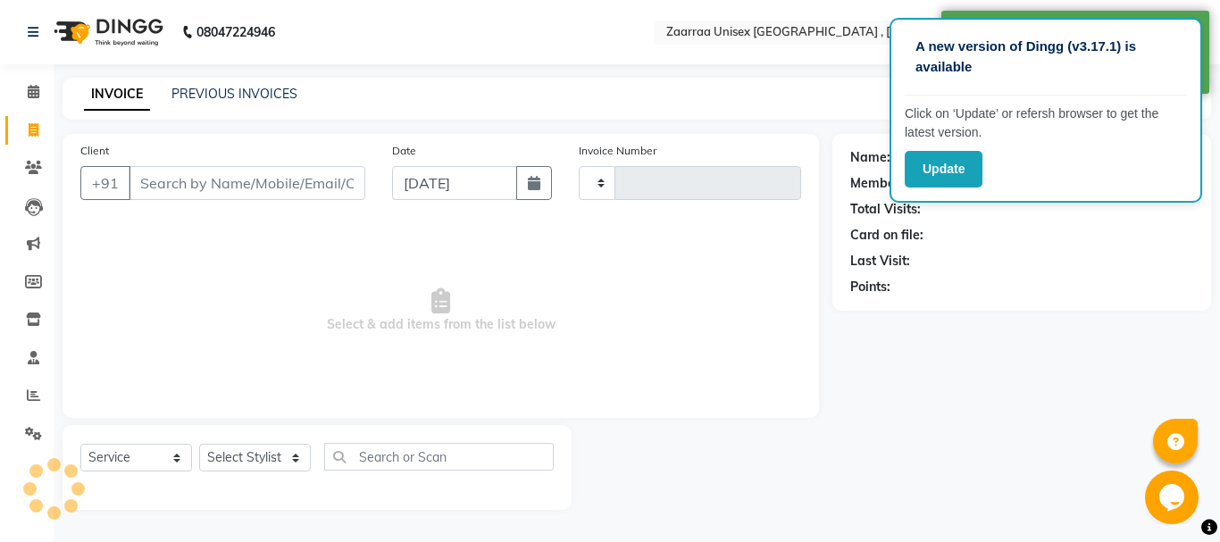
type input "0810"
select select "3828"
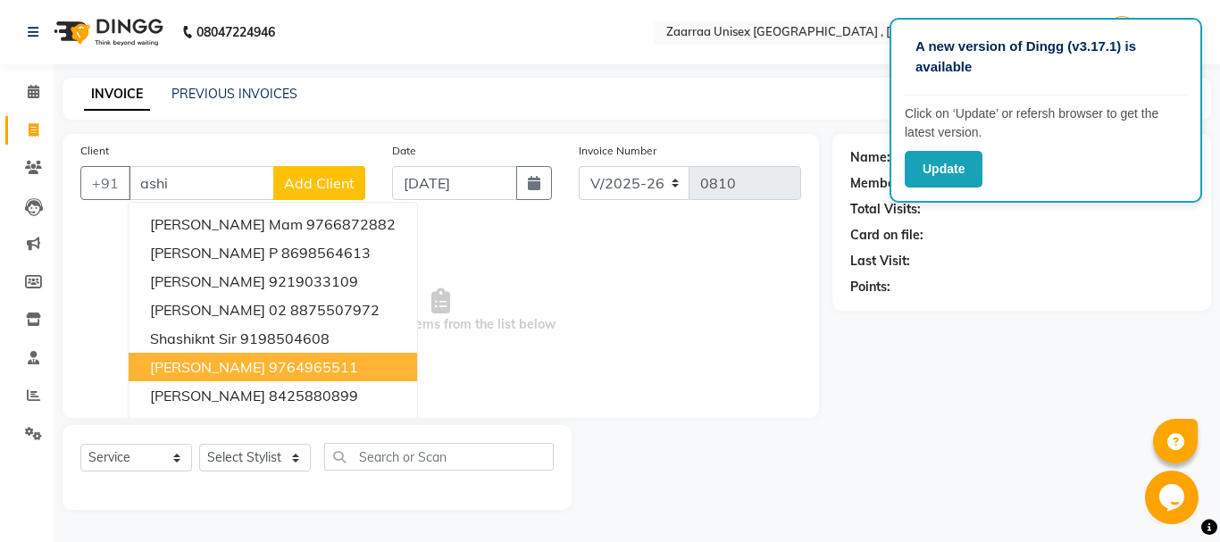
click at [238, 369] on span "[PERSON_NAME]" at bounding box center [207, 367] width 115 height 18
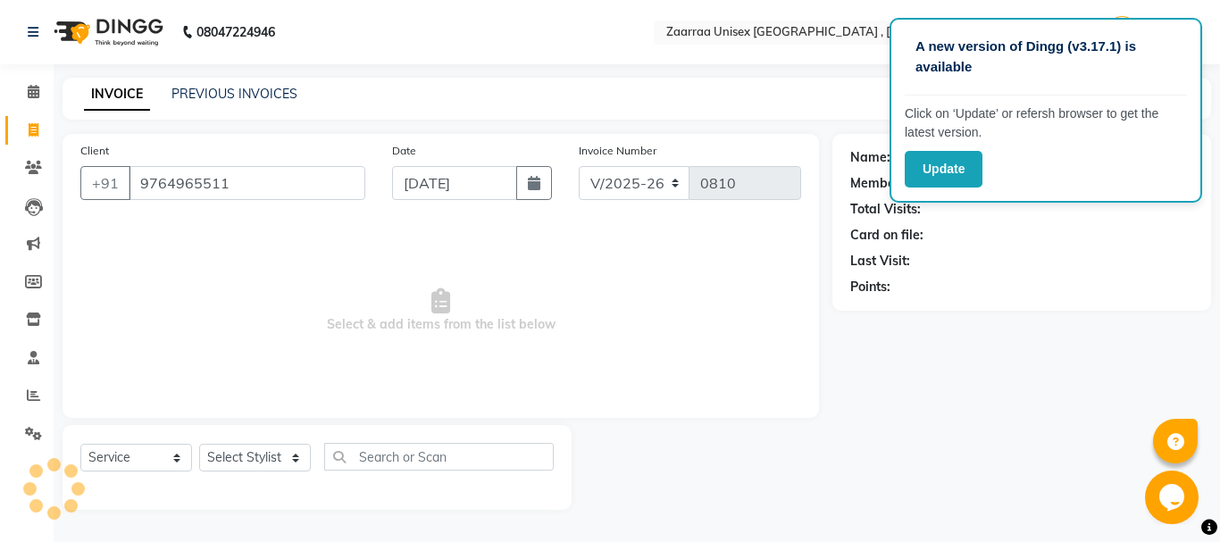
type input "9764965511"
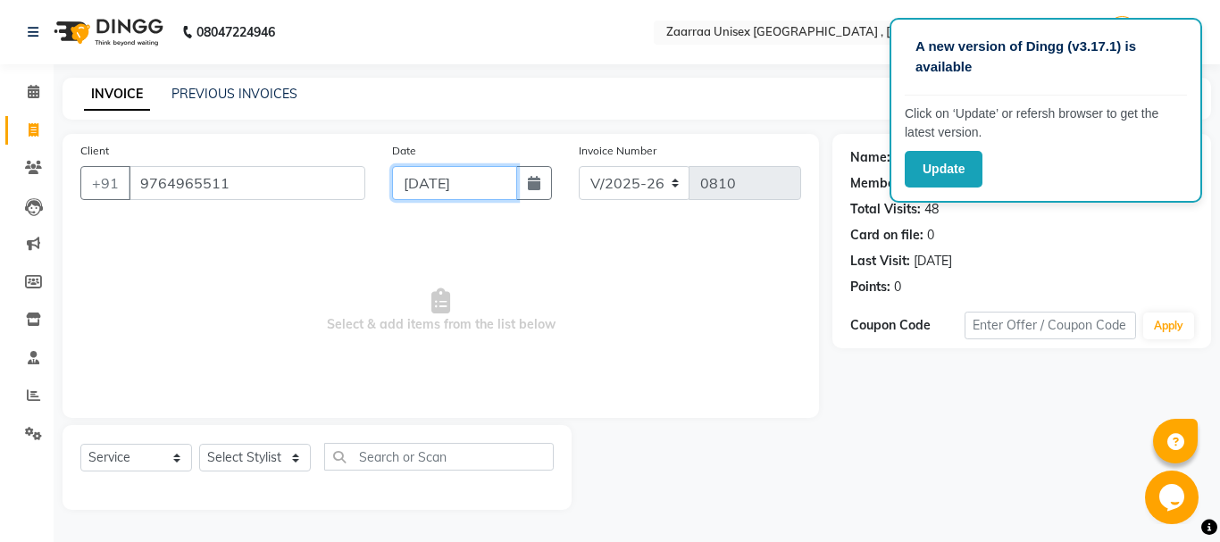
click at [449, 188] on input "[DATE]" at bounding box center [454, 183] width 125 height 34
select select "9"
select select "2025"
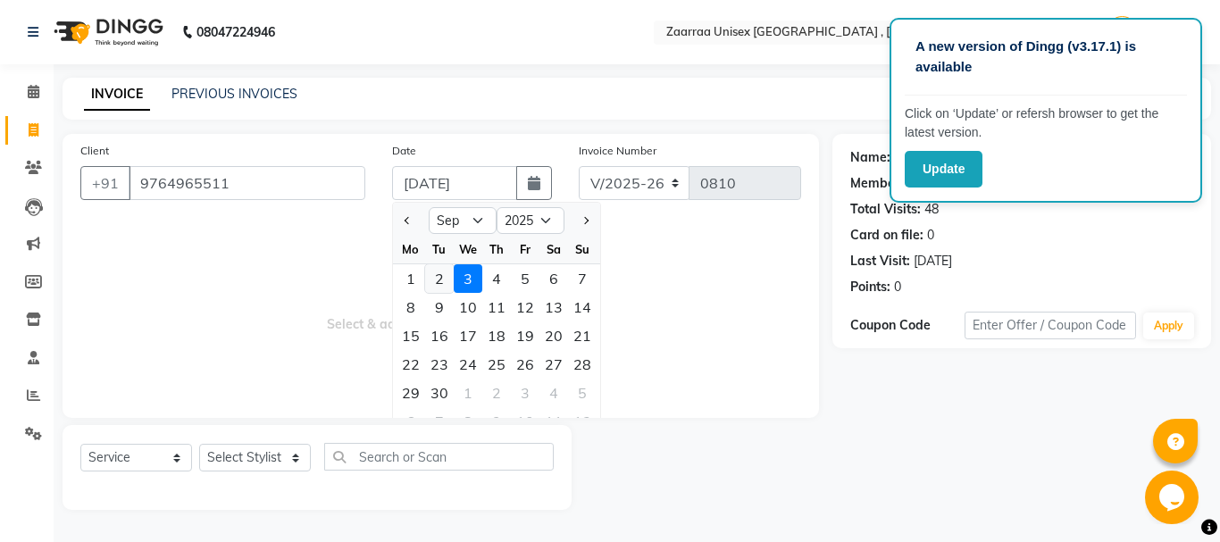
click at [434, 276] on div "2" at bounding box center [439, 278] width 29 height 29
type input "[DATE]"
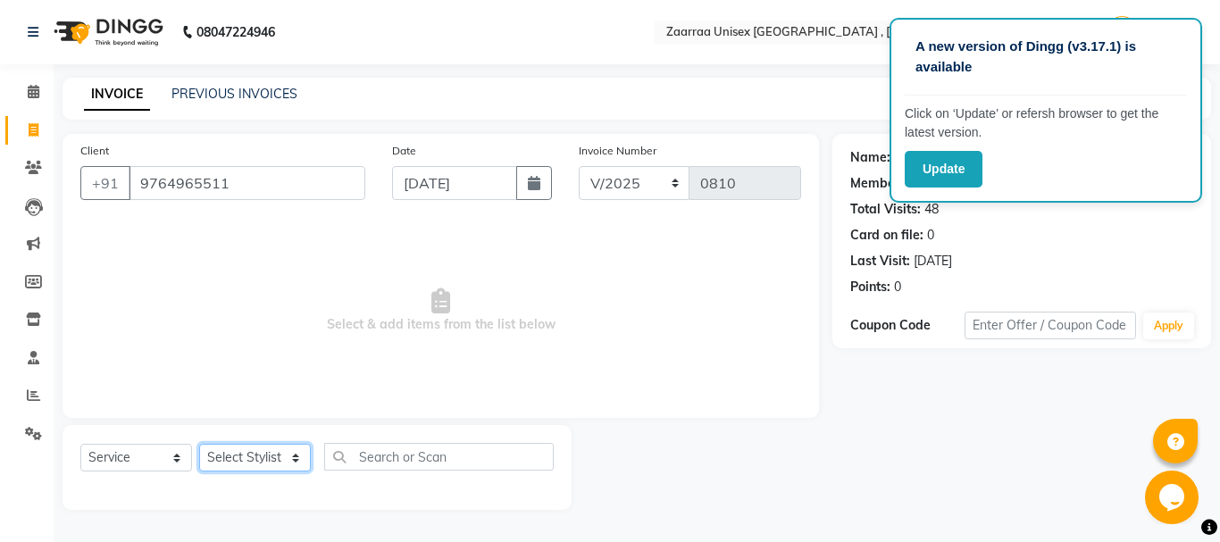
click at [264, 454] on select "Select Stylist [PERSON_NAME] nisha [PERSON_NAME] swati" at bounding box center [255, 458] width 112 height 28
select select "46131"
click at [199, 444] on select "Select Stylist [PERSON_NAME] nisha [PERSON_NAME] swati" at bounding box center [255, 458] width 112 height 28
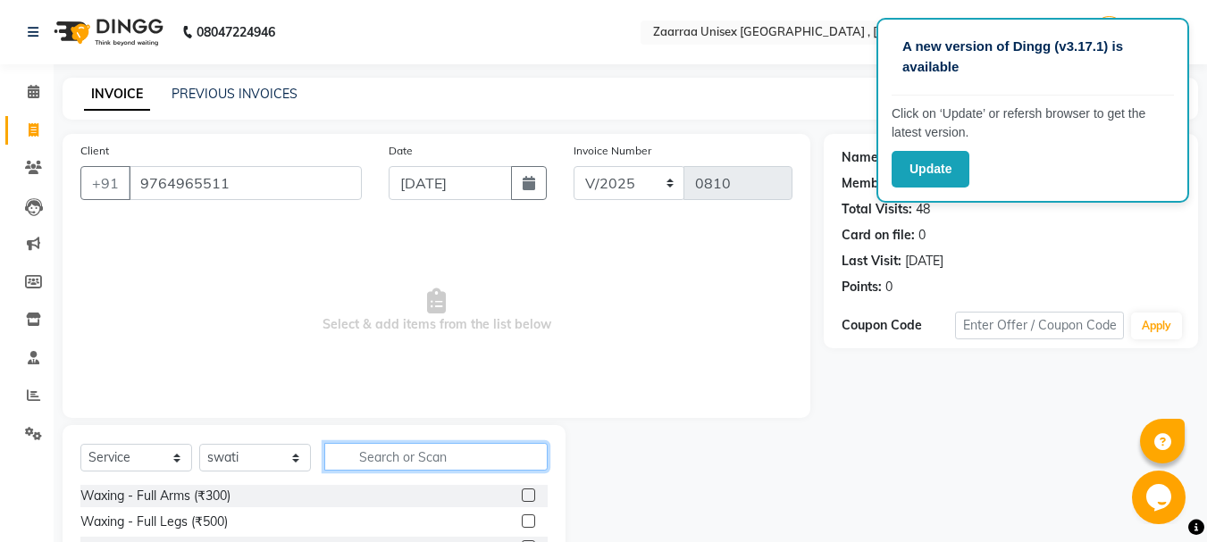
click at [367, 460] on input "text" at bounding box center [435, 457] width 223 height 28
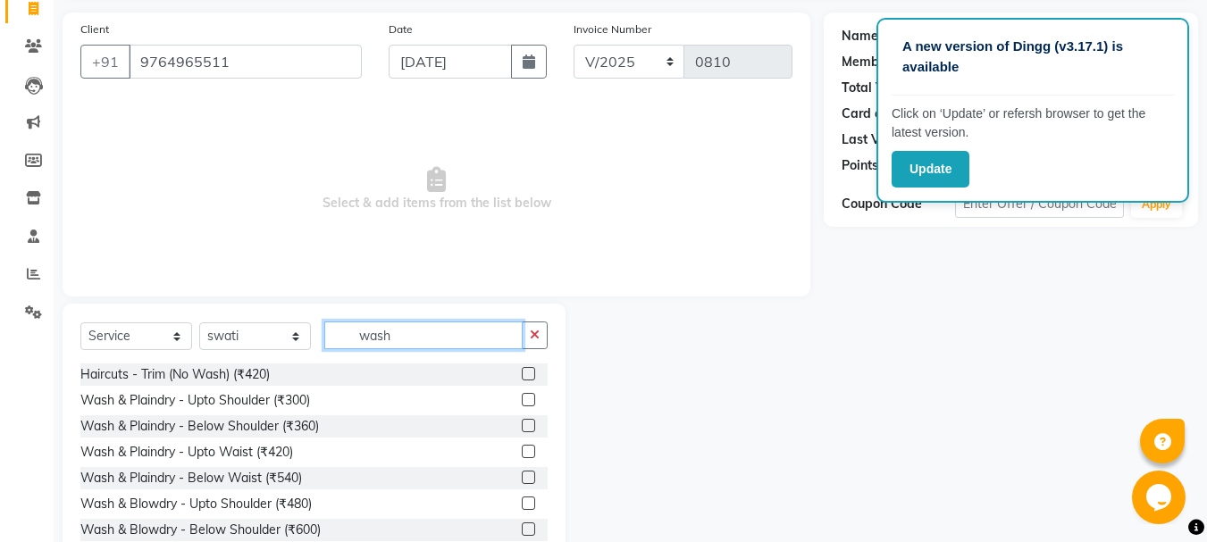
scroll to position [142, 0]
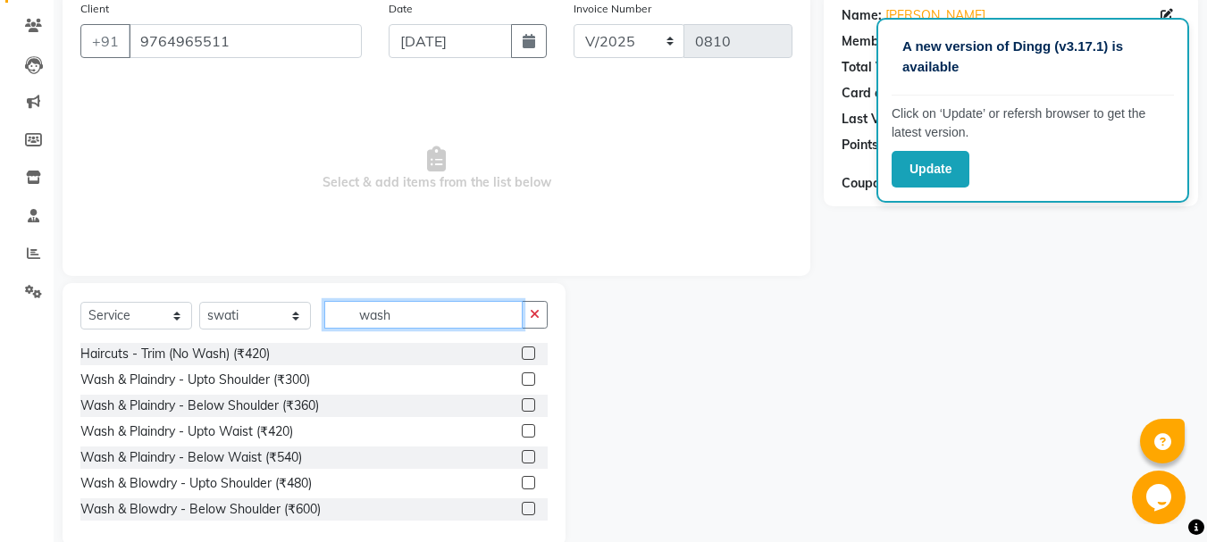
type input "wash"
click at [522, 479] on label at bounding box center [528, 482] width 13 height 13
click at [522, 479] on input "checkbox" at bounding box center [528, 484] width 12 height 12
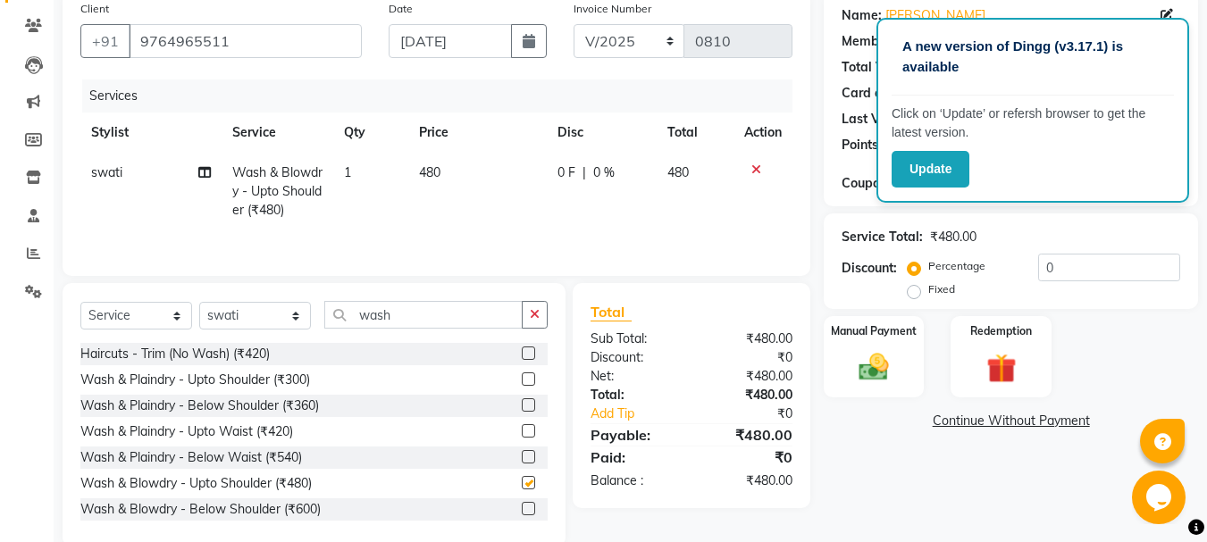
checkbox input "false"
click at [451, 189] on td "480" at bounding box center [477, 192] width 138 height 78
select select "46131"
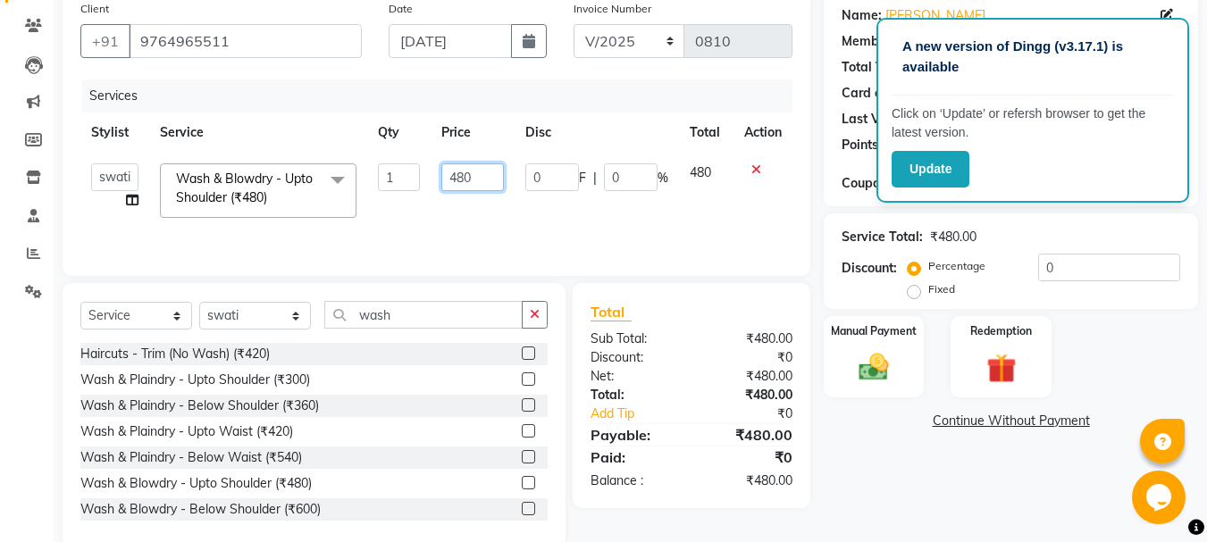
click at [453, 186] on input "480" at bounding box center [472, 178] width 62 height 28
click at [463, 174] on input "480" at bounding box center [472, 178] width 62 height 28
click at [854, 472] on div "Name: [PERSON_NAME] Membership: No Active Membership Total Visits: 48 Card on f…" at bounding box center [1018, 269] width 388 height 555
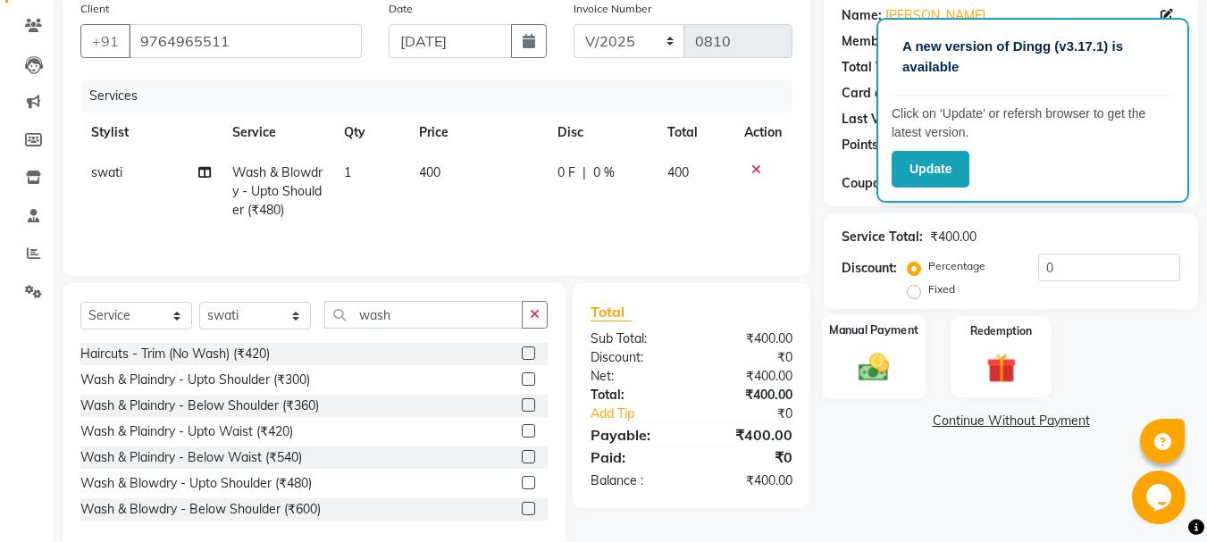
click at [876, 357] on img at bounding box center [874, 367] width 50 height 36
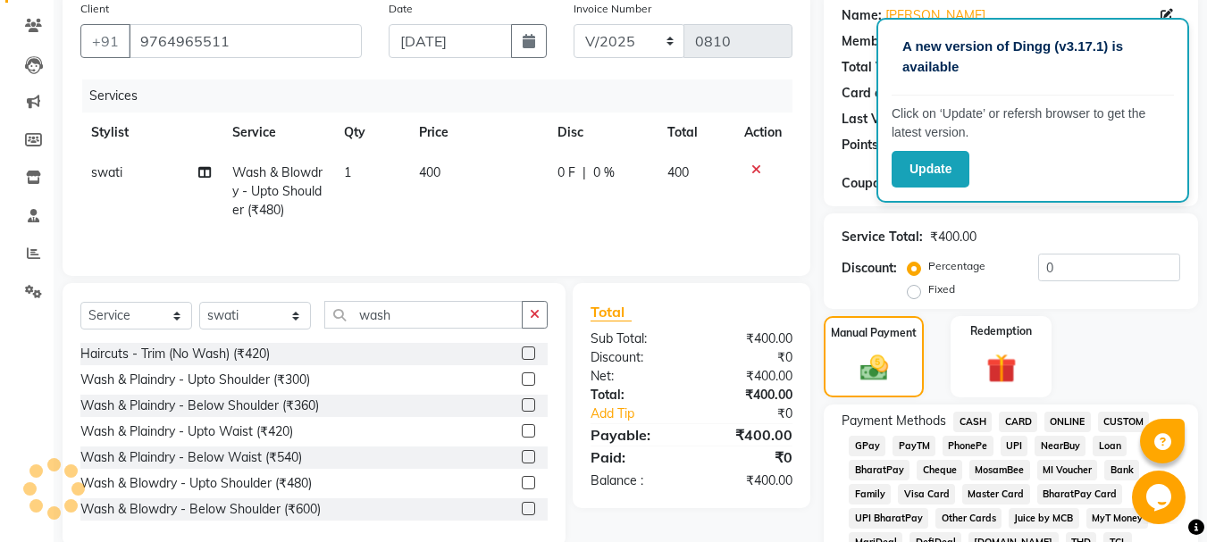
click at [867, 447] on span "GPay" at bounding box center [867, 446] width 37 height 21
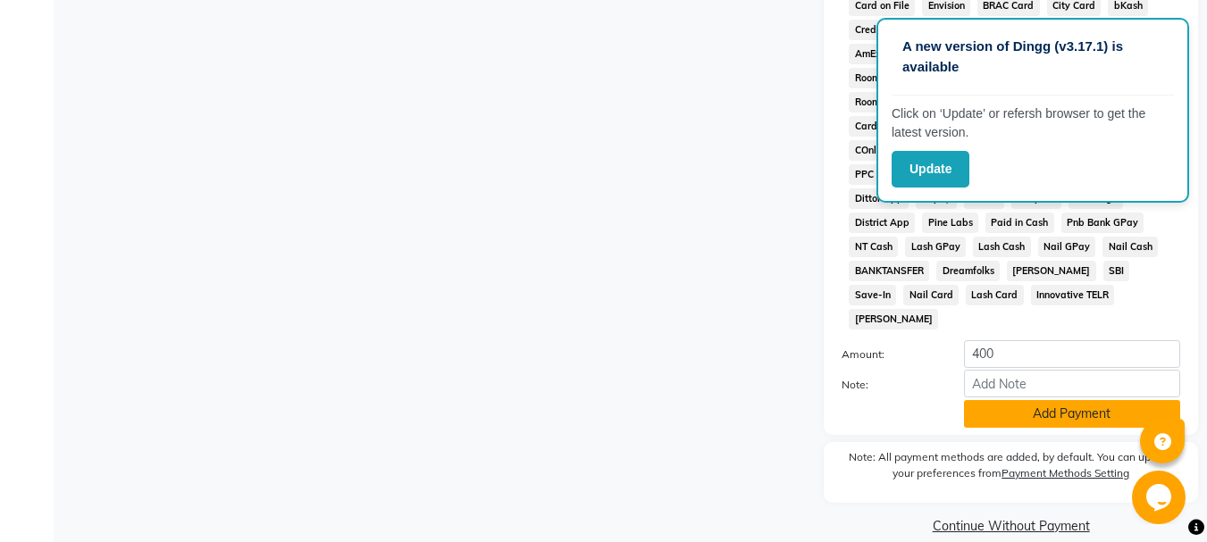
click at [1095, 400] on button "Add Payment" at bounding box center [1072, 414] width 216 height 28
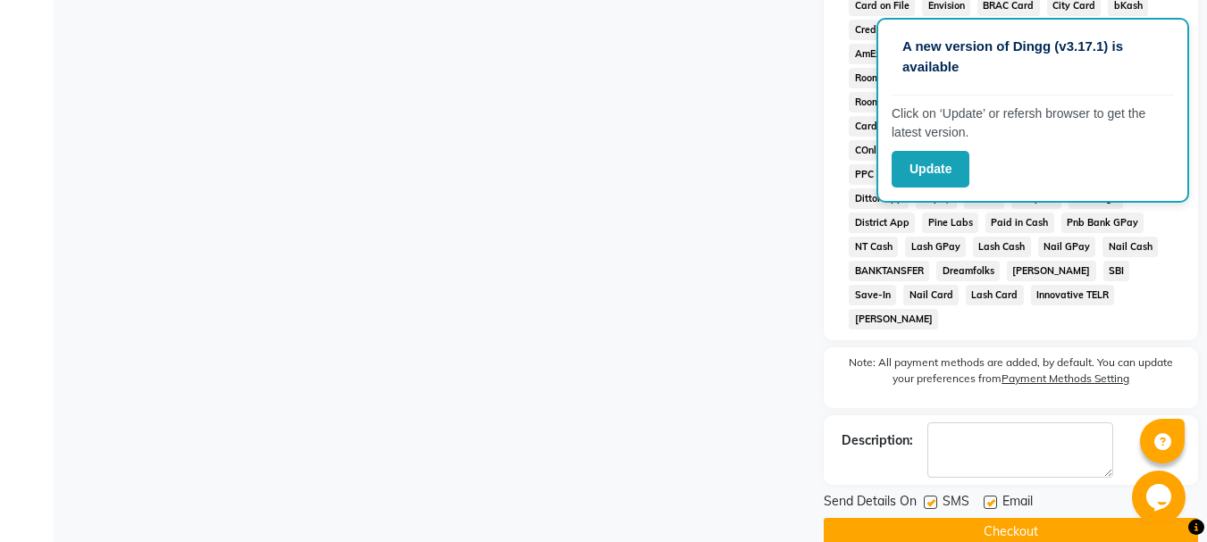
click at [992, 496] on label at bounding box center [990, 502] width 13 height 13
click at [992, 498] on input "checkbox" at bounding box center [990, 504] width 12 height 12
click at [930, 496] on label at bounding box center [930, 502] width 13 height 13
click at [930, 498] on input "checkbox" at bounding box center [930, 504] width 12 height 12
click at [927, 518] on button "Checkout" at bounding box center [1011, 532] width 374 height 28
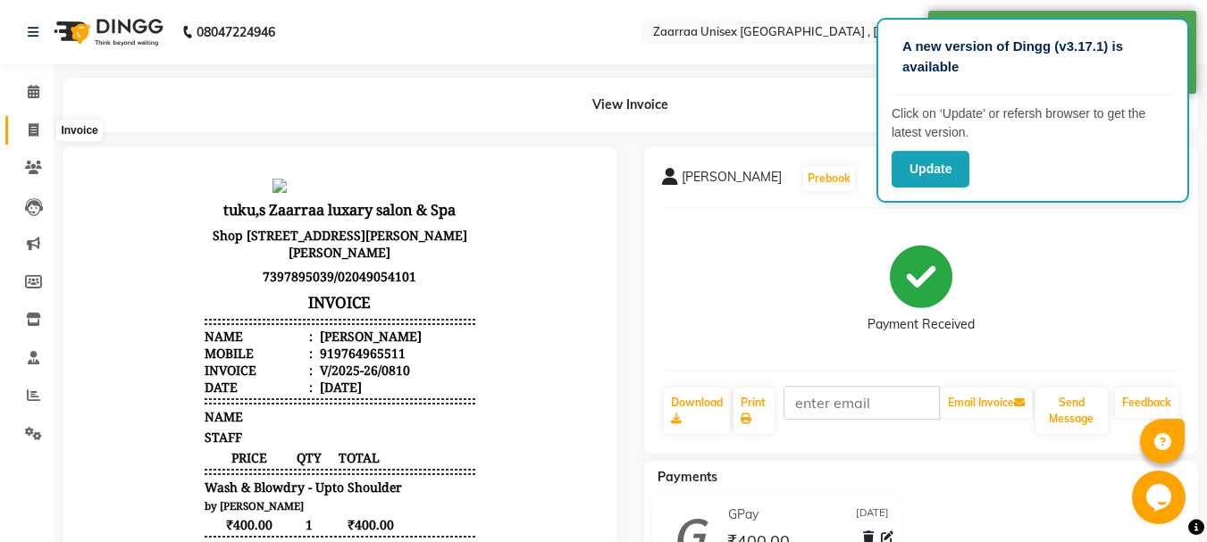
click at [37, 121] on span at bounding box center [33, 131] width 31 height 21
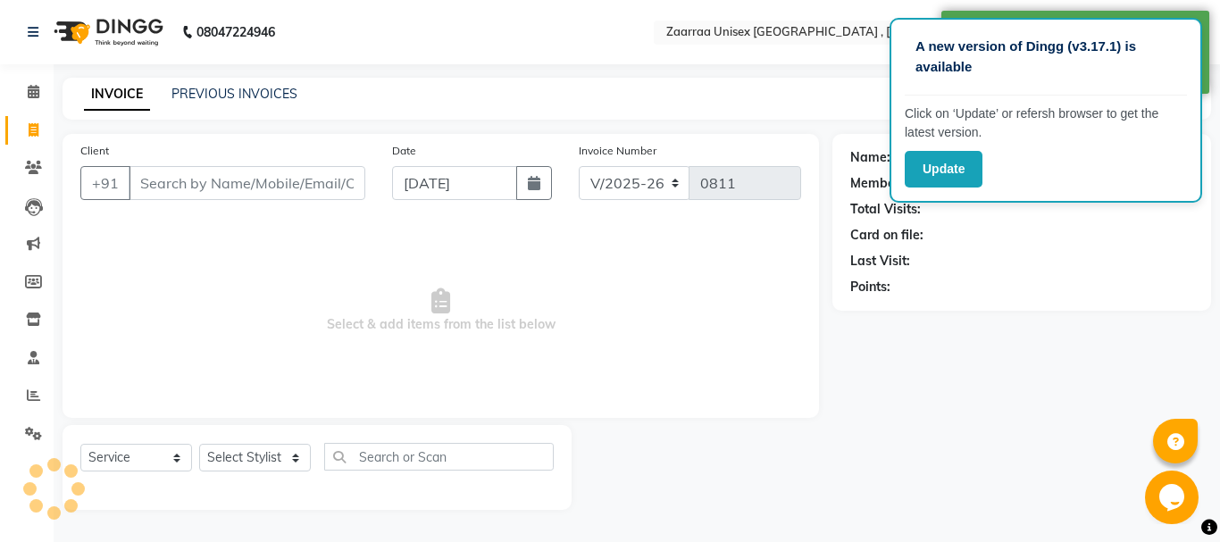
click at [175, 180] on input "Client" at bounding box center [247, 183] width 237 height 34
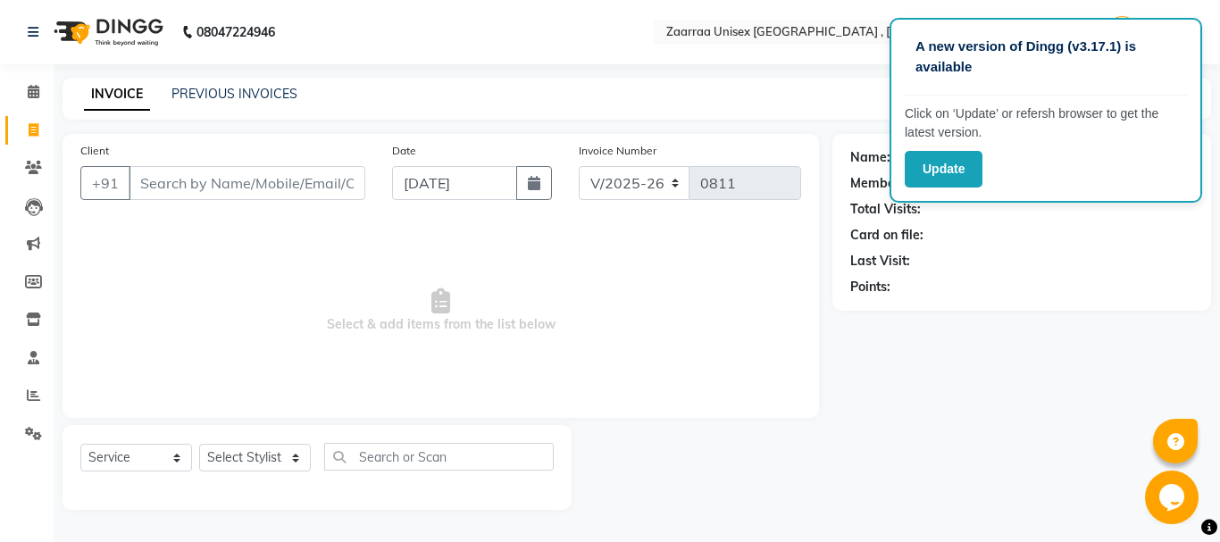
click at [218, 166] on input "Client" at bounding box center [247, 183] width 237 height 34
click at [300, 183] on span "Add Client" at bounding box center [319, 183] width 71 height 18
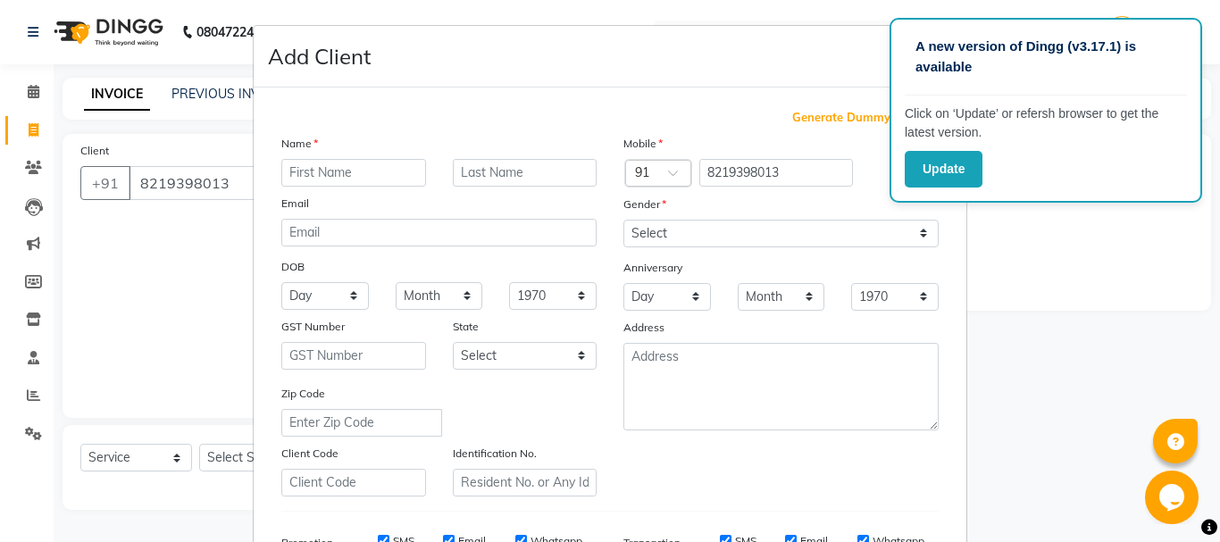
click at [307, 182] on input "text" at bounding box center [353, 173] width 145 height 28
click at [890, 171] on label at bounding box center [910, 173] width 40 height 22
click at [0, 0] on input "checkbox" at bounding box center [0, 0] width 0 height 0
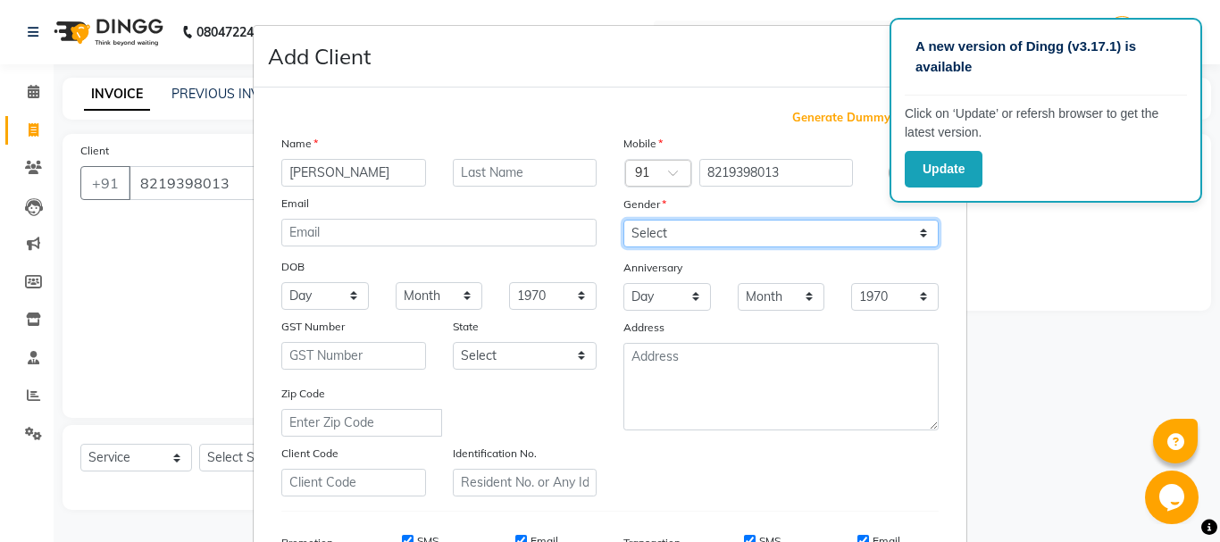
click at [852, 242] on select "Select [DEMOGRAPHIC_DATA] [DEMOGRAPHIC_DATA] Other Prefer Not To Say" at bounding box center [781, 234] width 315 height 28
click at [624, 220] on select "Select [DEMOGRAPHIC_DATA] [DEMOGRAPHIC_DATA] Other Prefer Not To Say" at bounding box center [781, 234] width 315 height 28
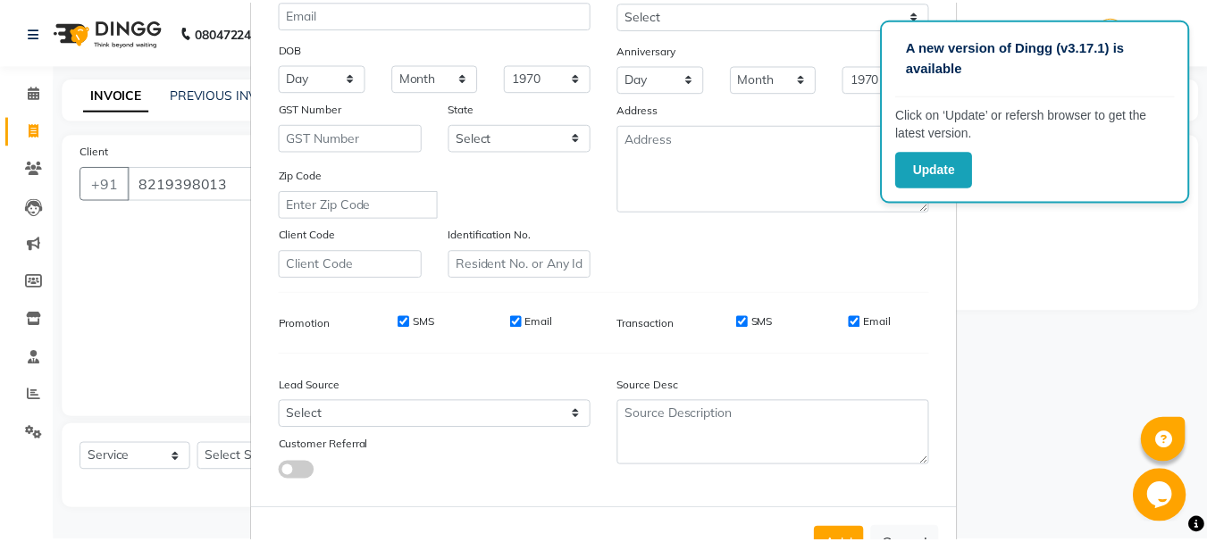
scroll to position [282, 0]
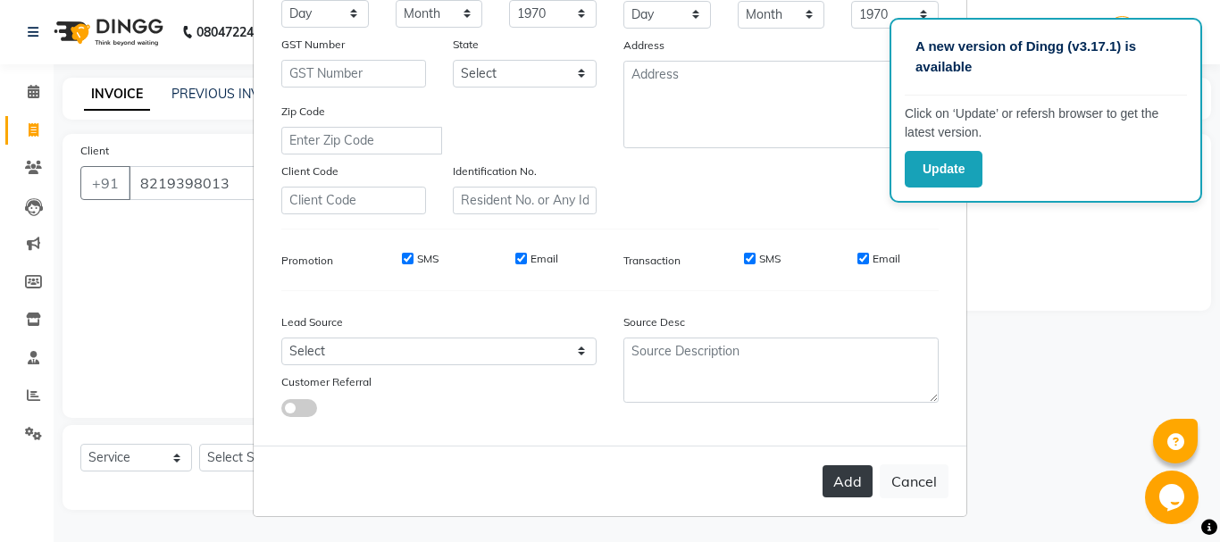
click at [835, 477] on button "Add" at bounding box center [848, 481] width 50 height 32
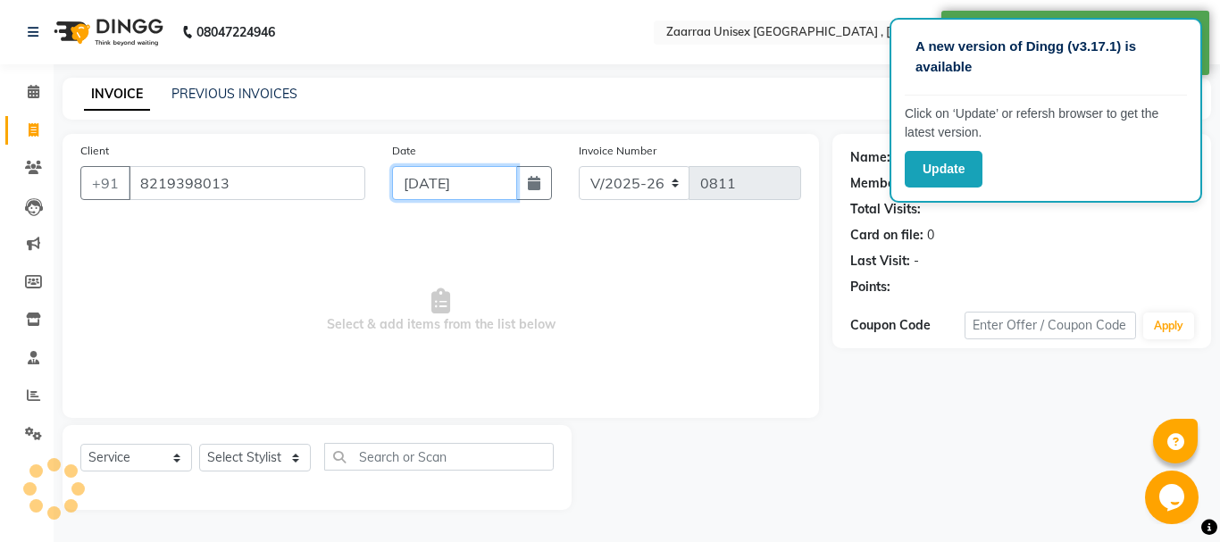
click at [427, 181] on input "[DATE]" at bounding box center [454, 183] width 125 height 34
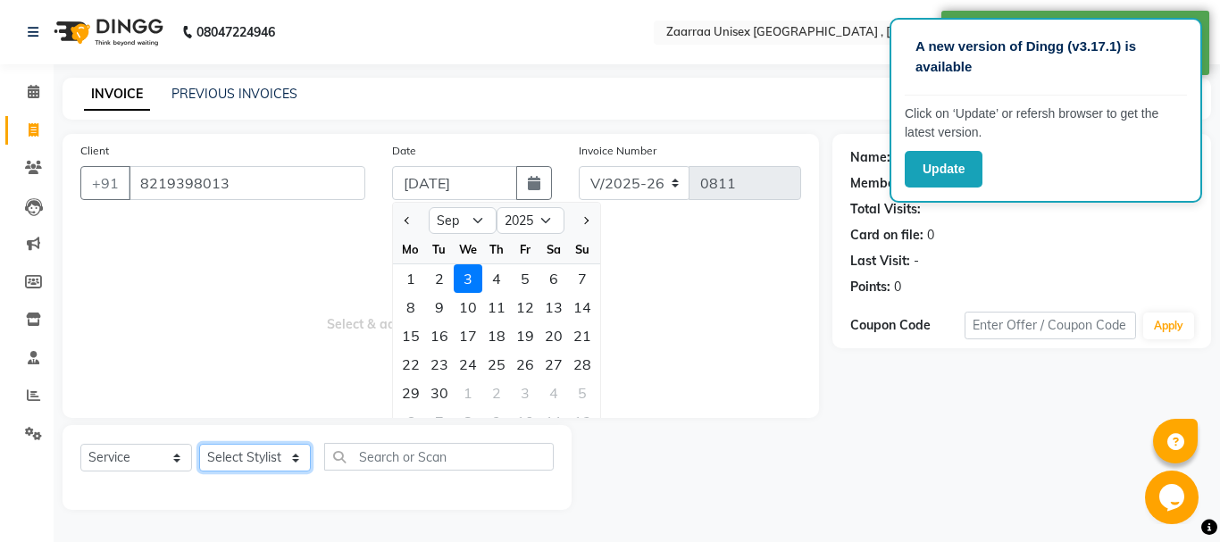
click at [260, 458] on select "Select Stylist [PERSON_NAME] nisha [PERSON_NAME] swati" at bounding box center [255, 458] width 112 height 28
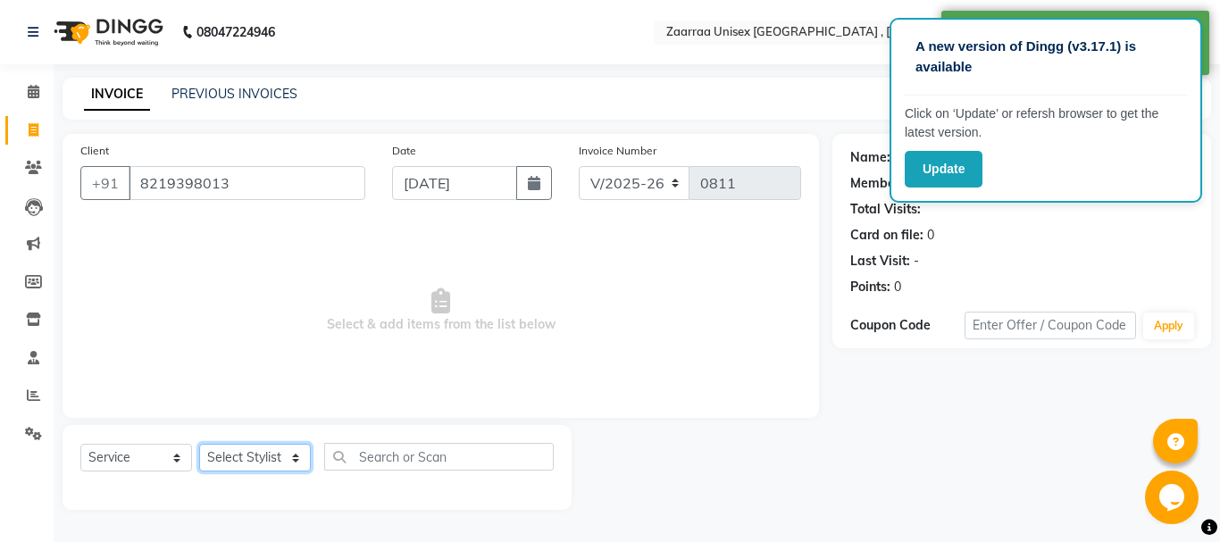
click at [245, 454] on select "Select Stylist [PERSON_NAME] nisha [PERSON_NAME] swati" at bounding box center [255, 458] width 112 height 28
click at [199, 444] on select "Select Stylist [PERSON_NAME] nisha [PERSON_NAME] swati" at bounding box center [255, 458] width 112 height 28
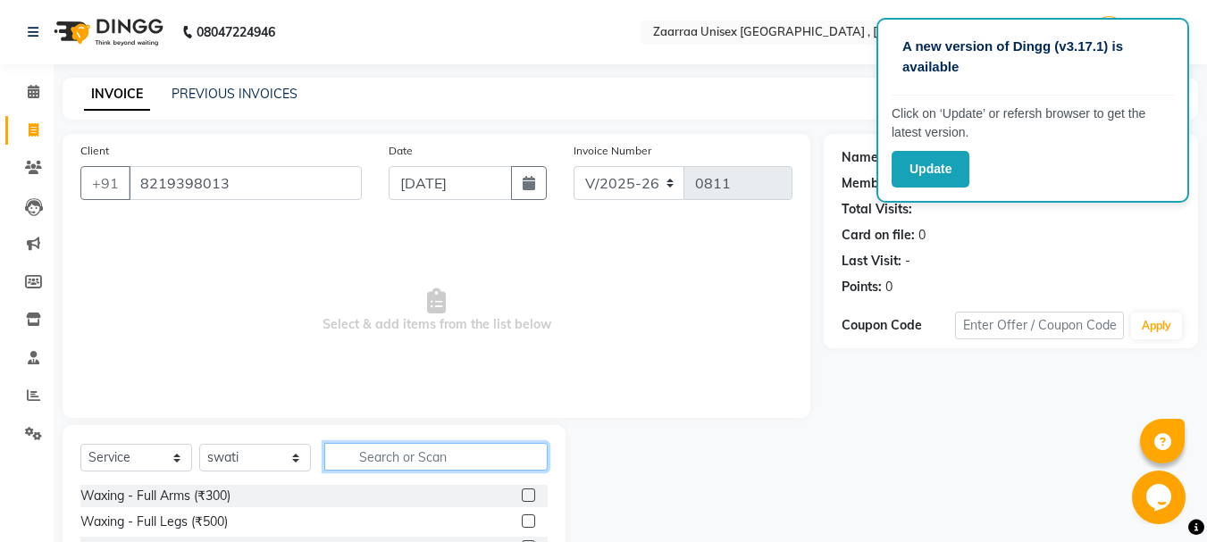
click at [358, 468] on input "text" at bounding box center [435, 457] width 223 height 28
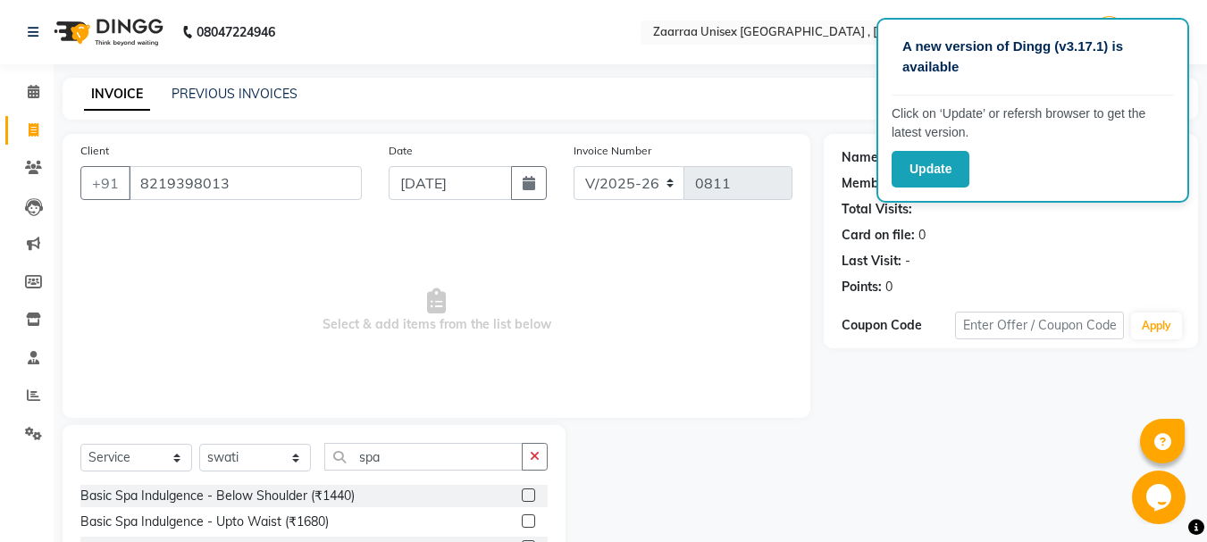
click at [522, 500] on label at bounding box center [528, 495] width 13 height 13
click at [522, 500] on input "checkbox" at bounding box center [528, 497] width 12 height 12
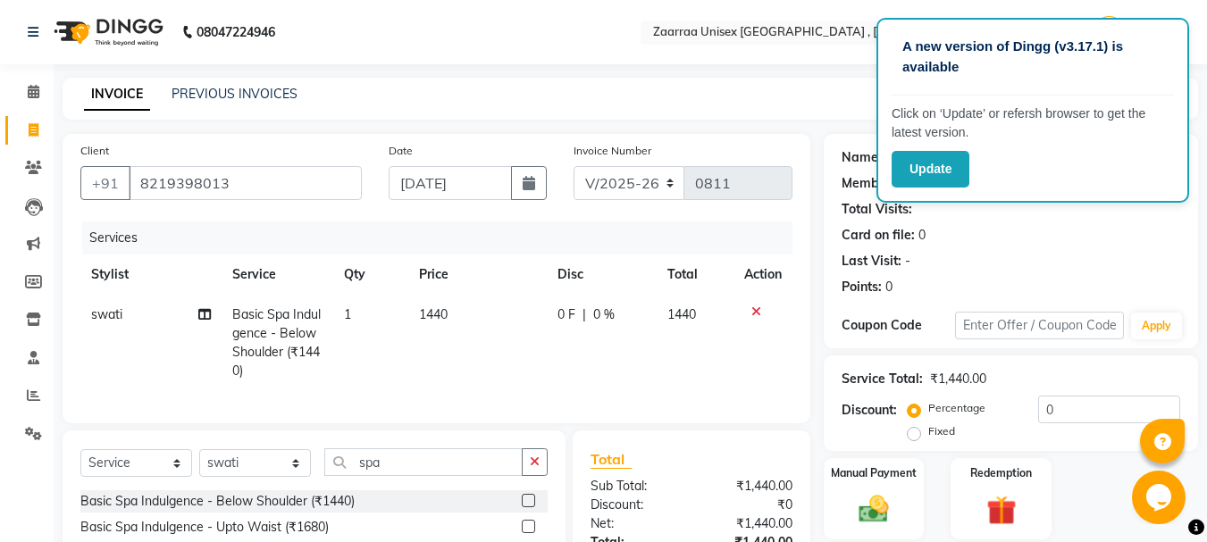
click at [462, 273] on th "Price" at bounding box center [477, 275] width 138 height 40
click at [465, 306] on td "1440" at bounding box center [477, 343] width 138 height 96
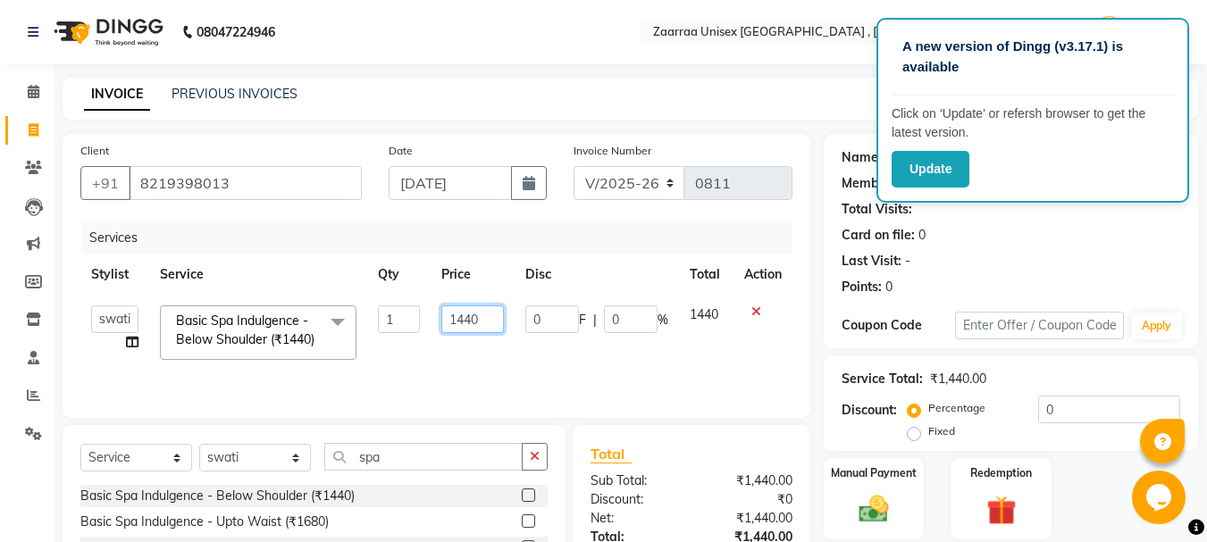
click at [464, 313] on input "1440" at bounding box center [472, 320] width 62 height 28
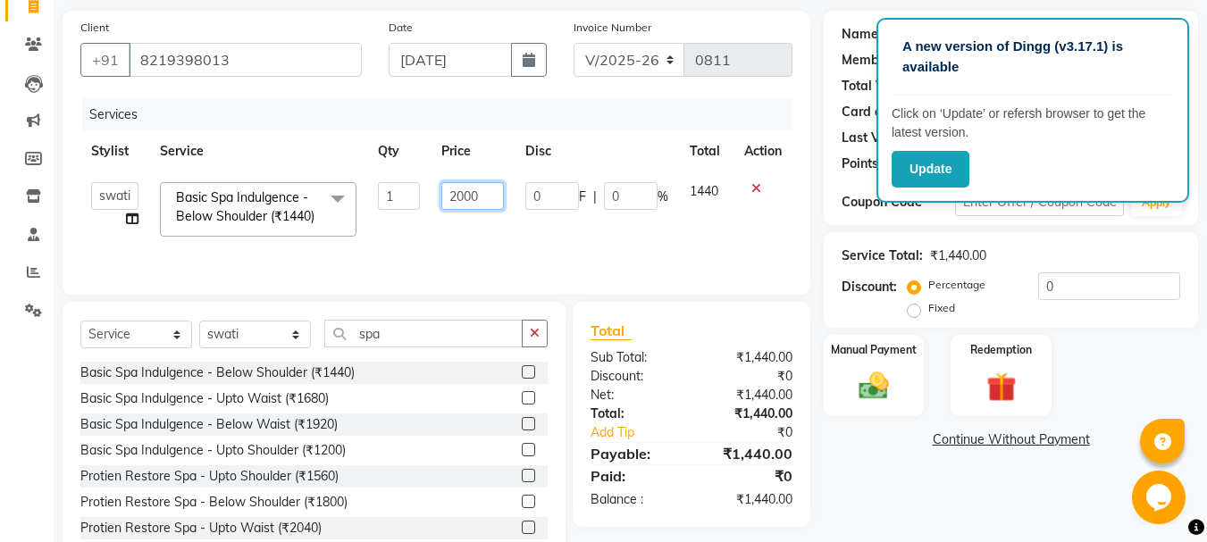
scroll to position [190, 0]
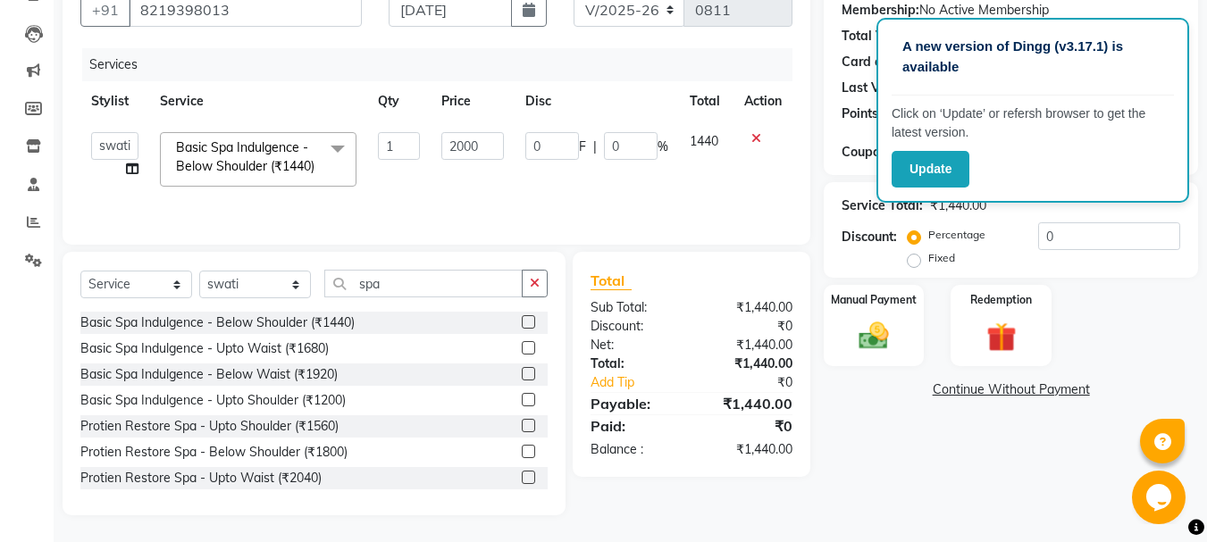
click at [921, 467] on div "Name: [PERSON_NAME] Membership: No Active Membership Total Visits: Card on file…" at bounding box center [1018, 238] width 388 height 555
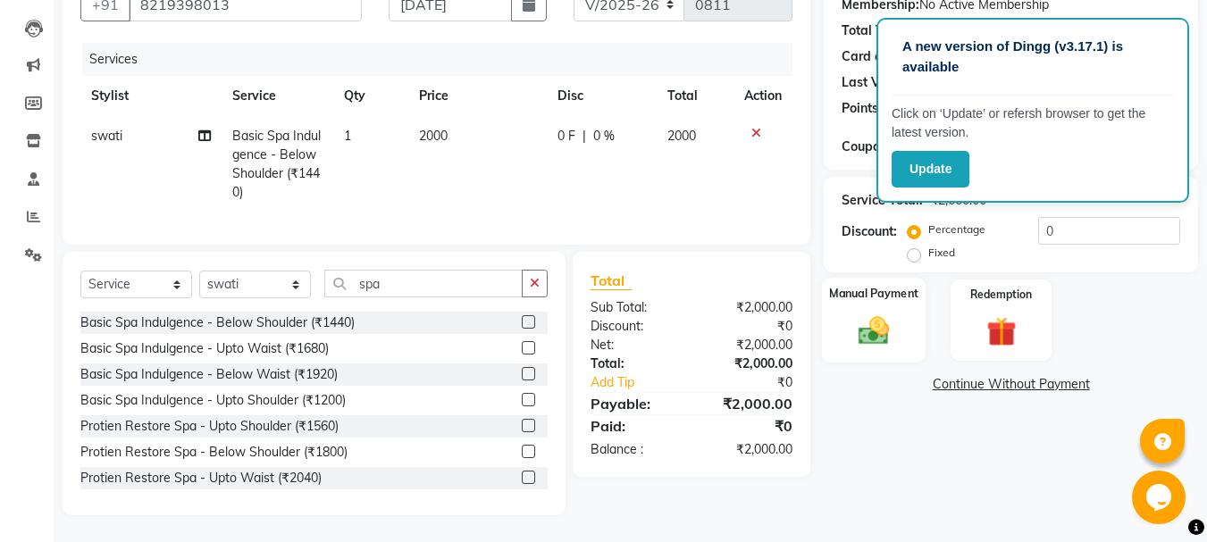
click at [873, 325] on img at bounding box center [874, 331] width 50 height 36
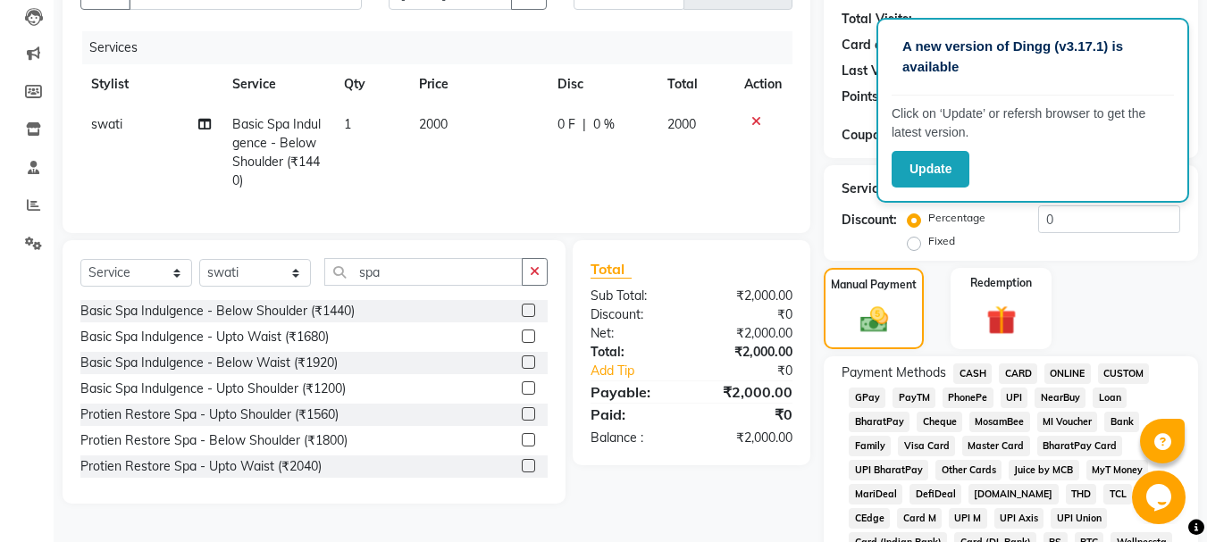
click at [966, 367] on span "CASH" at bounding box center [972, 374] width 38 height 21
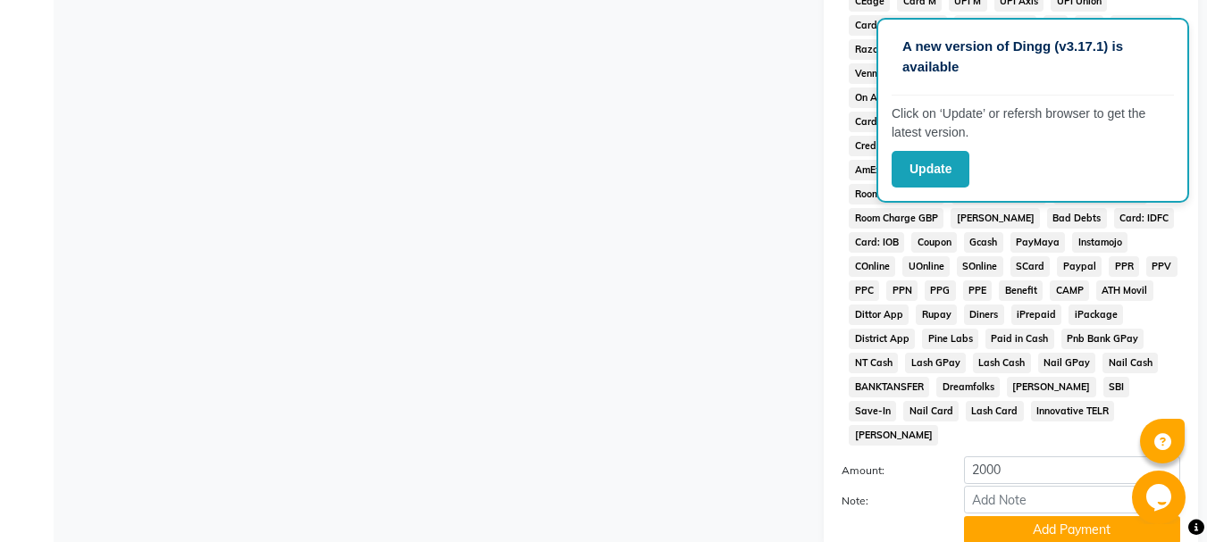
scroll to position [824, 0]
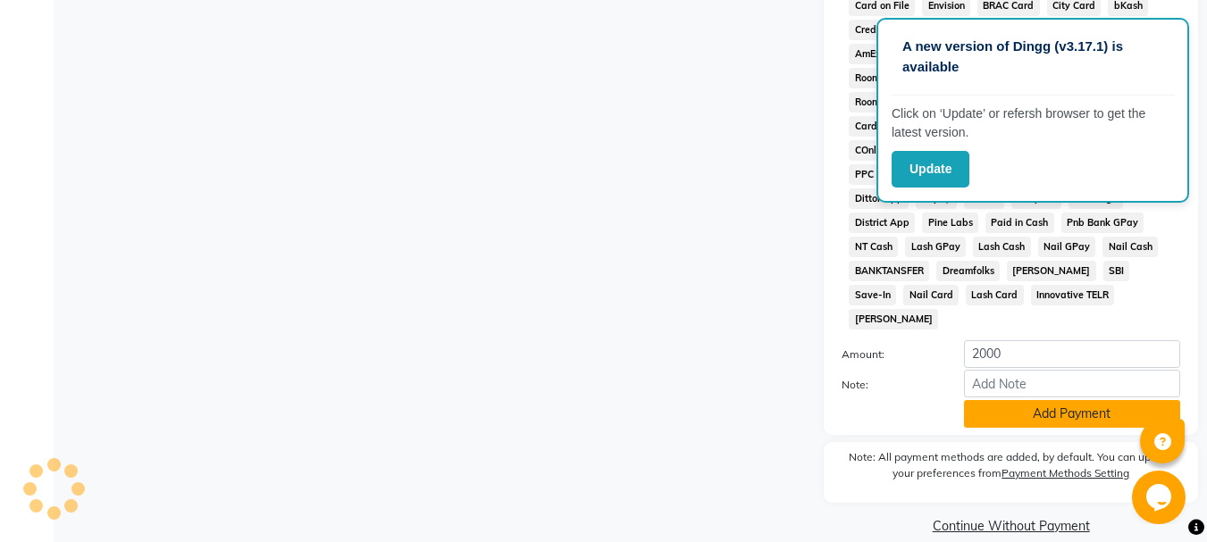
click at [1076, 401] on button "Add Payment" at bounding box center [1072, 414] width 216 height 28
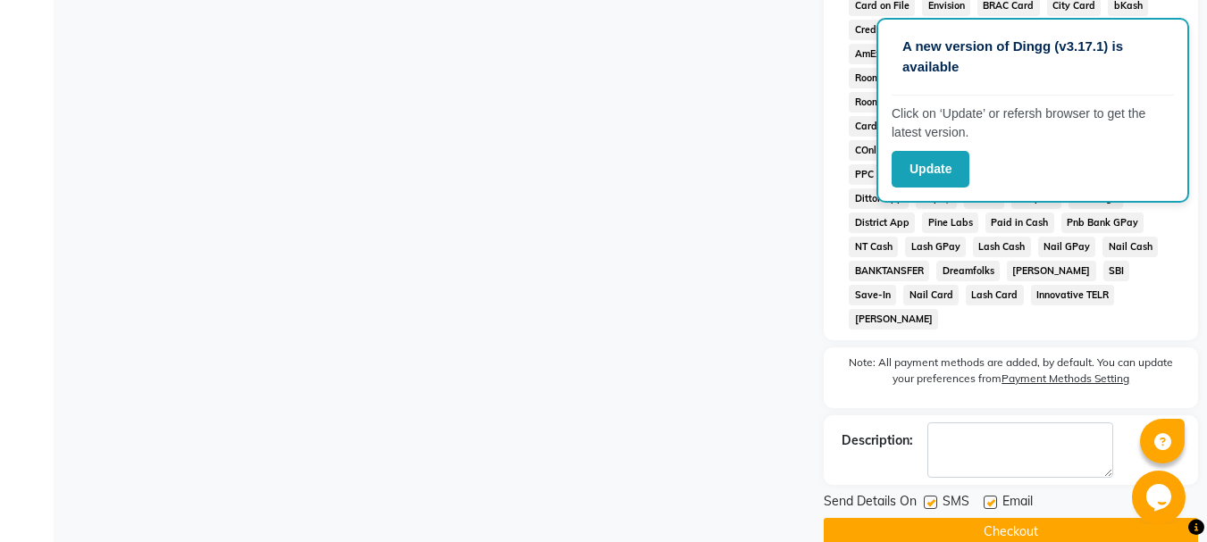
click at [994, 496] on label at bounding box center [990, 502] width 13 height 13
click at [994, 498] on input "checkbox" at bounding box center [990, 504] width 12 height 12
click at [924, 496] on label at bounding box center [930, 502] width 13 height 13
click at [924, 498] on input "checkbox" at bounding box center [930, 504] width 12 height 12
click at [930, 496] on div at bounding box center [930, 505] width 12 height 19
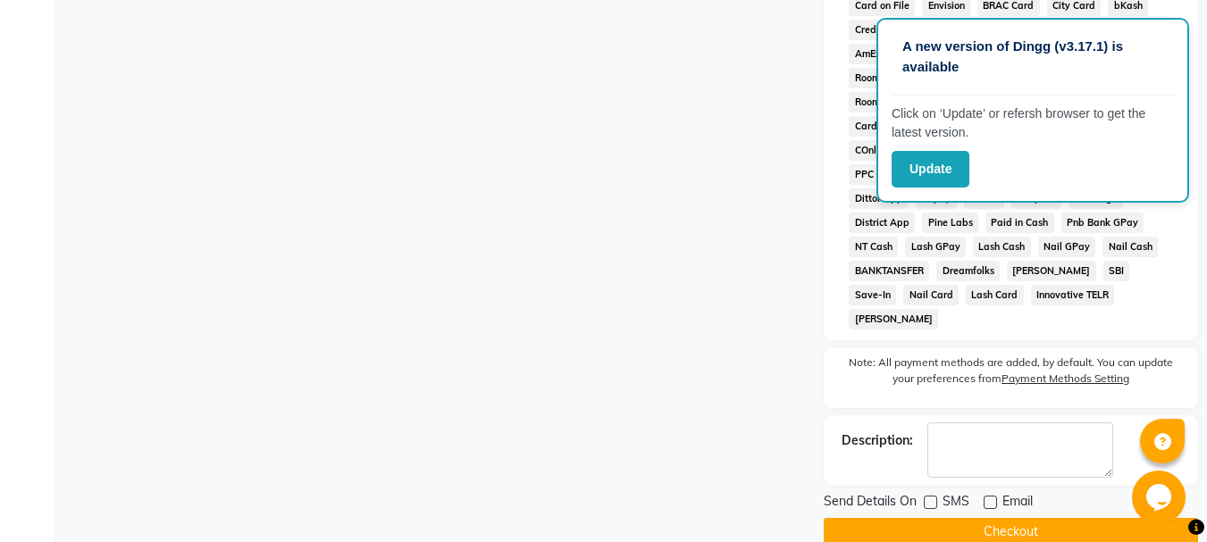
click at [928, 518] on button "Checkout" at bounding box center [1011, 532] width 374 height 28
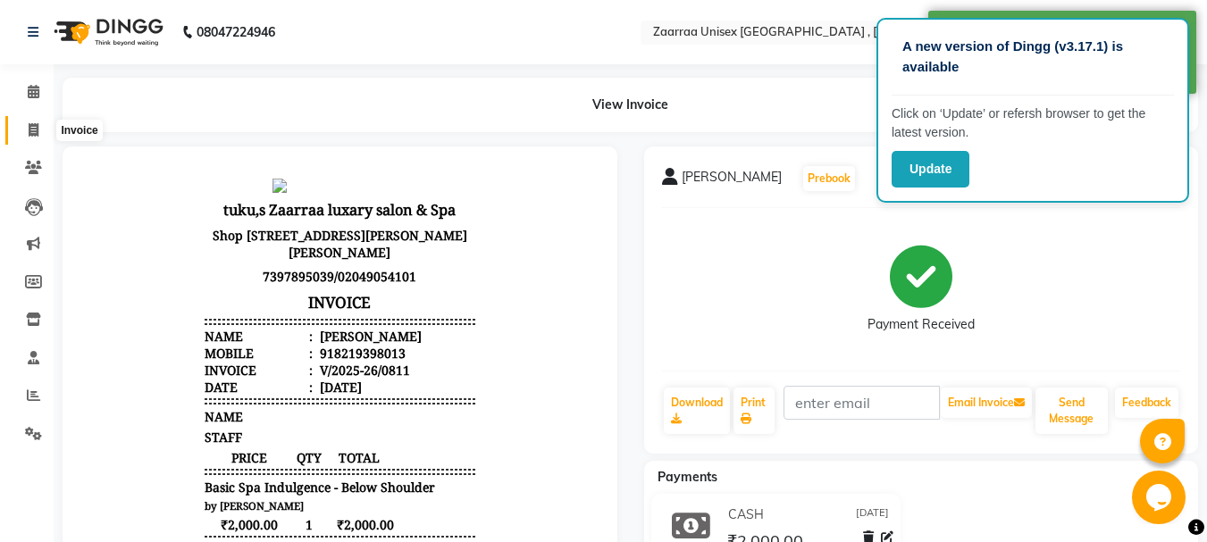
click at [32, 131] on icon at bounding box center [34, 129] width 10 height 13
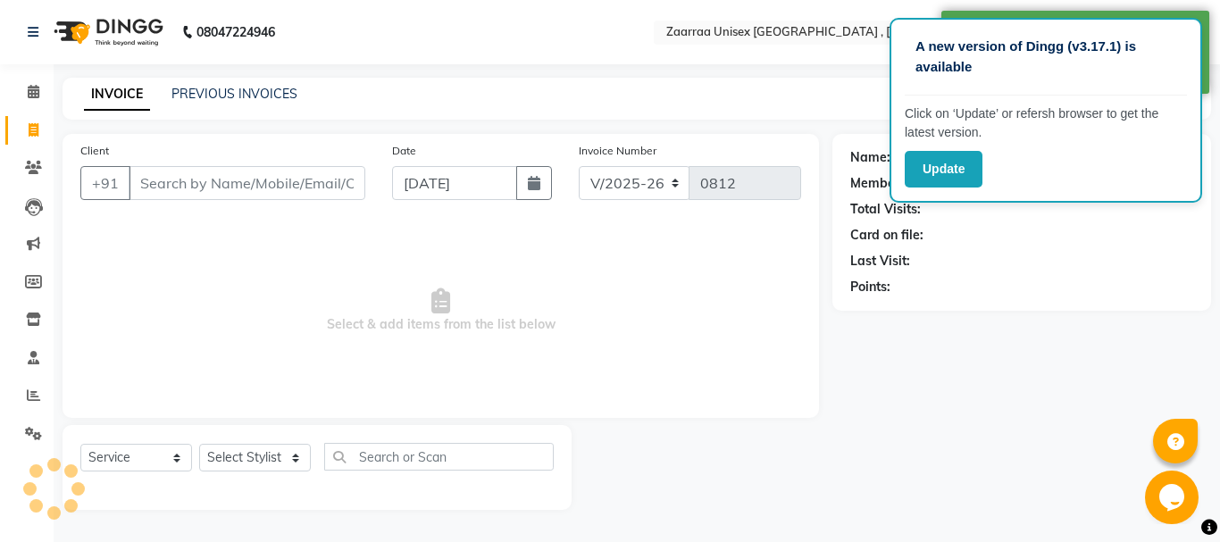
click at [247, 184] on input "Client" at bounding box center [247, 183] width 237 height 34
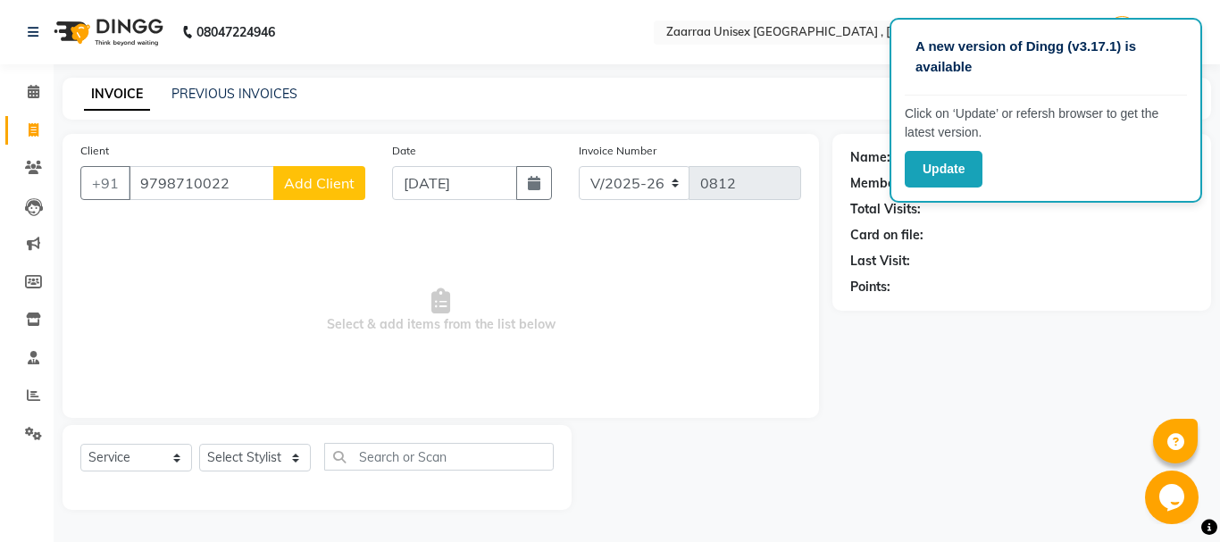
click at [299, 174] on span "Add Client" at bounding box center [319, 183] width 71 height 18
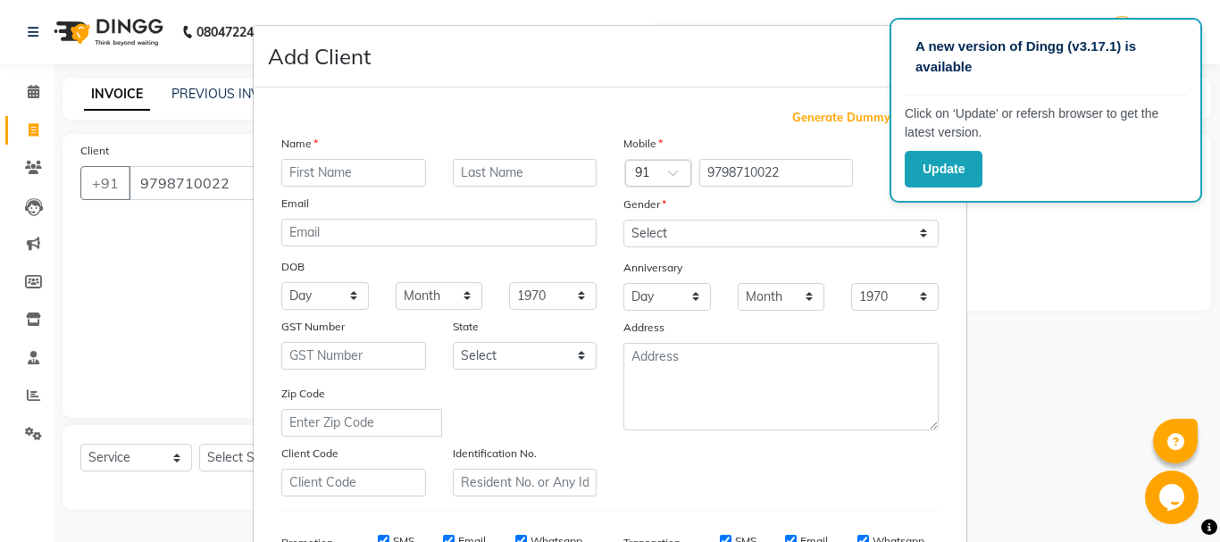
click at [299, 174] on input "text" at bounding box center [353, 173] width 145 height 28
click at [550, 175] on input "text" at bounding box center [525, 173] width 145 height 28
click at [890, 174] on div "A new version of Dingg (v3.17.1) is available Click on ‘Update’ or refersh brow…" at bounding box center [1046, 110] width 313 height 185
click at [890, 176] on label at bounding box center [910, 173] width 40 height 22
click at [0, 0] on input "checkbox" at bounding box center [0, 0] width 0 height 0
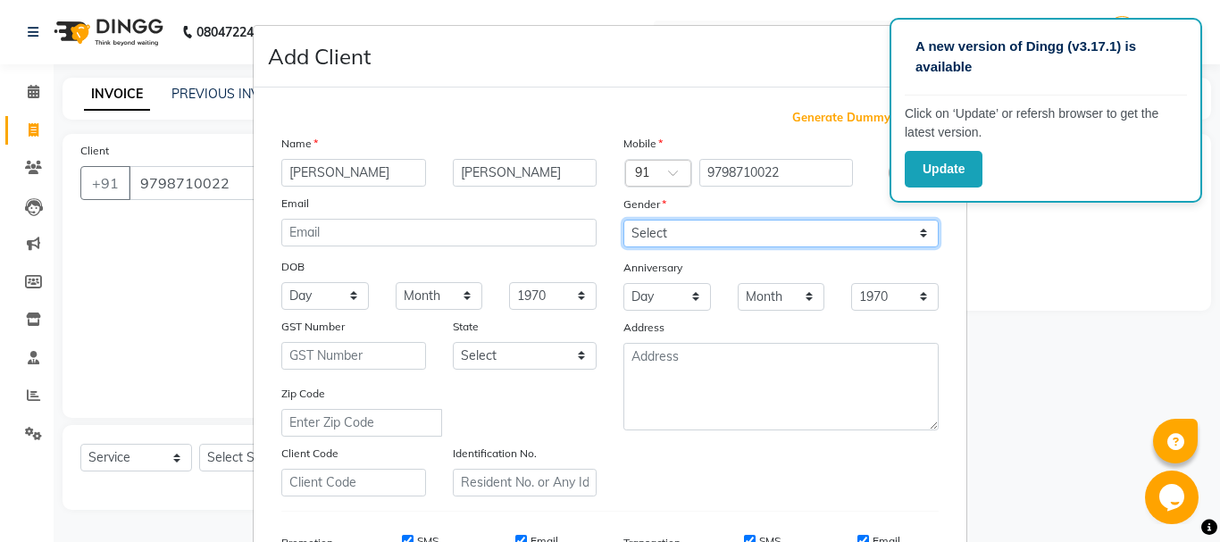
click at [826, 234] on select "Select [DEMOGRAPHIC_DATA] [DEMOGRAPHIC_DATA] Other Prefer Not To Say" at bounding box center [781, 234] width 315 height 28
click at [624, 220] on select "Select [DEMOGRAPHIC_DATA] [DEMOGRAPHIC_DATA] Other Prefer Not To Say" at bounding box center [781, 234] width 315 height 28
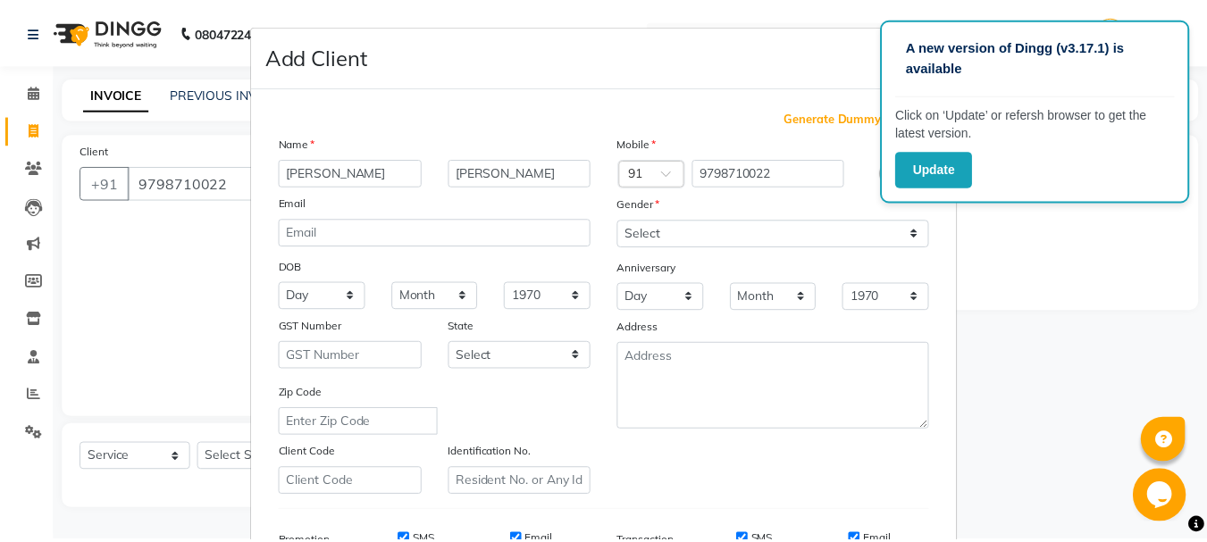
scroll to position [282, 0]
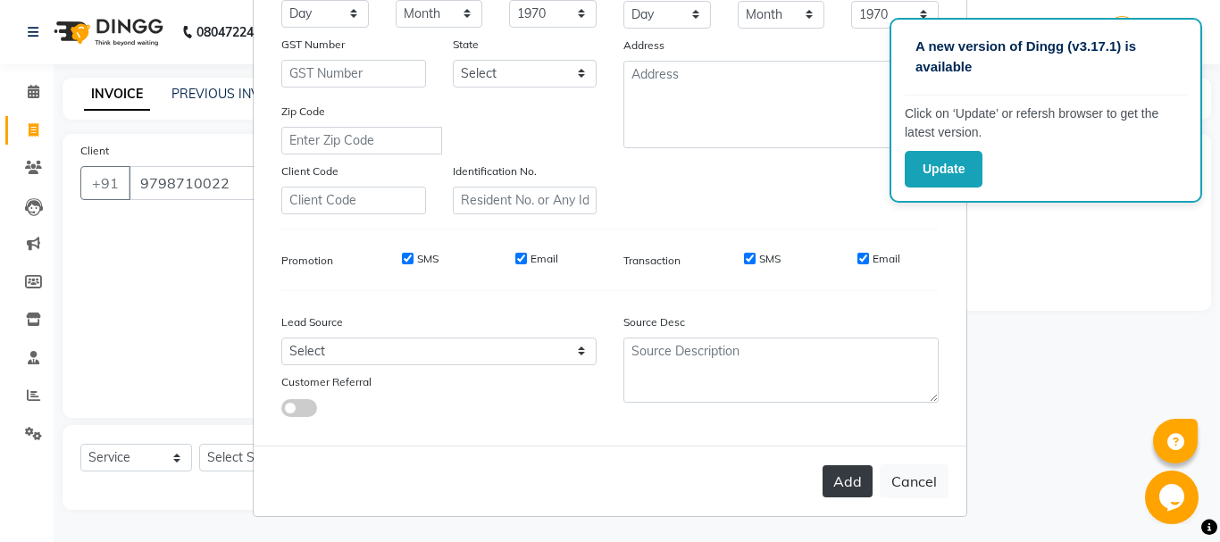
click at [839, 475] on button "Add" at bounding box center [848, 481] width 50 height 32
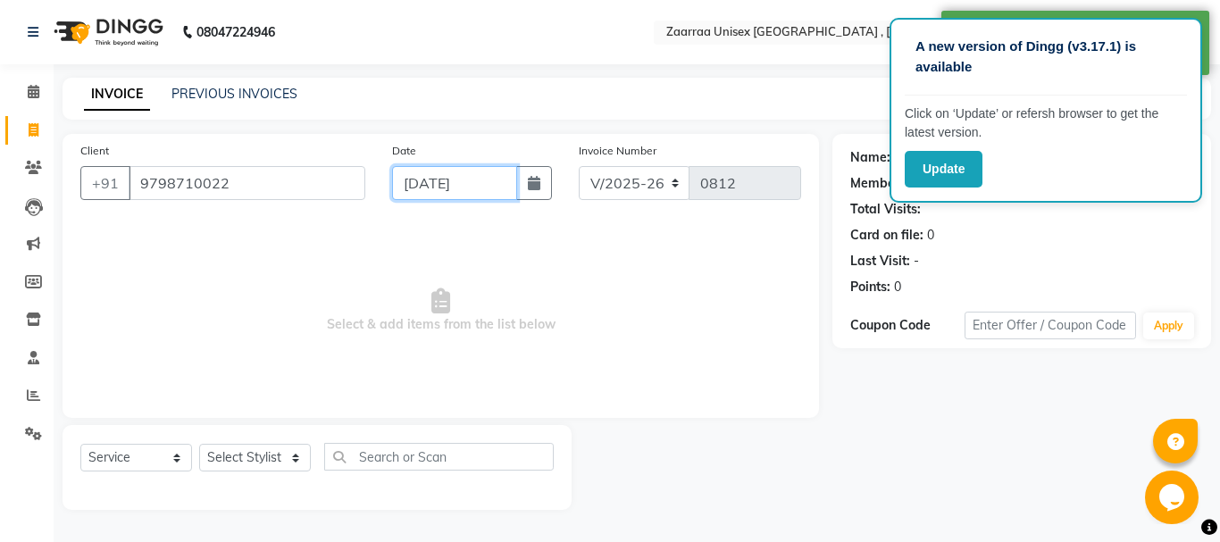
click at [470, 166] on input "[DATE]" at bounding box center [454, 183] width 125 height 34
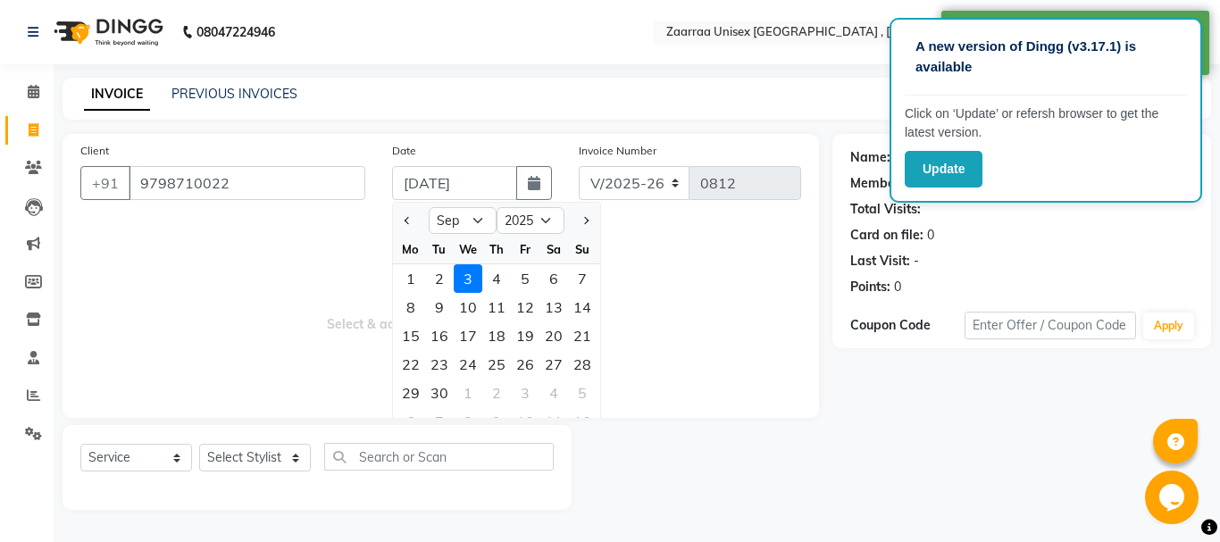
click at [285, 442] on div "Select Service Product Membership Package Voucher Prepaid Gift Card Select Styl…" at bounding box center [317, 467] width 509 height 85
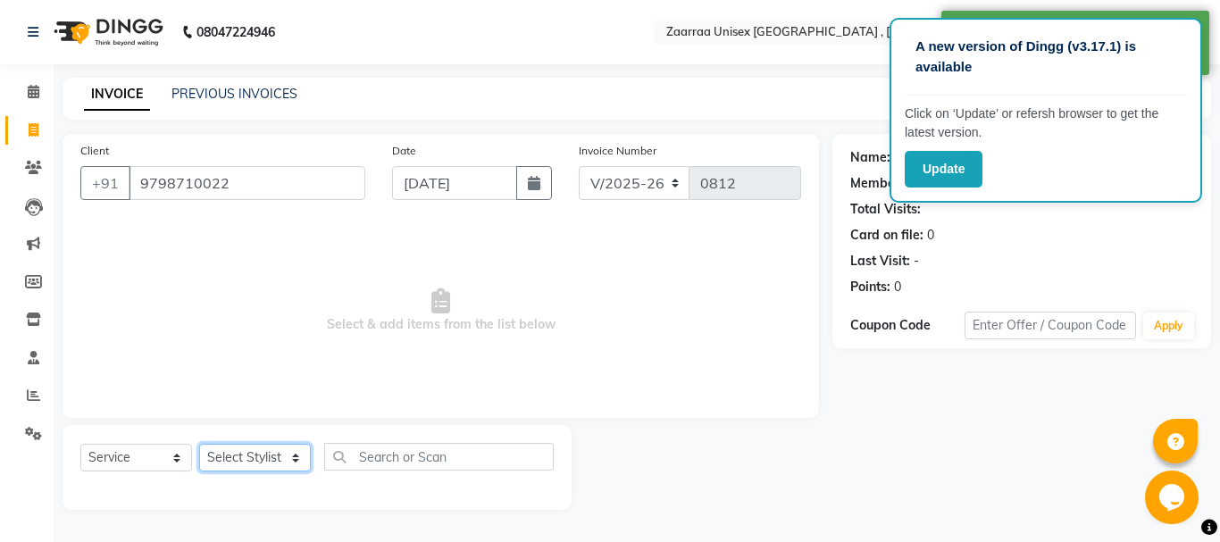
click at [274, 460] on select "Select Stylist [PERSON_NAME] nisha [PERSON_NAME] swati" at bounding box center [255, 458] width 112 height 28
click at [199, 444] on select "Select Stylist [PERSON_NAME] nisha [PERSON_NAME] swati" at bounding box center [255, 458] width 112 height 28
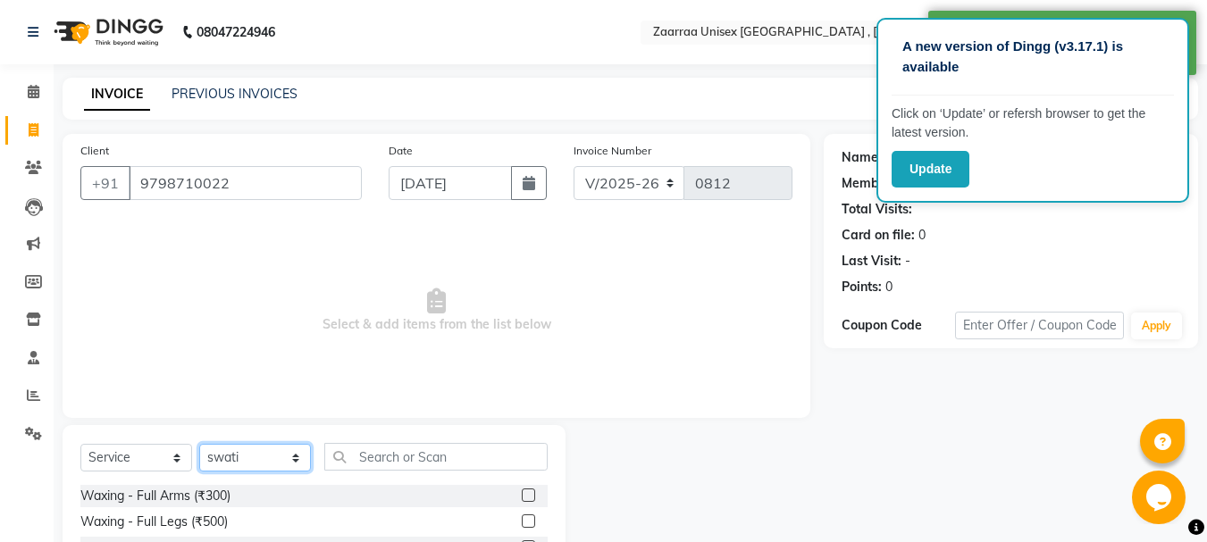
click at [273, 449] on select "Select Stylist [PERSON_NAME] nisha [PERSON_NAME] swati" at bounding box center [255, 458] width 112 height 28
click at [199, 444] on select "Select Stylist [PERSON_NAME] nisha [PERSON_NAME] swati" at bounding box center [255, 458] width 112 height 28
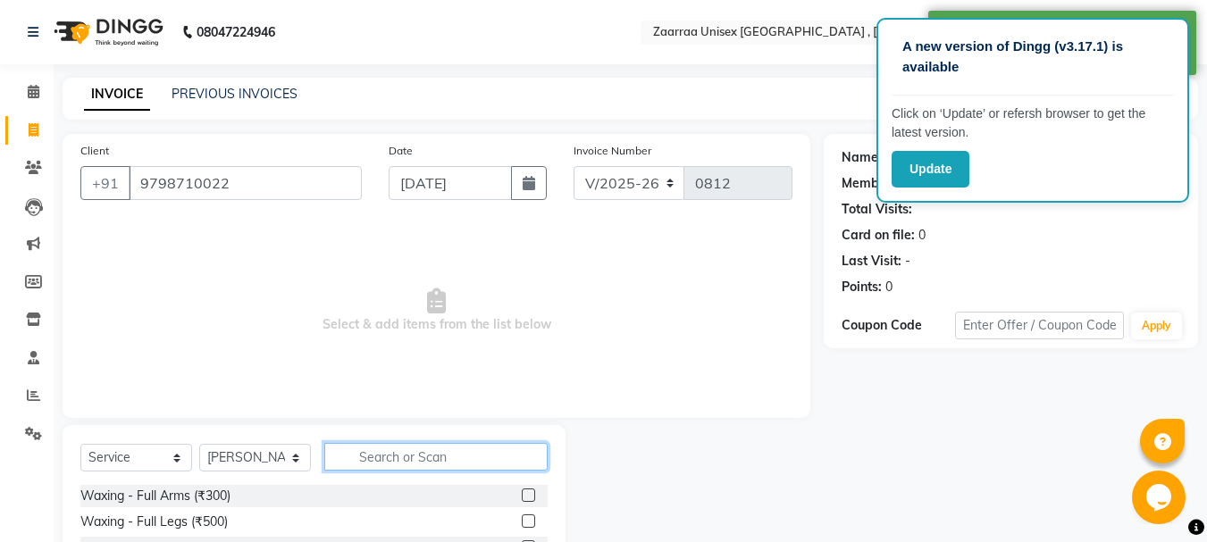
click at [375, 449] on input "text" at bounding box center [435, 457] width 223 height 28
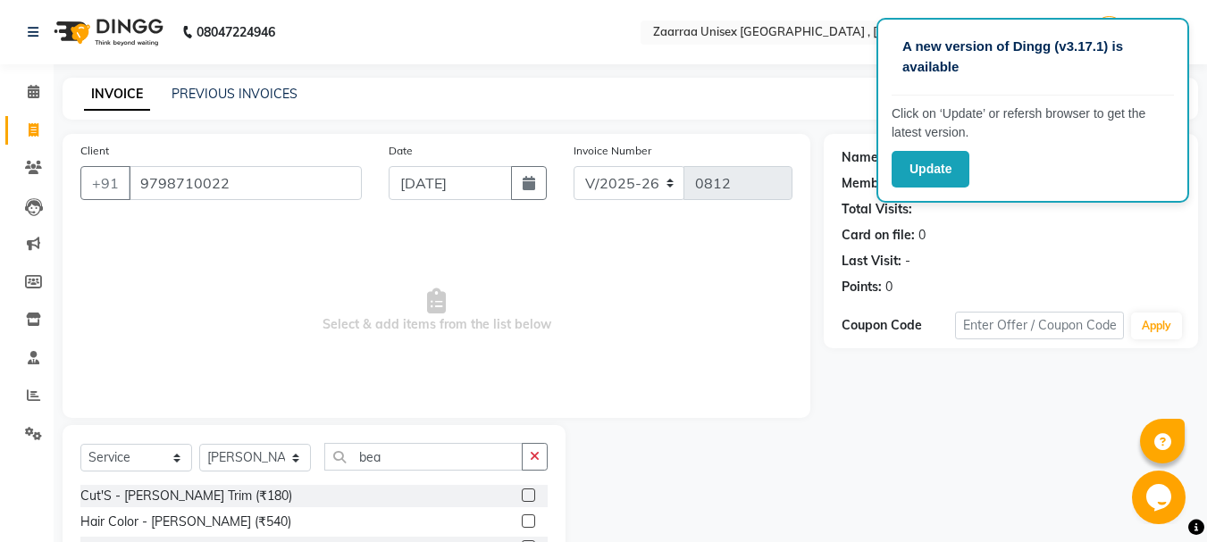
click at [524, 497] on label at bounding box center [528, 495] width 13 height 13
click at [524, 497] on input "checkbox" at bounding box center [528, 497] width 12 height 12
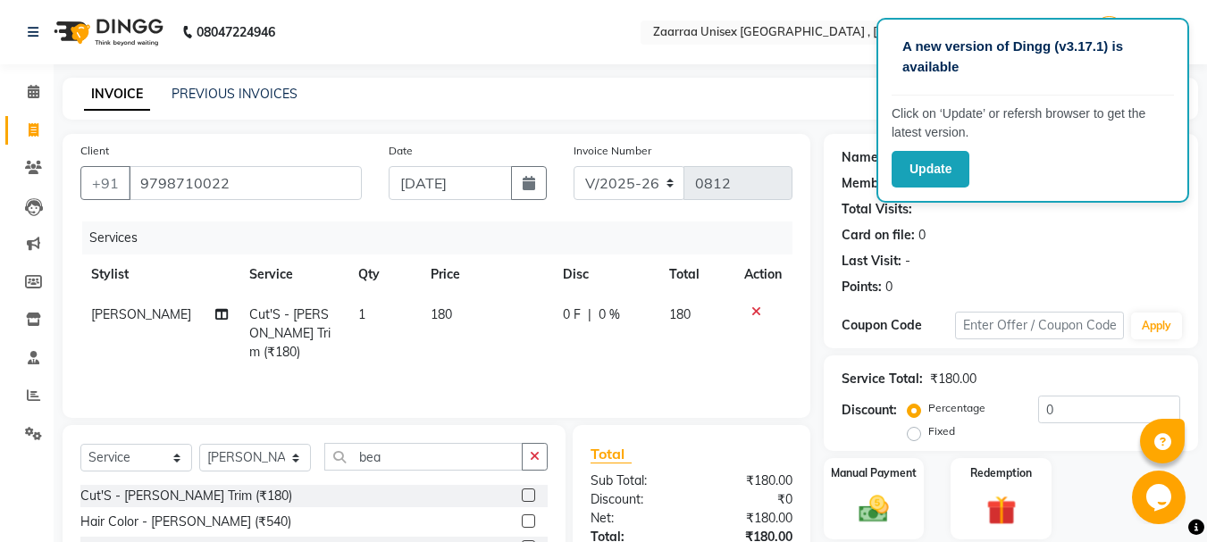
click at [465, 323] on td "180" at bounding box center [486, 334] width 132 height 78
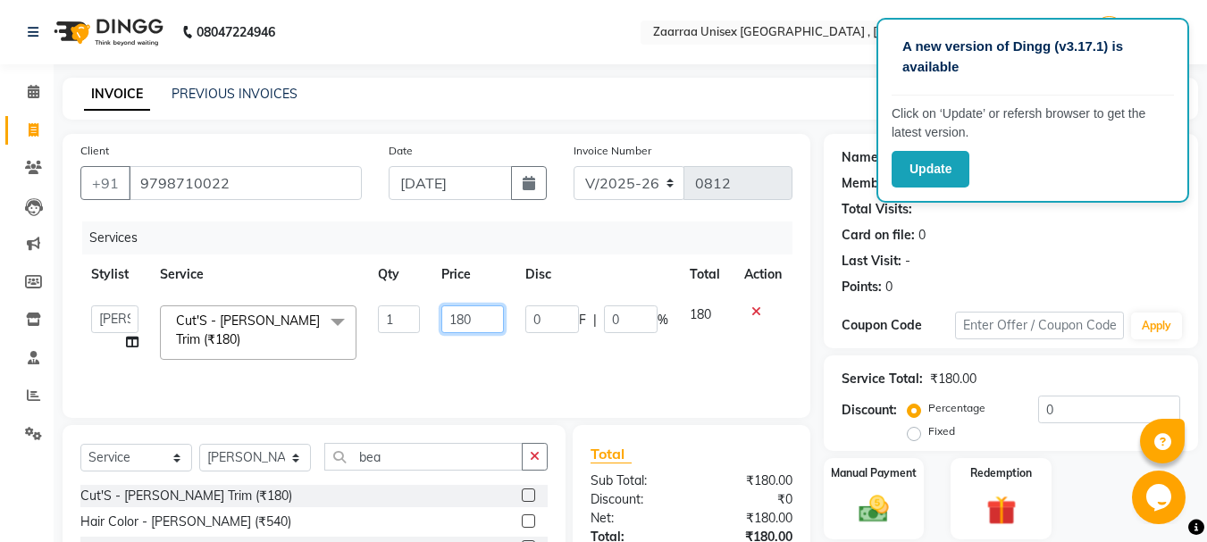
click at [465, 323] on input "180" at bounding box center [472, 320] width 62 height 28
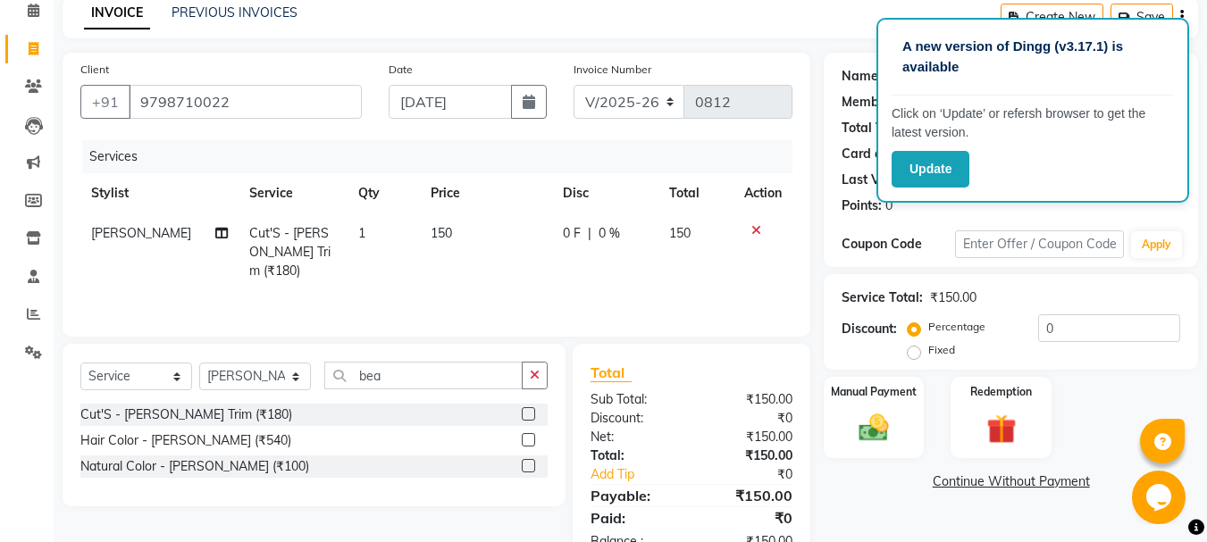
drag, startPoint x: 1201, startPoint y: 374, endPoint x: 1220, endPoint y: 553, distance: 179.7
click at [1207, 461] on html "A new version of Dingg (v3.17.1) is available Click on ‘Update’ or refersh brow…" at bounding box center [603, 190] width 1207 height 542
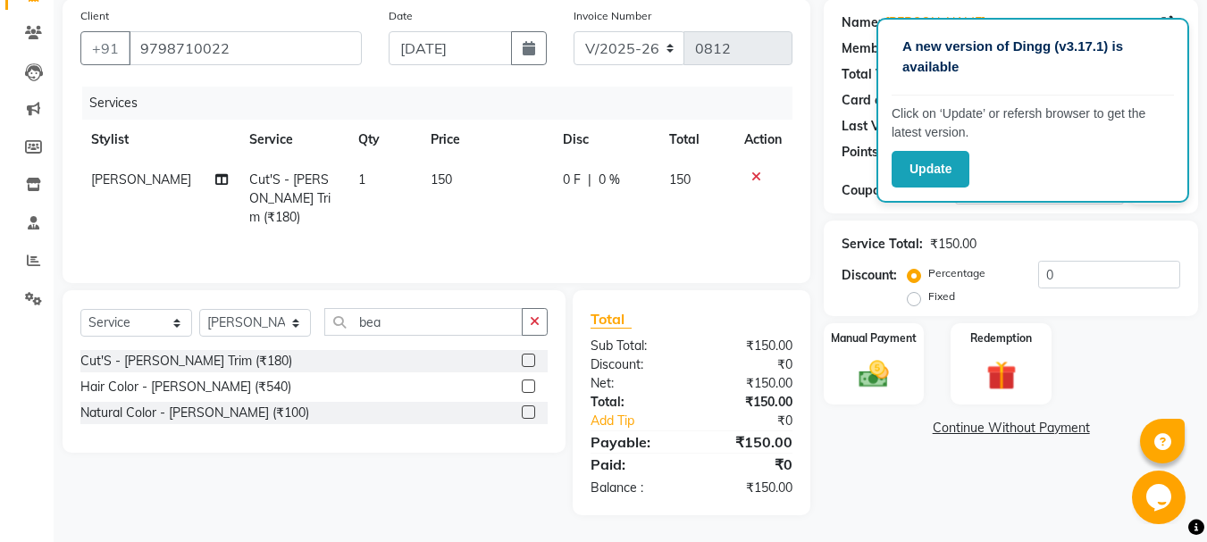
click at [924, 484] on div "Name: [PERSON_NAME] Membership: No Active Membership Total Visits: Card on file…" at bounding box center [1018, 257] width 388 height 516
click at [869, 383] on img at bounding box center [874, 374] width 50 height 36
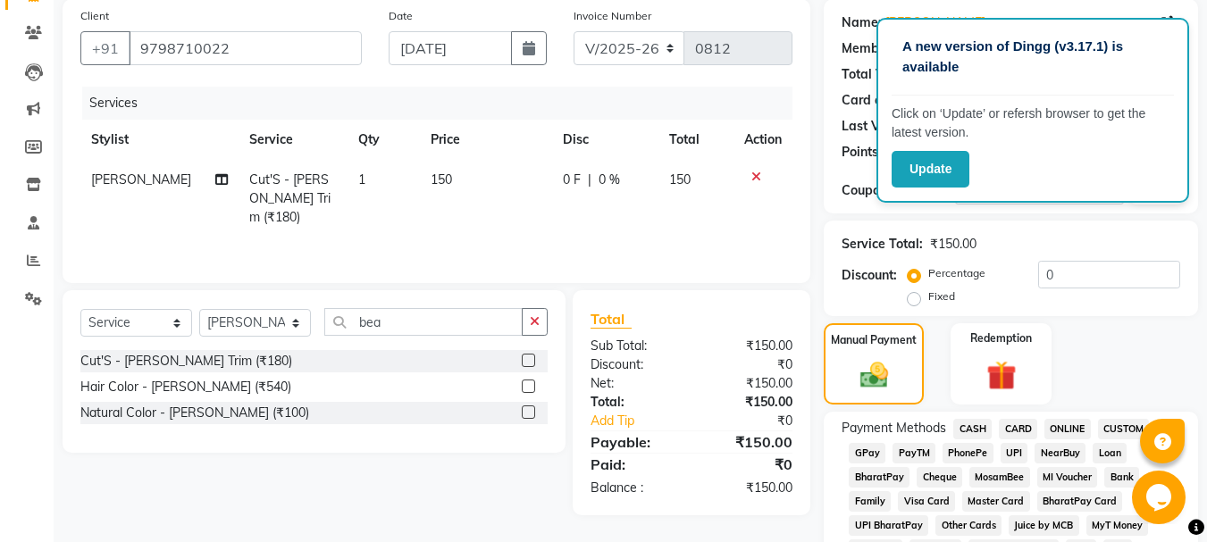
click at [866, 449] on span "GPay" at bounding box center [867, 453] width 37 height 21
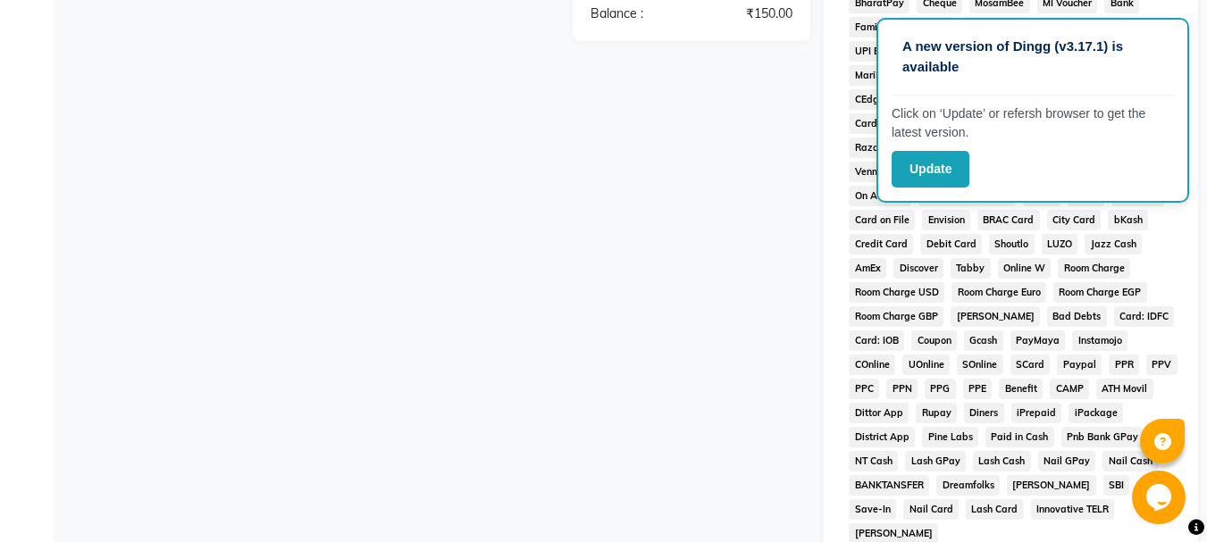
scroll to position [824, 0]
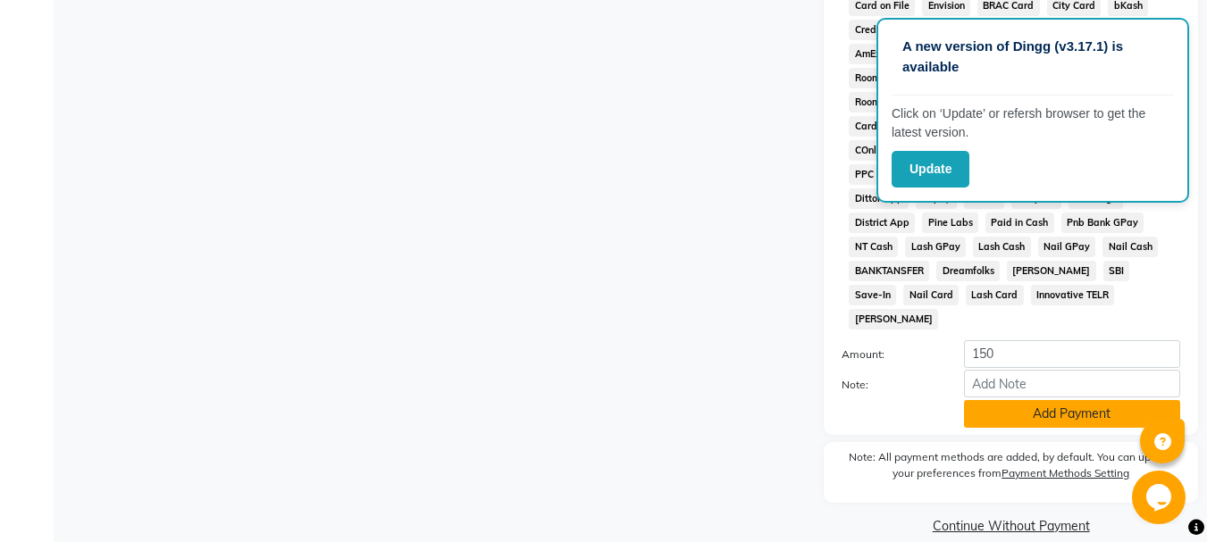
click at [1090, 400] on button "Add Payment" at bounding box center [1072, 414] width 216 height 28
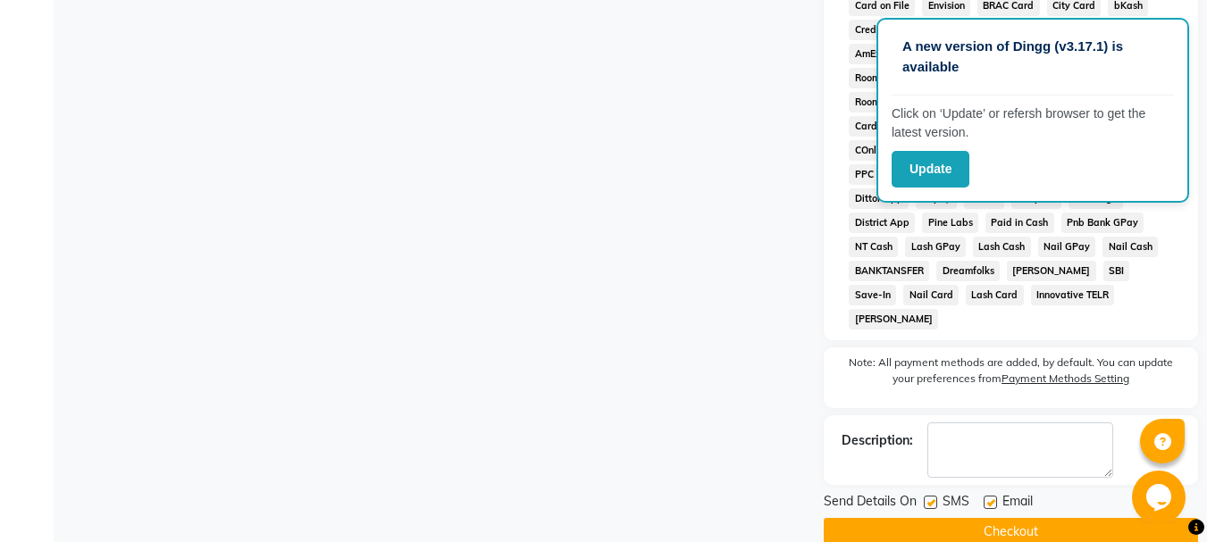
click at [994, 496] on label at bounding box center [990, 502] width 13 height 13
click at [994, 498] on input "checkbox" at bounding box center [990, 504] width 12 height 12
click at [931, 496] on label at bounding box center [930, 502] width 13 height 13
click at [931, 498] on input "checkbox" at bounding box center [930, 504] width 12 height 12
click at [931, 496] on div at bounding box center [930, 505] width 12 height 19
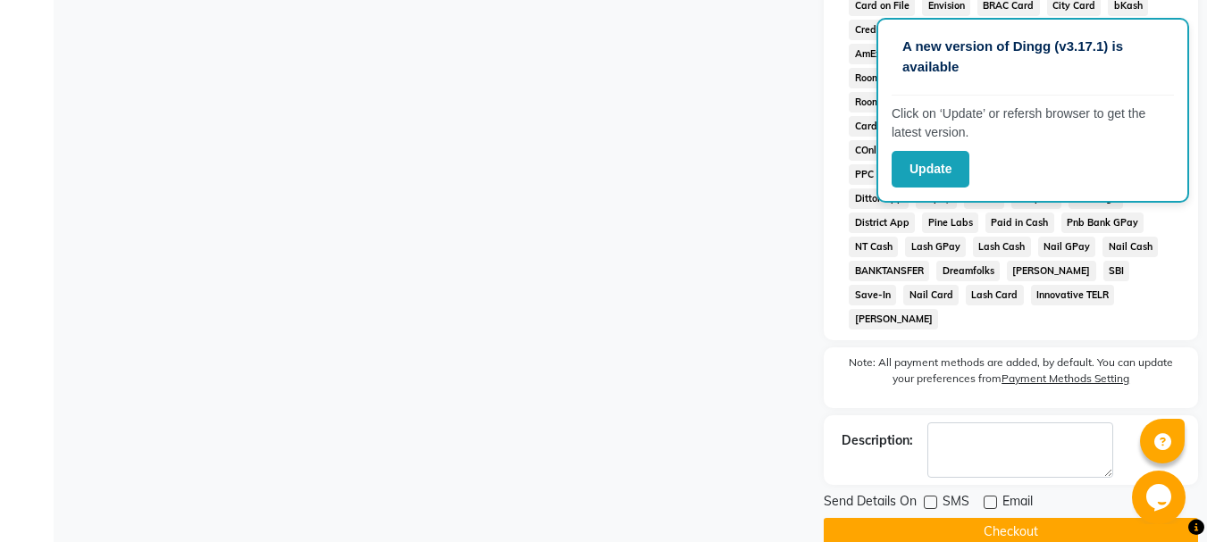
click at [930, 518] on button "Checkout" at bounding box center [1011, 532] width 374 height 28
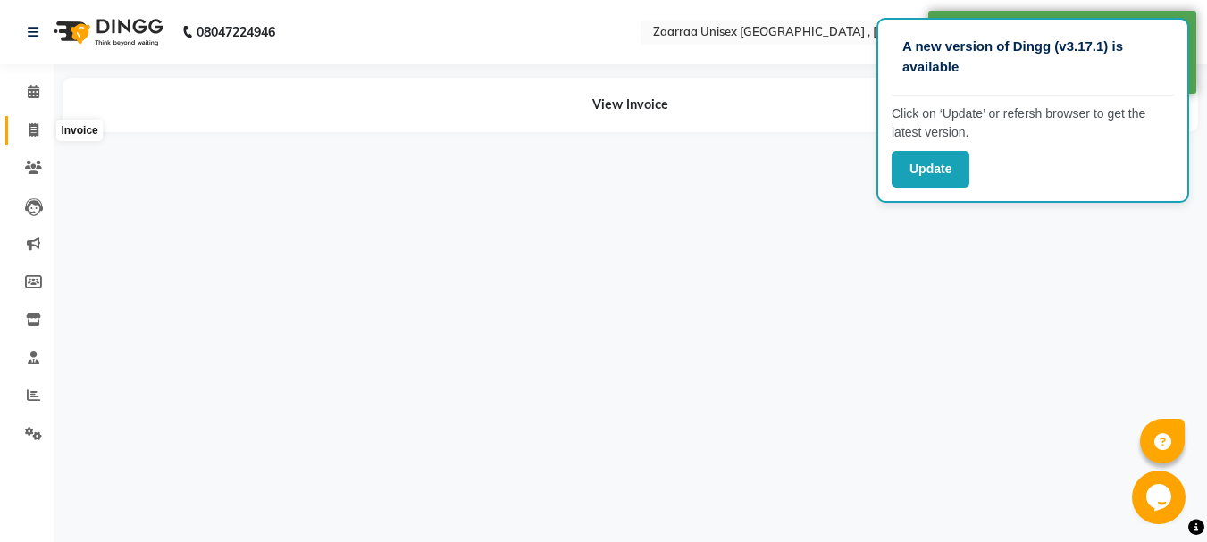
click at [41, 135] on span at bounding box center [33, 131] width 31 height 21
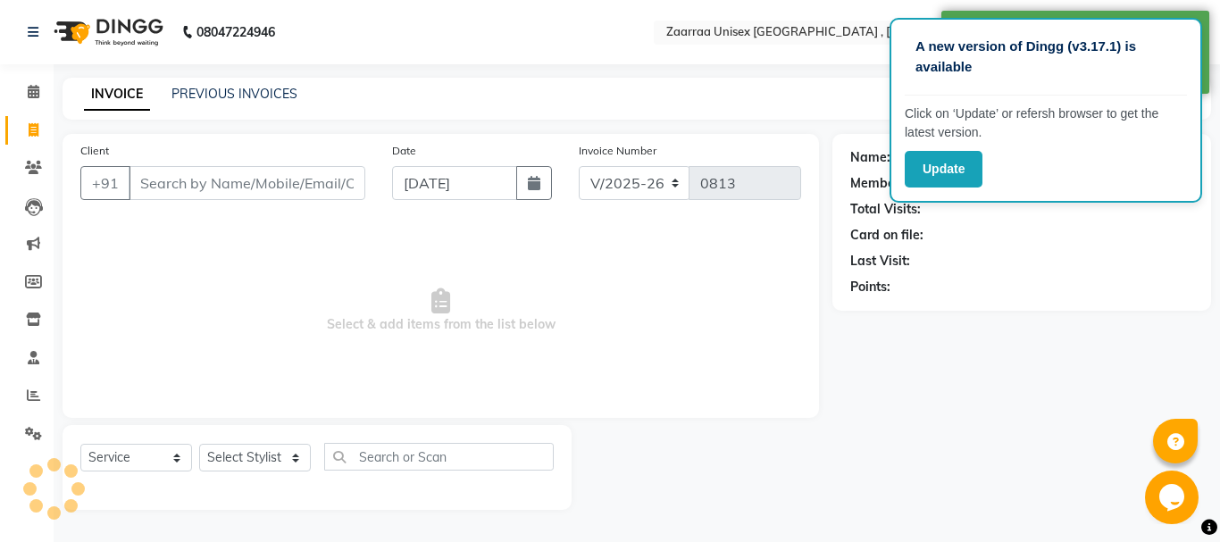
click at [131, 170] on input "Client" at bounding box center [247, 183] width 237 height 34
click at [184, 189] on input "Client" at bounding box center [247, 183] width 237 height 34
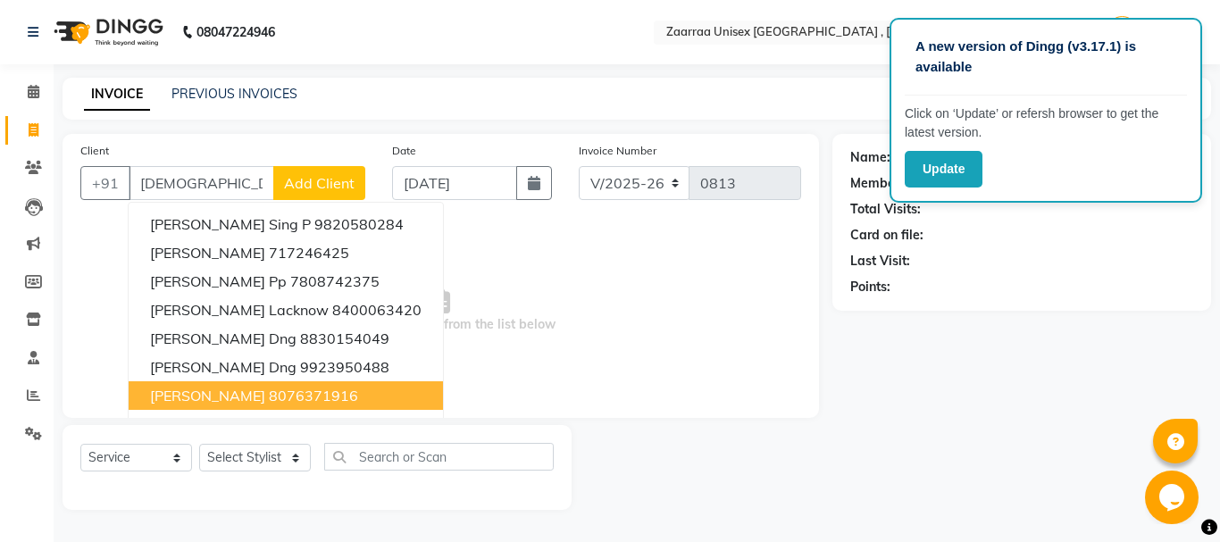
drag, startPoint x: 222, startPoint y: 396, endPoint x: 290, endPoint y: 350, distance: 82.5
click at [269, 396] on ngb-highlight "8076371916" at bounding box center [313, 396] width 89 height 18
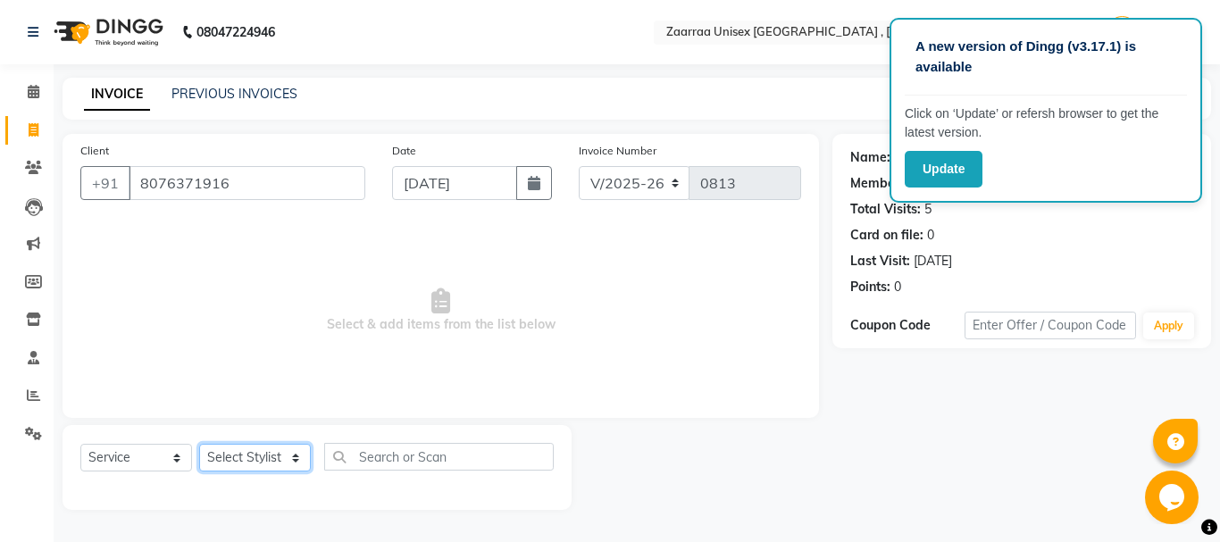
click at [267, 460] on select "Select Stylist [PERSON_NAME] nisha [PERSON_NAME] swati" at bounding box center [255, 458] width 112 height 28
click at [199, 444] on select "Select Stylist [PERSON_NAME] nisha [PERSON_NAME] swati" at bounding box center [255, 458] width 112 height 28
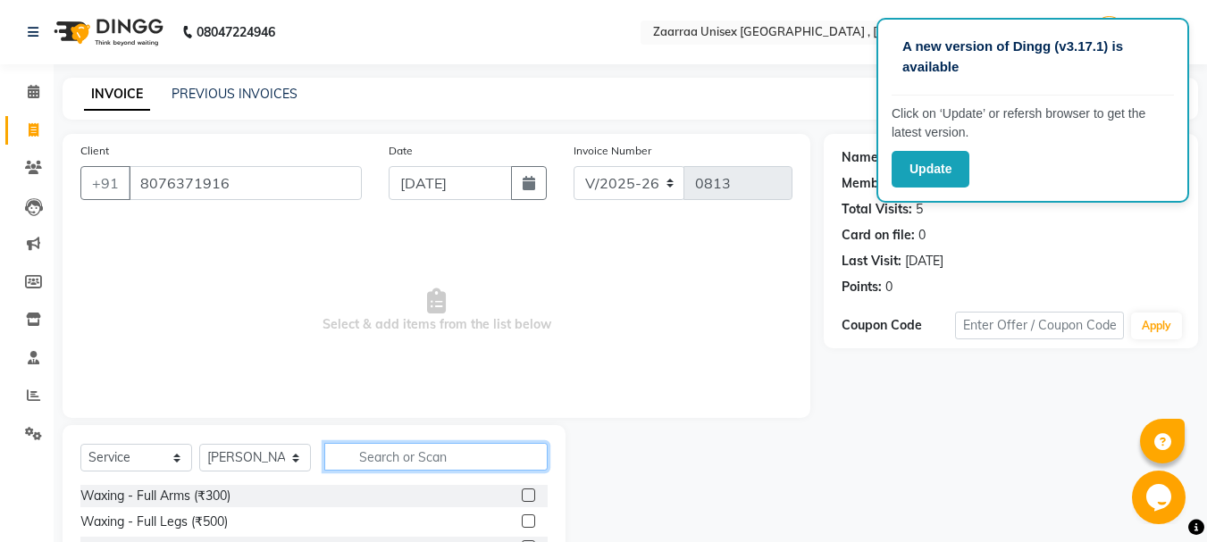
click at [380, 464] on input "text" at bounding box center [435, 457] width 223 height 28
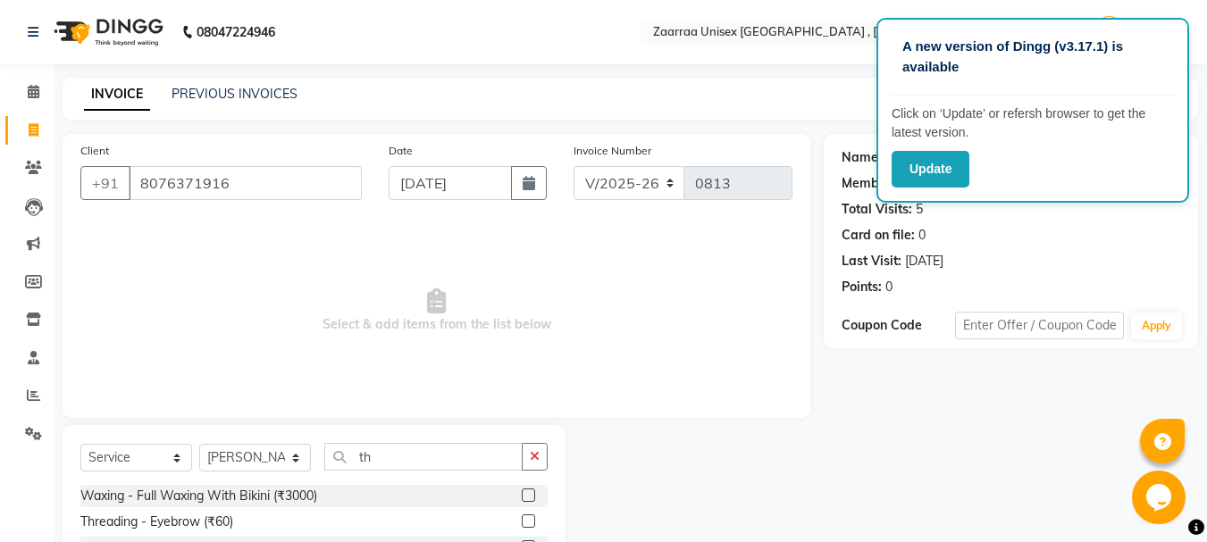
click at [522, 520] on label at bounding box center [528, 521] width 13 height 13
click at [522, 520] on input "checkbox" at bounding box center [528, 522] width 12 height 12
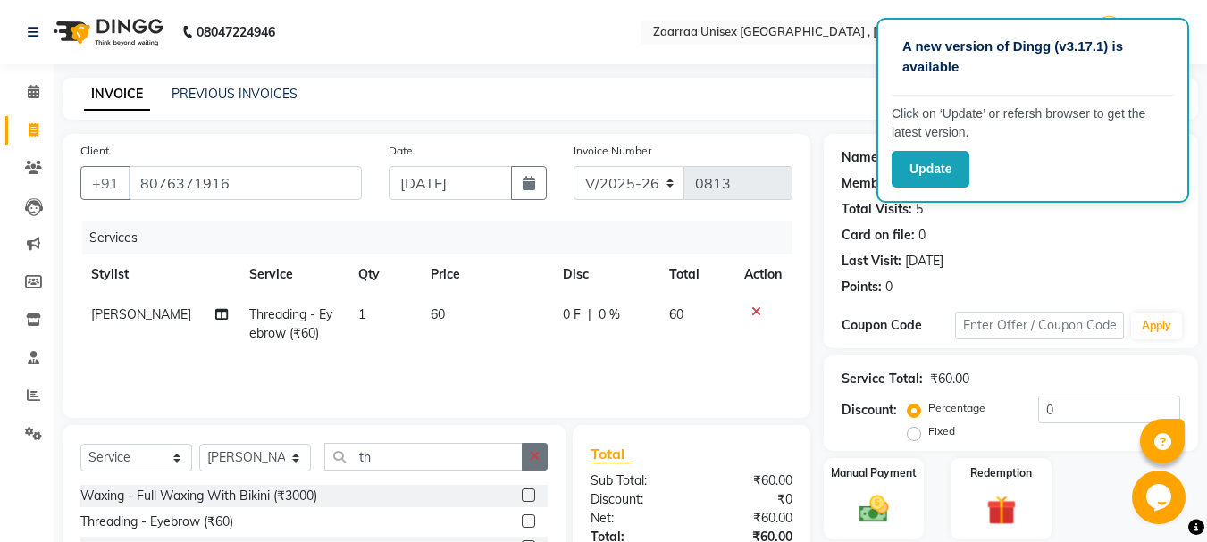
click at [541, 453] on button "button" at bounding box center [535, 457] width 26 height 28
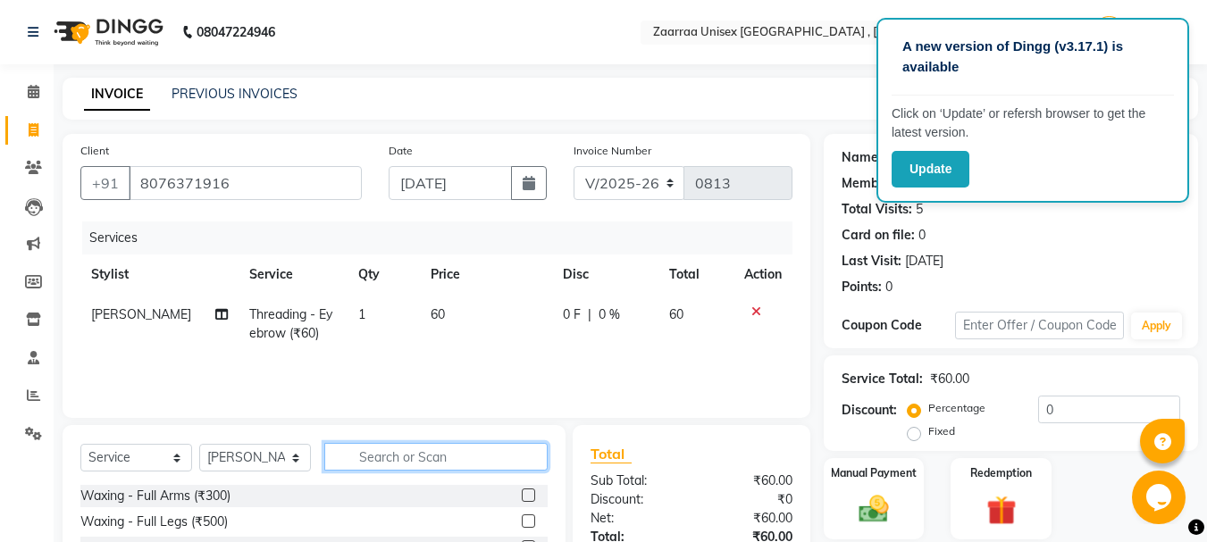
click at [541, 453] on input "text" at bounding box center [435, 457] width 223 height 28
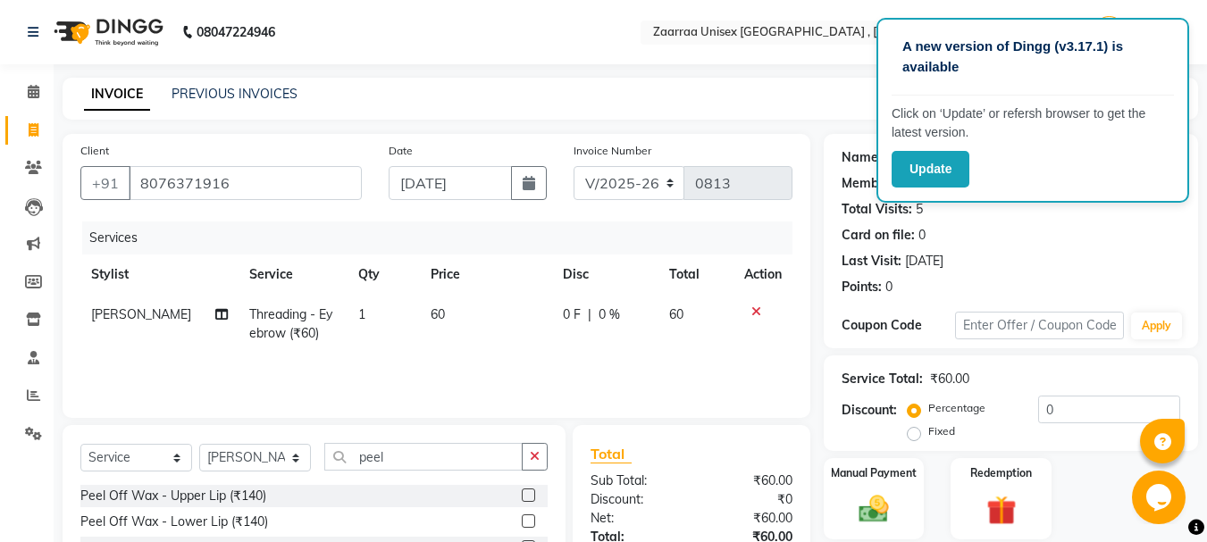
click at [522, 496] on label at bounding box center [528, 495] width 13 height 13
click at [522, 496] on input "checkbox" at bounding box center [528, 497] width 12 height 12
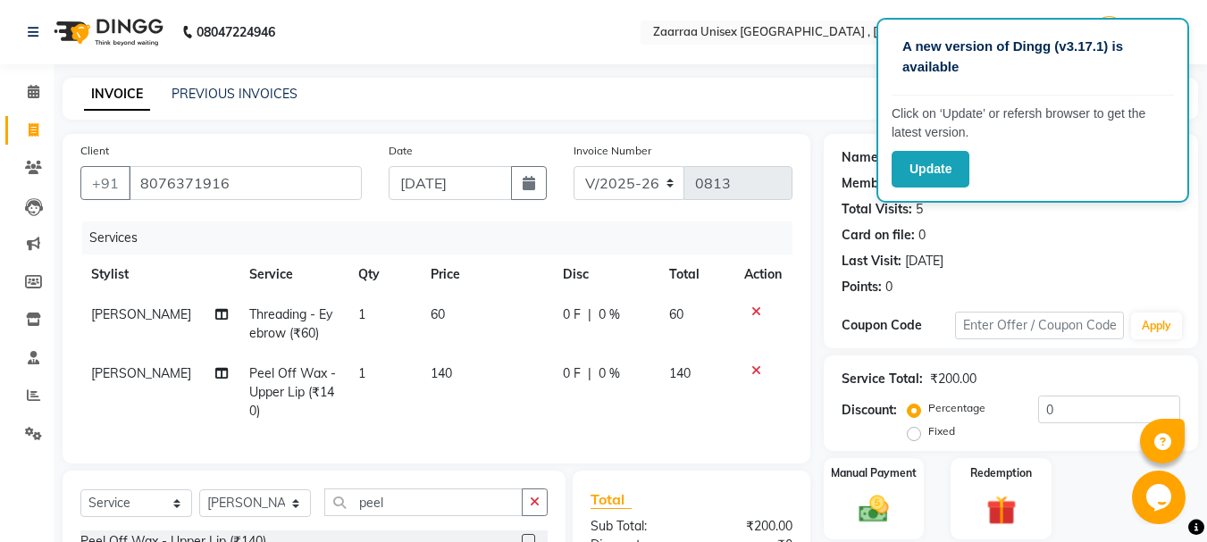
click at [436, 373] on span "140" at bounding box center [441, 373] width 21 height 16
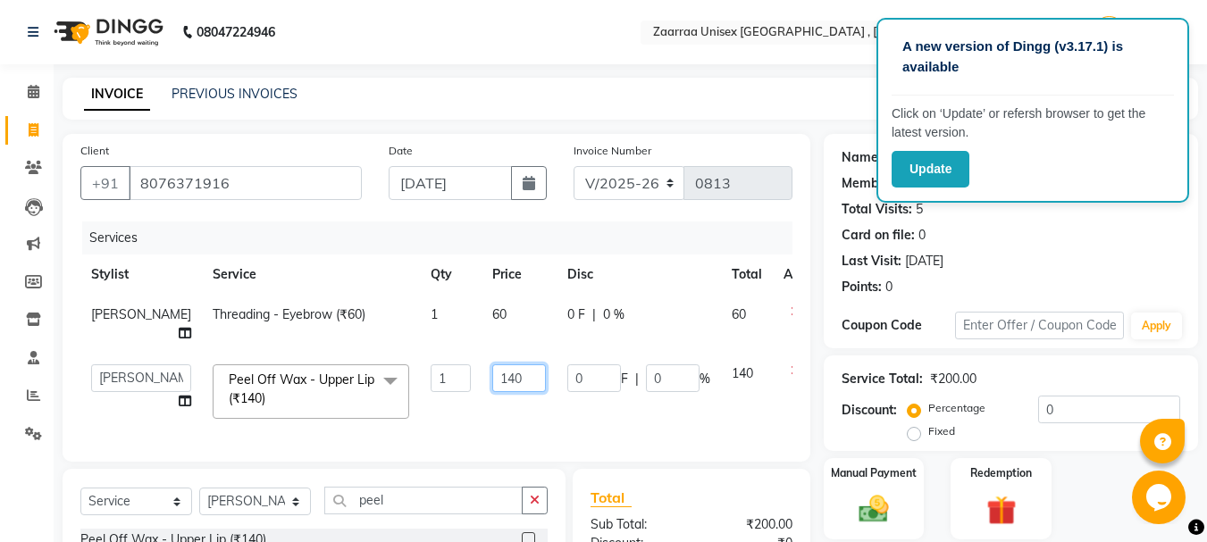
click at [492, 377] on input "140" at bounding box center [519, 379] width 54 height 28
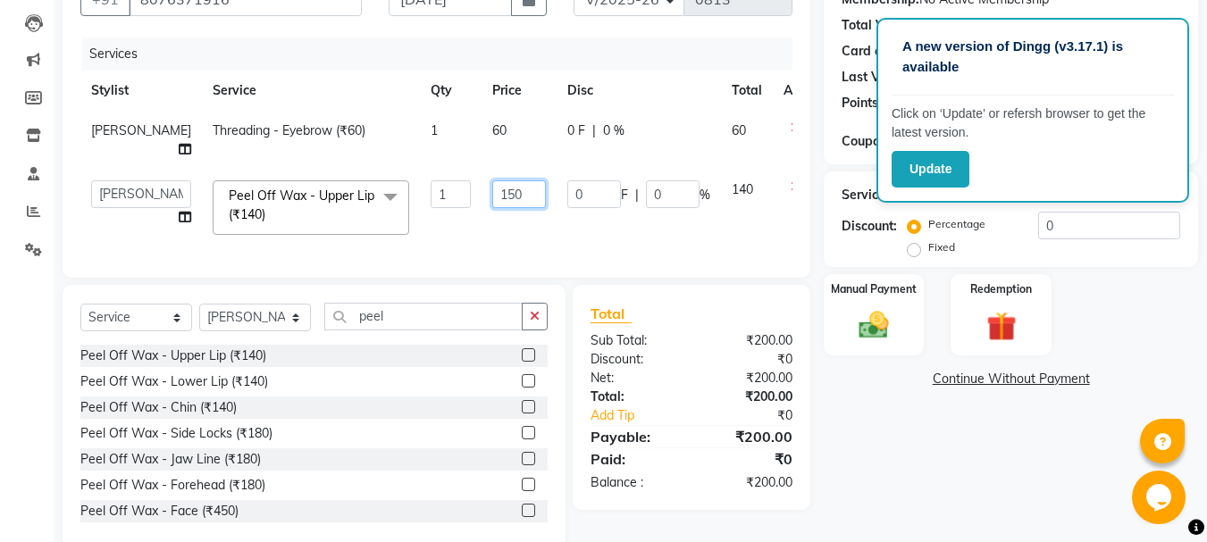
scroll to position [231, 0]
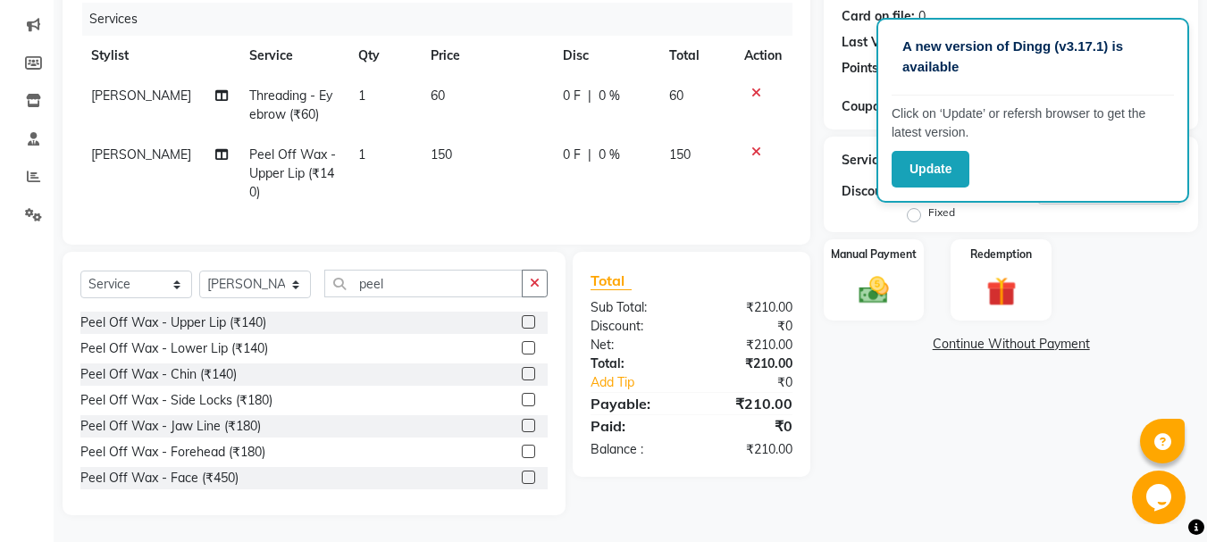
click at [964, 432] on div "Name: [PERSON_NAME] Membership: No Active Membership Total Visits: 5 Card on fi…" at bounding box center [1018, 215] width 388 height 600
click at [868, 282] on img at bounding box center [874, 291] width 50 height 36
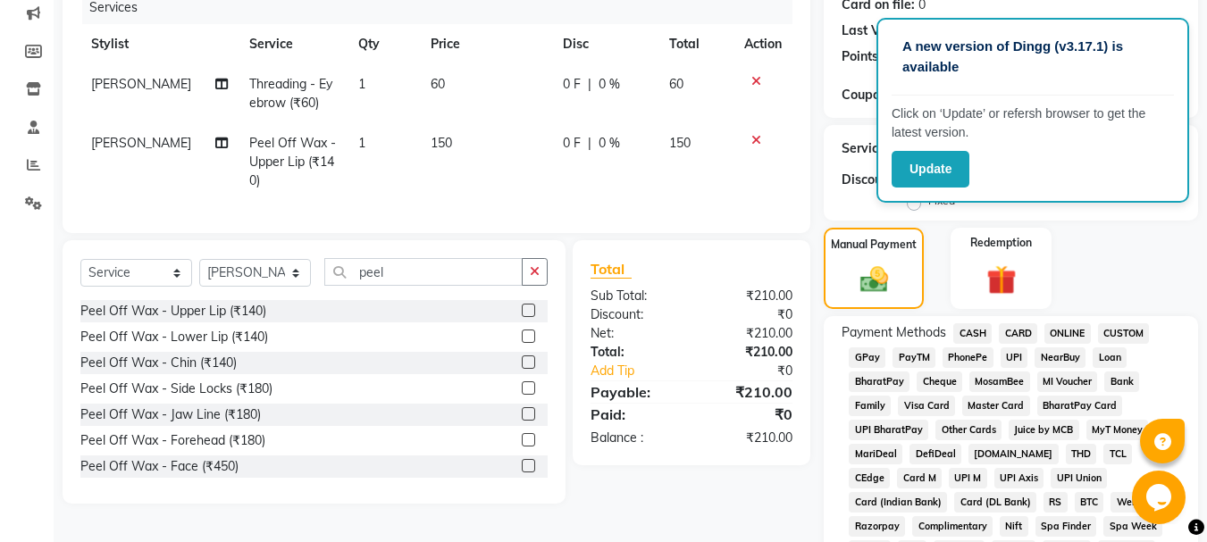
click at [863, 350] on span "GPay" at bounding box center [867, 358] width 37 height 21
click at [975, 334] on span "CASH" at bounding box center [972, 333] width 38 height 21
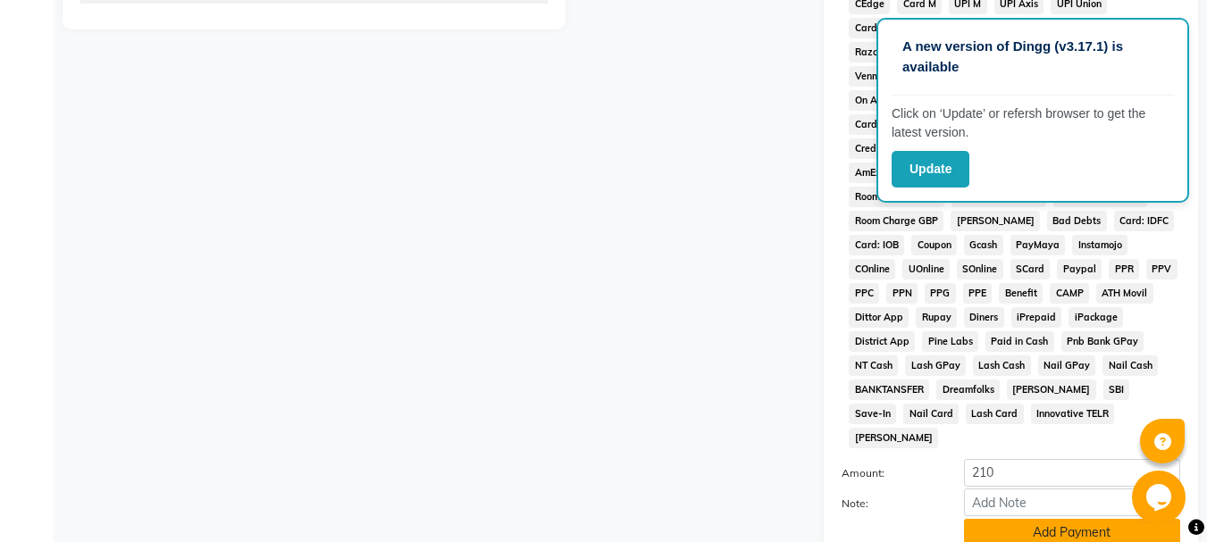
click at [1078, 519] on button "Add Payment" at bounding box center [1072, 533] width 216 height 28
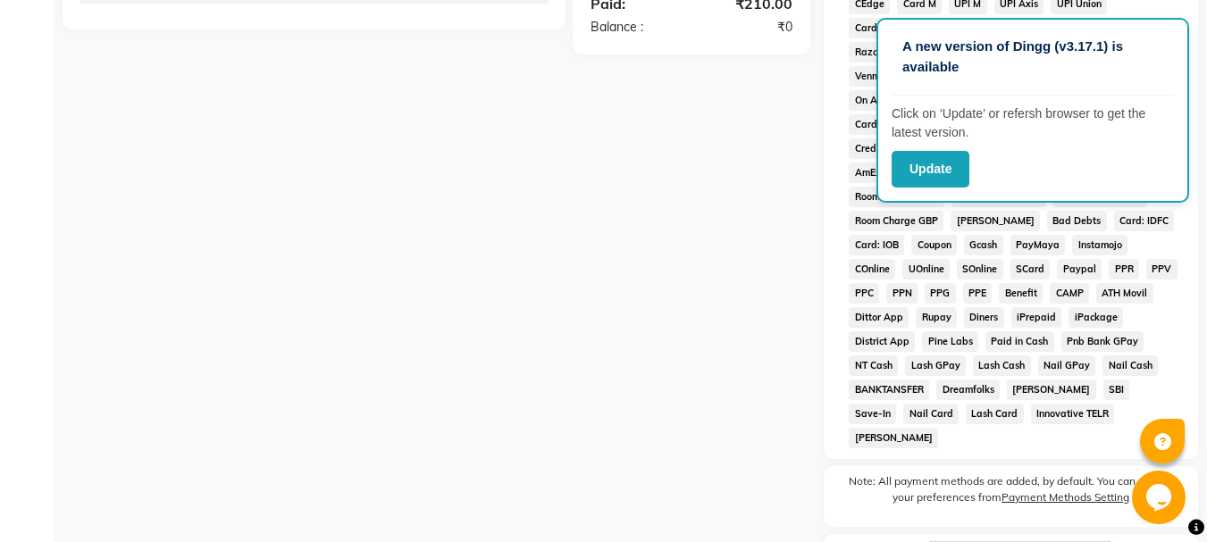
scroll to position [830, 0]
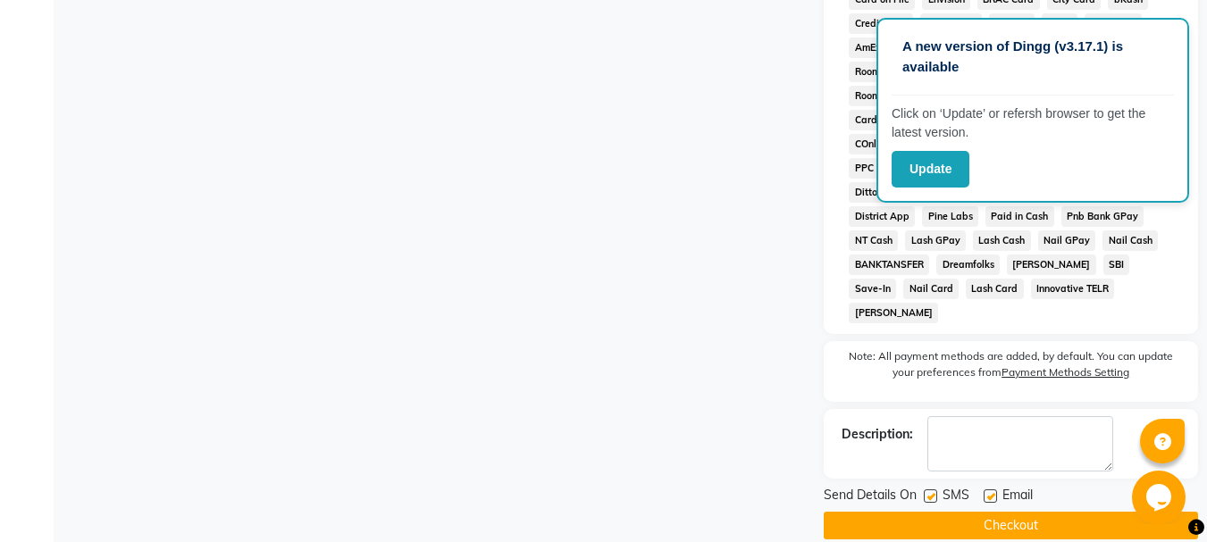
click at [994, 490] on label at bounding box center [990, 496] width 13 height 13
click at [994, 491] on input "checkbox" at bounding box center [990, 497] width 12 height 12
click at [934, 490] on label at bounding box center [930, 496] width 13 height 13
click at [934, 491] on input "checkbox" at bounding box center [930, 497] width 12 height 12
click at [944, 512] on button "Checkout" at bounding box center [1011, 526] width 374 height 28
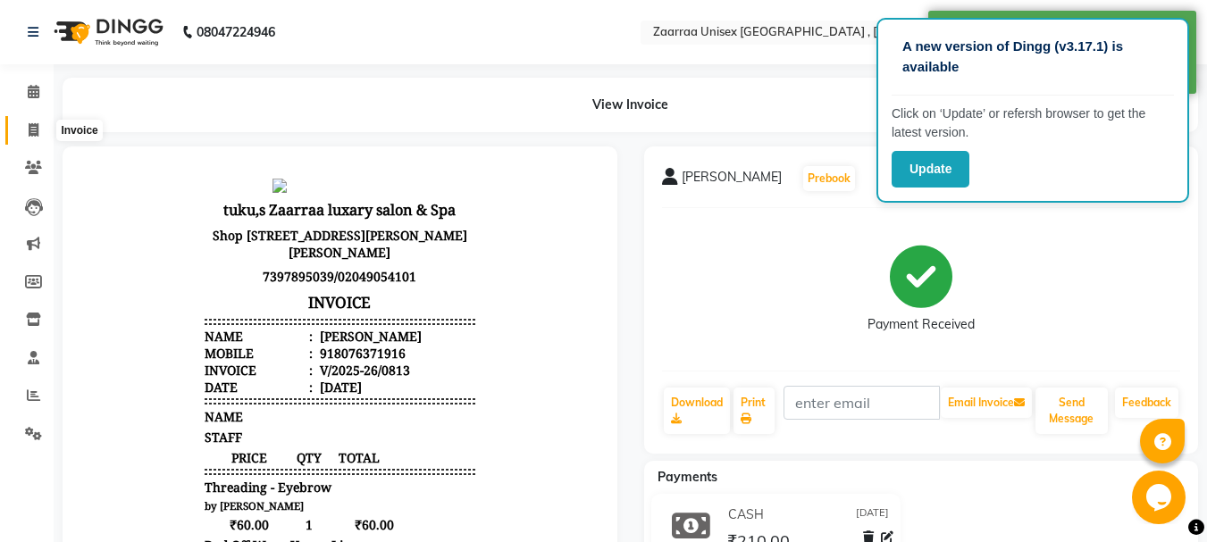
click at [27, 125] on span at bounding box center [33, 131] width 31 height 21
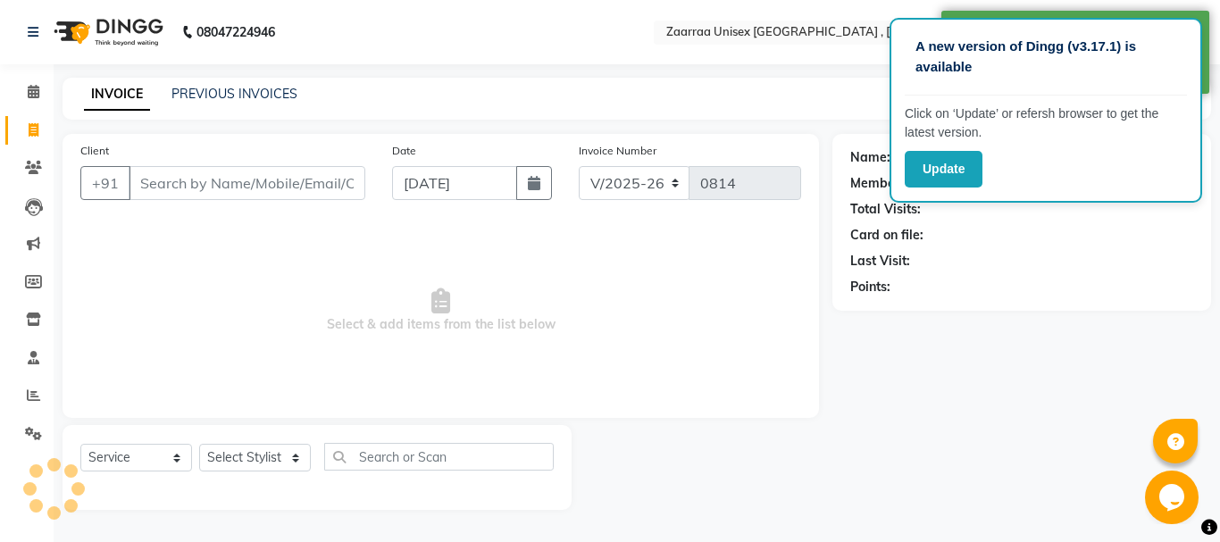
click at [180, 184] on input "Client" at bounding box center [247, 183] width 237 height 34
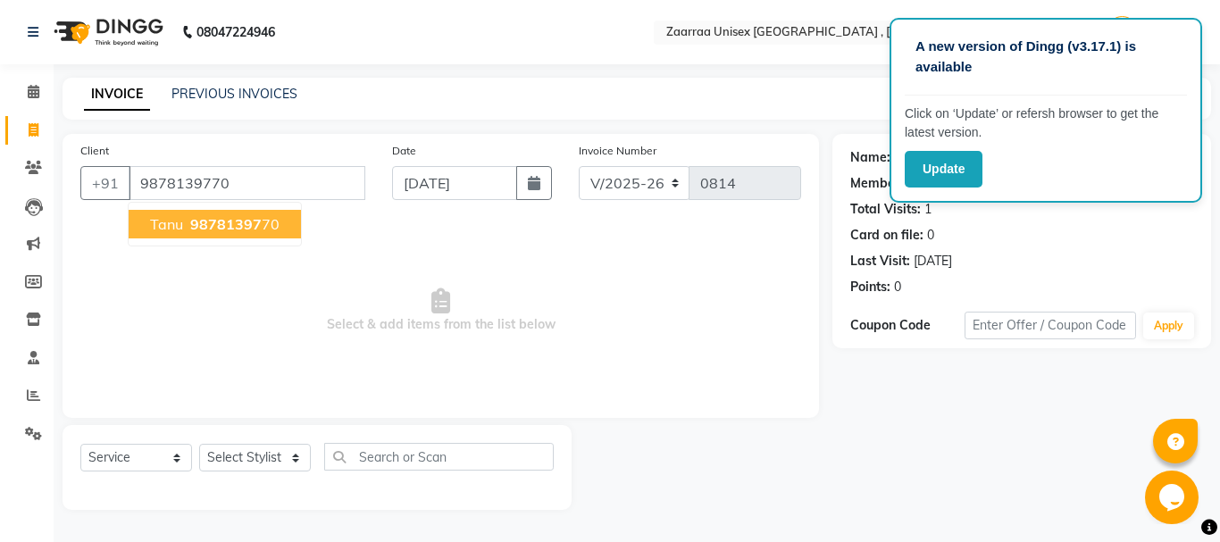
click at [217, 220] on span "98781397" at bounding box center [225, 224] width 71 height 18
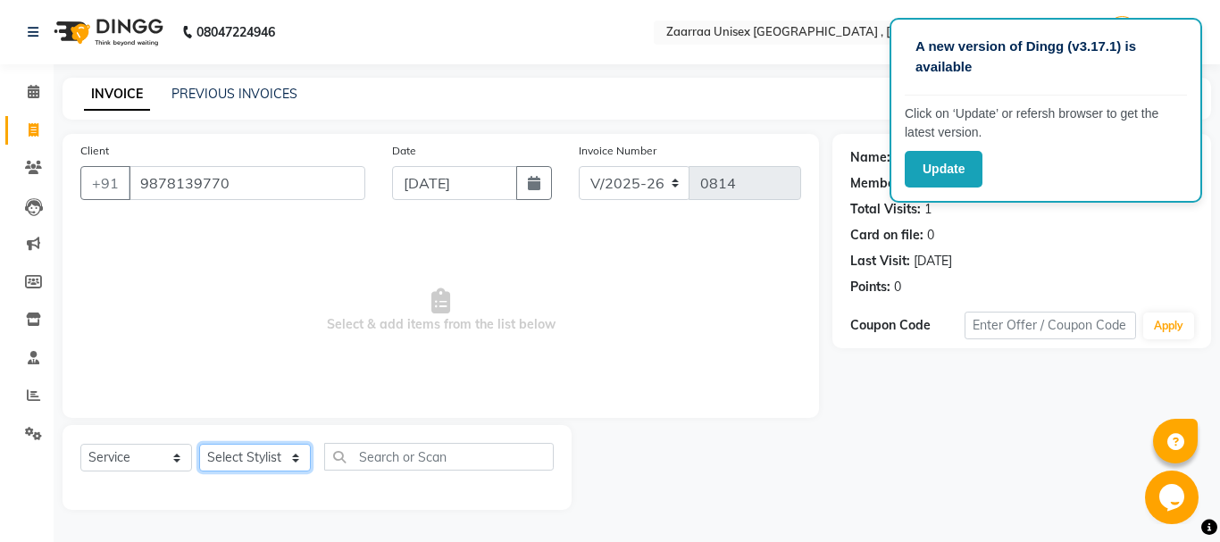
click at [250, 463] on select "Select Stylist [PERSON_NAME] nisha [PERSON_NAME] swati" at bounding box center [255, 458] width 112 height 28
click at [199, 444] on select "Select Stylist [PERSON_NAME] nisha [PERSON_NAME] swati" at bounding box center [255, 458] width 112 height 28
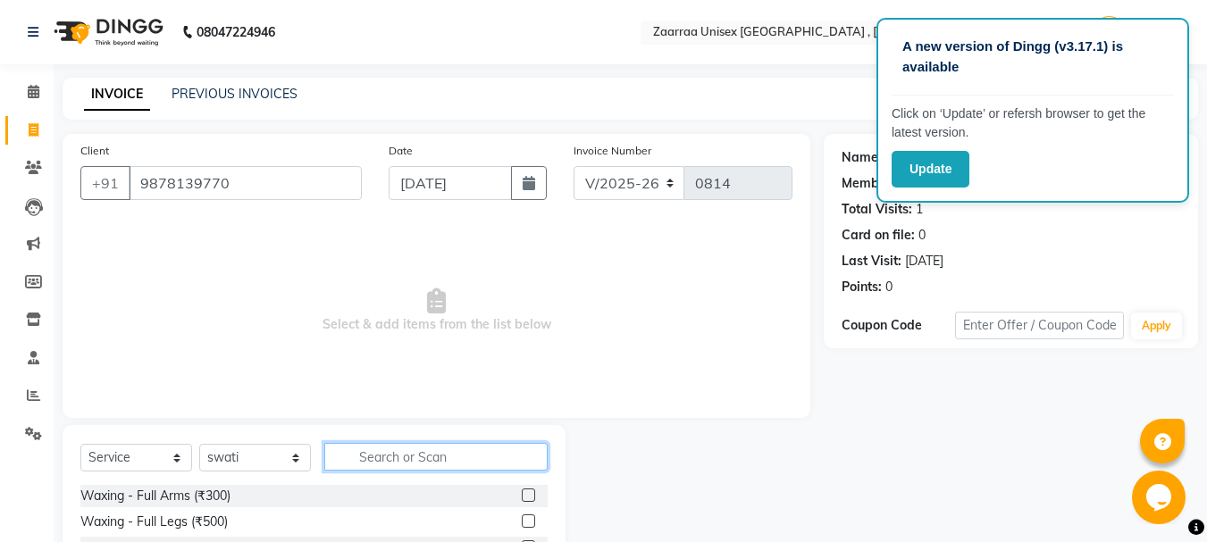
click at [452, 463] on input "text" at bounding box center [435, 457] width 223 height 28
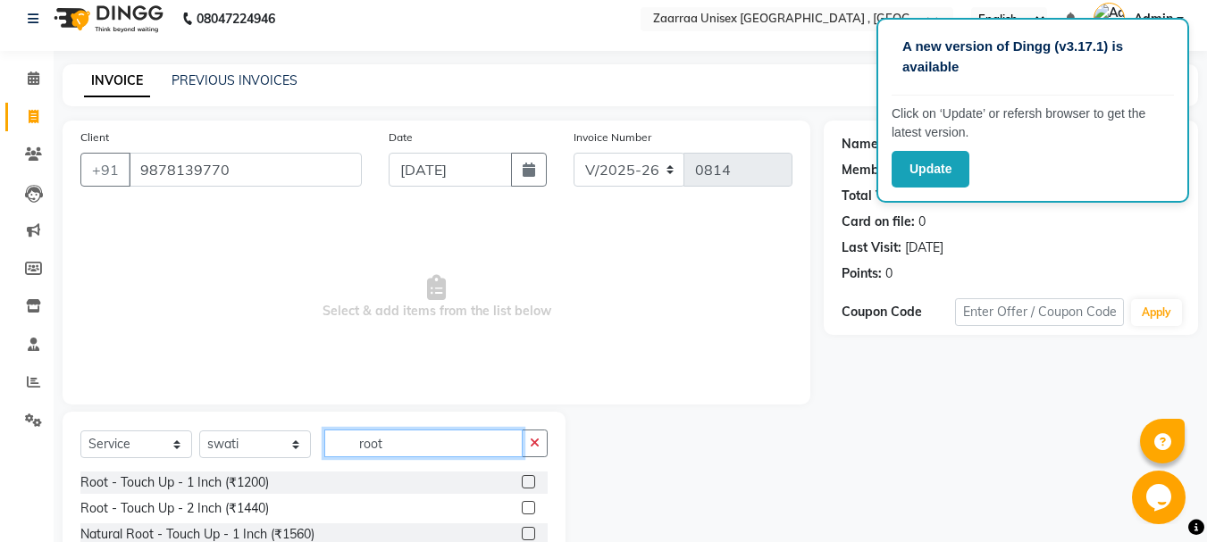
scroll to position [98, 0]
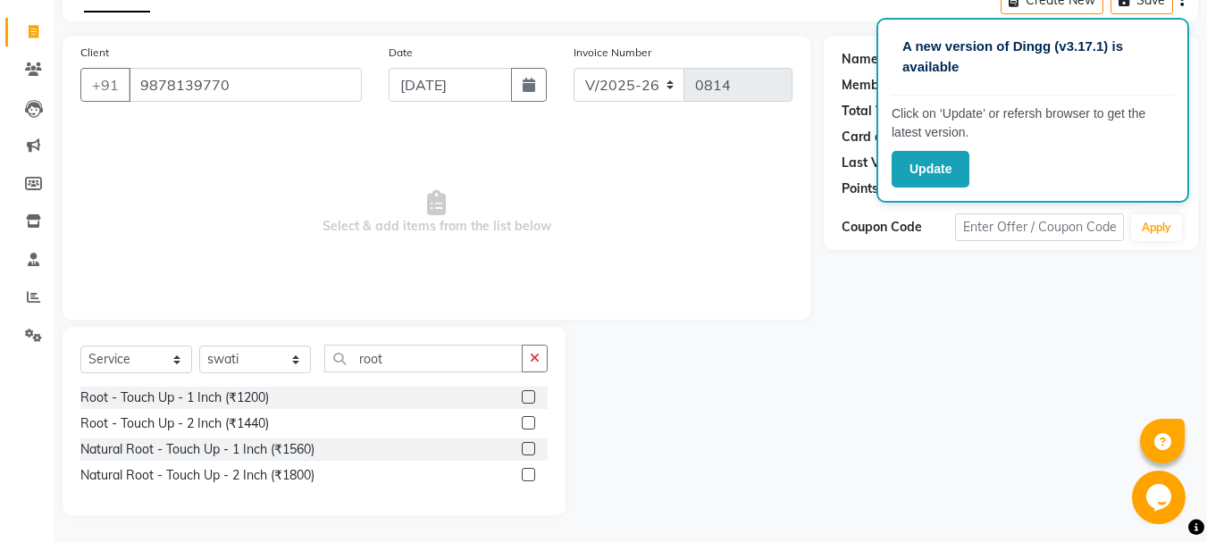
click at [528, 474] on label at bounding box center [528, 474] width 13 height 13
click at [528, 474] on input "checkbox" at bounding box center [528, 476] width 12 height 12
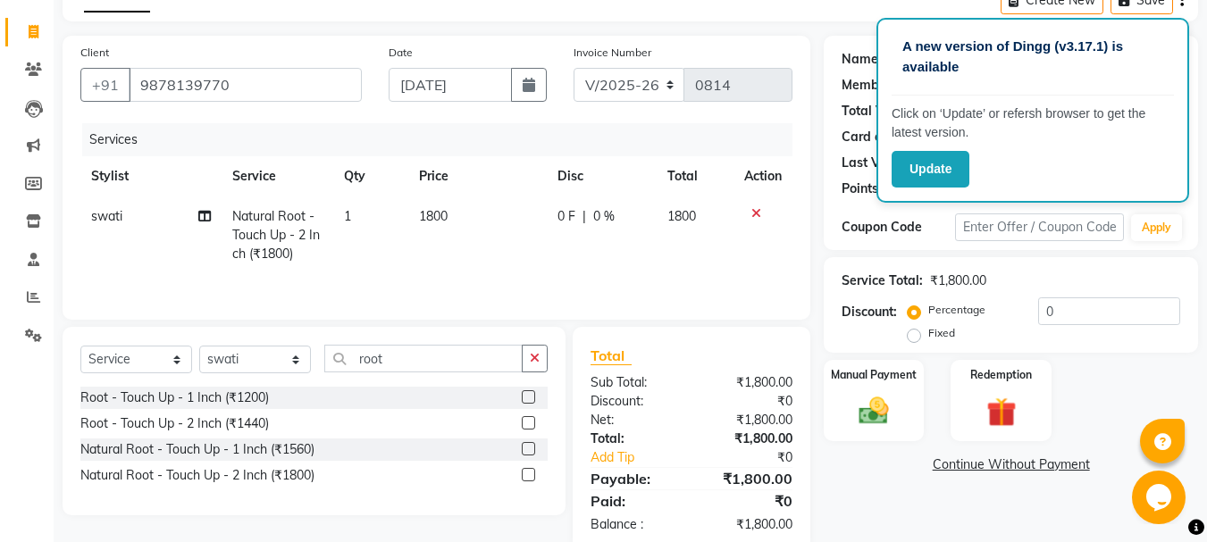
click at [457, 220] on td "1800" at bounding box center [477, 236] width 138 height 78
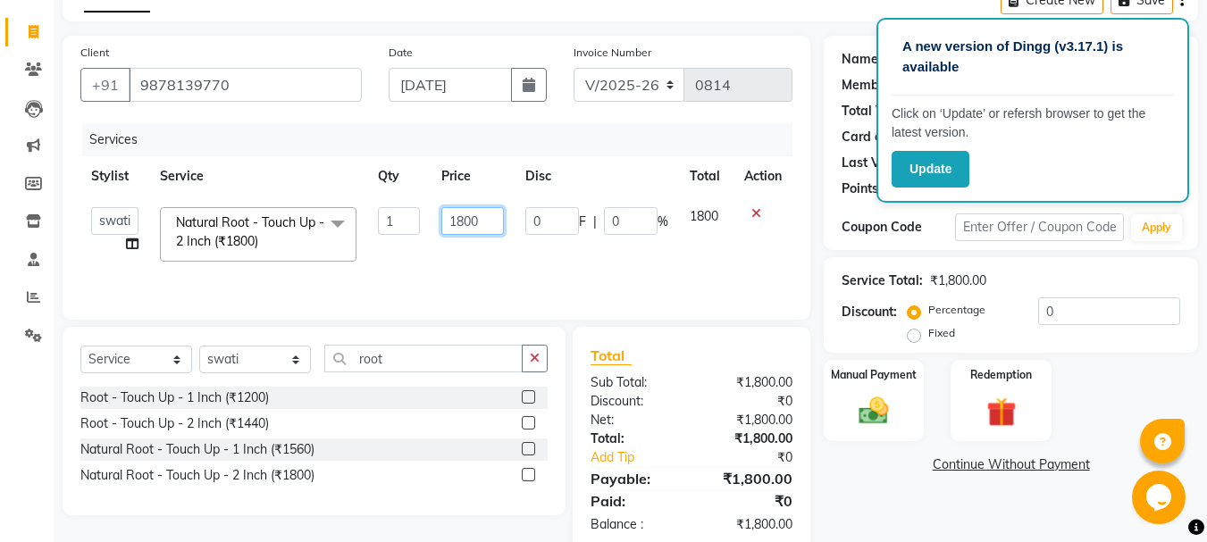
click at [457, 220] on input "1800" at bounding box center [472, 221] width 62 height 28
click at [472, 221] on input "1800" at bounding box center [472, 221] width 62 height 28
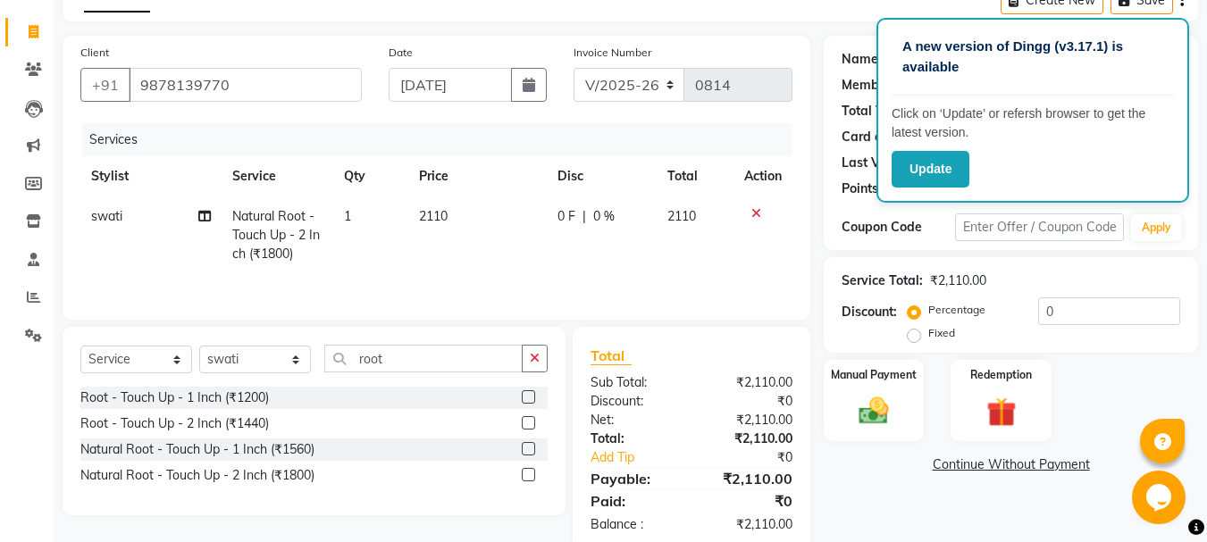
click at [865, 499] on div "Name: Tanu Membership: No Active Membership Total Visits: 1 Card on file: 0 Las…" at bounding box center [1018, 294] width 388 height 516
click at [863, 423] on img at bounding box center [874, 411] width 50 height 36
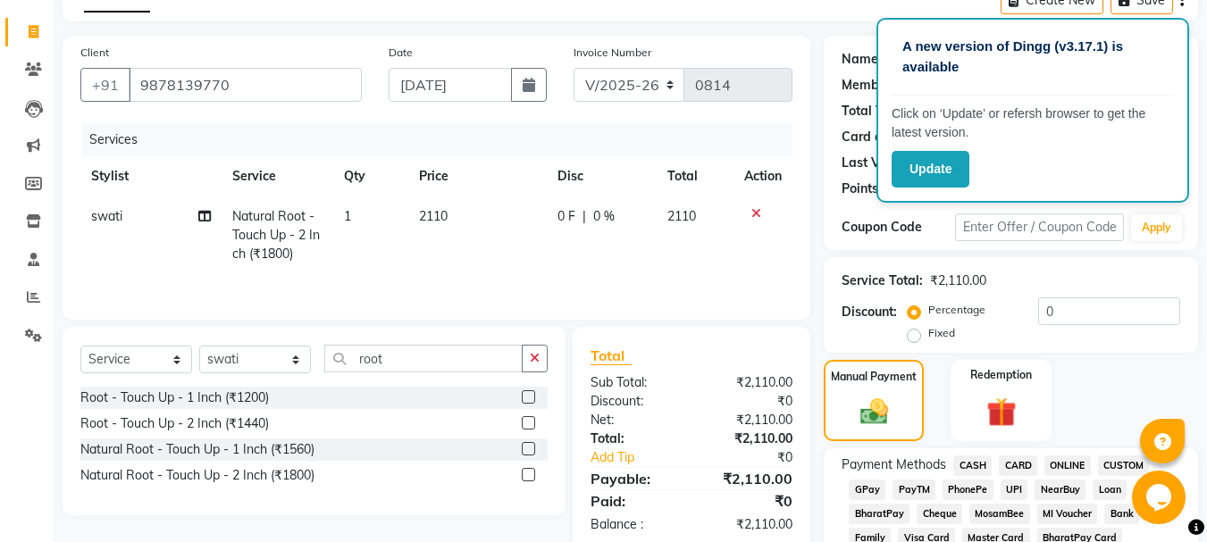
click at [854, 486] on span "GPay" at bounding box center [867, 490] width 37 height 21
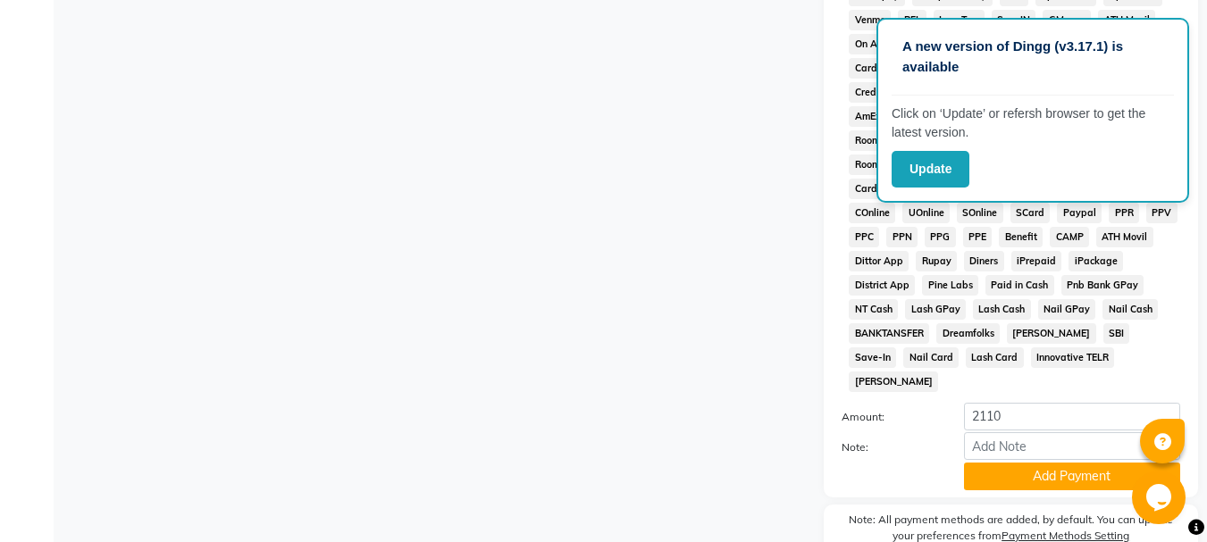
scroll to position [784, 0]
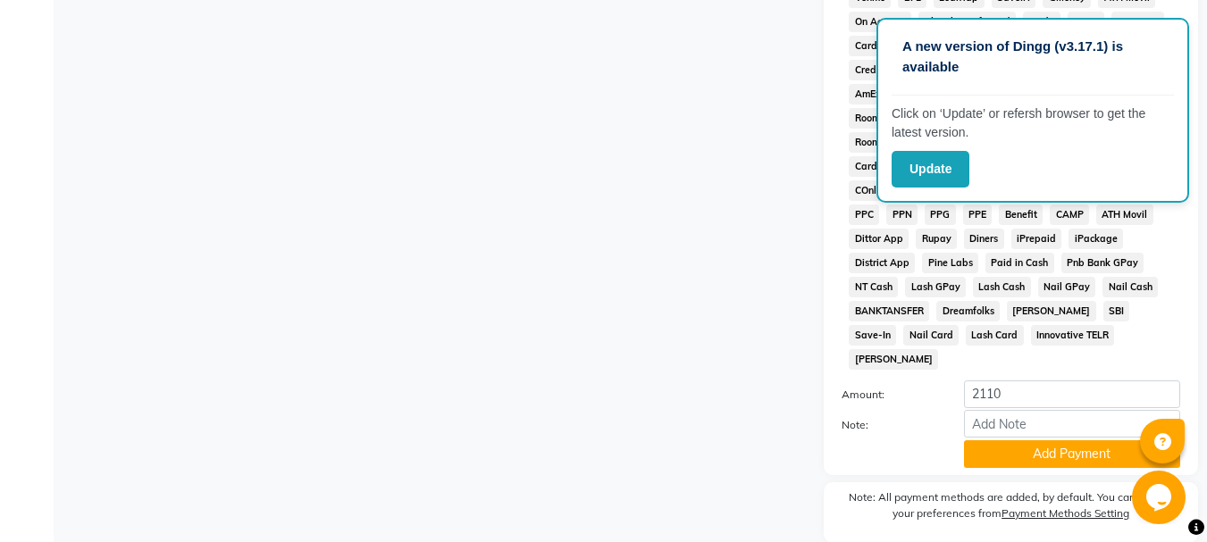
click at [1053, 444] on div "Payment Methods CASH CARD ONLINE CUSTOM GPay PayTM PhonePe UPI NearBuy Loan Bha…" at bounding box center [1011, 119] width 374 height 712
click at [1059, 440] on button "Add Payment" at bounding box center [1072, 454] width 216 height 28
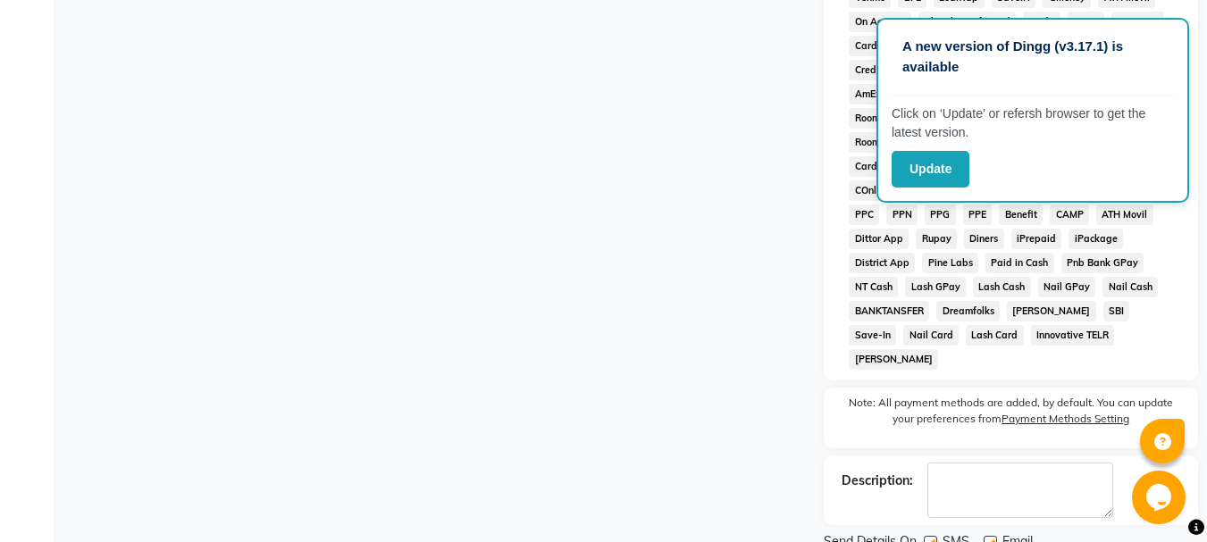
click at [988, 536] on label at bounding box center [990, 542] width 13 height 13
click at [988, 538] on input "checkbox" at bounding box center [990, 544] width 12 height 12
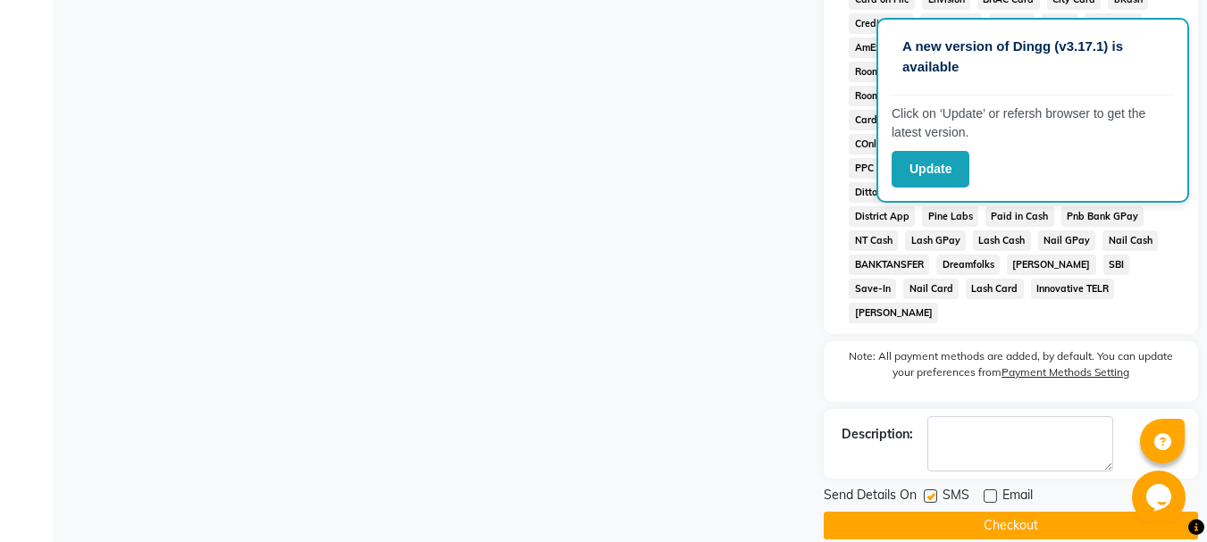
click at [926, 490] on label at bounding box center [930, 496] width 13 height 13
click at [926, 491] on input "checkbox" at bounding box center [930, 497] width 12 height 12
click at [928, 512] on button "Checkout" at bounding box center [1011, 526] width 374 height 28
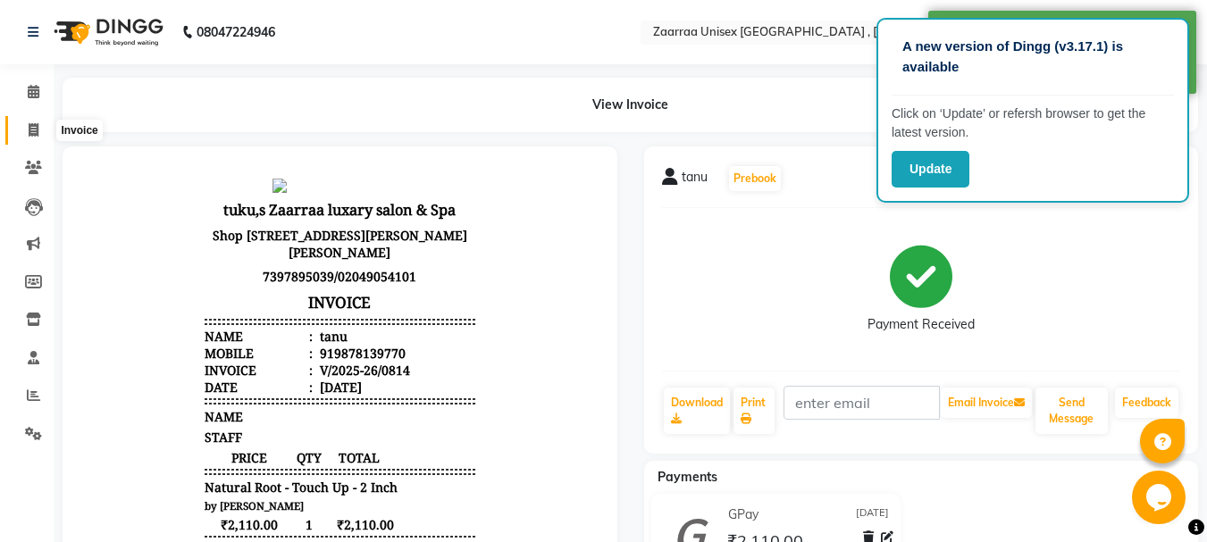
click at [28, 129] on span at bounding box center [33, 131] width 31 height 21
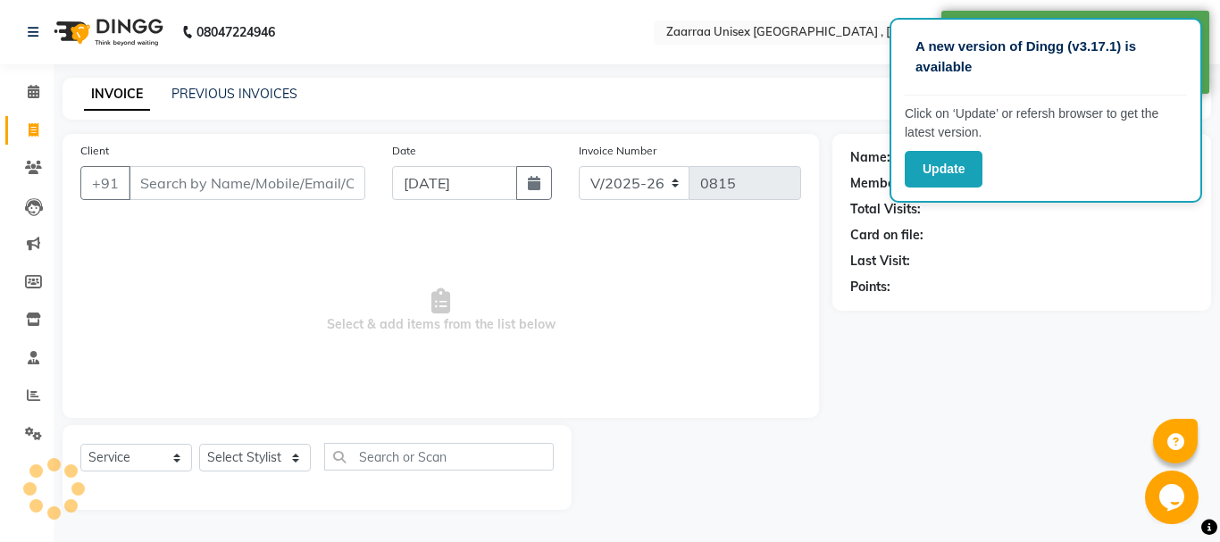
click at [183, 189] on input "Client" at bounding box center [247, 183] width 237 height 34
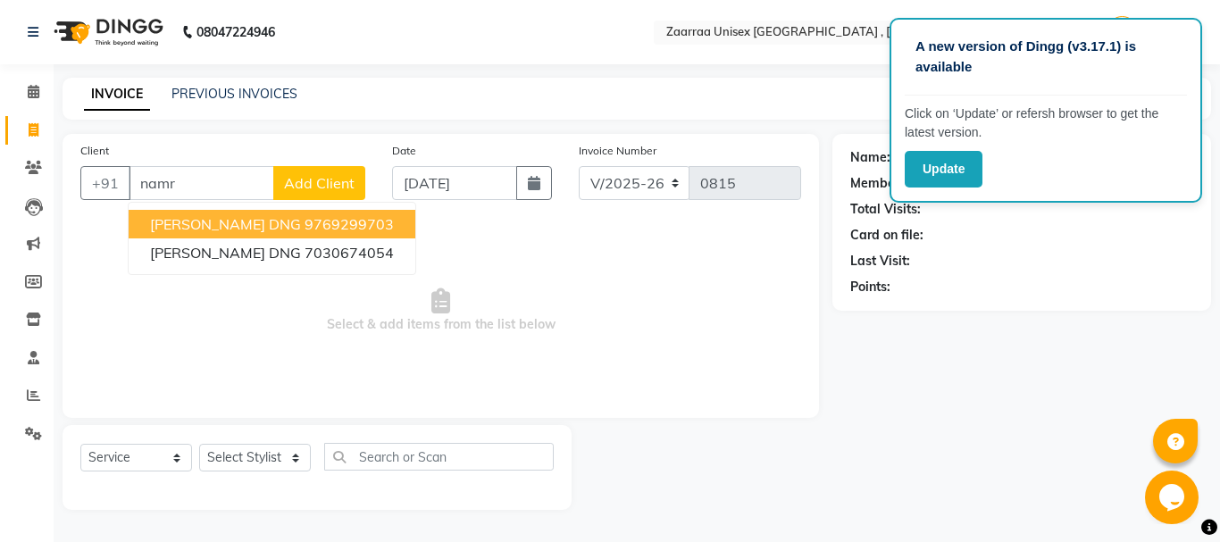
click at [305, 227] on ngb-highlight "9769299703" at bounding box center [349, 224] width 89 height 18
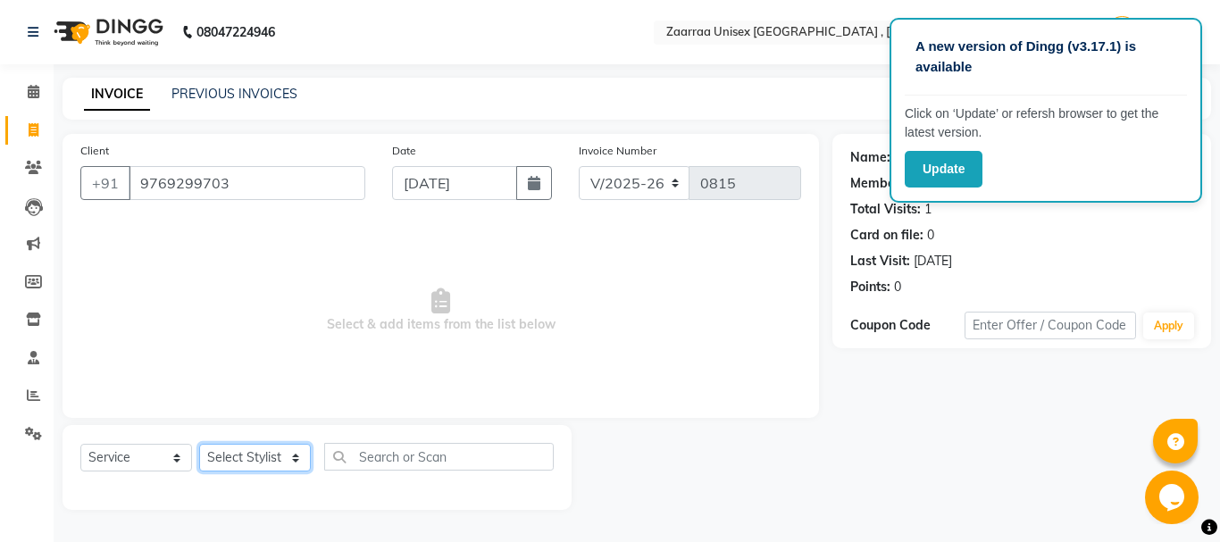
click at [253, 447] on select "Select Stylist [PERSON_NAME] nisha [PERSON_NAME] swati" at bounding box center [255, 458] width 112 height 28
click at [199, 444] on select "Select Stylist [PERSON_NAME] nisha [PERSON_NAME] swati" at bounding box center [255, 458] width 112 height 28
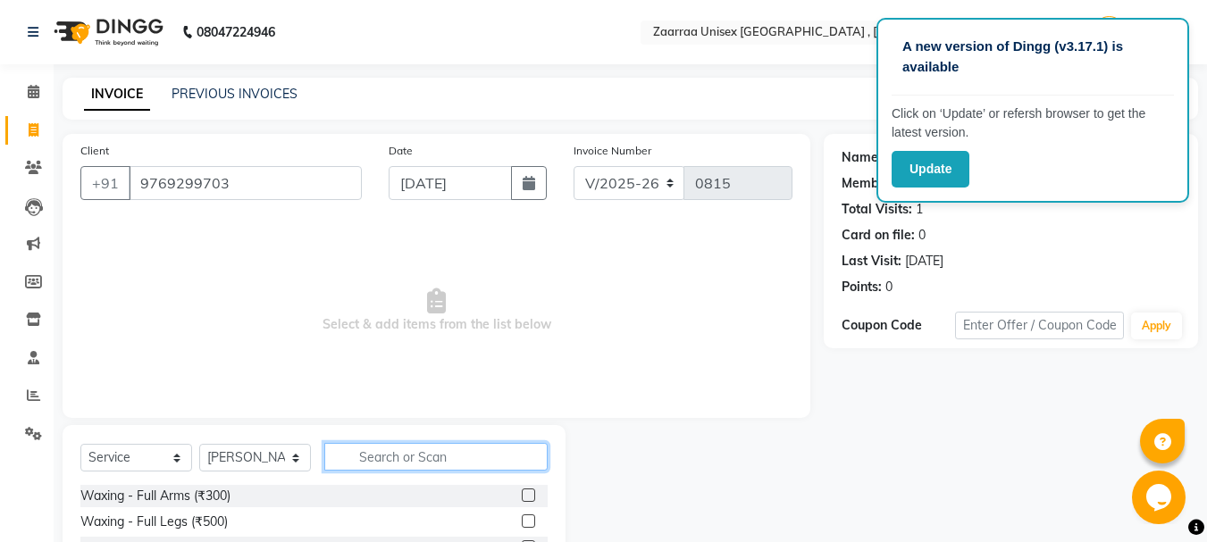
click at [393, 459] on input "text" at bounding box center [435, 457] width 223 height 28
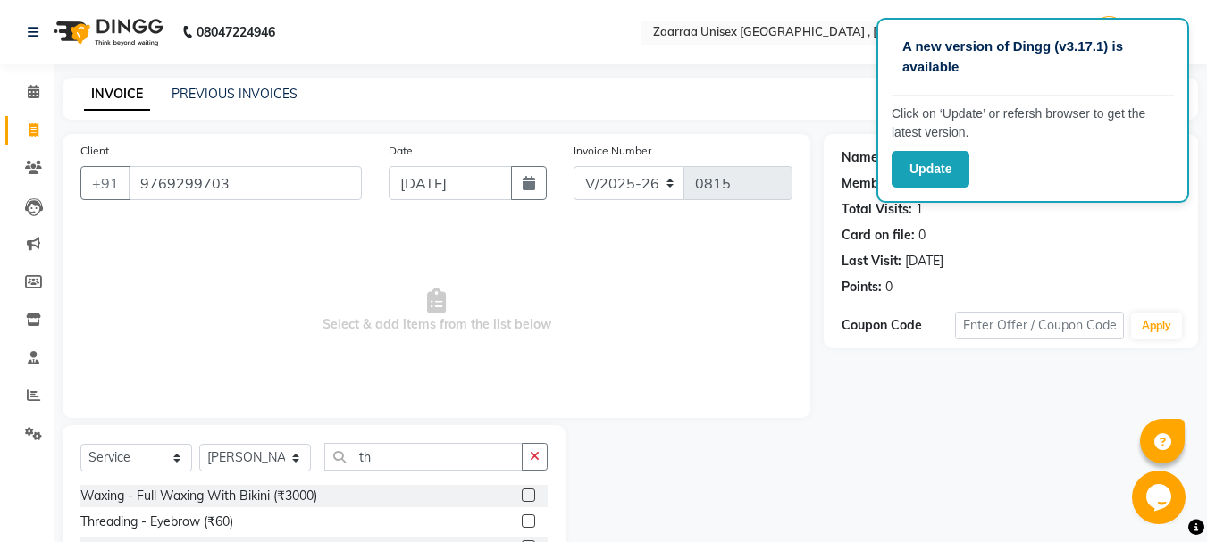
click at [522, 519] on label at bounding box center [528, 521] width 13 height 13
click at [522, 519] on input "checkbox" at bounding box center [528, 522] width 12 height 12
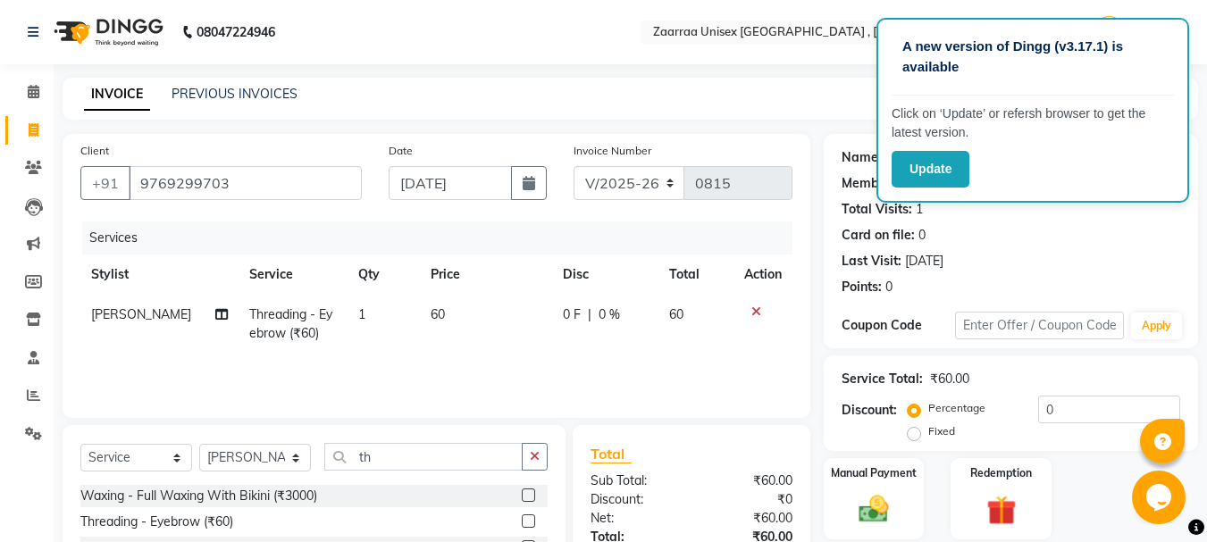
scroll to position [173, 0]
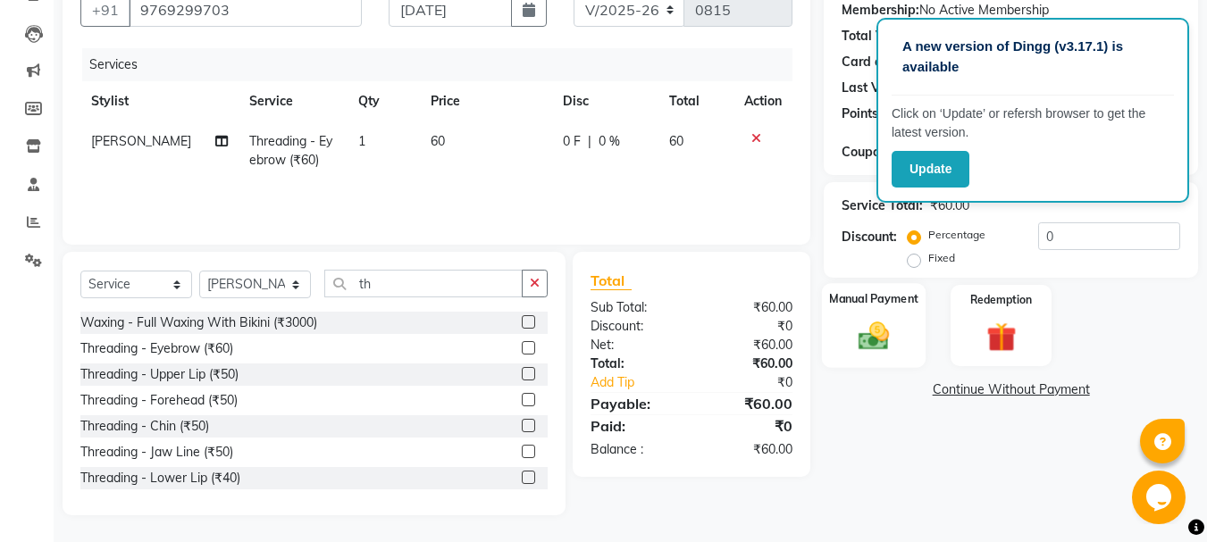
click at [865, 330] on img at bounding box center [874, 336] width 50 height 36
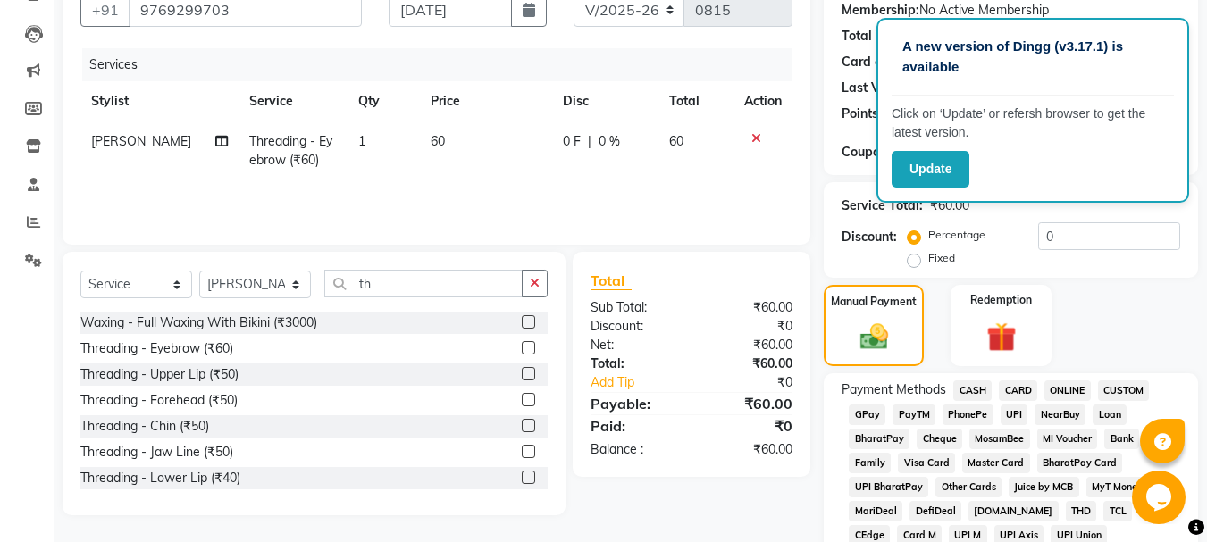
click at [870, 417] on span "GPay" at bounding box center [867, 415] width 37 height 21
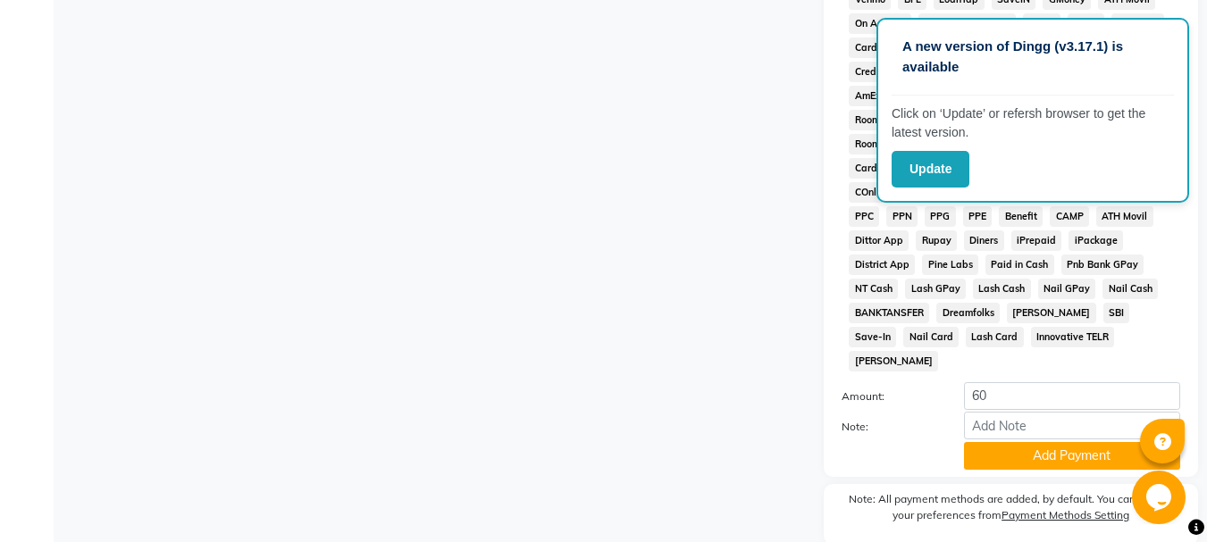
scroll to position [824, 0]
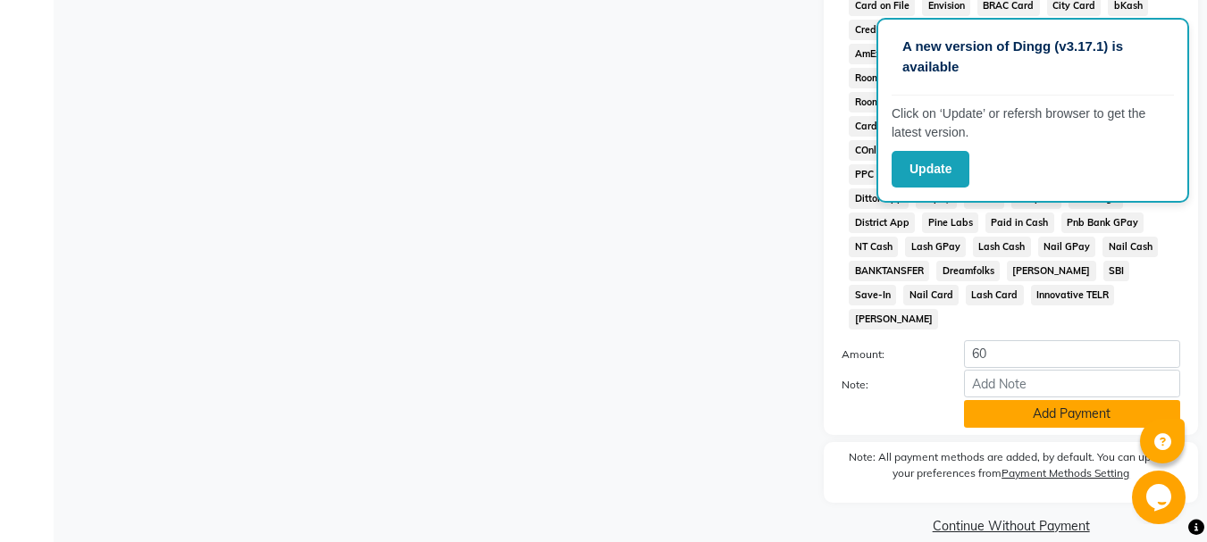
click at [1048, 400] on button "Add Payment" at bounding box center [1072, 414] width 216 height 28
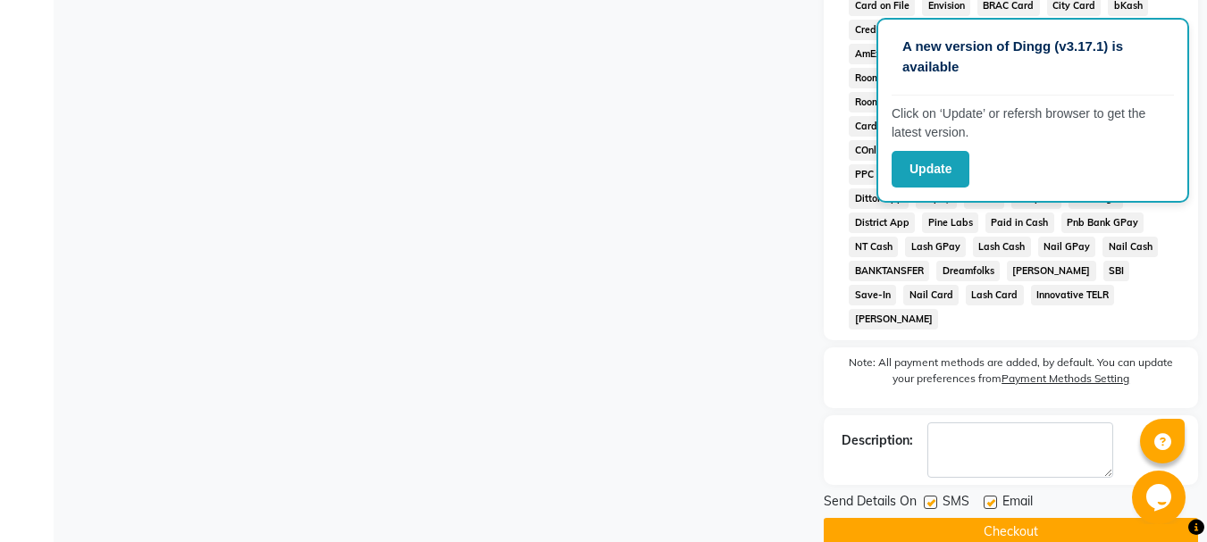
click at [991, 496] on label at bounding box center [990, 502] width 13 height 13
click at [991, 498] on input "checkbox" at bounding box center [990, 504] width 12 height 12
click at [928, 496] on label at bounding box center [930, 502] width 13 height 13
click at [928, 498] on input "checkbox" at bounding box center [930, 504] width 12 height 12
click at [929, 518] on button "Checkout" at bounding box center [1011, 532] width 374 height 28
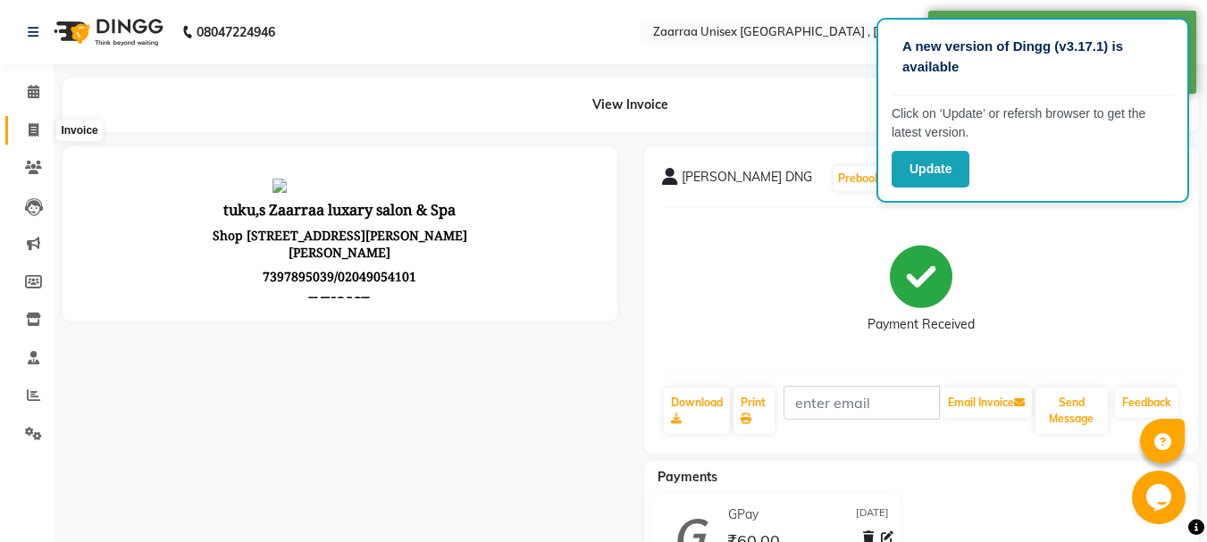
click at [40, 126] on span at bounding box center [33, 131] width 31 height 21
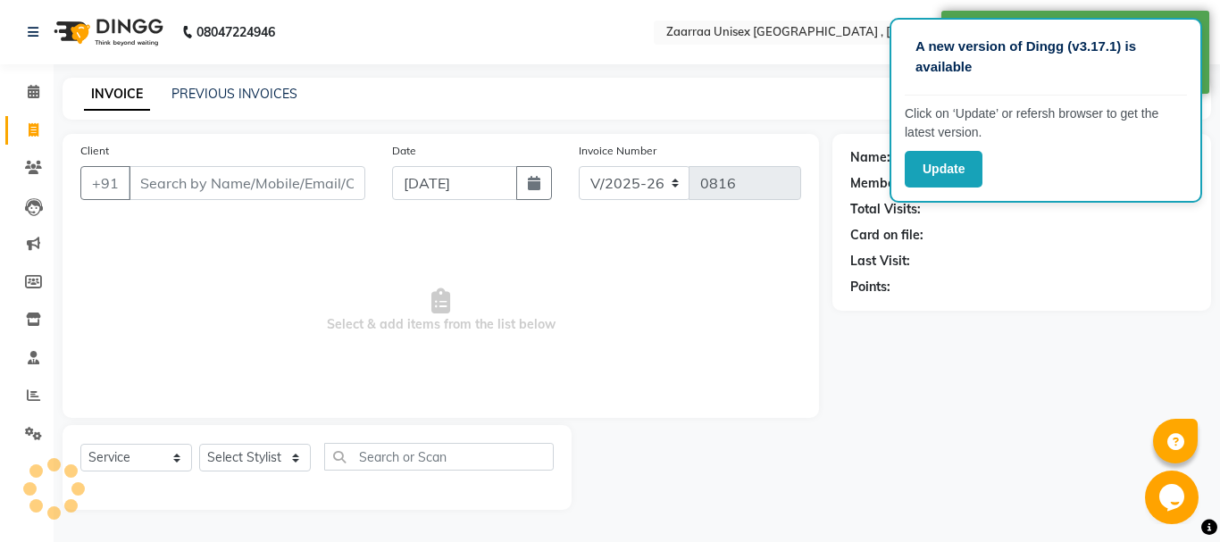
click at [171, 180] on input "Client" at bounding box center [247, 183] width 237 height 34
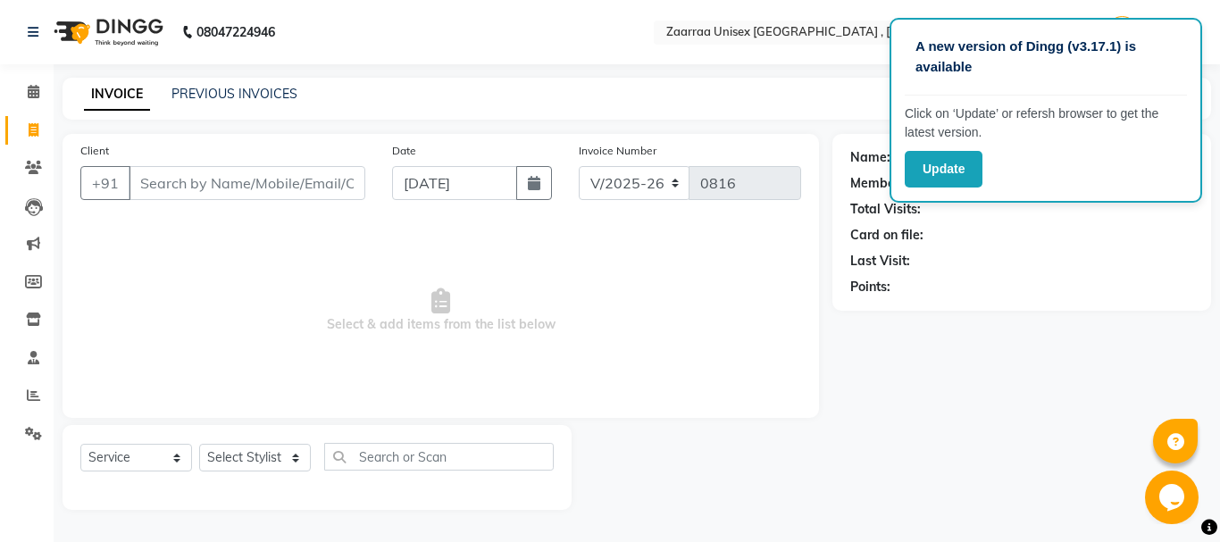
click at [195, 178] on input "Client" at bounding box center [247, 183] width 237 height 34
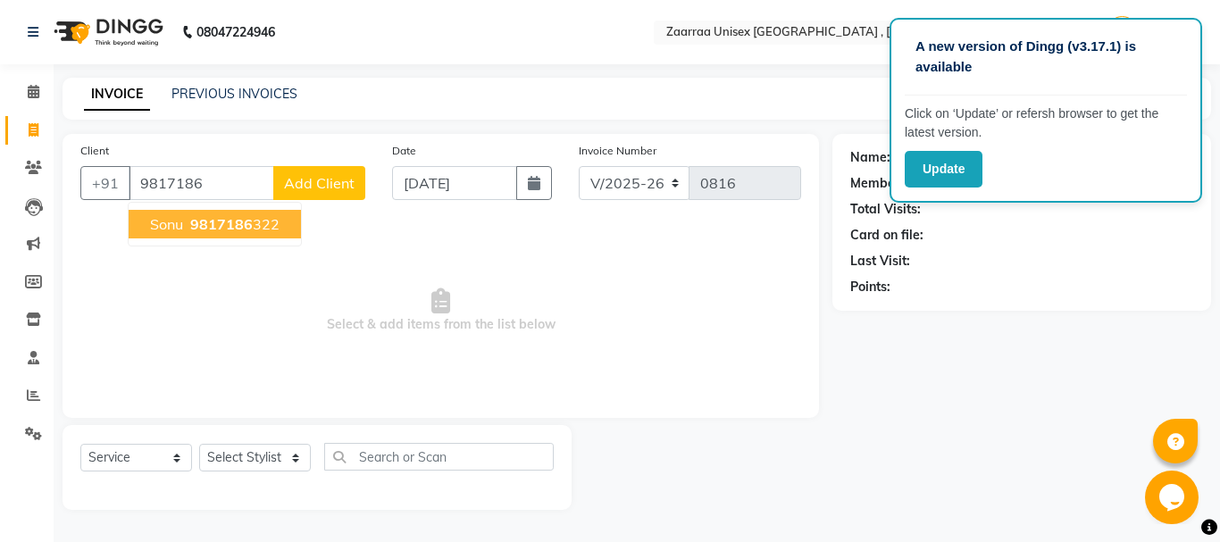
click at [229, 225] on span "9817186" at bounding box center [221, 224] width 63 height 18
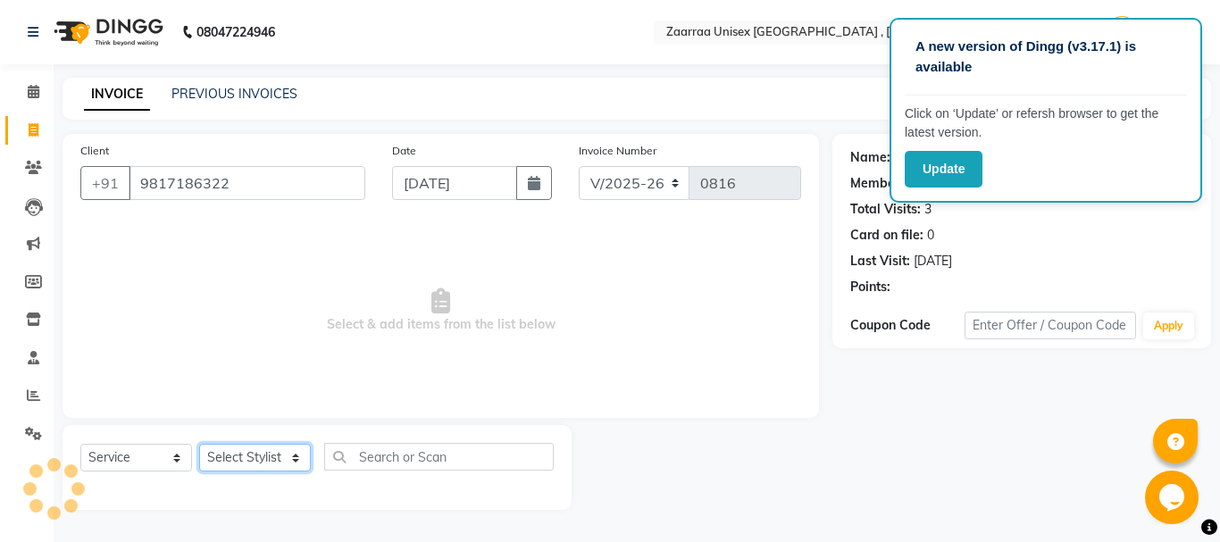
click at [256, 461] on select "Select Stylist [PERSON_NAME] nisha [PERSON_NAME] swati" at bounding box center [255, 458] width 112 height 28
click at [199, 444] on select "Select Stylist [PERSON_NAME] nisha [PERSON_NAME] swati" at bounding box center [255, 458] width 112 height 28
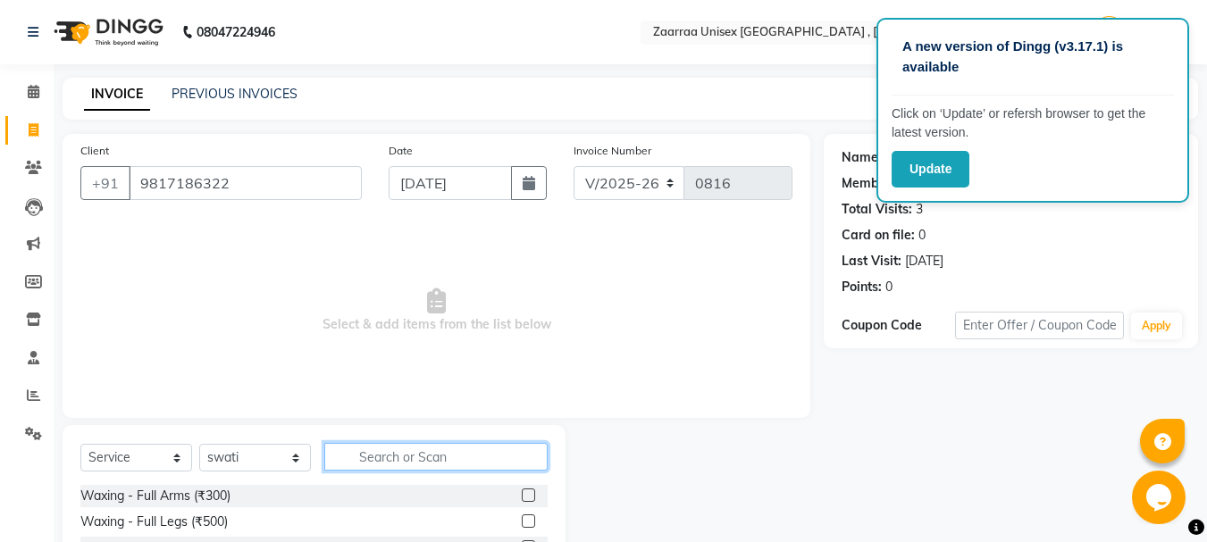
click at [460, 443] on input "text" at bounding box center [435, 457] width 223 height 28
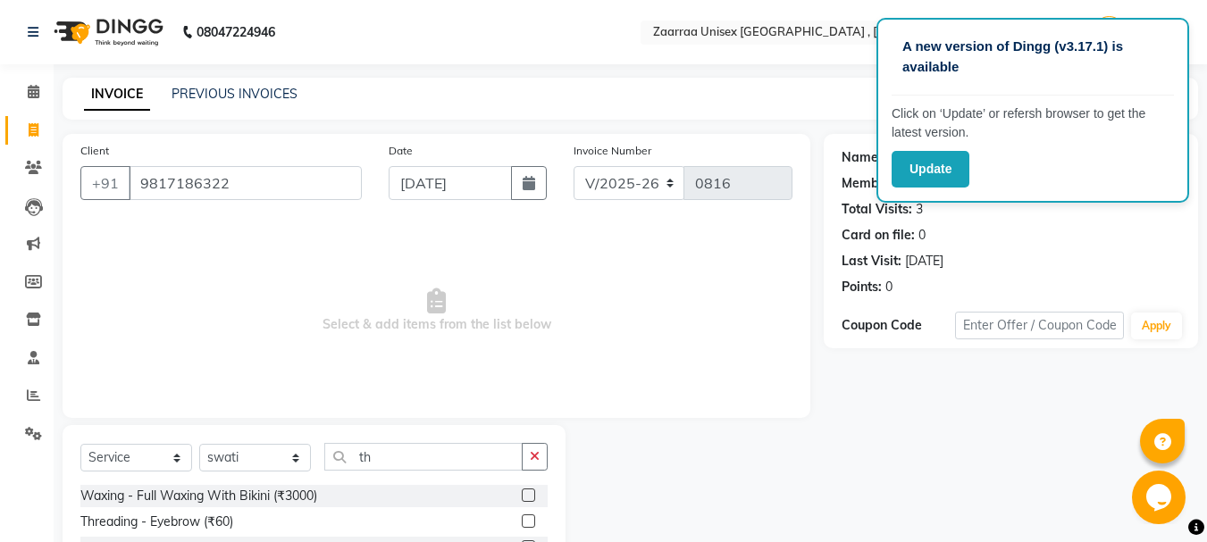
click at [522, 525] on label at bounding box center [528, 521] width 13 height 13
click at [522, 525] on input "checkbox" at bounding box center [528, 522] width 12 height 12
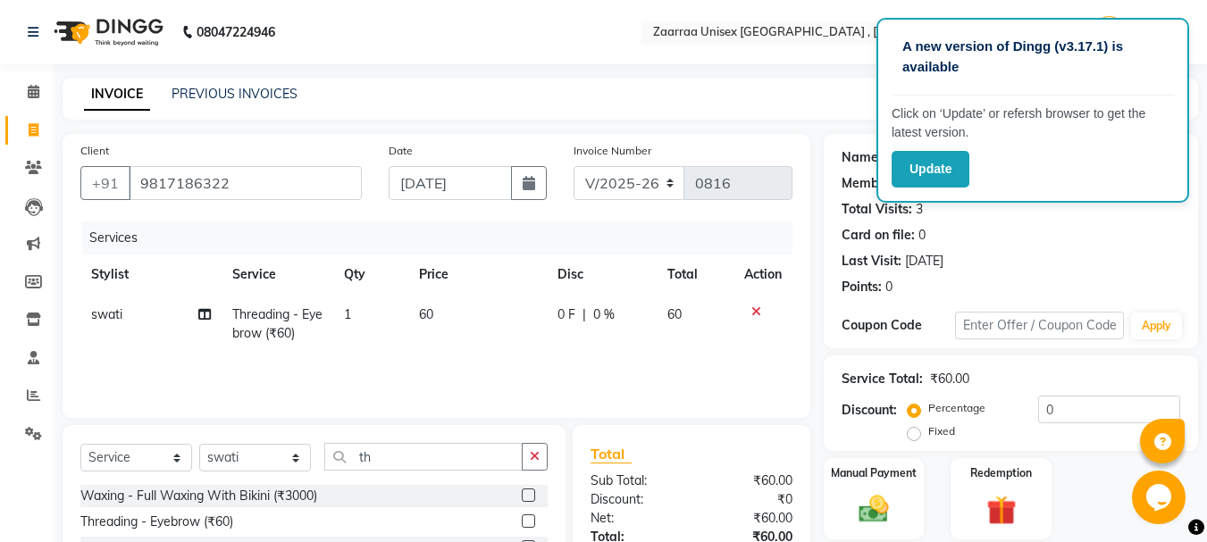
scroll to position [173, 0]
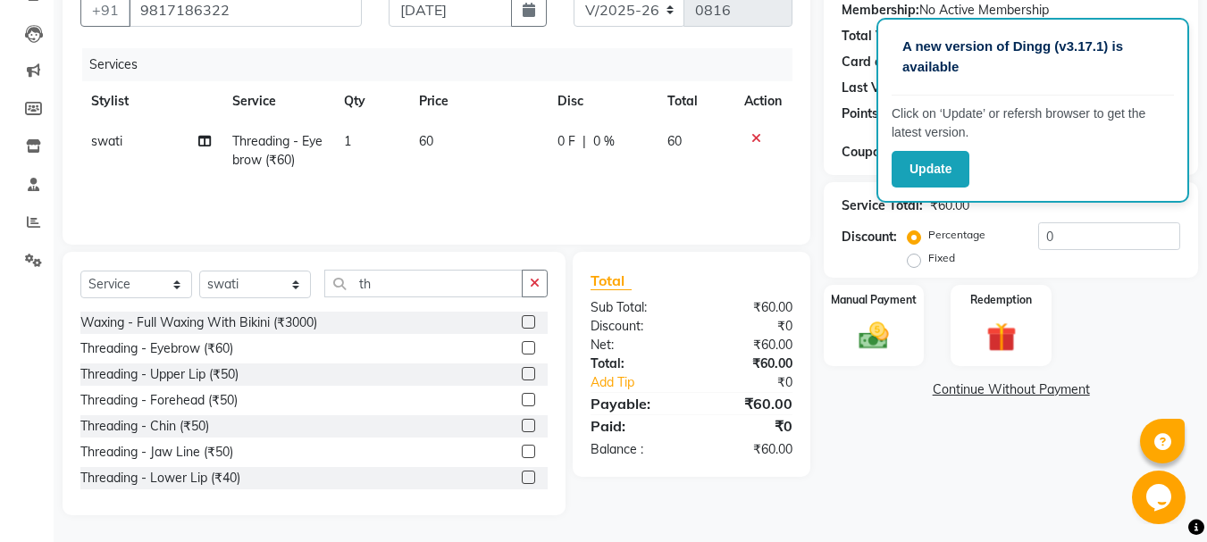
click at [890, 418] on div "Name: [PERSON_NAME] Membership: No Active Membership Total Visits: 3 Card on fi…" at bounding box center [1018, 238] width 388 height 555
click at [871, 331] on img at bounding box center [874, 336] width 50 height 36
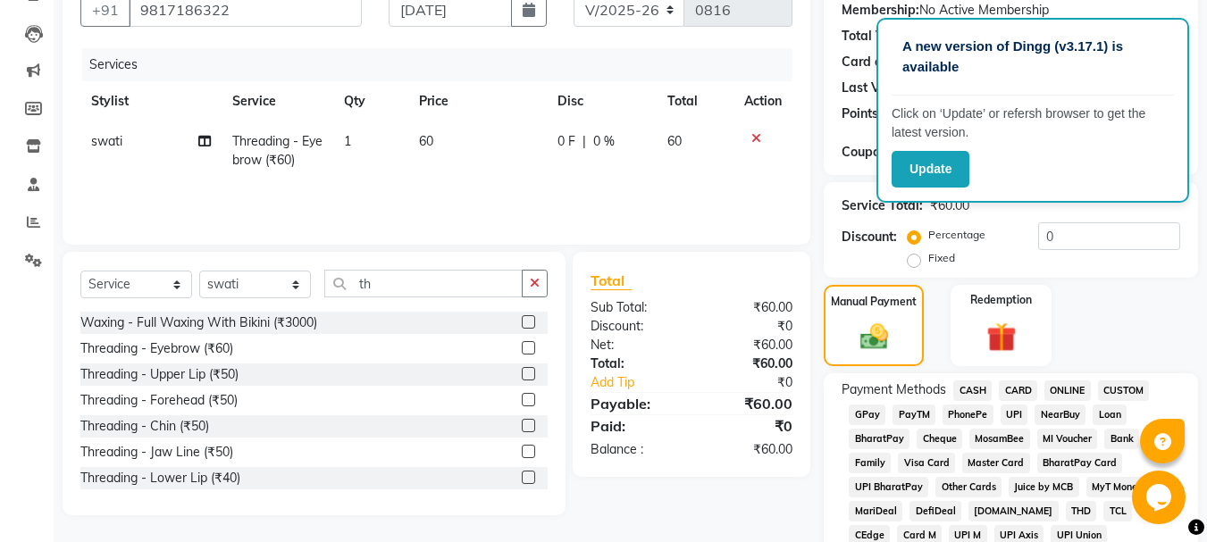
click at [855, 411] on span "GPay" at bounding box center [867, 415] width 37 height 21
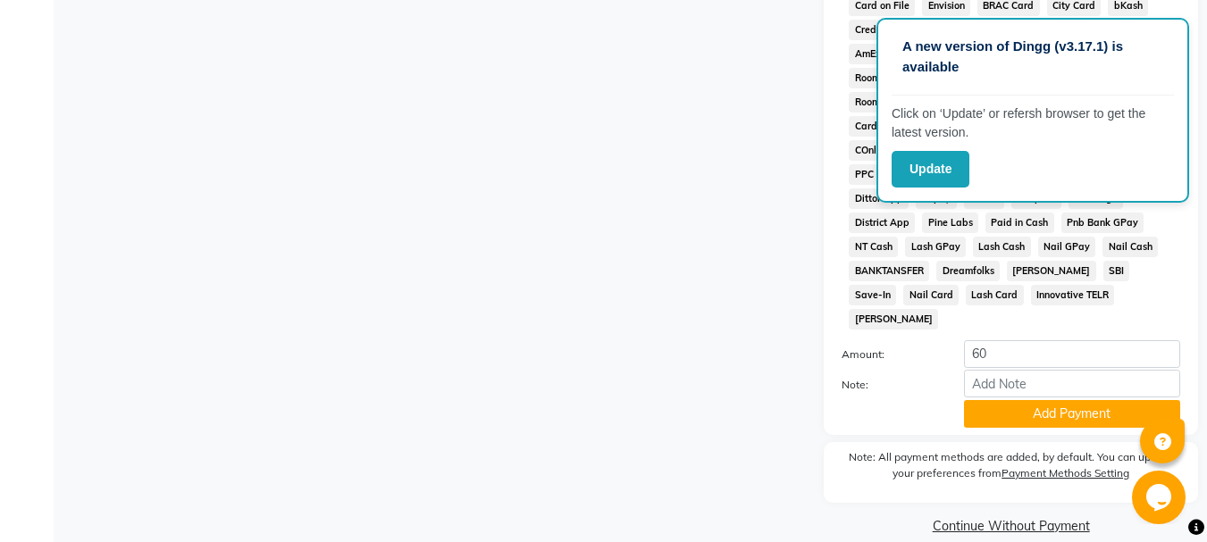
drag, startPoint x: 1083, startPoint y: 381, endPoint x: 1075, endPoint y: 388, distance: 10.8
click at [1083, 400] on button "Add Payment" at bounding box center [1072, 414] width 216 height 28
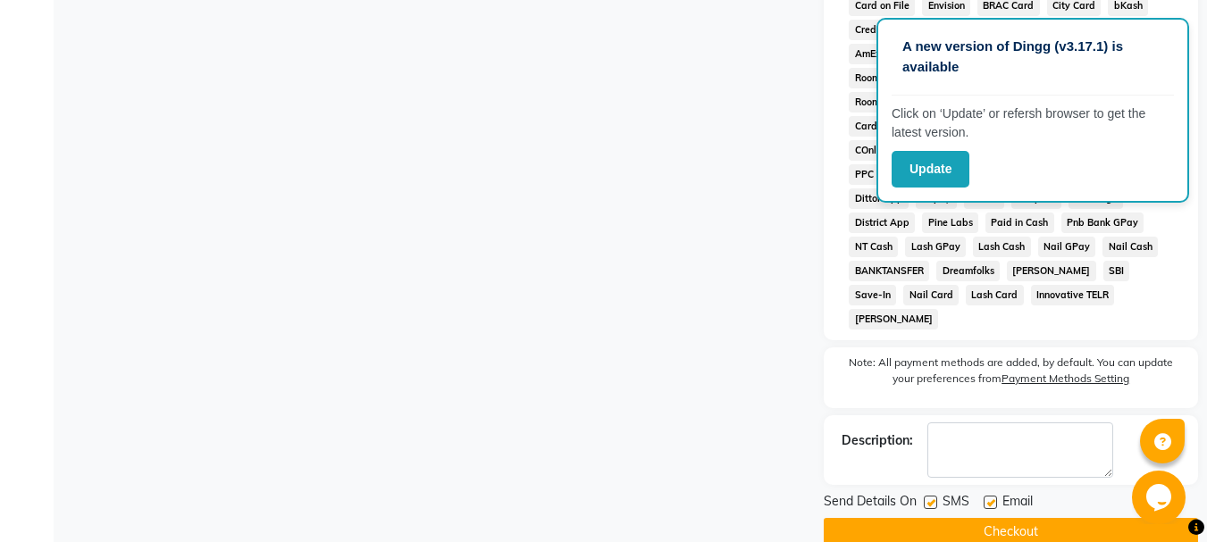
click at [990, 496] on label at bounding box center [990, 502] width 13 height 13
click at [990, 498] on input "checkbox" at bounding box center [990, 504] width 12 height 12
click at [928, 496] on label at bounding box center [930, 502] width 13 height 13
click at [928, 498] on input "checkbox" at bounding box center [930, 504] width 12 height 12
click at [929, 518] on button "Checkout" at bounding box center [1011, 532] width 374 height 28
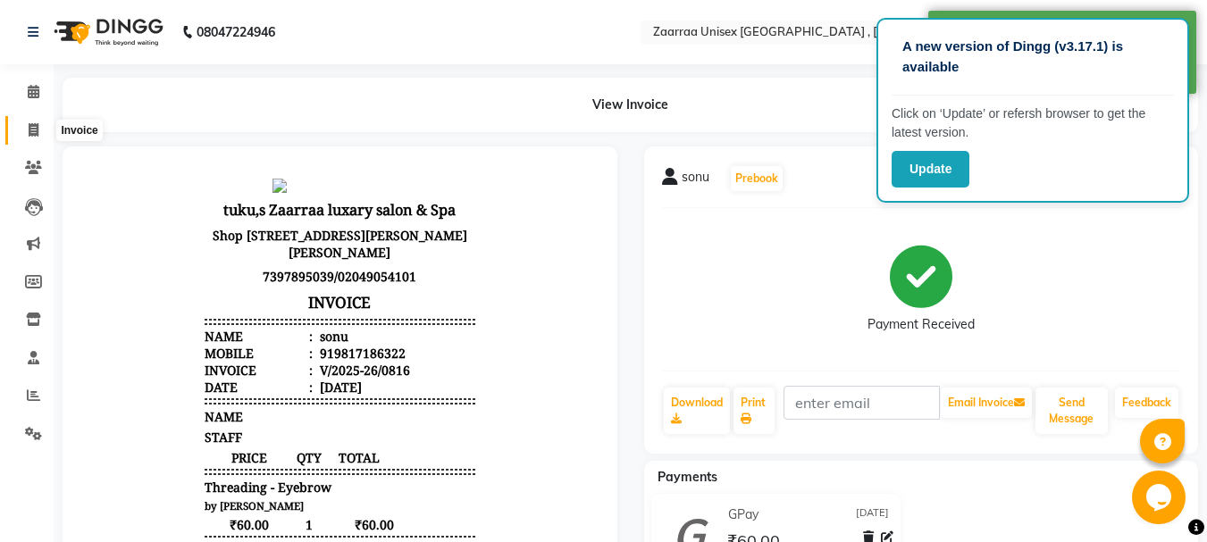
click at [32, 128] on icon at bounding box center [34, 129] width 10 height 13
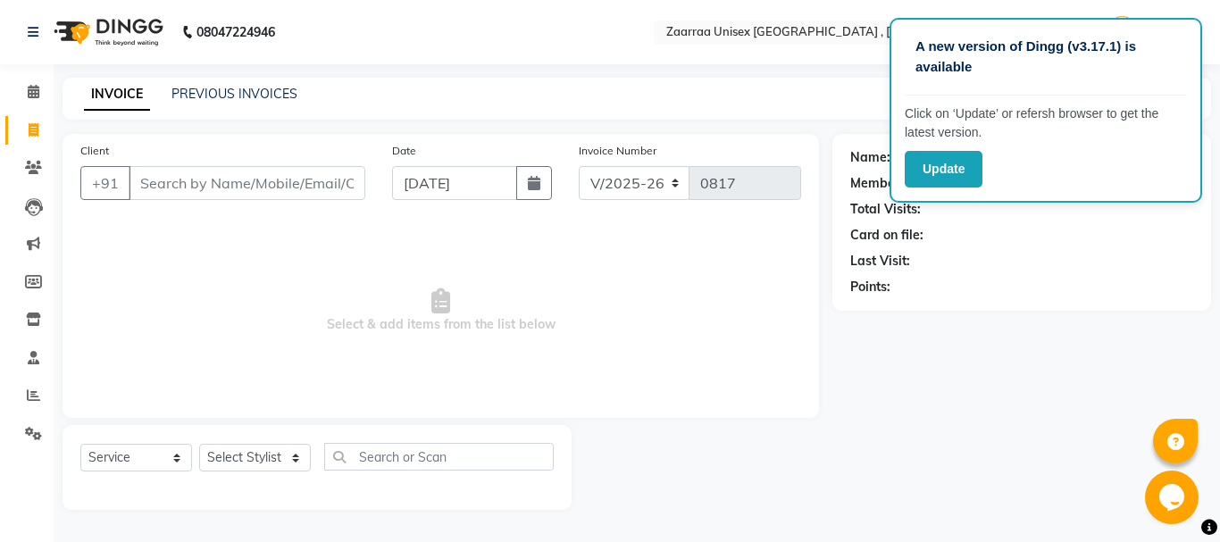
drag, startPoint x: 232, startPoint y: 85, endPoint x: 256, endPoint y: 165, distance: 84.0
click at [233, 85] on div "PREVIOUS INVOICES" at bounding box center [235, 94] width 126 height 19
click at [264, 91] on link "PREVIOUS INVOICES" at bounding box center [235, 94] width 126 height 16
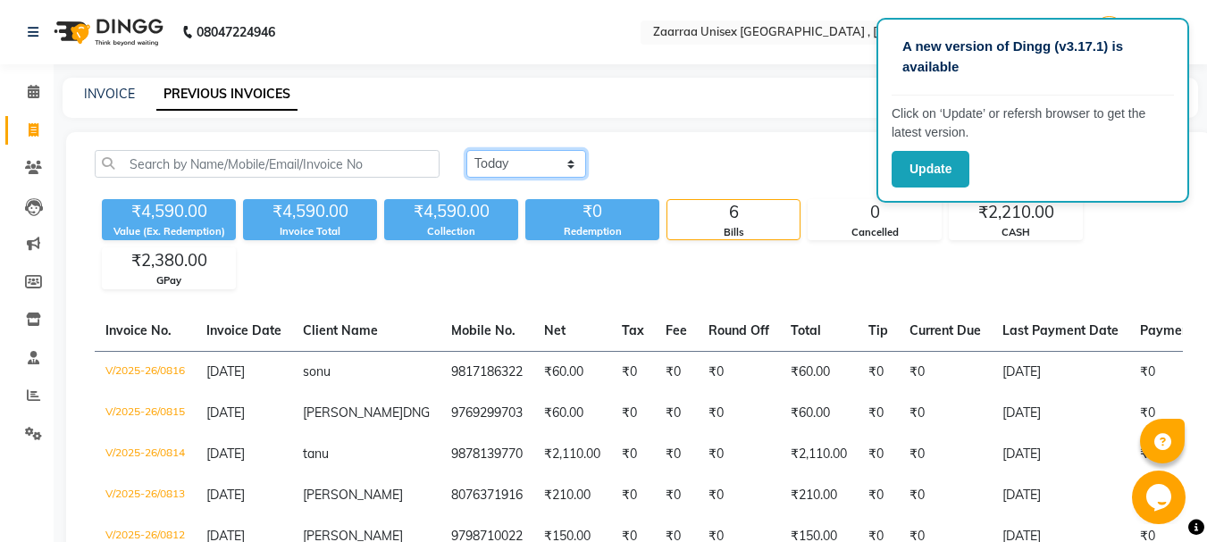
click at [498, 171] on select "[DATE] [DATE] Custom Range" at bounding box center [526, 164] width 120 height 28
click at [466, 150] on select "[DATE] [DATE] Custom Range" at bounding box center [526, 164] width 120 height 28
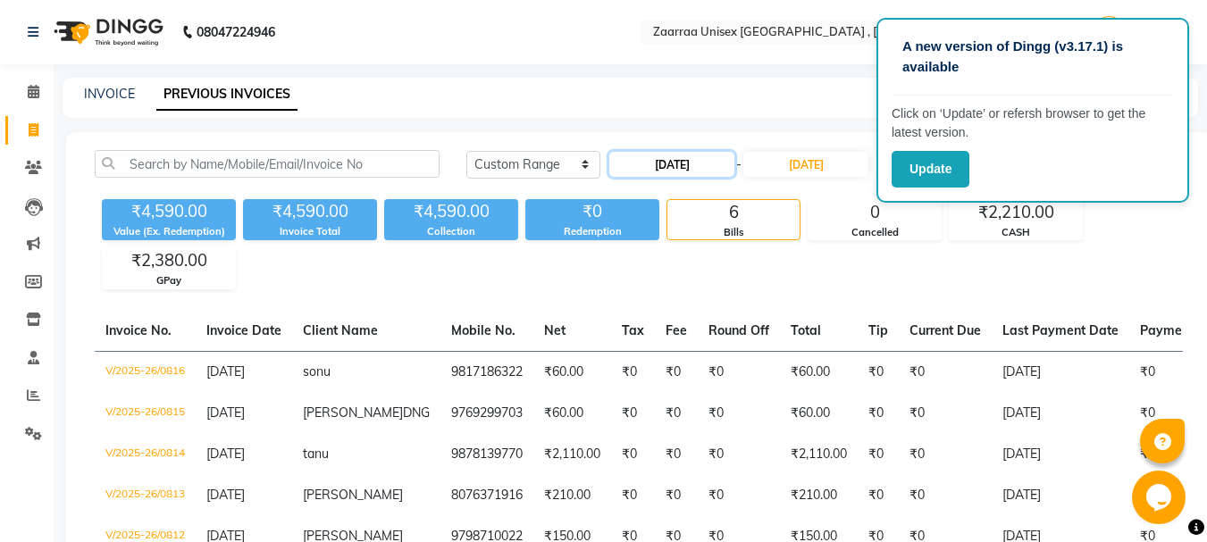
click at [669, 173] on input "[DATE]" at bounding box center [671, 164] width 125 height 25
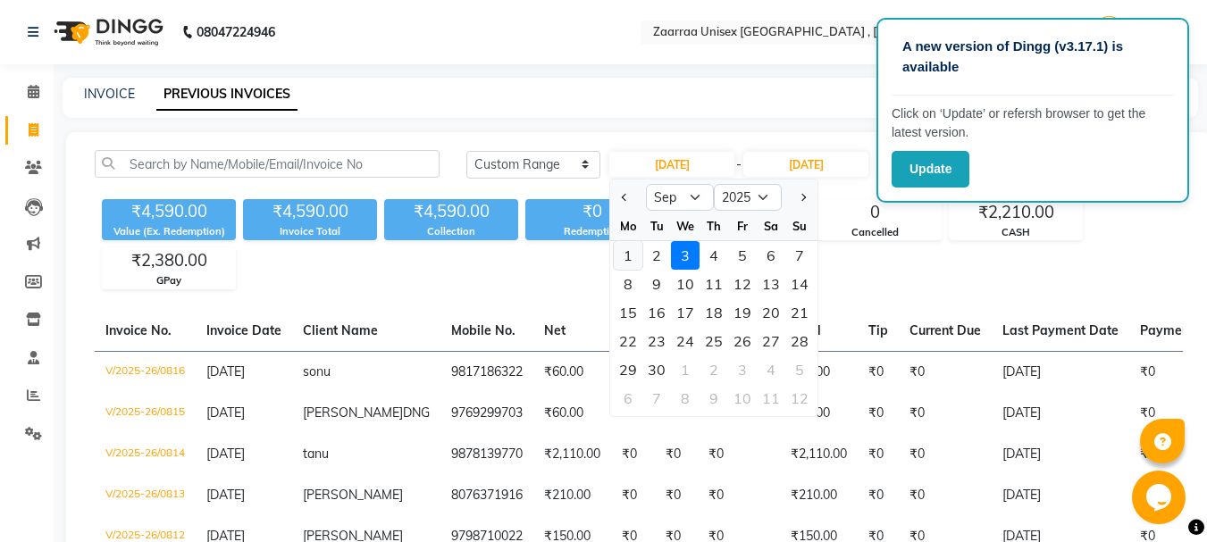
click at [629, 252] on div "1" at bounding box center [628, 255] width 29 height 29
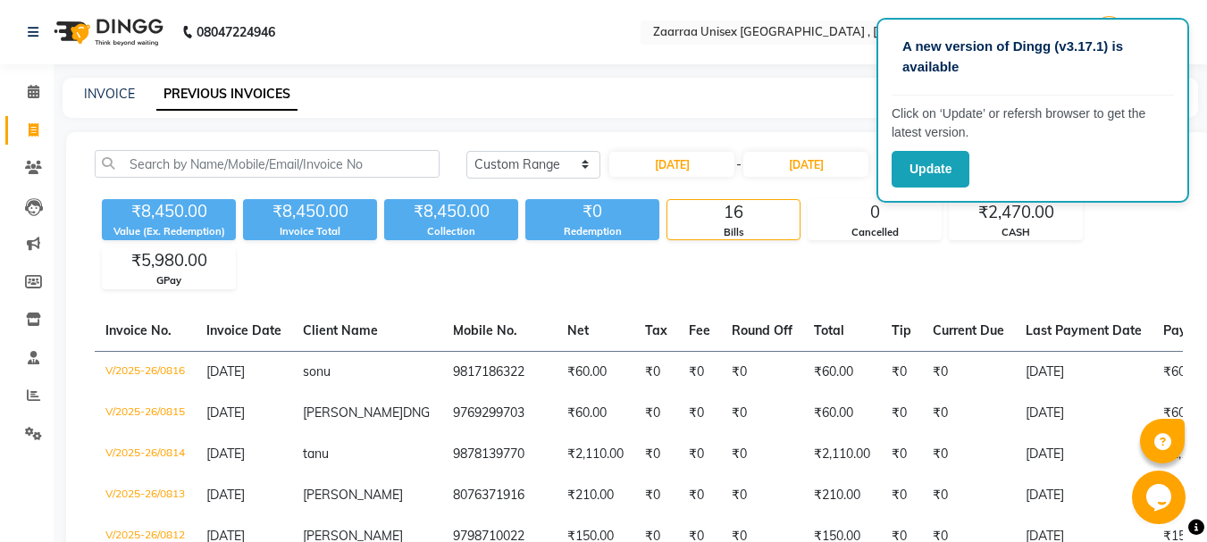
click at [631, 239] on div "₹0 Redemption" at bounding box center [592, 219] width 134 height 41
drag, startPoint x: 602, startPoint y: 253, endPoint x: 588, endPoint y: 245, distance: 16.4
click at [588, 246] on div "₹8,450.00 Value (Ex. Redemption) ₹8,450.00 Invoice Total ₹8,450.00 Collection ₹…" at bounding box center [639, 240] width 1088 height 97
click at [588, 245] on div "₹8,450.00 Value (Ex. Redemption) ₹8,450.00 Invoice Total ₹8,450.00 Collection ₹…" at bounding box center [639, 240] width 1088 height 97
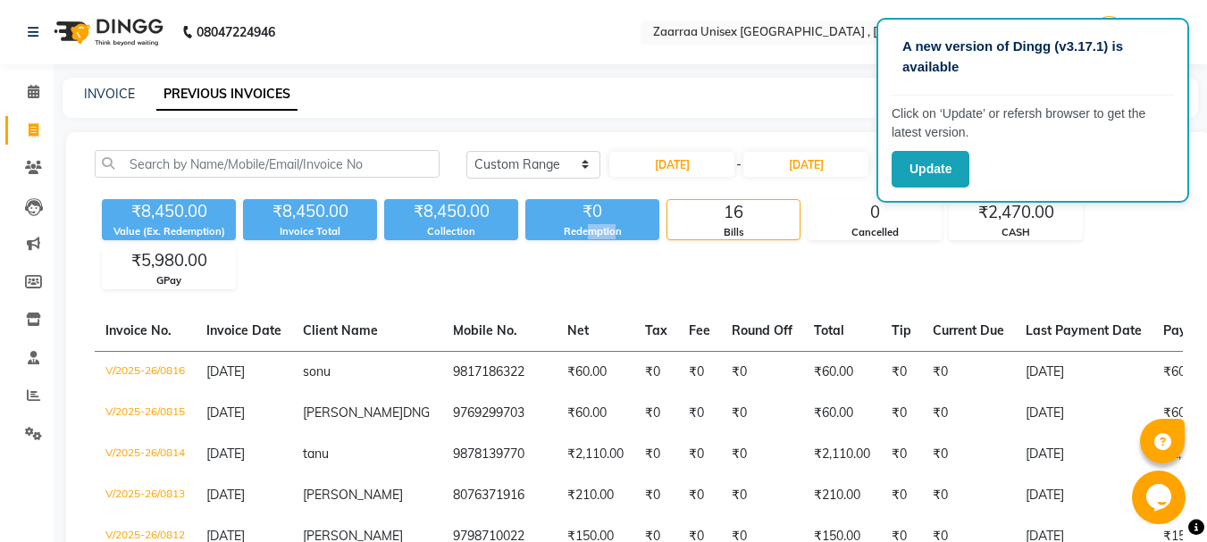
click at [588, 245] on div "₹8,450.00 Value (Ex. Redemption) ₹8,450.00 Invoice Total ₹8,450.00 Collection ₹…" at bounding box center [639, 240] width 1088 height 97
click at [724, 281] on div "₹8,450.00 Value (Ex. Redemption) ₹8,450.00 Invoice Total ₹8,450.00 Collection ₹…" at bounding box center [639, 240] width 1088 height 97
click at [85, 84] on div "INVOICE PREVIOUS INVOICES" at bounding box center [631, 98] width 1136 height 40
click at [101, 91] on link "INVOICE" at bounding box center [109, 94] width 51 height 16
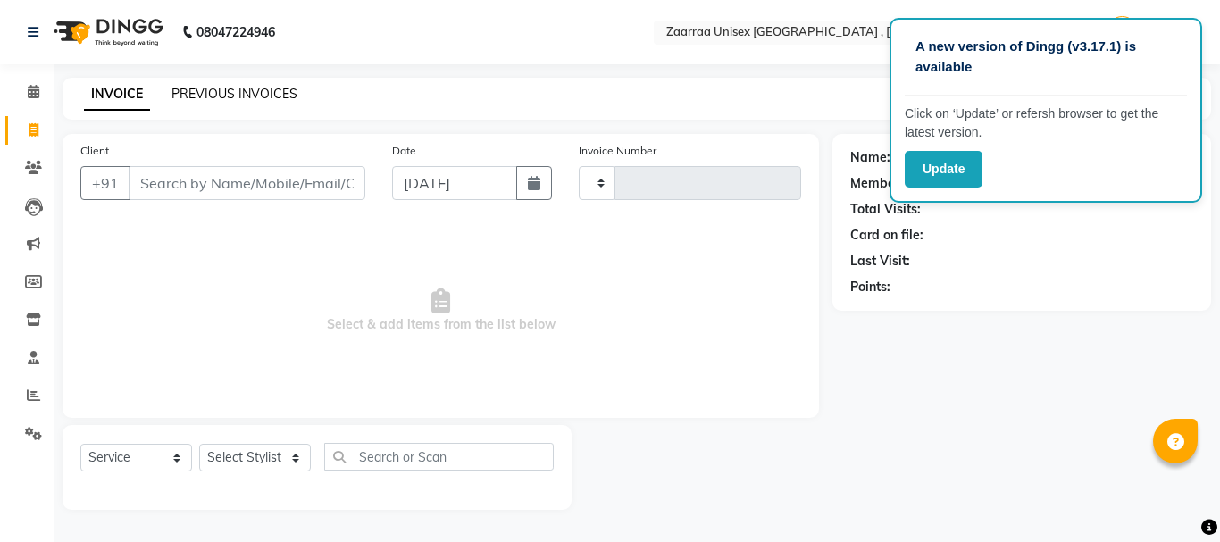
click at [209, 93] on link "PREVIOUS INVOICES" at bounding box center [235, 94] width 126 height 16
